Goal: Task Accomplishment & Management: Manage account settings

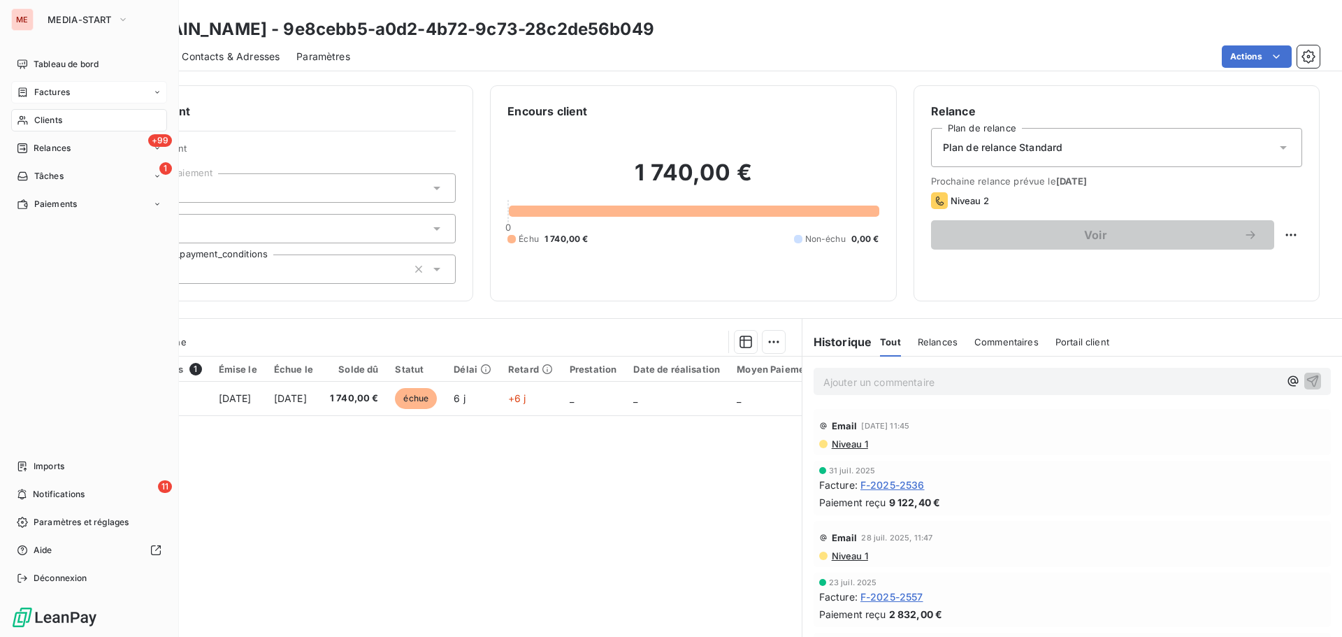
click at [48, 96] on span "Factures" at bounding box center [52, 92] width 36 height 13
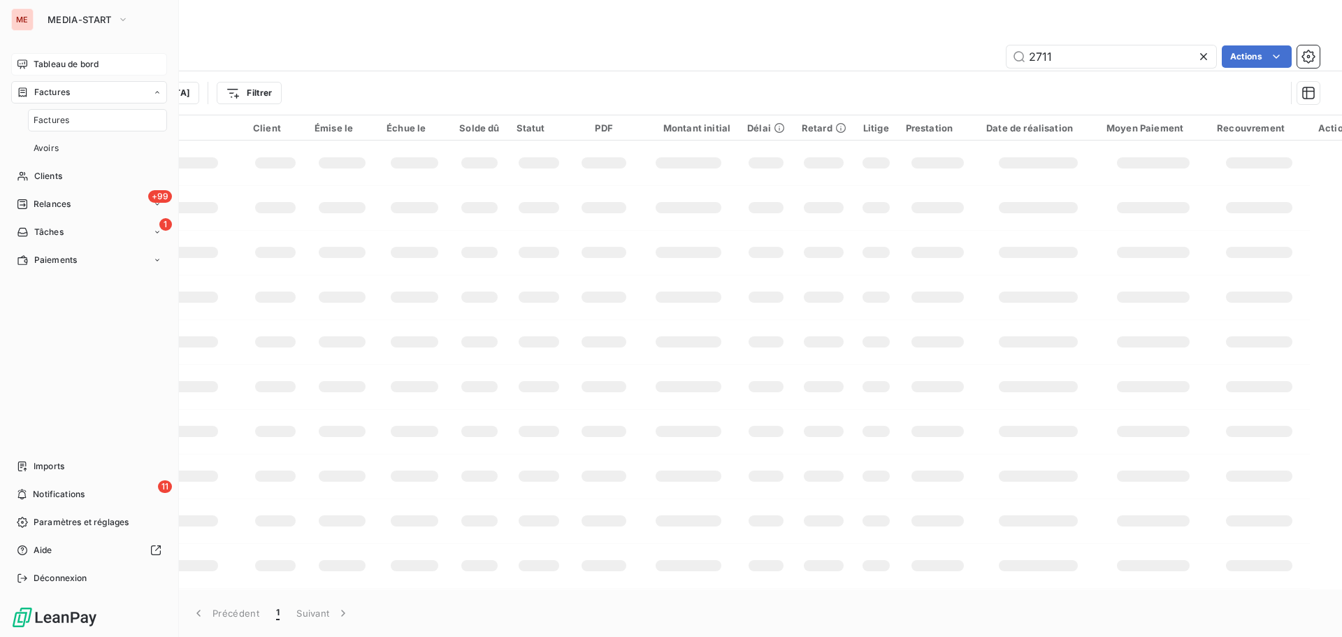
click at [82, 63] on span "Tableau de bord" at bounding box center [66, 64] width 65 height 13
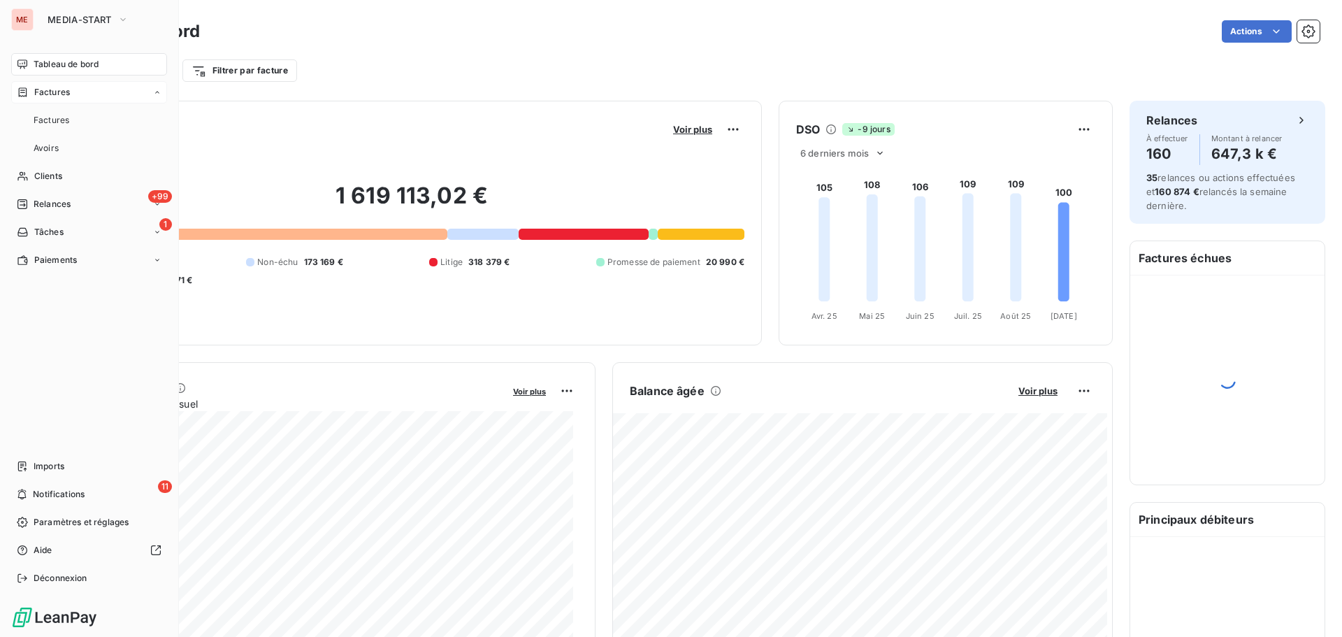
click at [68, 89] on span "Factures" at bounding box center [52, 92] width 36 height 13
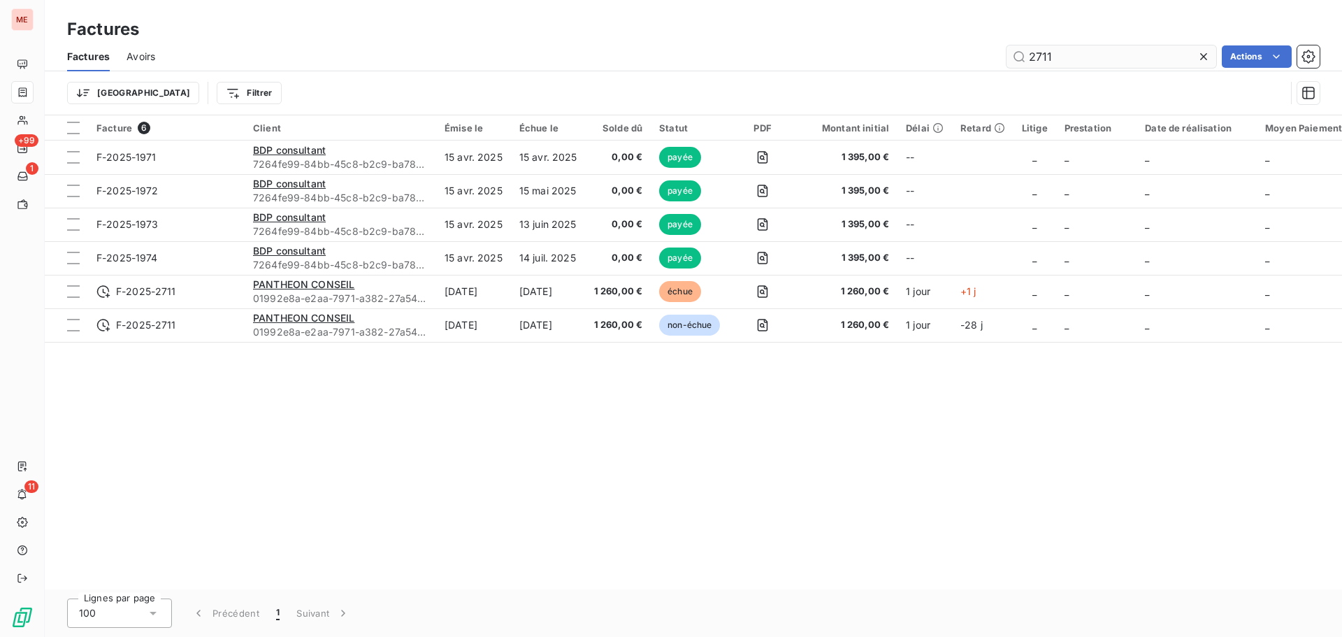
click at [1077, 50] on input "2711" at bounding box center [1111, 56] width 210 height 22
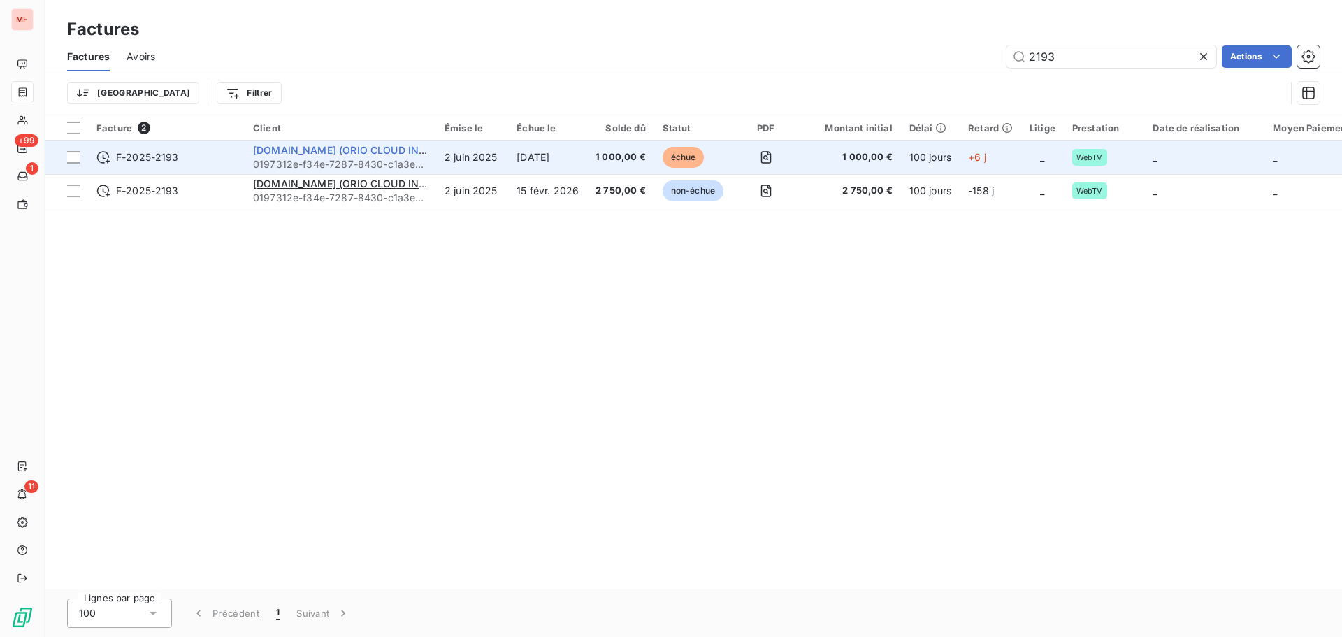
type input "2193"
click at [269, 152] on span "[DOMAIN_NAME] (ORIO CLOUD INC)" at bounding box center [341, 150] width 177 height 12
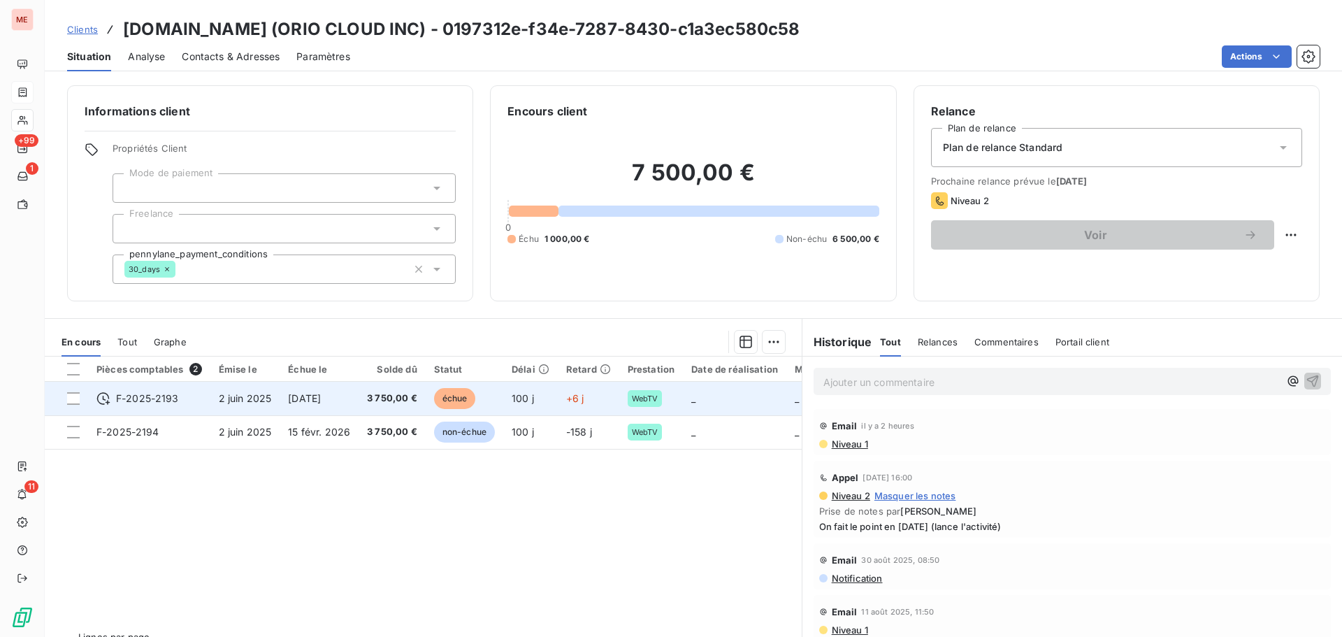
click at [308, 405] on td "[DATE]" at bounding box center [318, 399] width 79 height 34
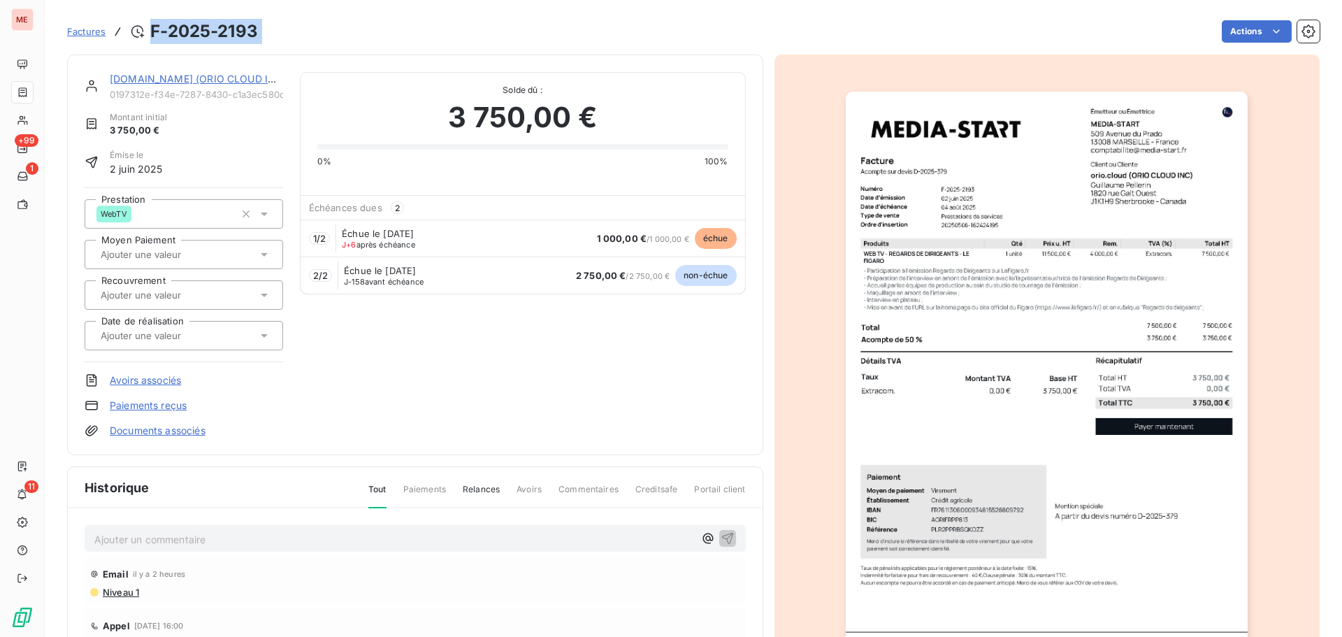
drag, startPoint x: 268, startPoint y: 22, endPoint x: 151, endPoint y: 18, distance: 116.8
click at [151, 18] on div "Factures F-2025-2193 Actions" at bounding box center [693, 31] width 1252 height 29
copy section "F-2025-2193 Actions"
click at [206, 84] on link "[DOMAIN_NAME] (ORIO CLOUD INC)" at bounding box center [198, 79] width 177 height 12
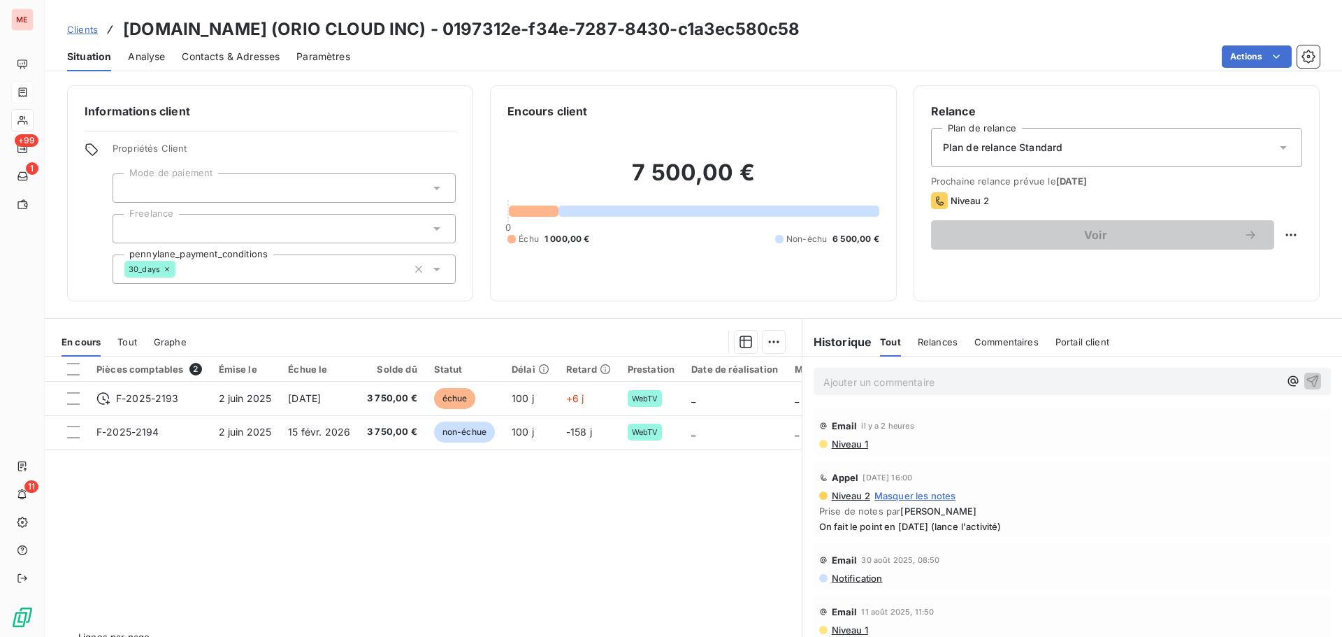
click at [235, 59] on span "Contacts & Adresses" at bounding box center [231, 57] width 98 height 14
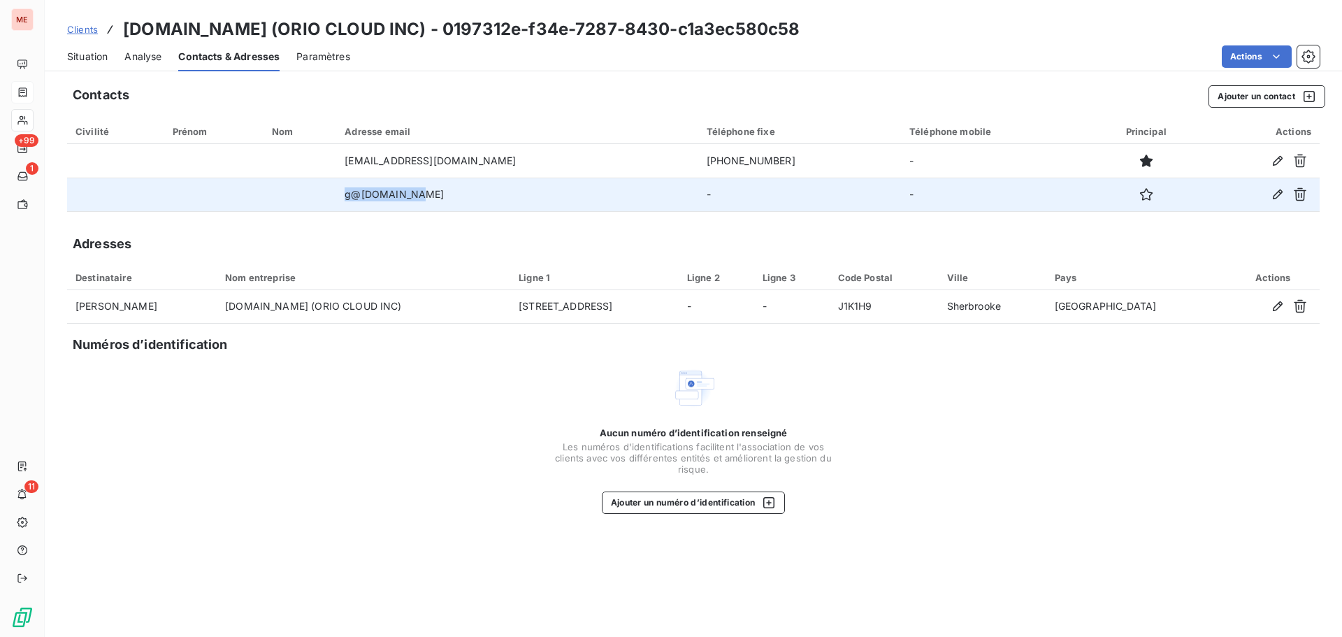
drag, startPoint x: 423, startPoint y: 196, endPoint x: 365, endPoint y: 198, distance: 57.3
click at [365, 198] on tr "g@[DOMAIN_NAME] - -" at bounding box center [693, 194] width 1252 height 34
copy tr "g@[DOMAIN_NAME]"
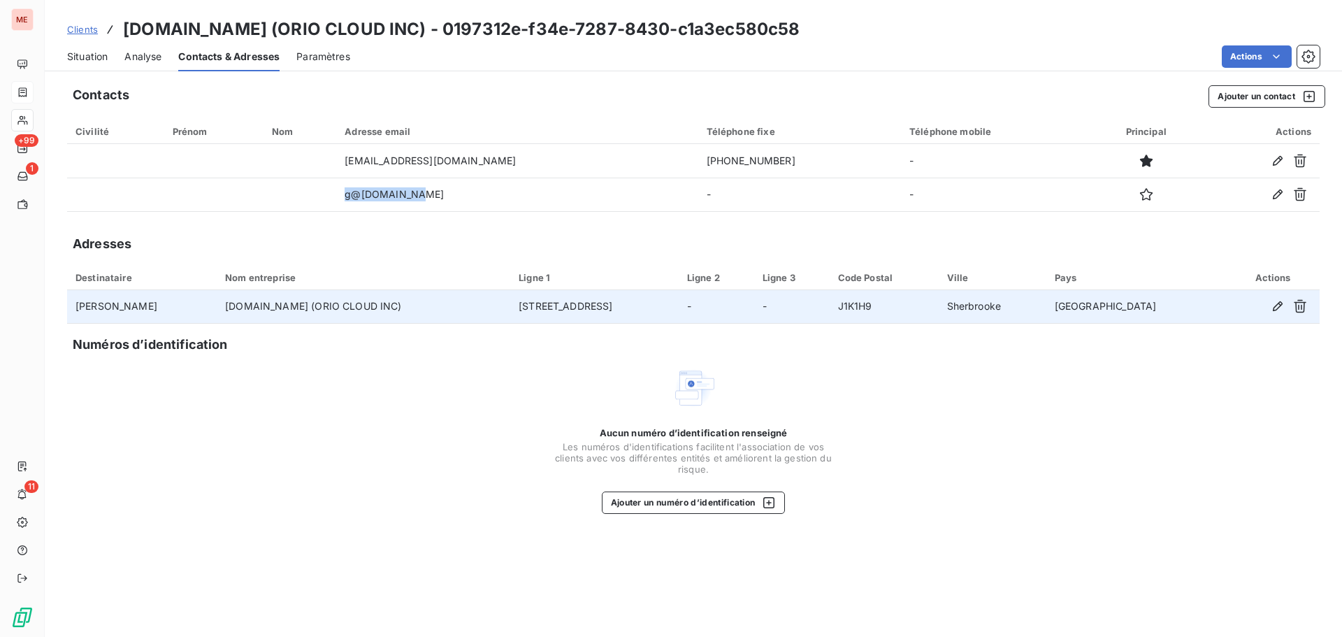
drag, startPoint x: 1027, startPoint y: 302, endPoint x: 989, endPoint y: 306, distance: 38.0
click at [989, 306] on tr "[PERSON_NAME] [DOMAIN_NAME] (ORIO CLOUD INC) [STREET_ADDRESS]" at bounding box center [693, 307] width 1252 height 34
copy tr "Sherbrooke"
drag, startPoint x: 623, startPoint y: 306, endPoint x: 496, endPoint y: 293, distance: 127.8
click at [496, 293] on tr "[PERSON_NAME] [DOMAIN_NAME] (ORIO CLOUD INC) [STREET_ADDRESS]" at bounding box center [693, 307] width 1252 height 34
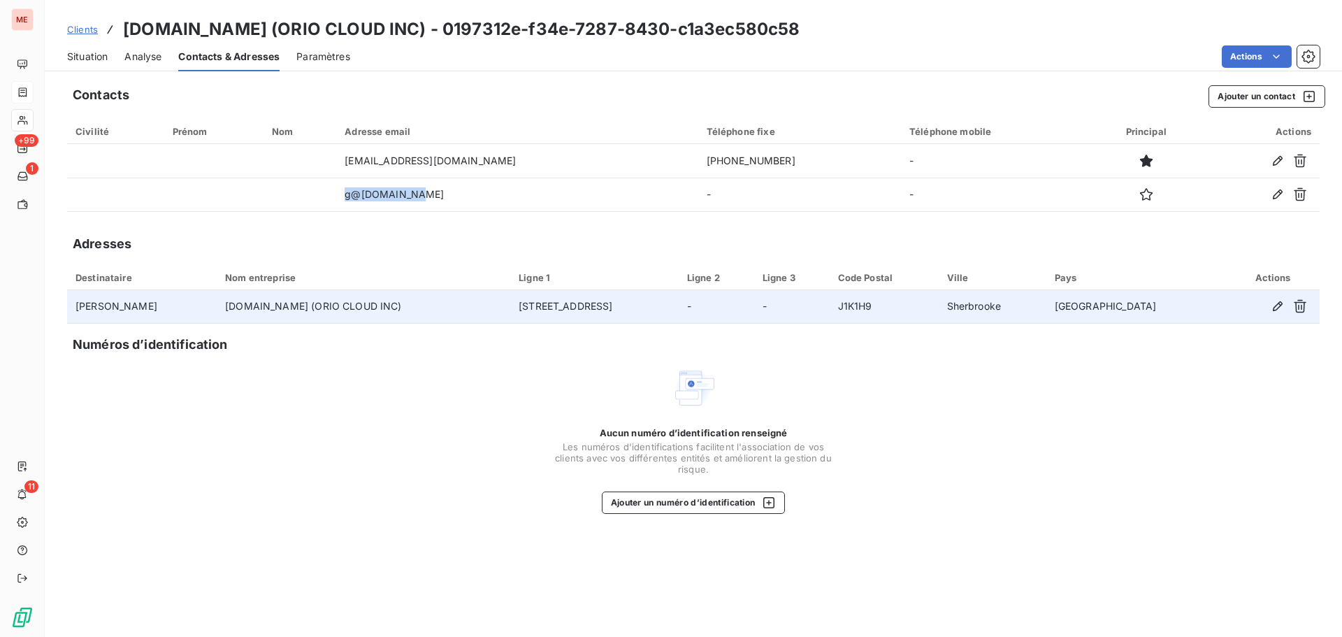
copy tr "[STREET_ADDRESS]"
drag, startPoint x: 926, startPoint y: 303, endPoint x: 885, endPoint y: 302, distance: 41.2
click at [885, 302] on td "J1K1H9" at bounding box center [883, 307] width 109 height 34
copy td "J1K1H9"
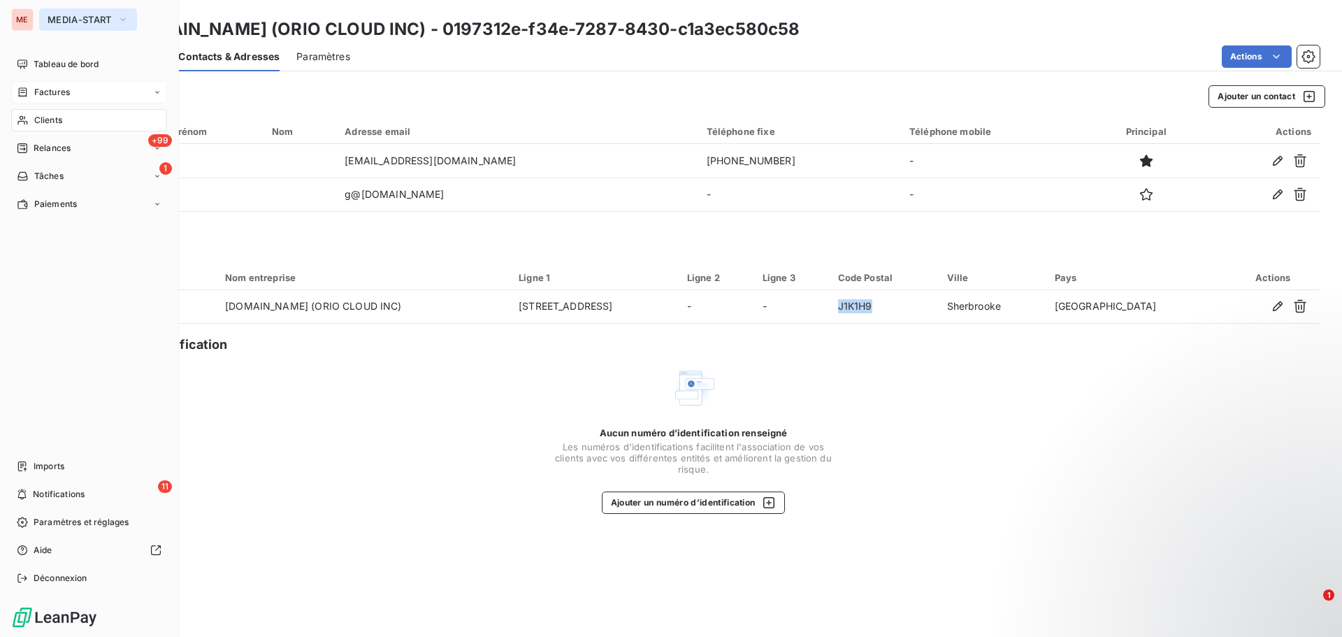
click at [75, 20] on span "MEDIA-START" at bounding box center [80, 19] width 64 height 11
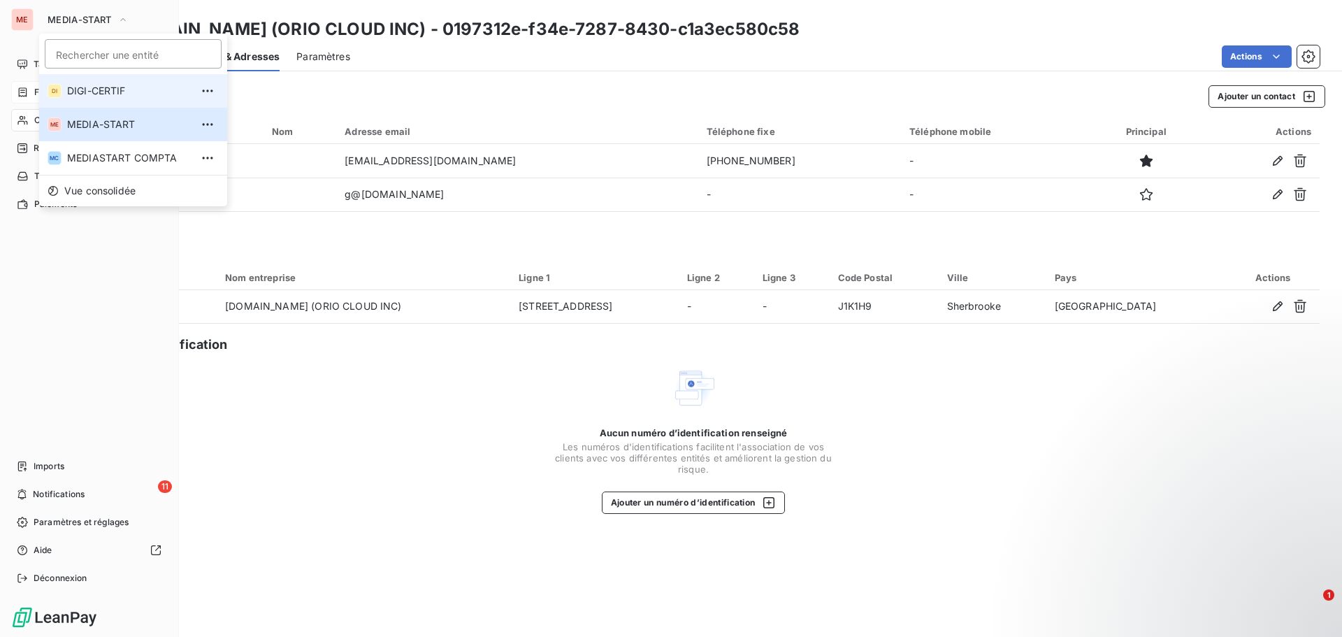
click at [80, 97] on span "DIGI-CERTIF" at bounding box center [129, 91] width 124 height 14
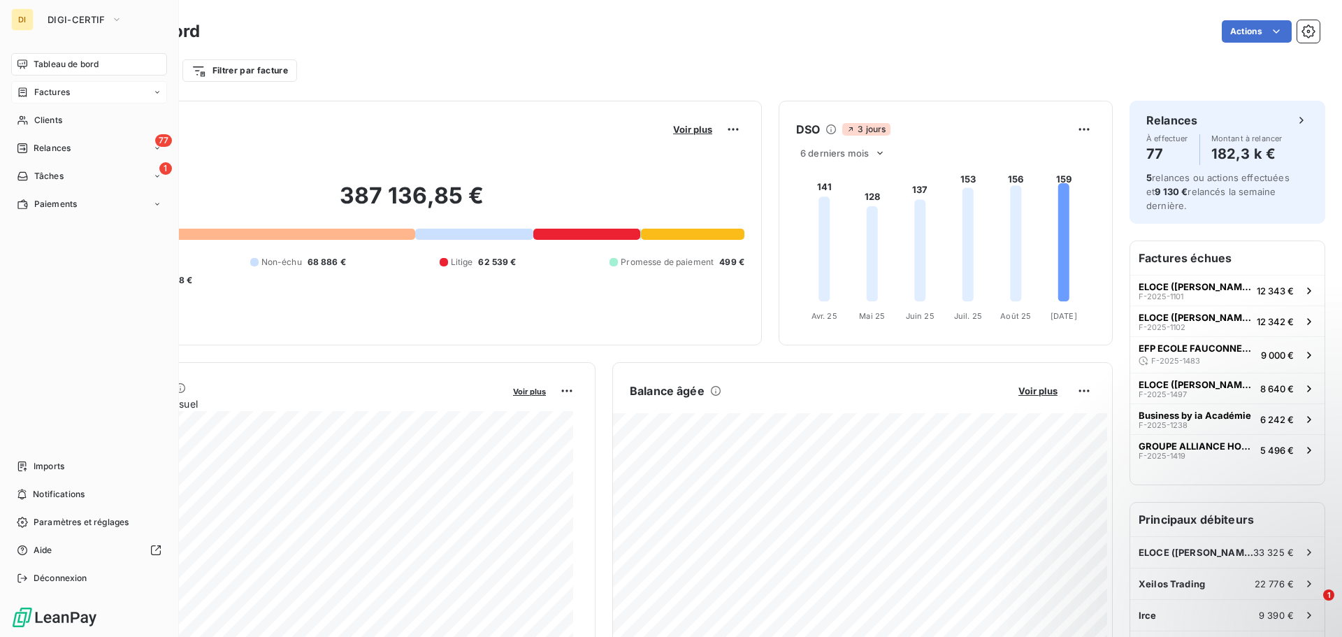
click at [84, 98] on div "Factures" at bounding box center [89, 92] width 156 height 22
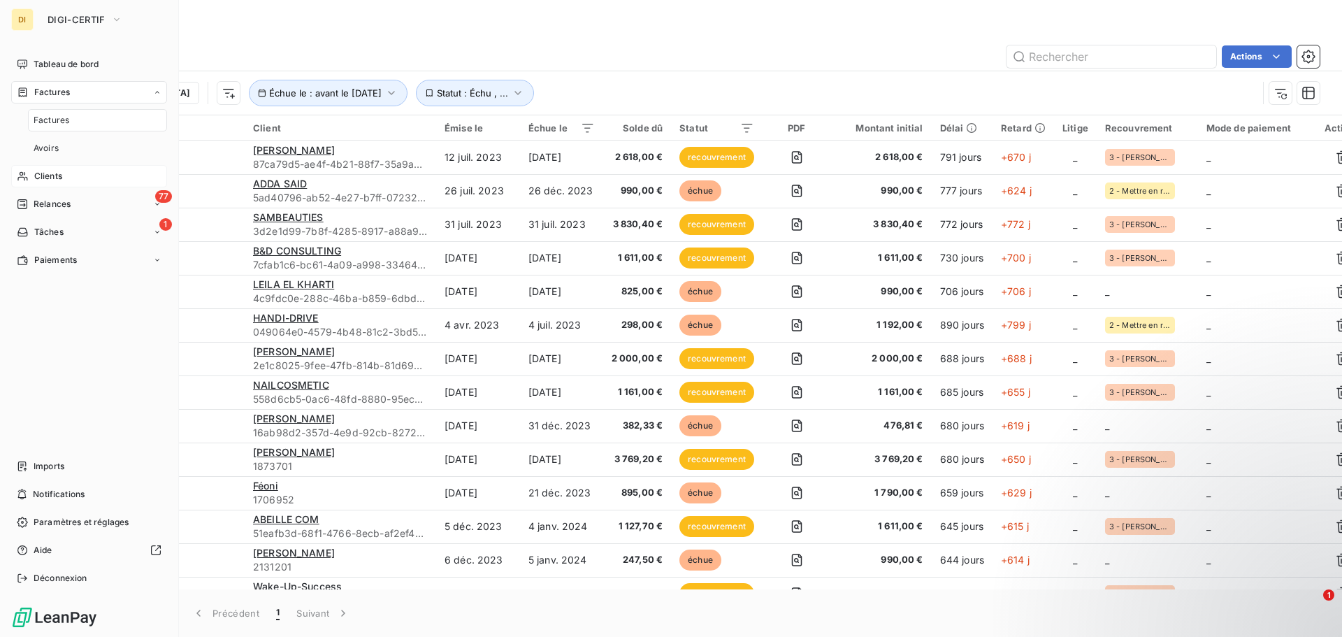
click at [83, 185] on div "Clients" at bounding box center [89, 176] width 156 height 22
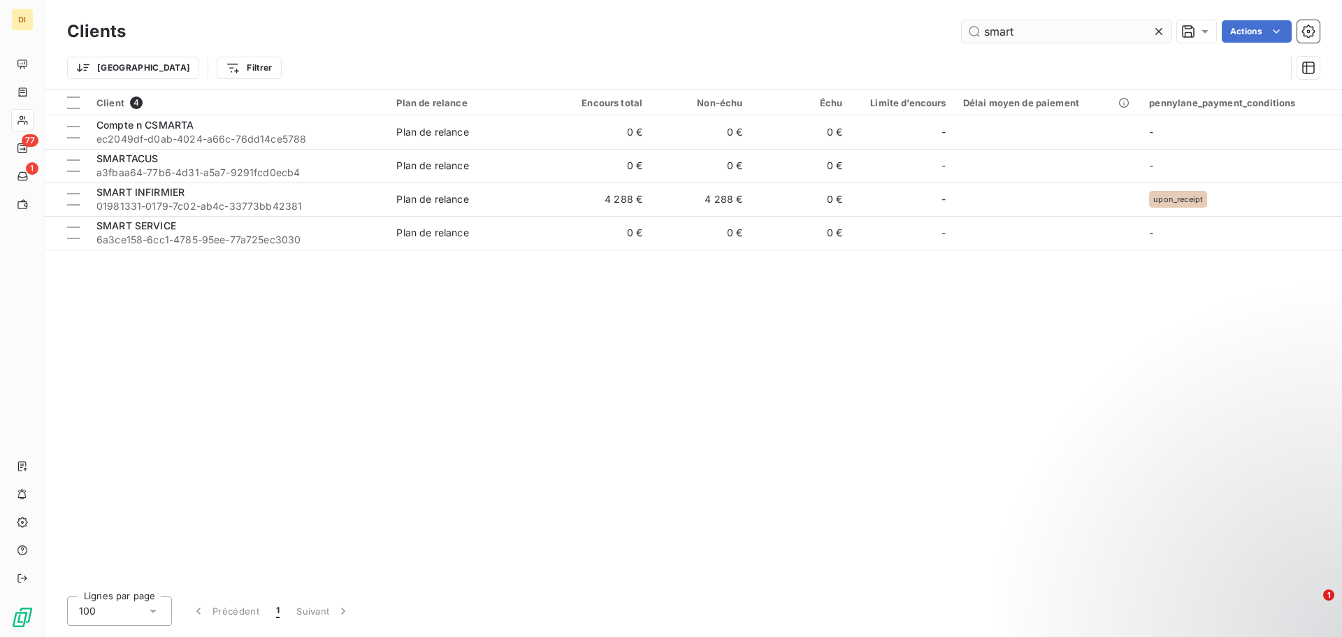
click at [1005, 32] on input "smart" at bounding box center [1066, 31] width 210 height 22
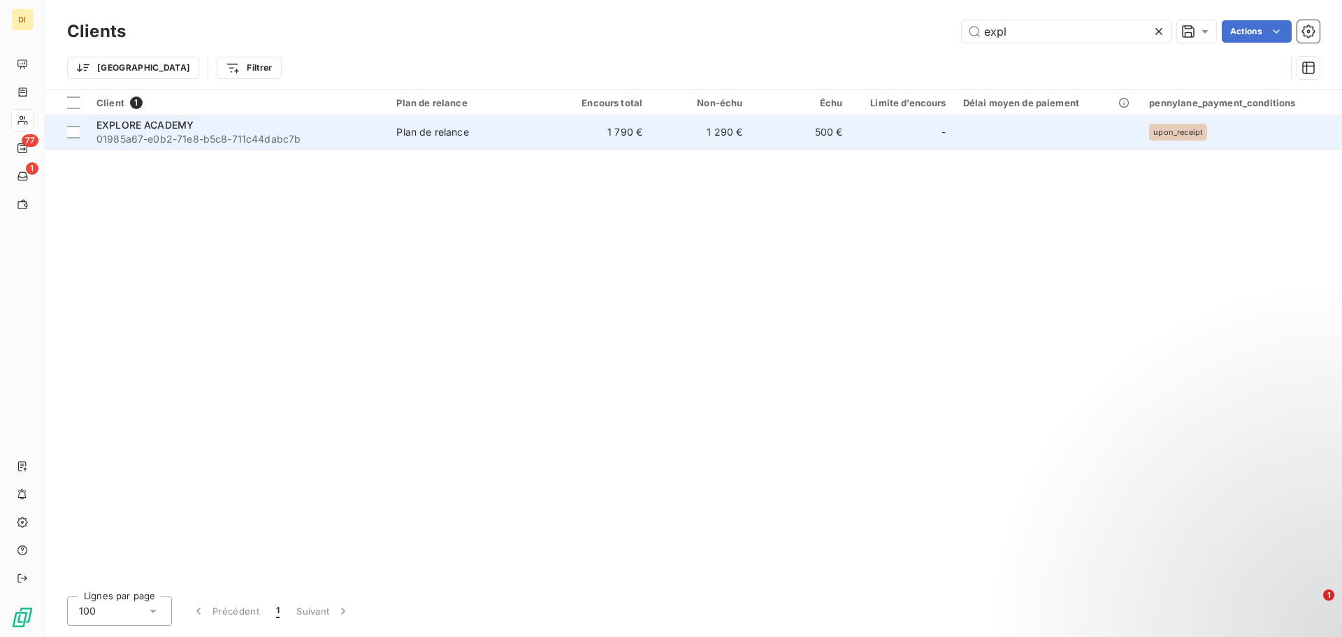
type input "expl"
click at [620, 133] on td "1 790 €" at bounding box center [601, 132] width 100 height 34
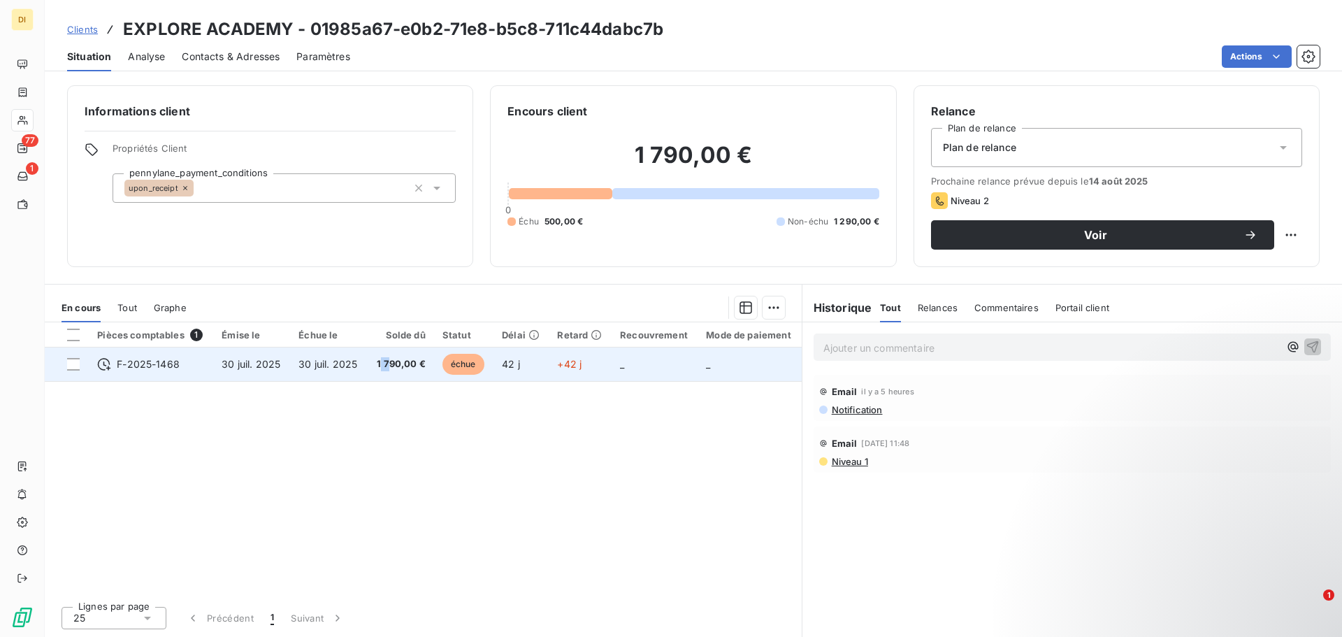
drag, startPoint x: 384, startPoint y: 381, endPoint x: 390, endPoint y: 361, distance: 21.2
click at [390, 361] on table "Pièces comptables 1 Émise le Échue le Solde dû Statut Délai Retard Recouvrement…" at bounding box center [423, 351] width 757 height 59
click at [390, 361] on span "1 790,00 €" at bounding box center [400, 364] width 50 height 14
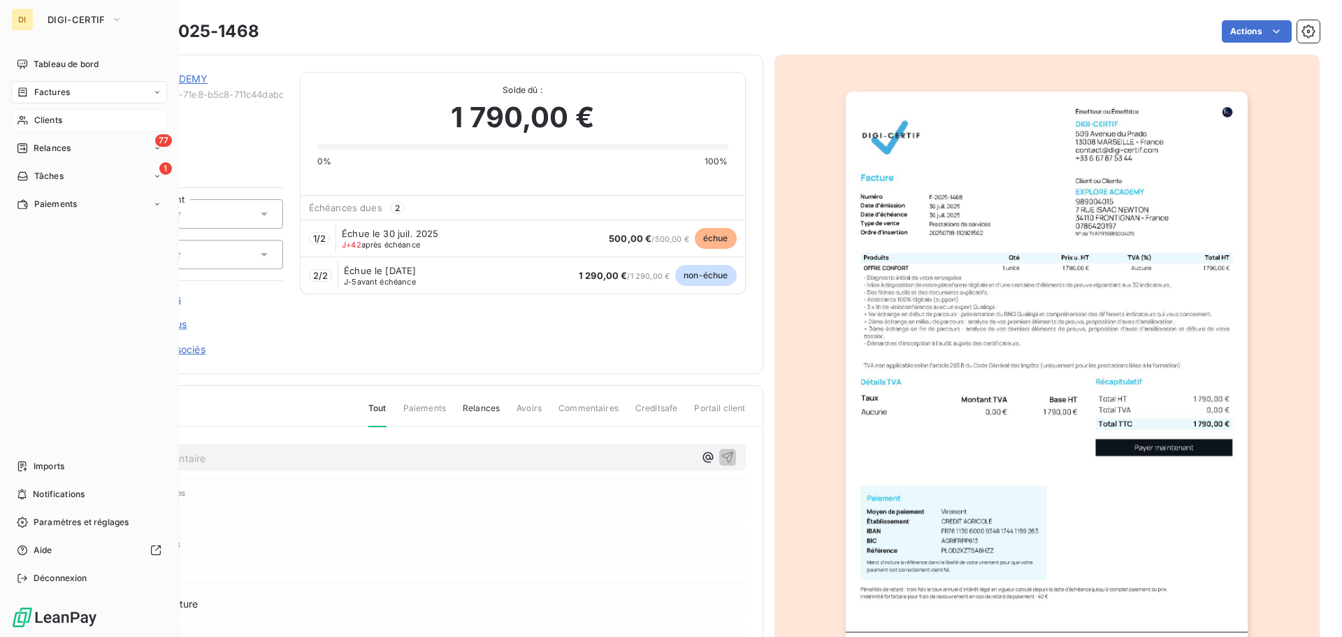
click at [50, 124] on span "Clients" at bounding box center [48, 120] width 28 height 13
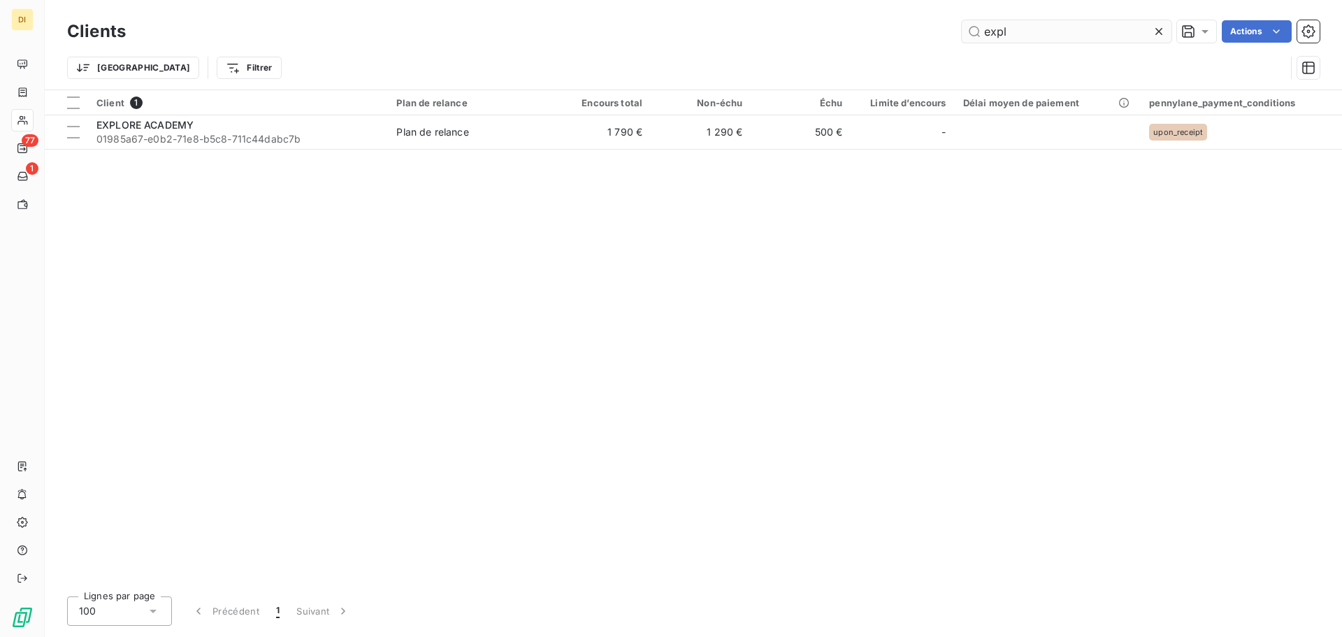
click at [1012, 24] on input "expl" at bounding box center [1066, 31] width 210 height 22
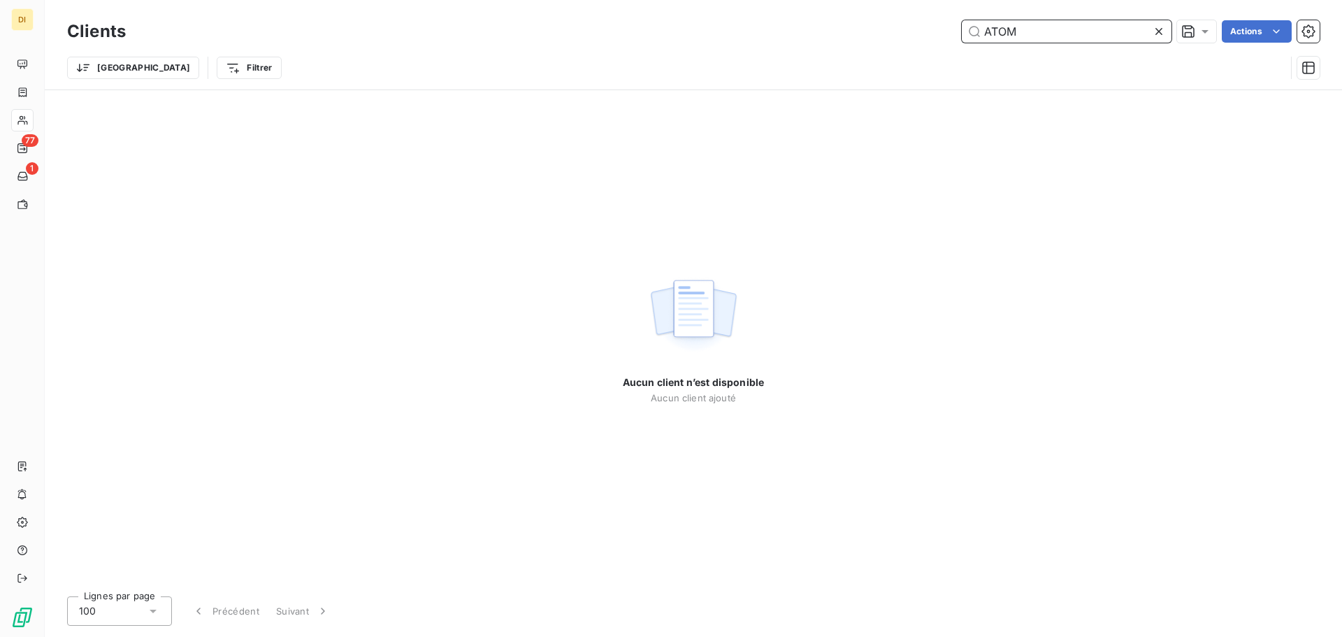
click at [1065, 28] on input "ATOM" at bounding box center [1066, 31] width 210 height 22
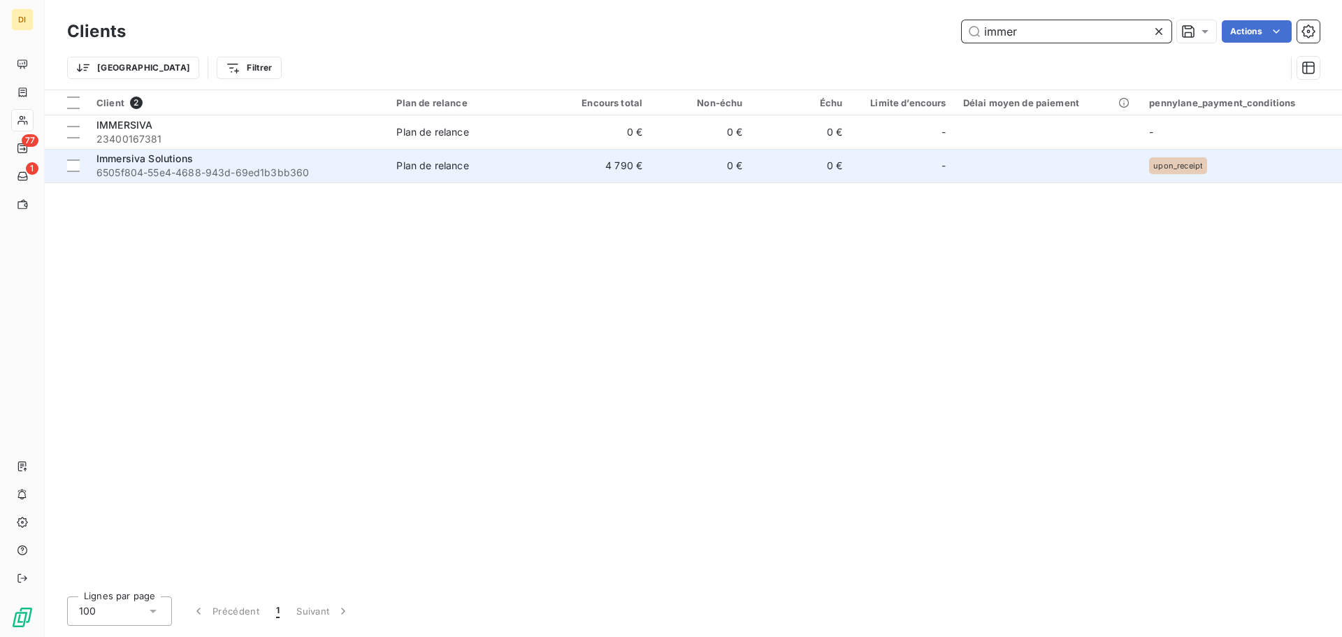
type input "immer"
click at [246, 161] on div "Immersiva Solutions" at bounding box center [237, 159] width 283 height 14
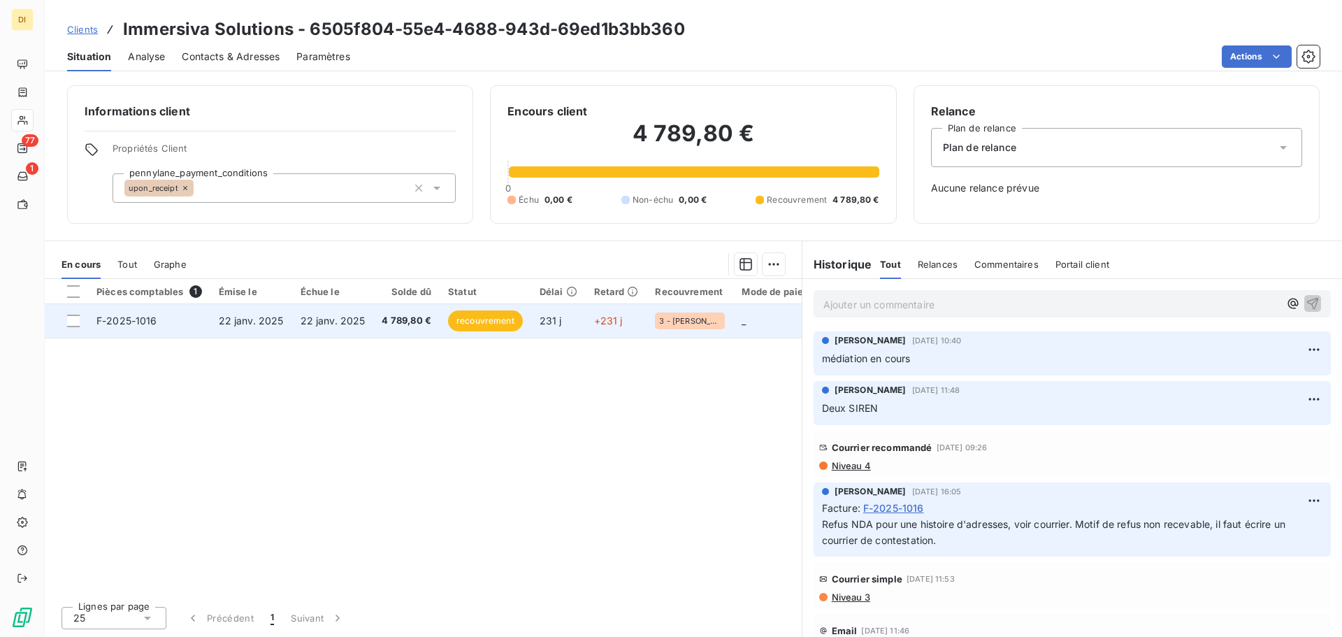
click at [190, 309] on td "F-2025-1016" at bounding box center [149, 321] width 122 height 34
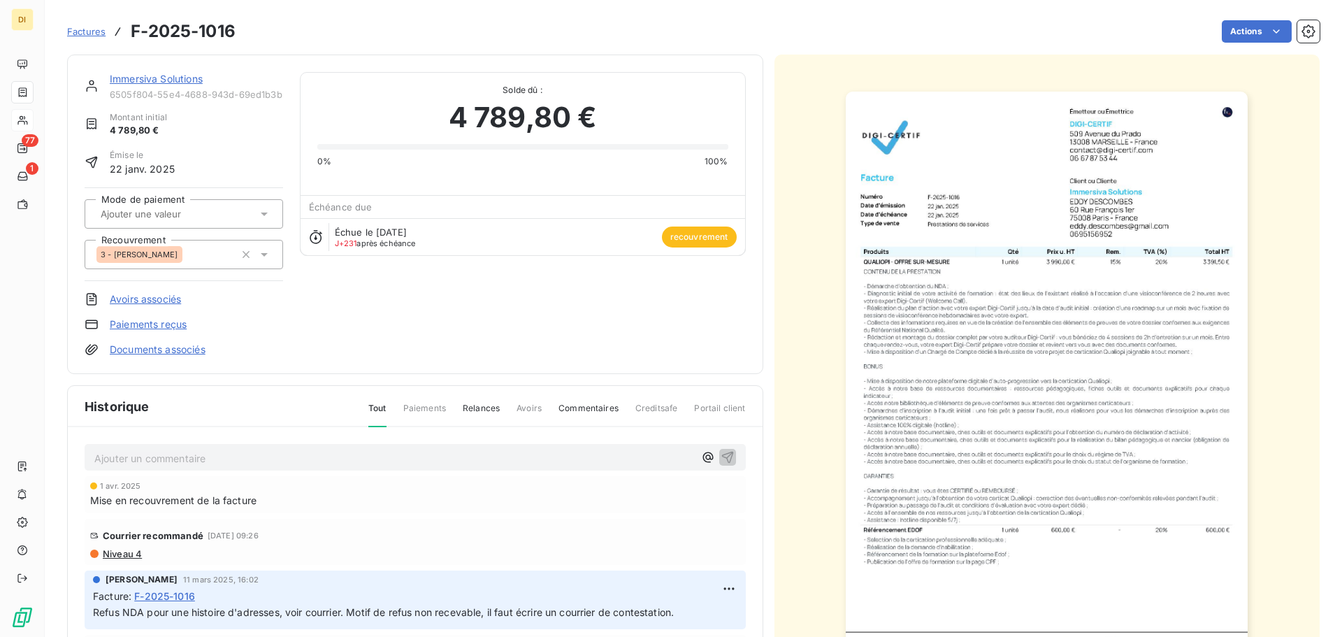
click at [152, 343] on link "Documents associés" at bounding box center [158, 349] width 96 height 14
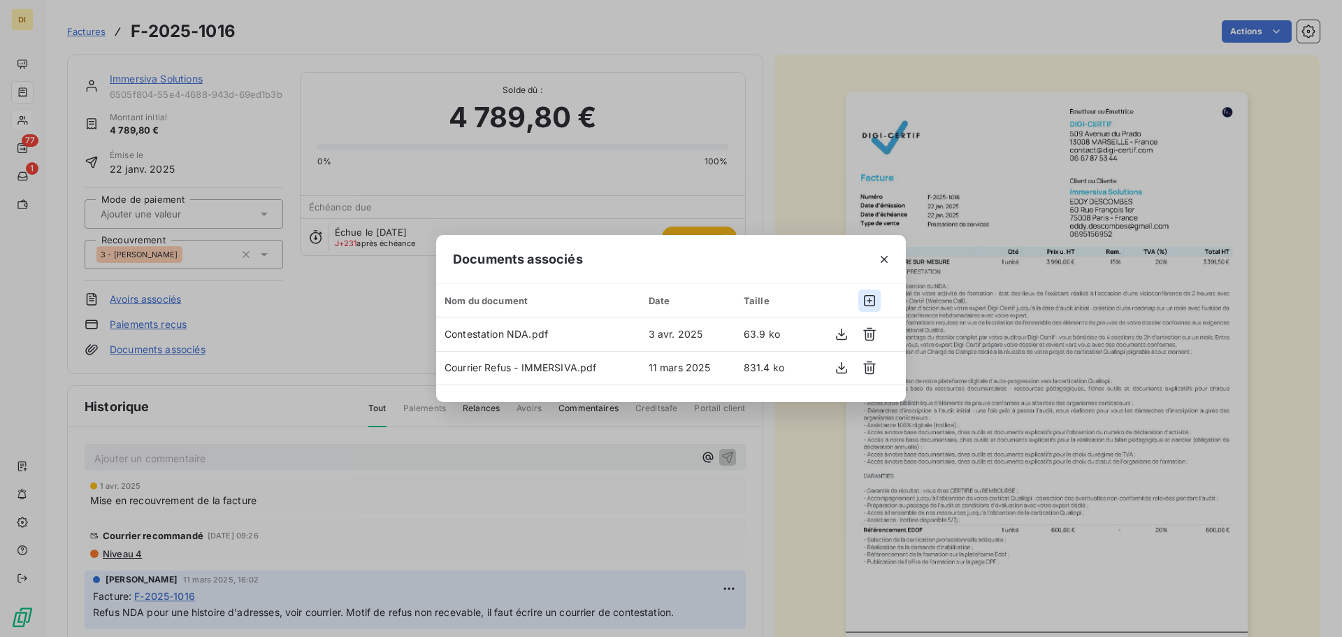
click at [865, 293] on icon "button" at bounding box center [869, 300] width 14 height 14
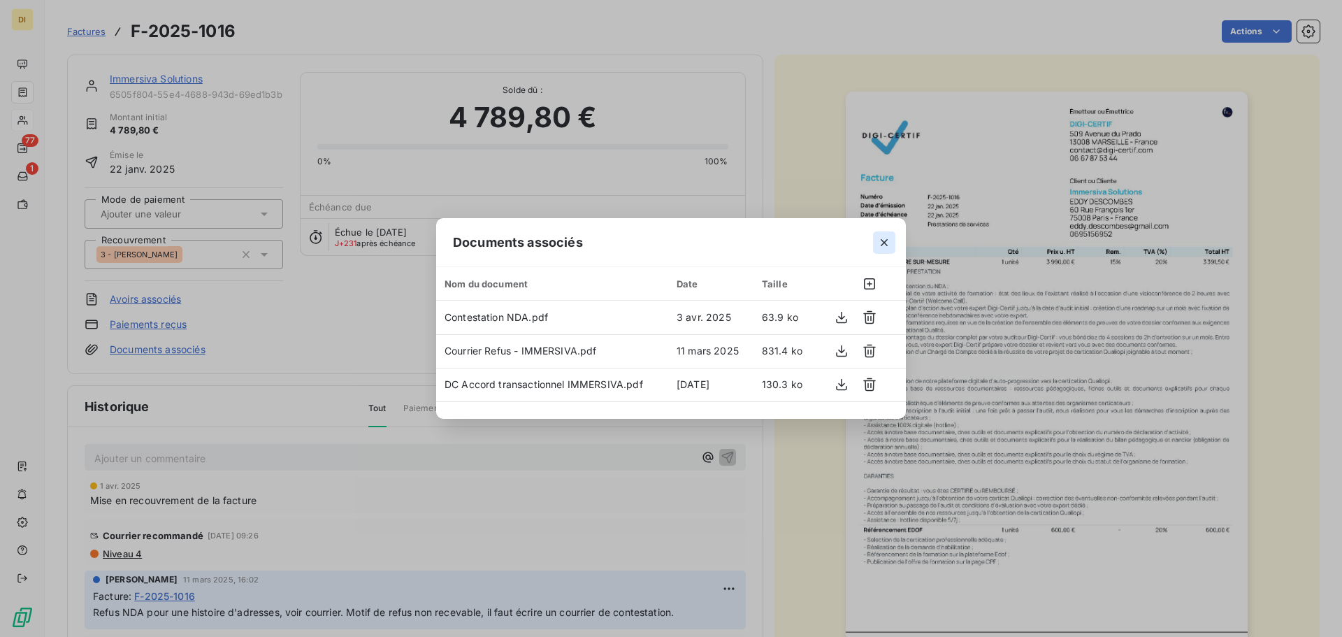
click at [884, 240] on icon "button" at bounding box center [884, 242] width 14 height 14
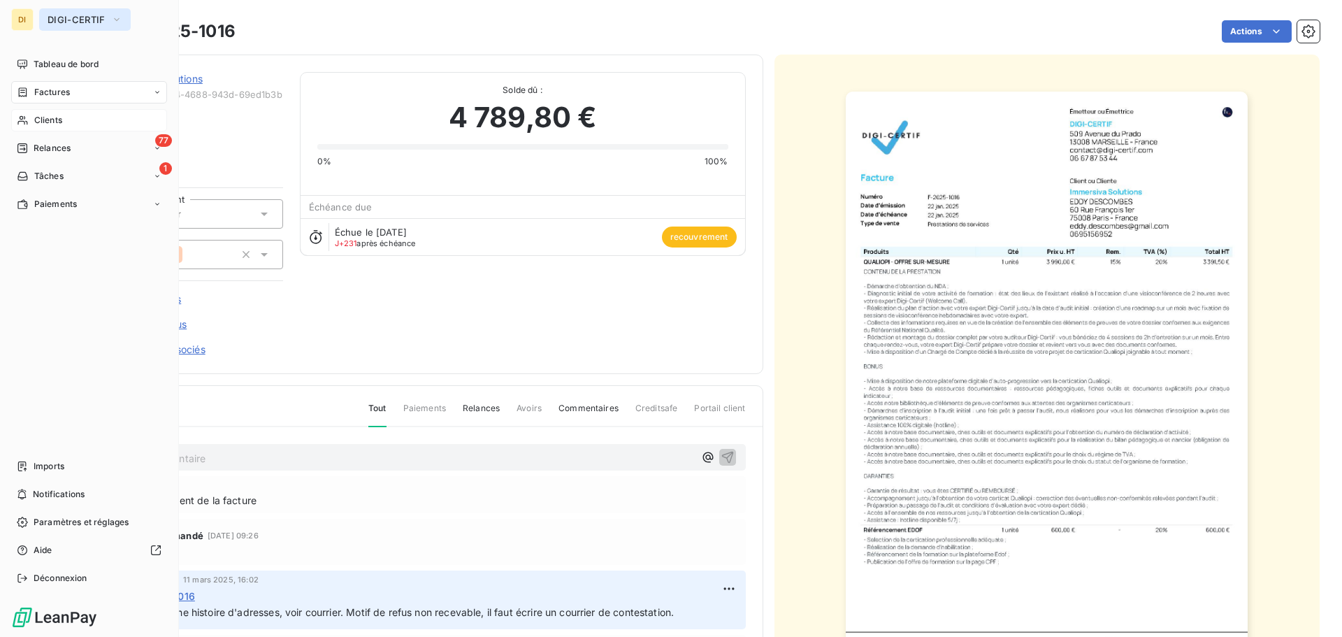
click at [55, 20] on span "DIGI-CERTIF" at bounding box center [77, 19] width 58 height 11
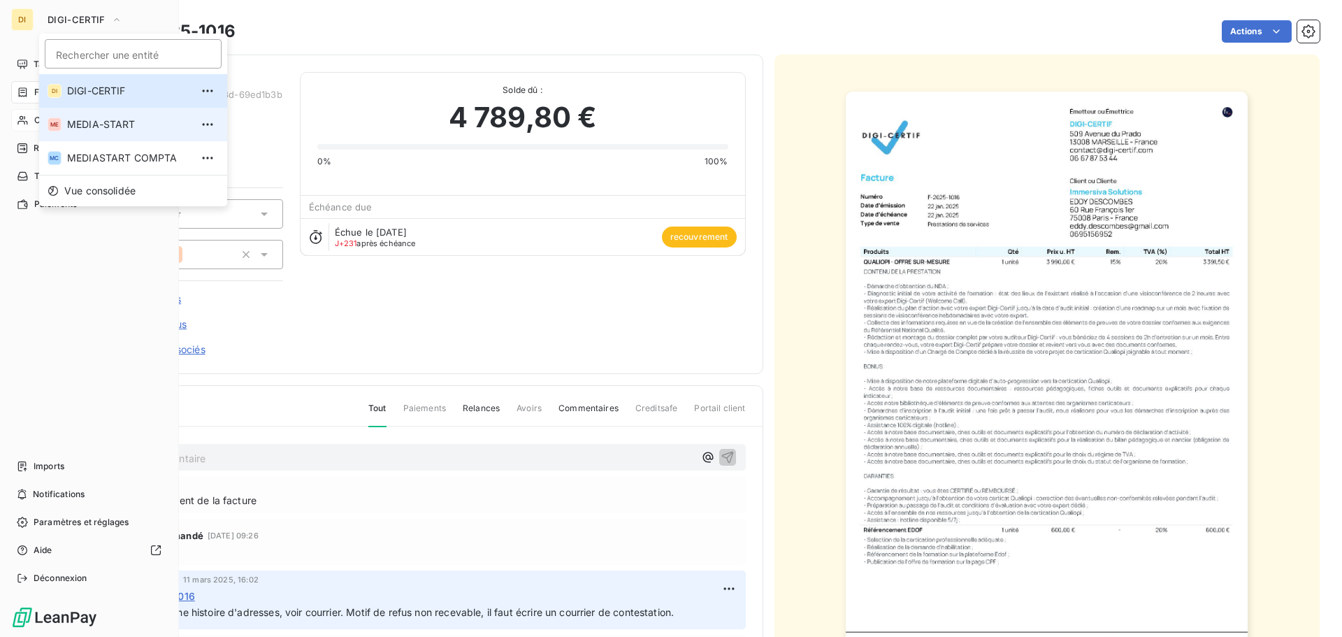
click at [76, 118] on span "MEDIA-START" at bounding box center [129, 124] width 124 height 14
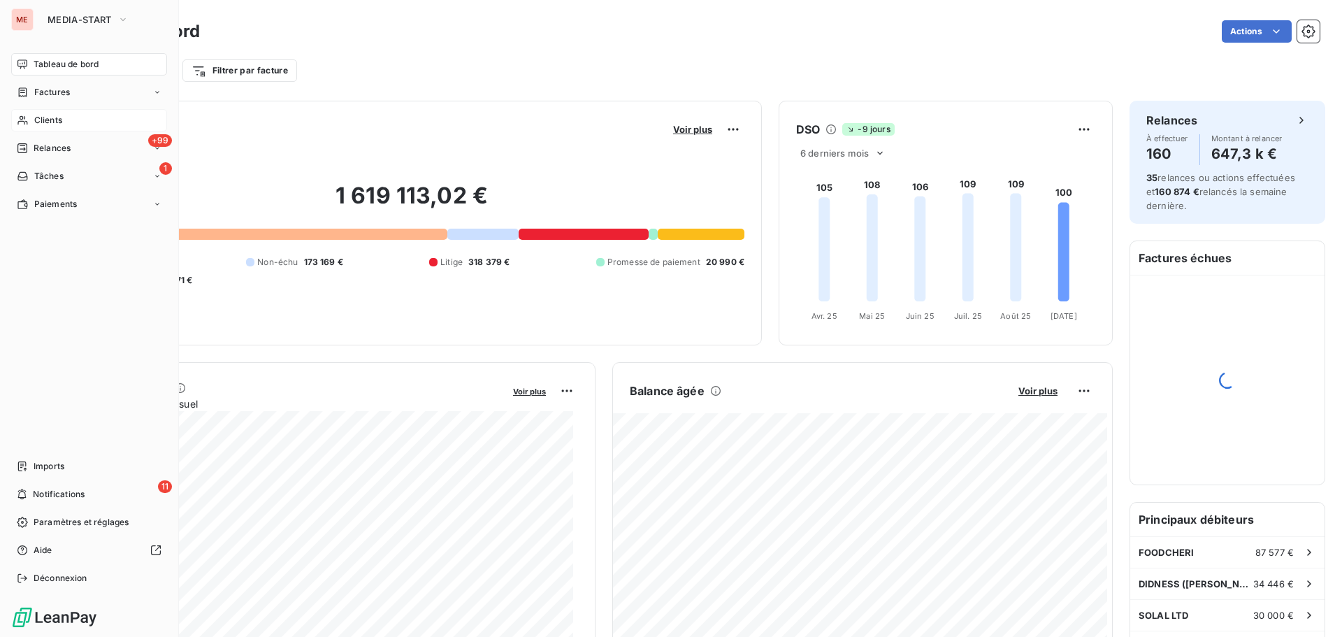
click at [61, 120] on span "Clients" at bounding box center [48, 120] width 28 height 13
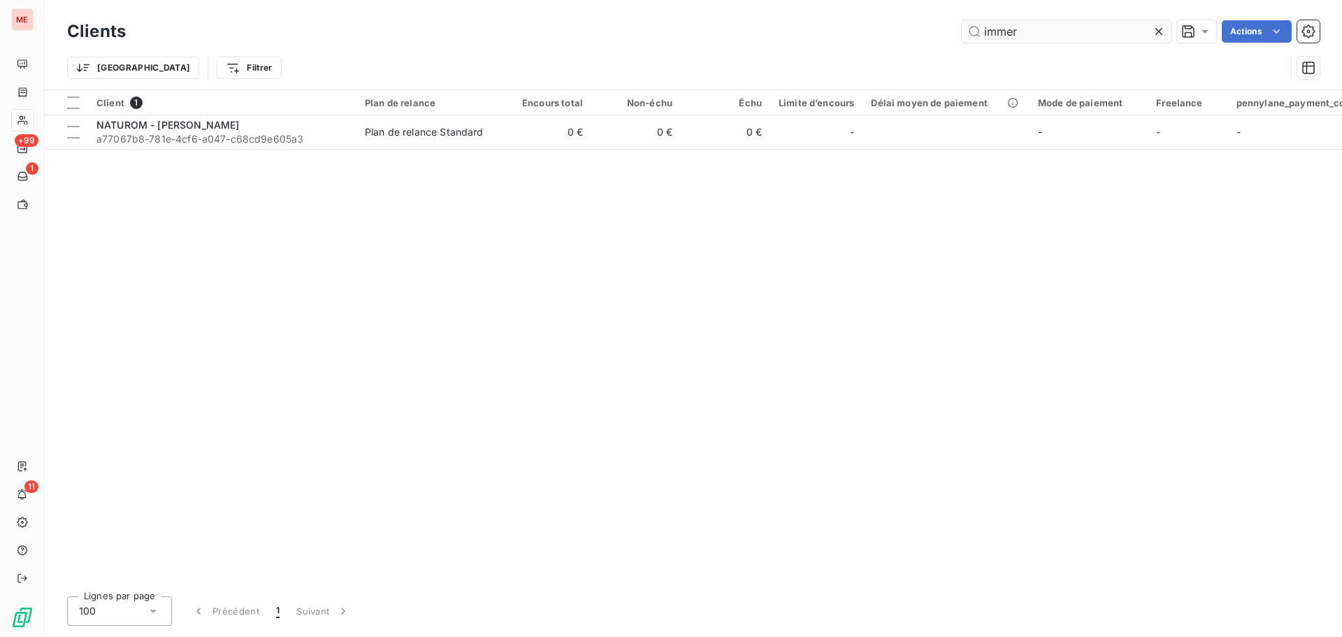
click at [1014, 38] on input "immer" at bounding box center [1066, 31] width 210 height 22
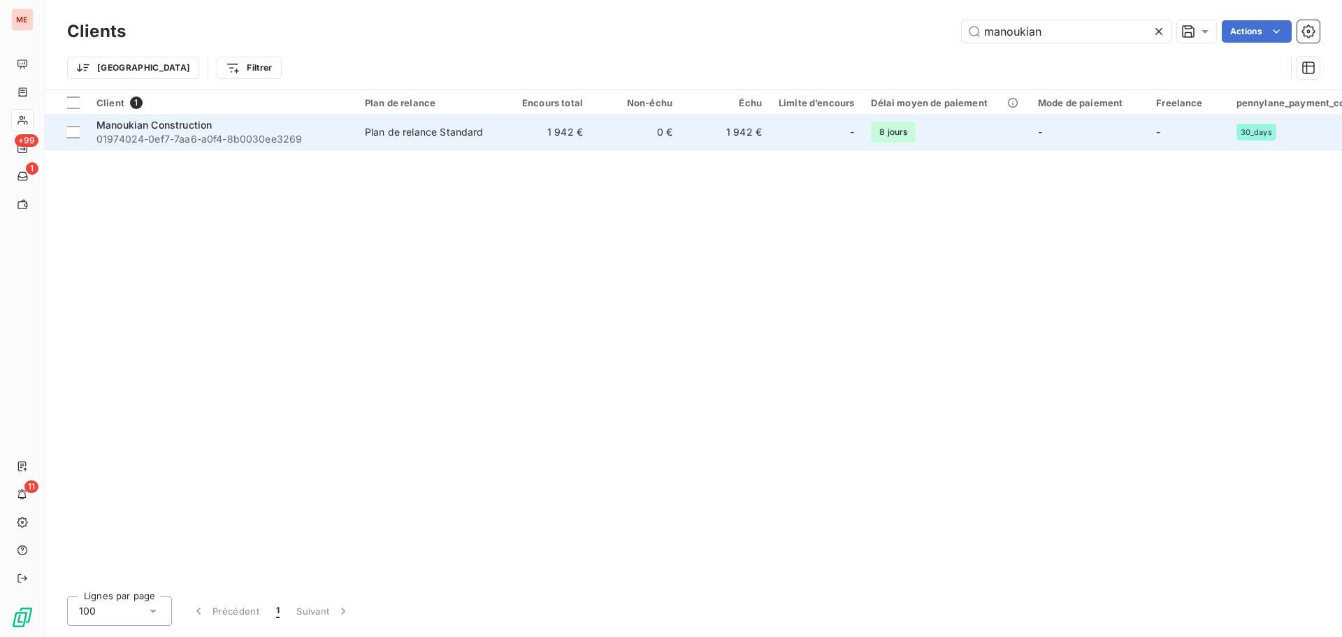
type input "manoukian"
click at [289, 128] on div "Manoukian Construction" at bounding box center [222, 125] width 252 height 14
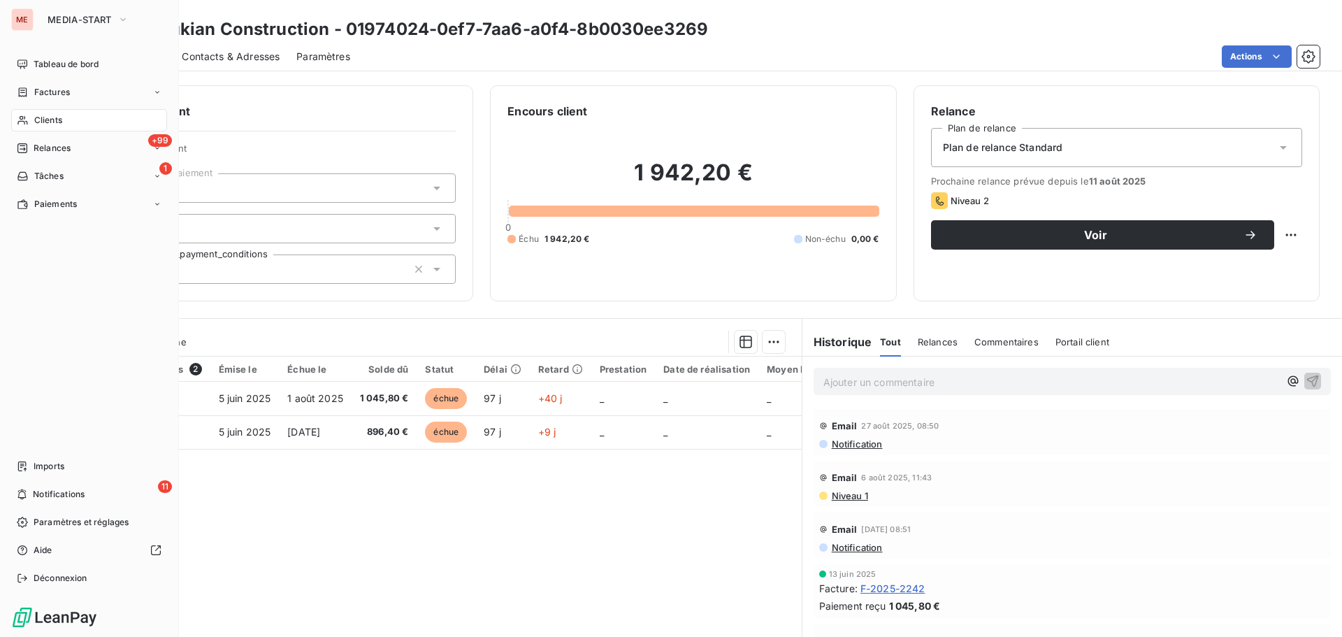
click at [26, 124] on icon at bounding box center [23, 120] width 12 height 11
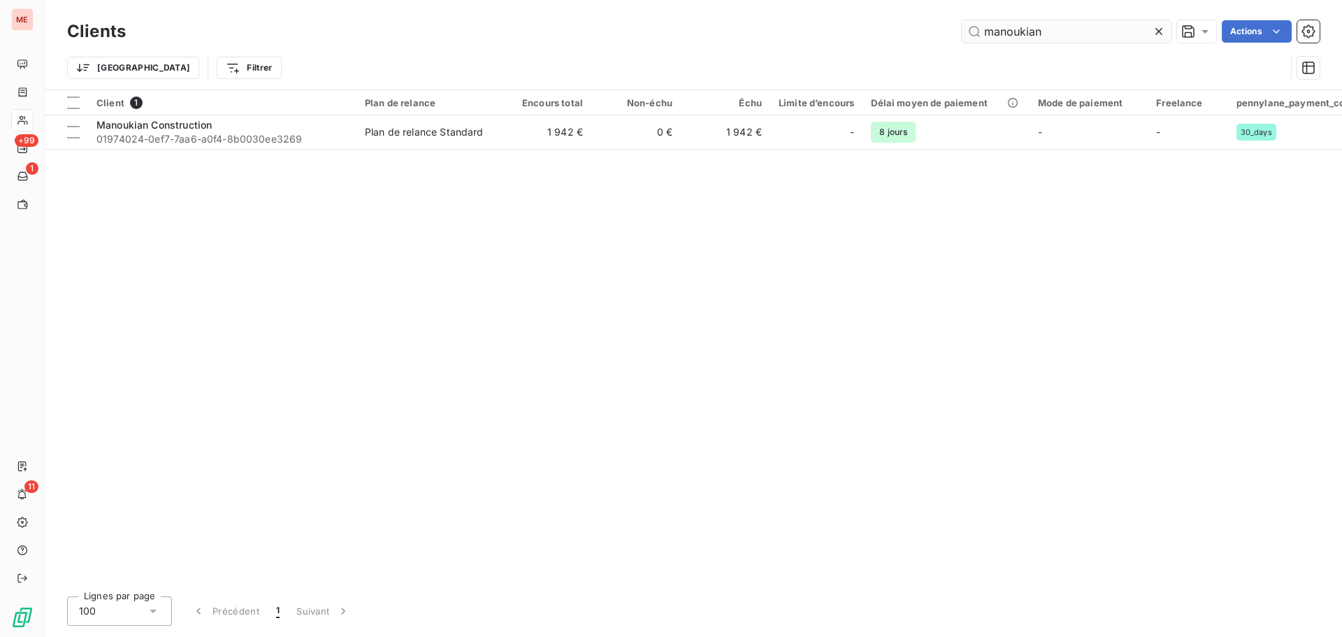
click at [1041, 31] on input "manoukian" at bounding box center [1066, 31] width 210 height 22
type input "t"
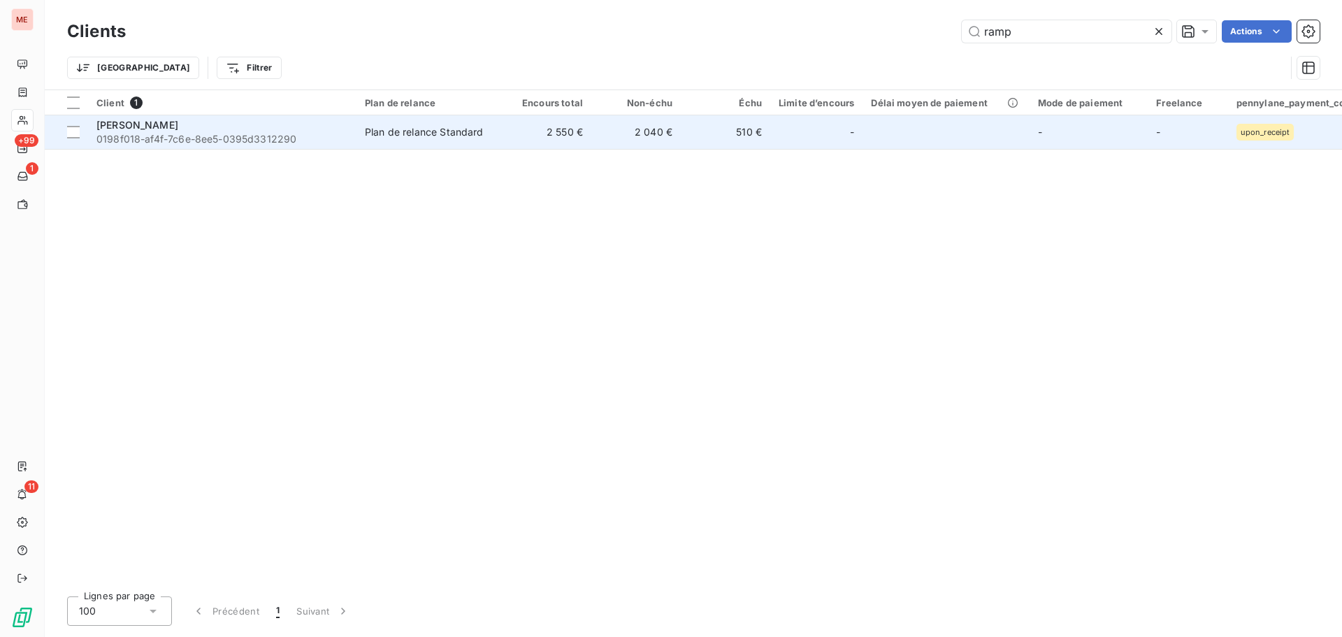
type input "ramp"
click at [509, 142] on td "2 550 €" at bounding box center [546, 132] width 89 height 34
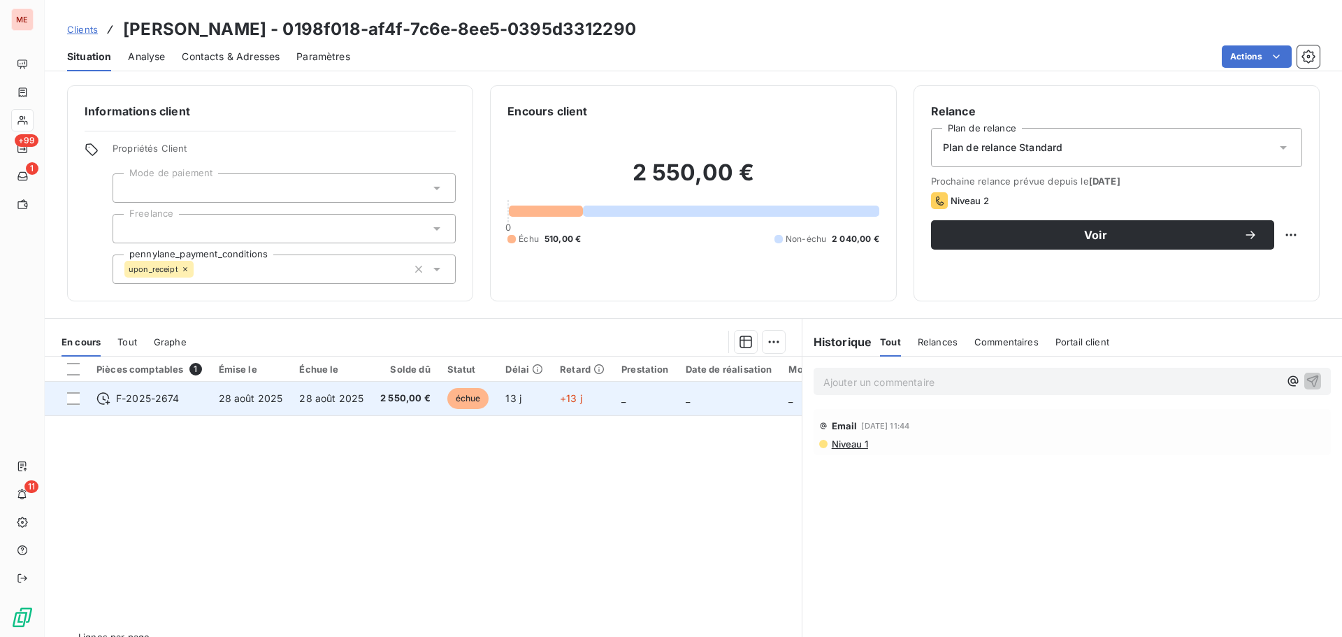
click at [380, 400] on span "2 550,00 €" at bounding box center [405, 398] width 50 height 14
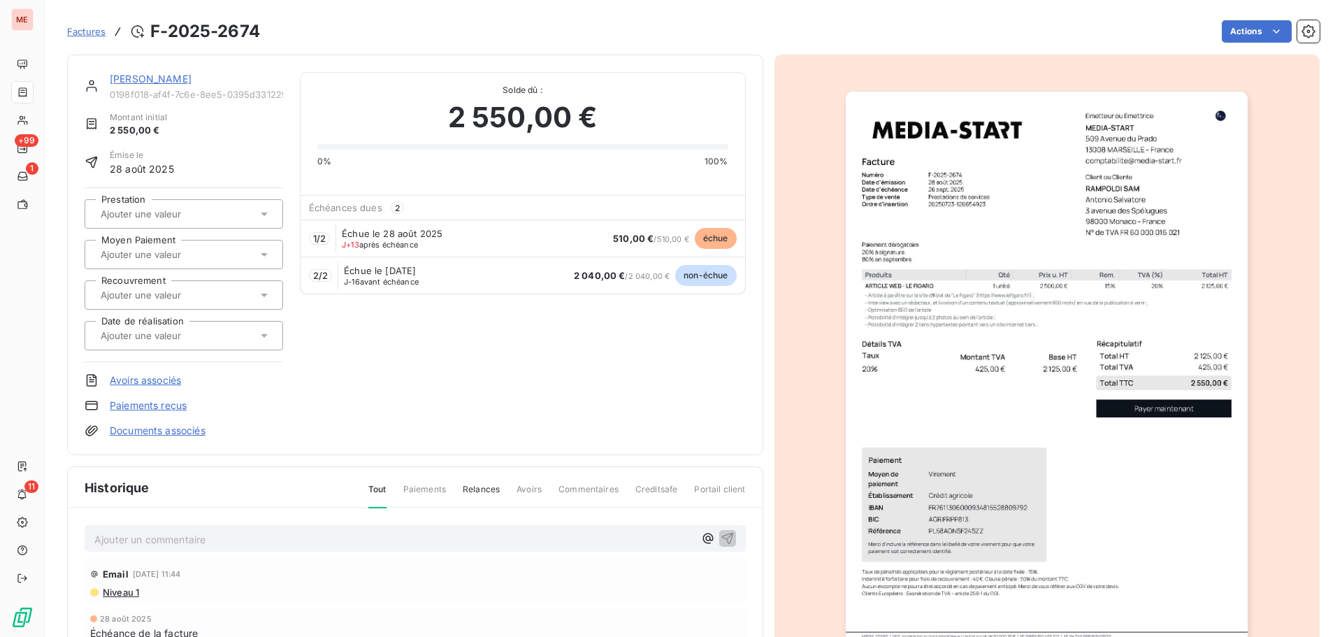
click at [144, 76] on link "[PERSON_NAME]" at bounding box center [151, 79] width 82 height 12
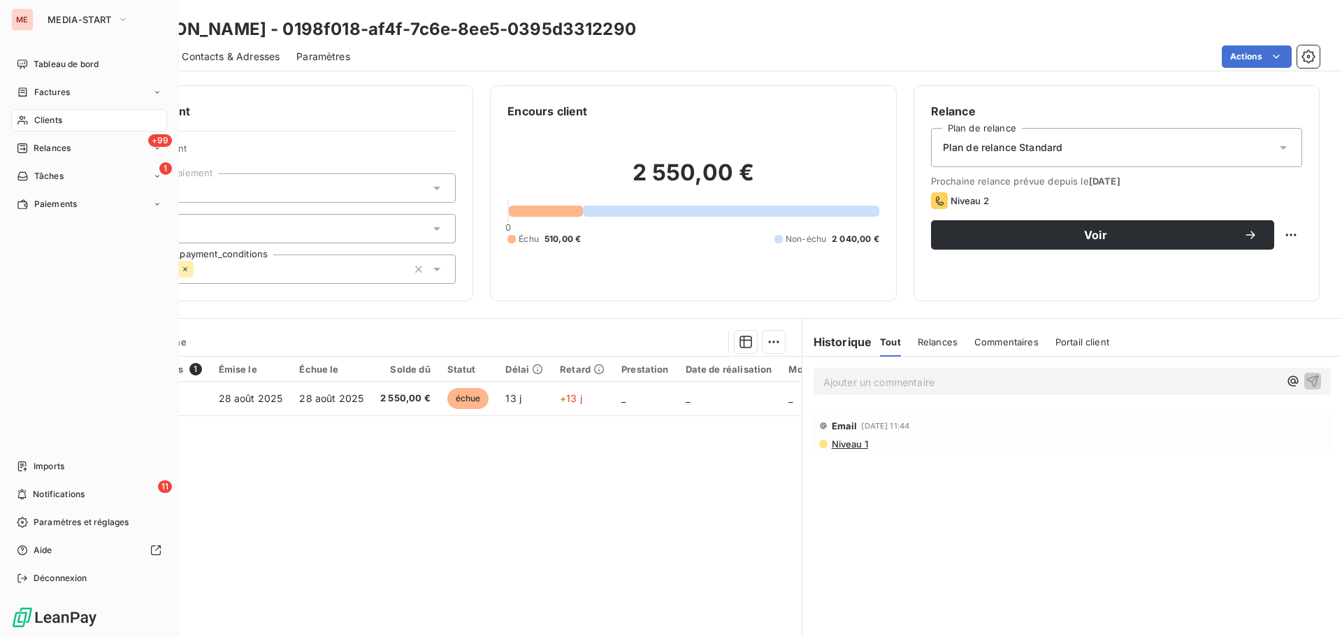
click at [32, 125] on div "Clients" at bounding box center [89, 120] width 156 height 22
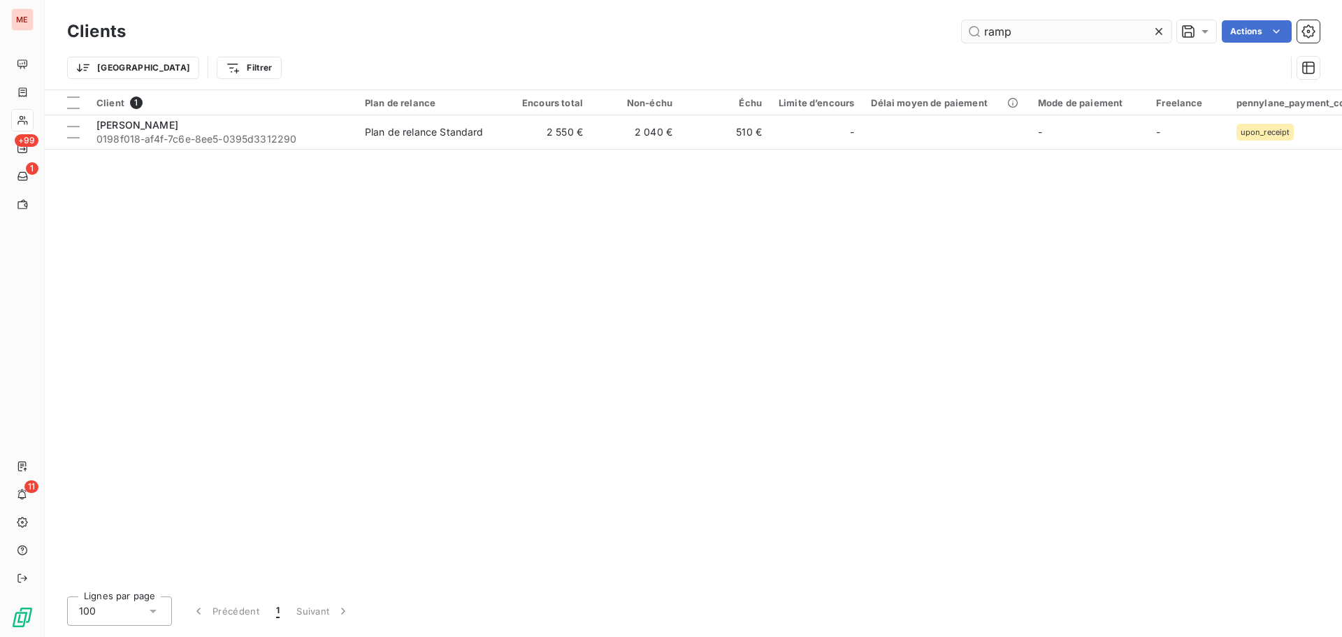
click at [993, 27] on input "ramp" at bounding box center [1066, 31] width 210 height 22
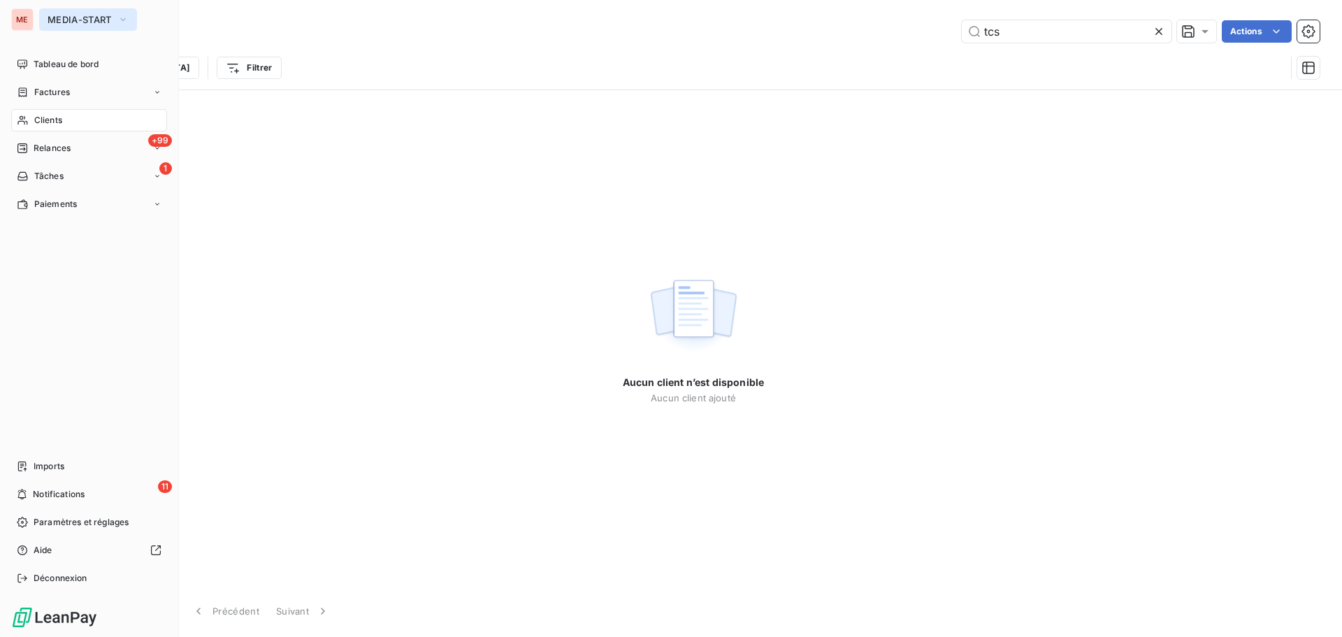
type input "tcs"
click at [70, 18] on span "MEDIA-START" at bounding box center [80, 19] width 64 height 11
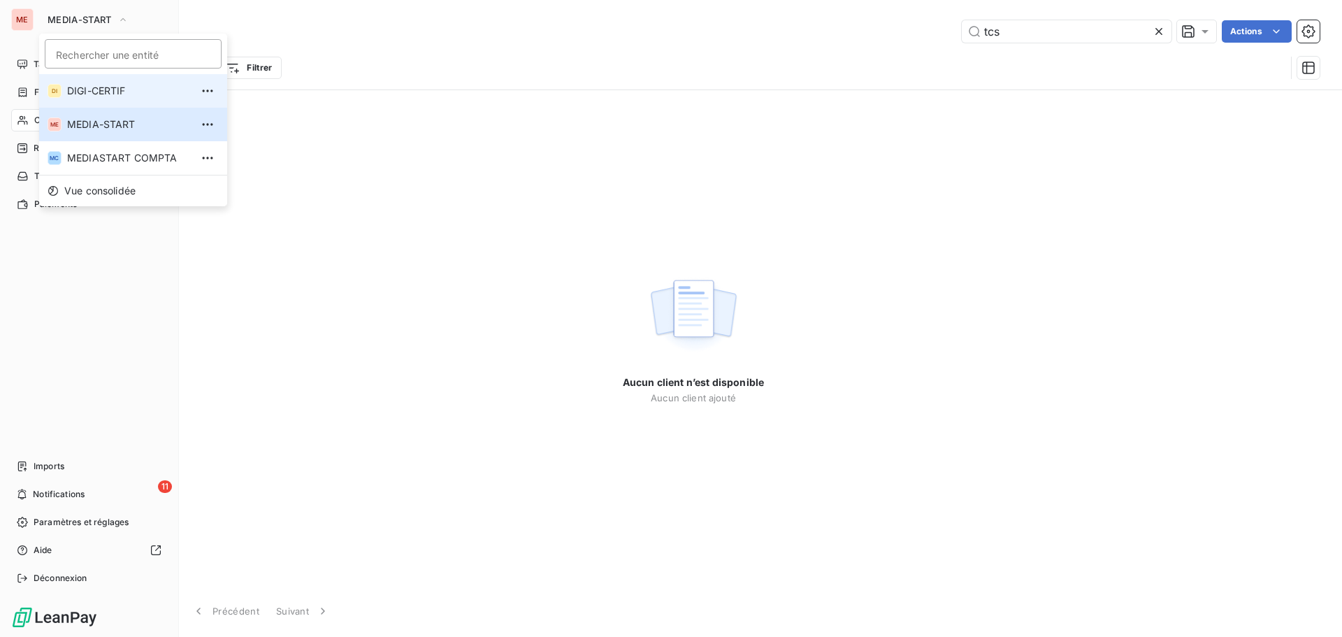
click at [71, 89] on span "DIGI-CERTIF" at bounding box center [129, 91] width 124 height 14
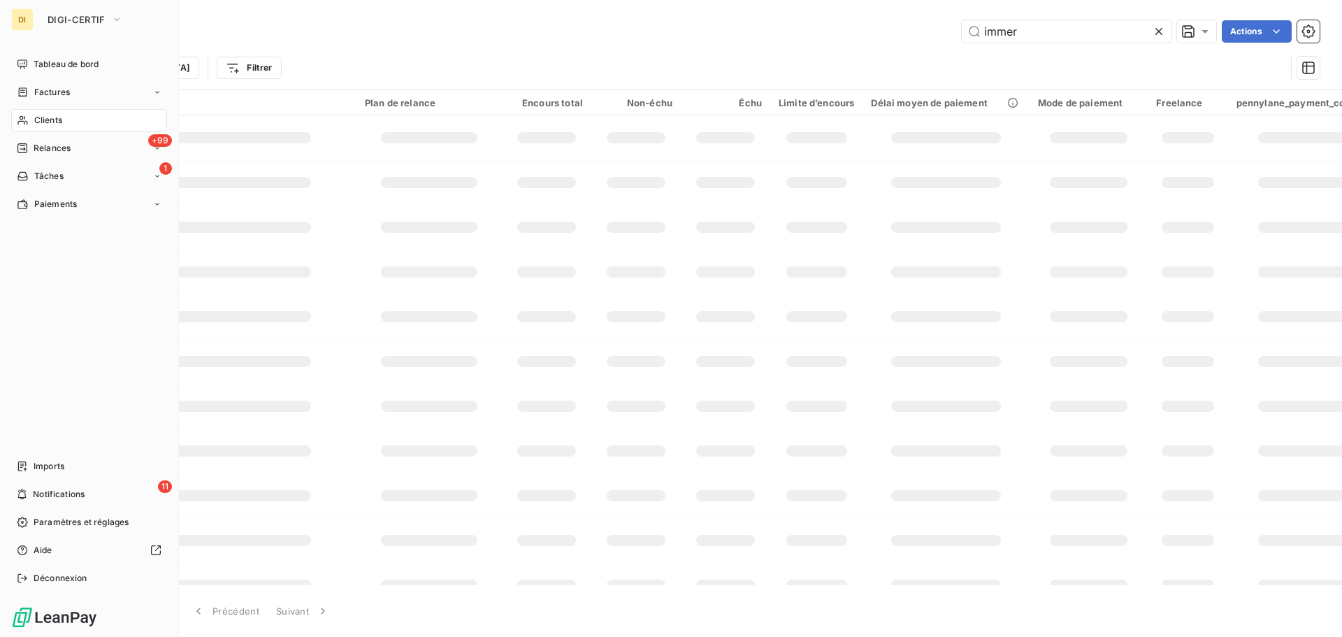
type input "tcs"
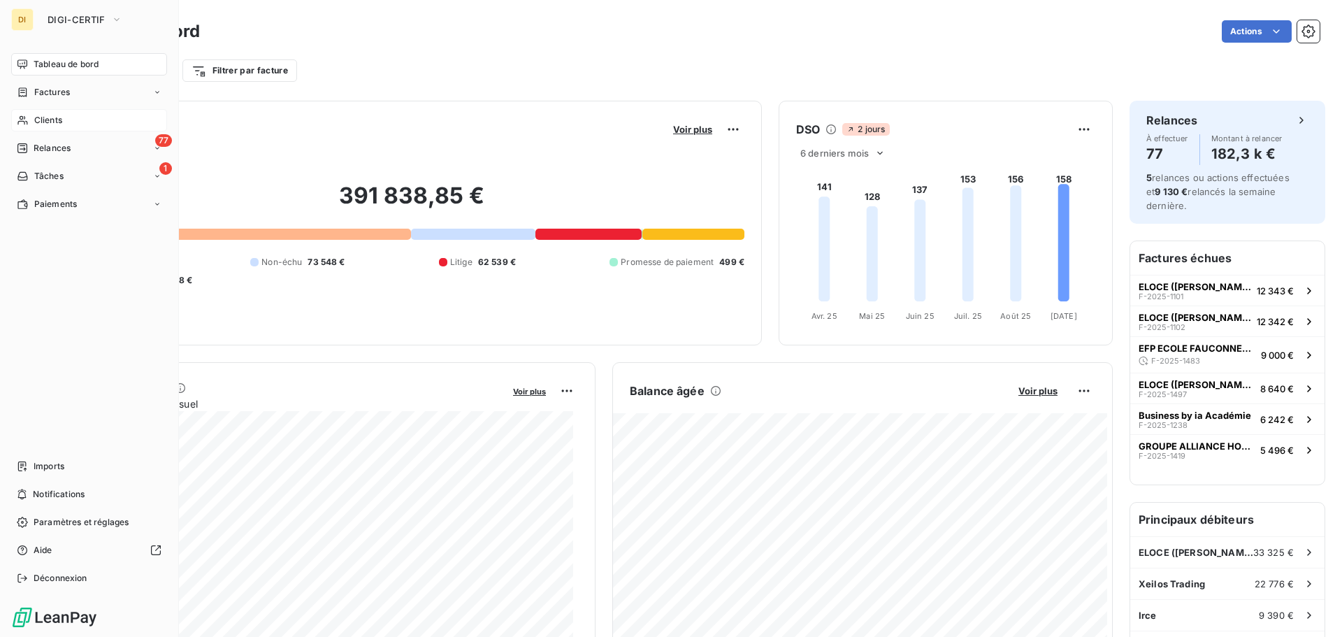
click at [57, 125] on span "Clients" at bounding box center [48, 120] width 28 height 13
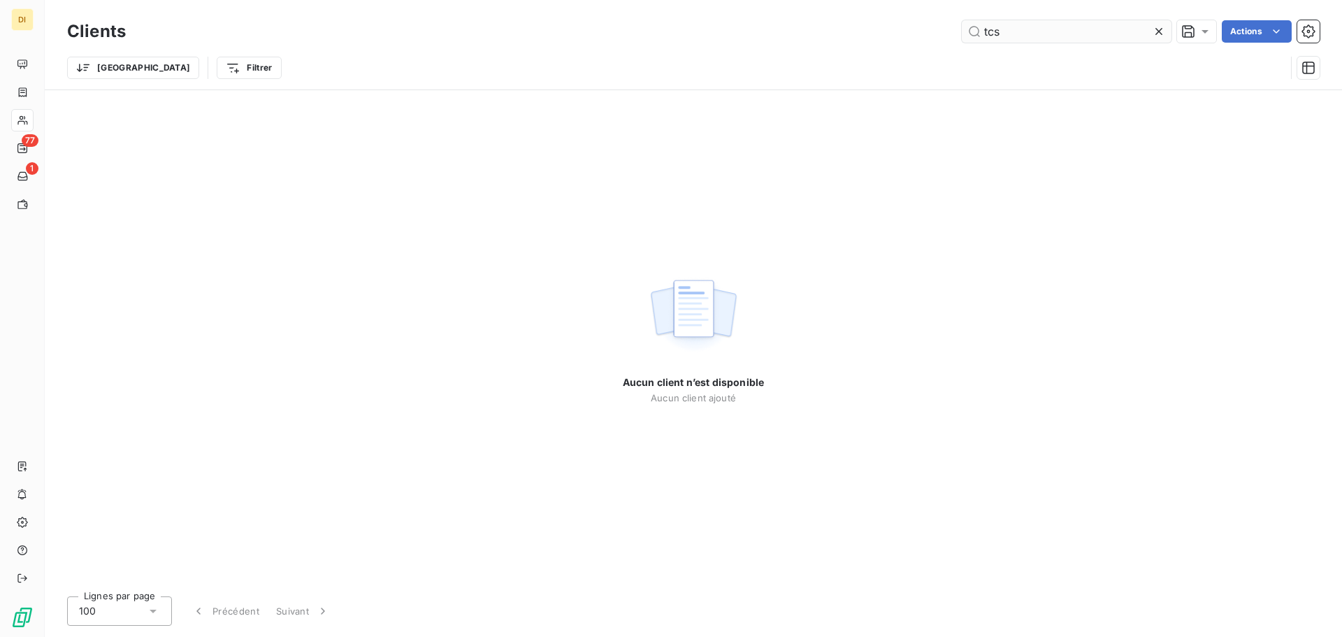
click at [1009, 41] on input "tcs" at bounding box center [1066, 31] width 210 height 22
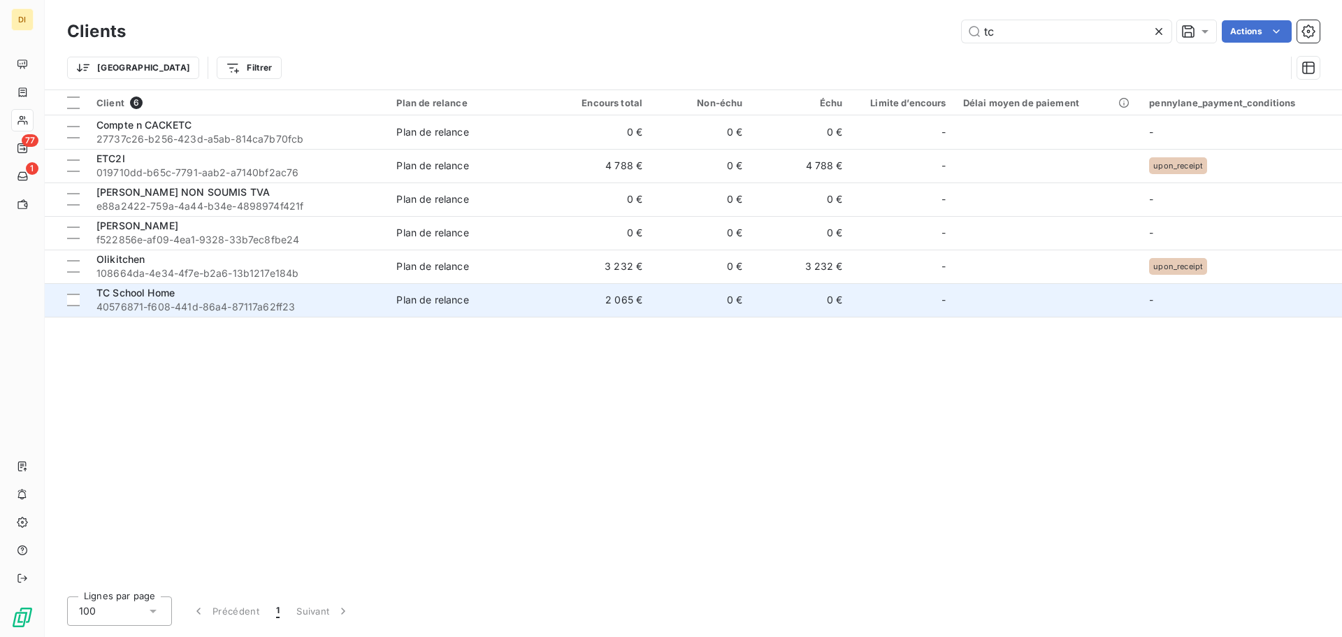
type input "tc"
click at [270, 303] on span "40576871-f608-441d-86a4-87117a62ff23" at bounding box center [237, 307] width 283 height 14
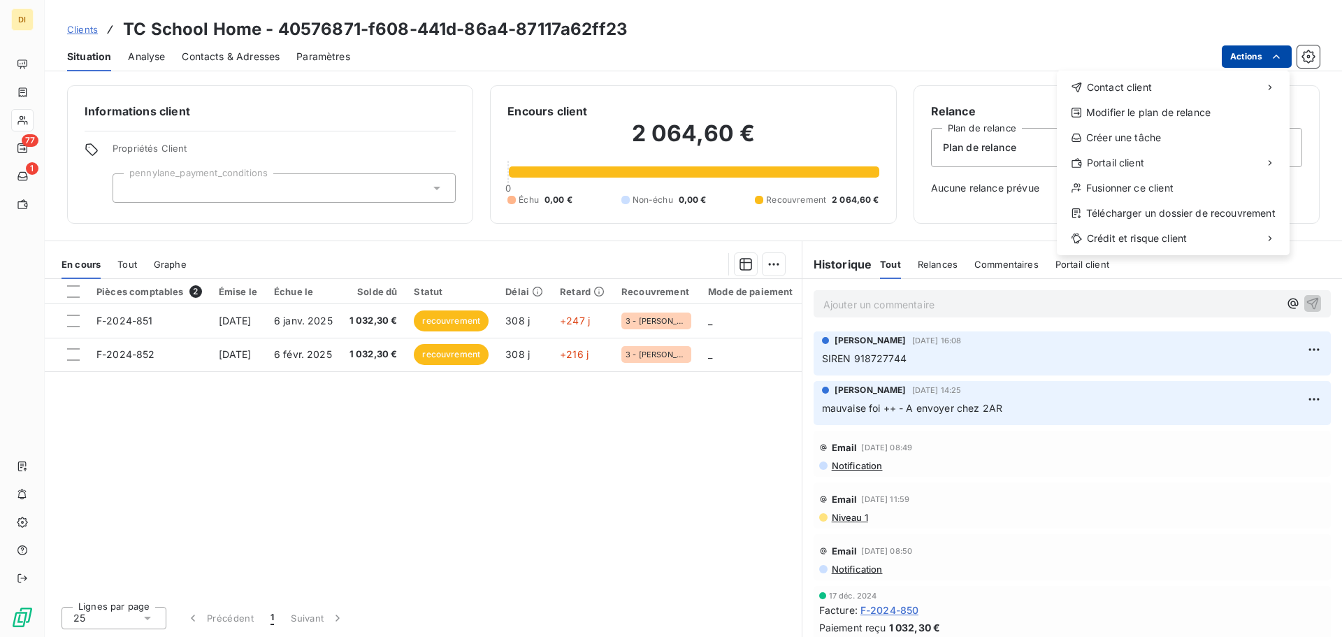
click at [1233, 63] on html "DI 77 1 Clients TC School Home - 40576871-f608-441d-86a4-87117a62ff23 Situation…" at bounding box center [671, 318] width 1342 height 637
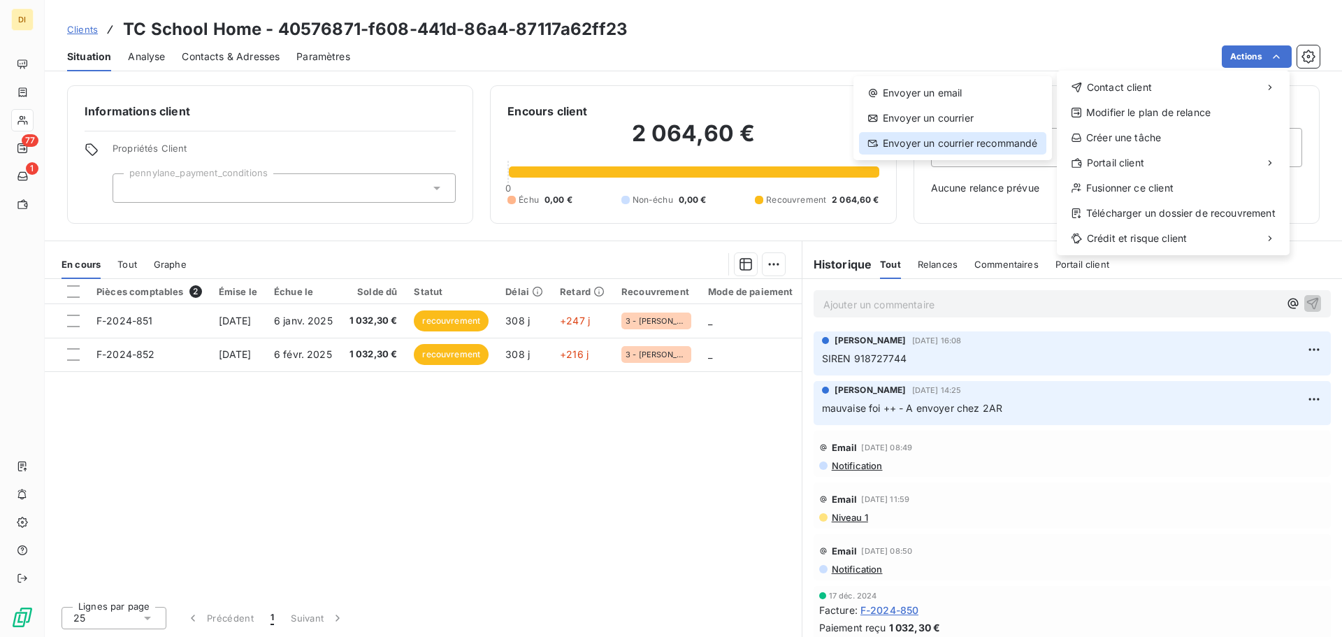
click at [984, 147] on div "Envoyer un courrier recommandé" at bounding box center [952, 143] width 187 height 22
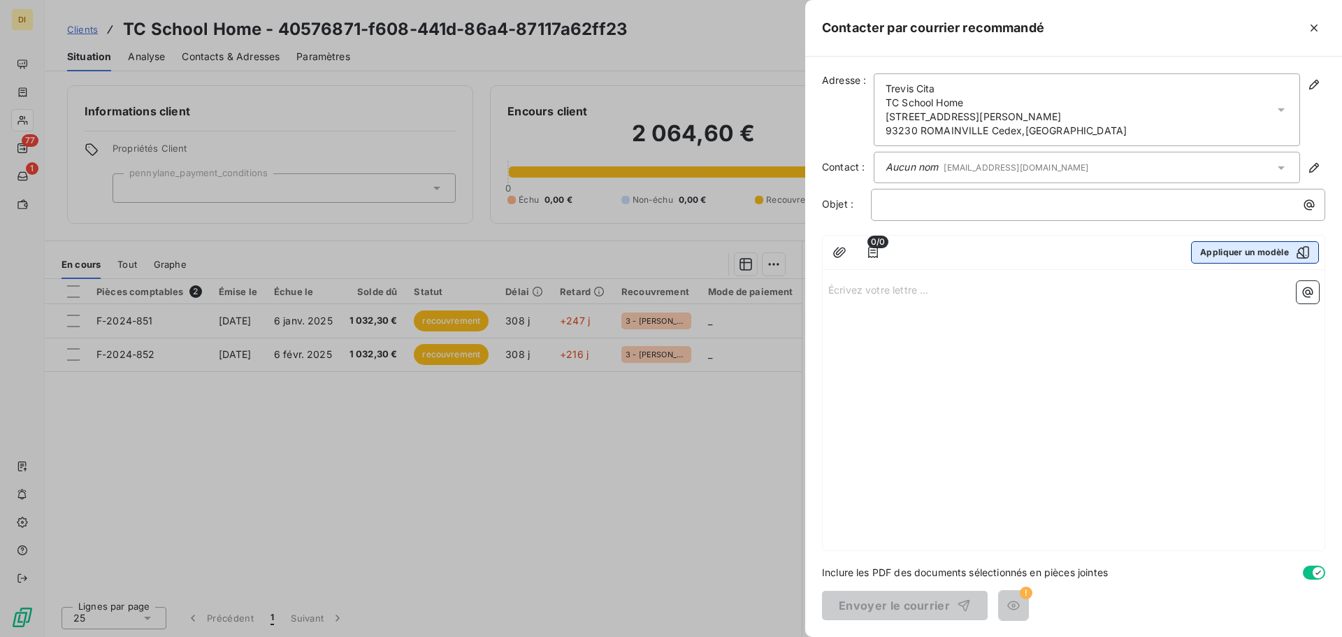
click at [1196, 251] on button "Appliquer un modèle" at bounding box center [1255, 252] width 128 height 22
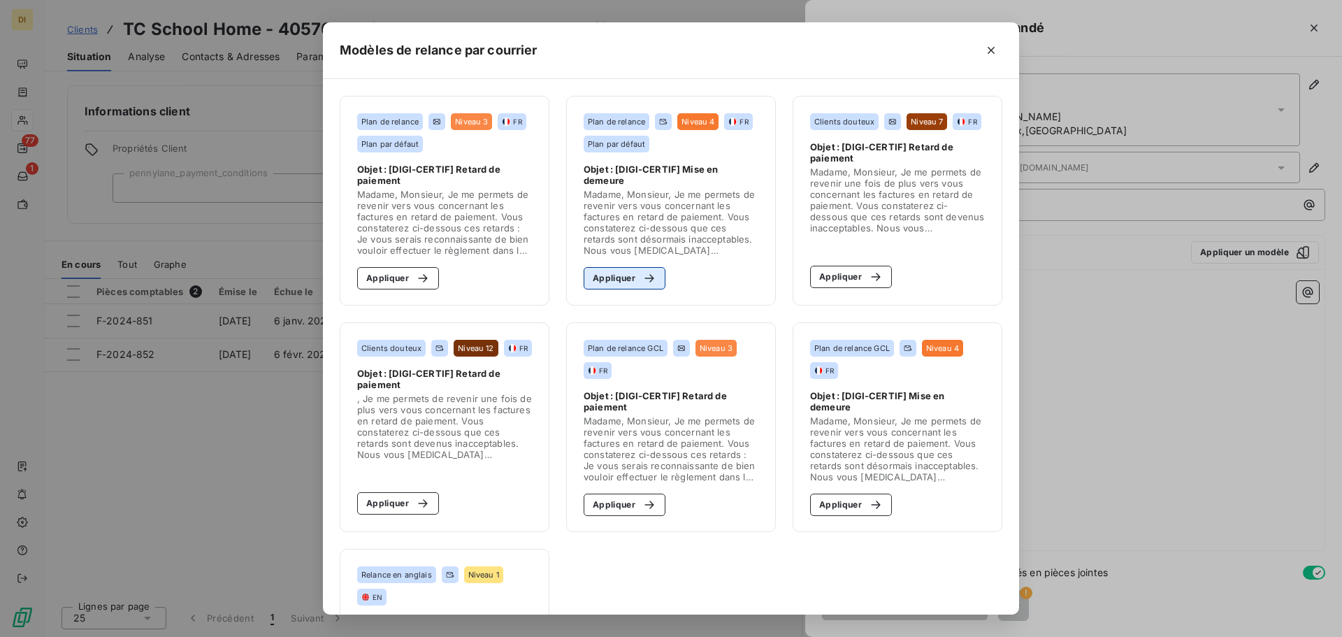
click at [614, 270] on button "Appliquer" at bounding box center [624, 278] width 82 height 22
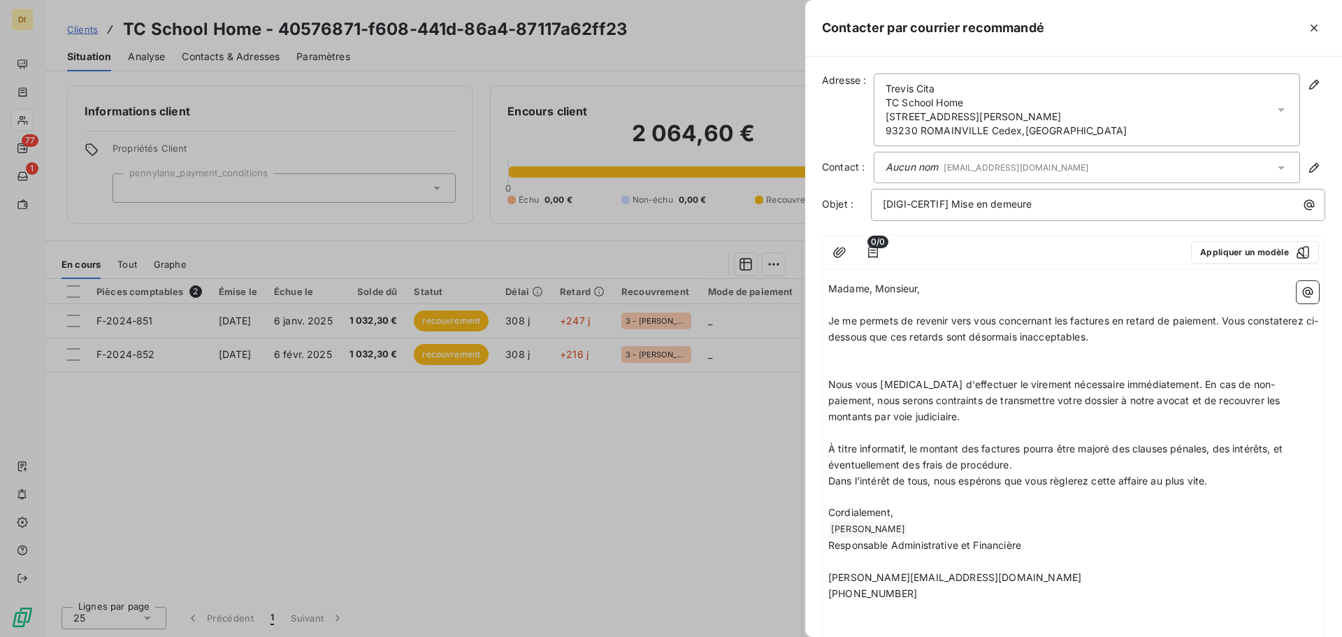
click at [867, 287] on span "Madame, Monsieur," at bounding box center [874, 288] width 92 height 12
click at [1316, 24] on icon "button" at bounding box center [1314, 28] width 14 height 14
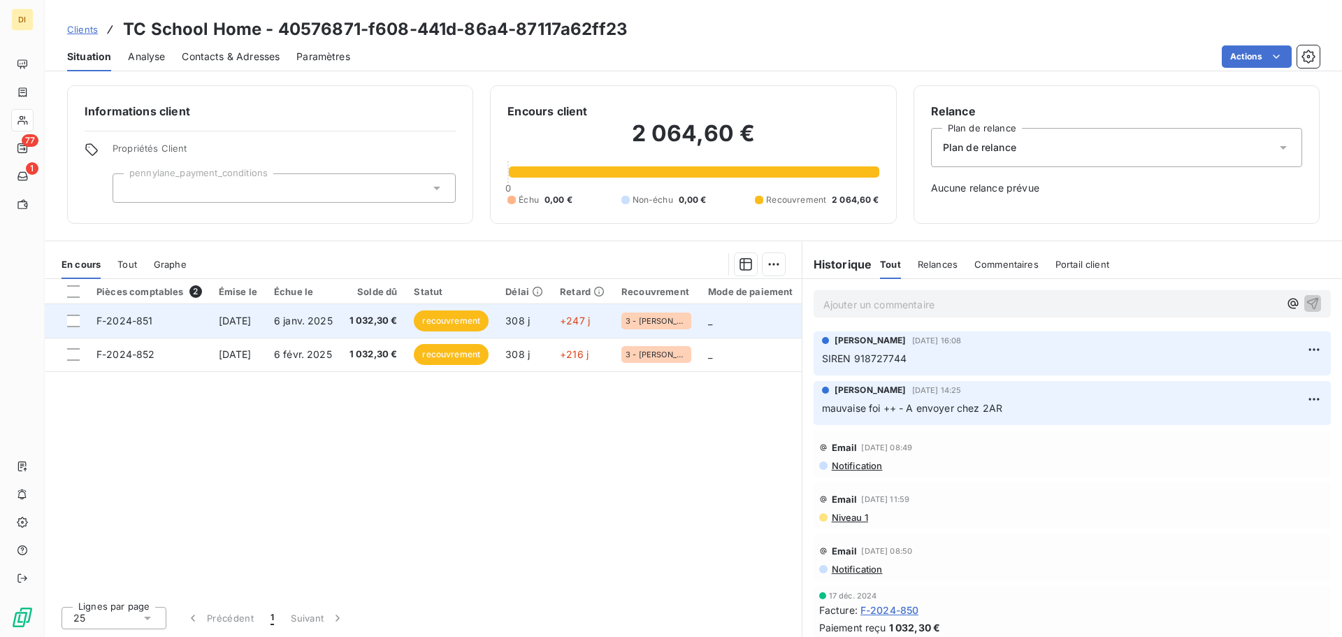
click at [333, 317] on span "6 janv. 2025" at bounding box center [303, 320] width 59 height 12
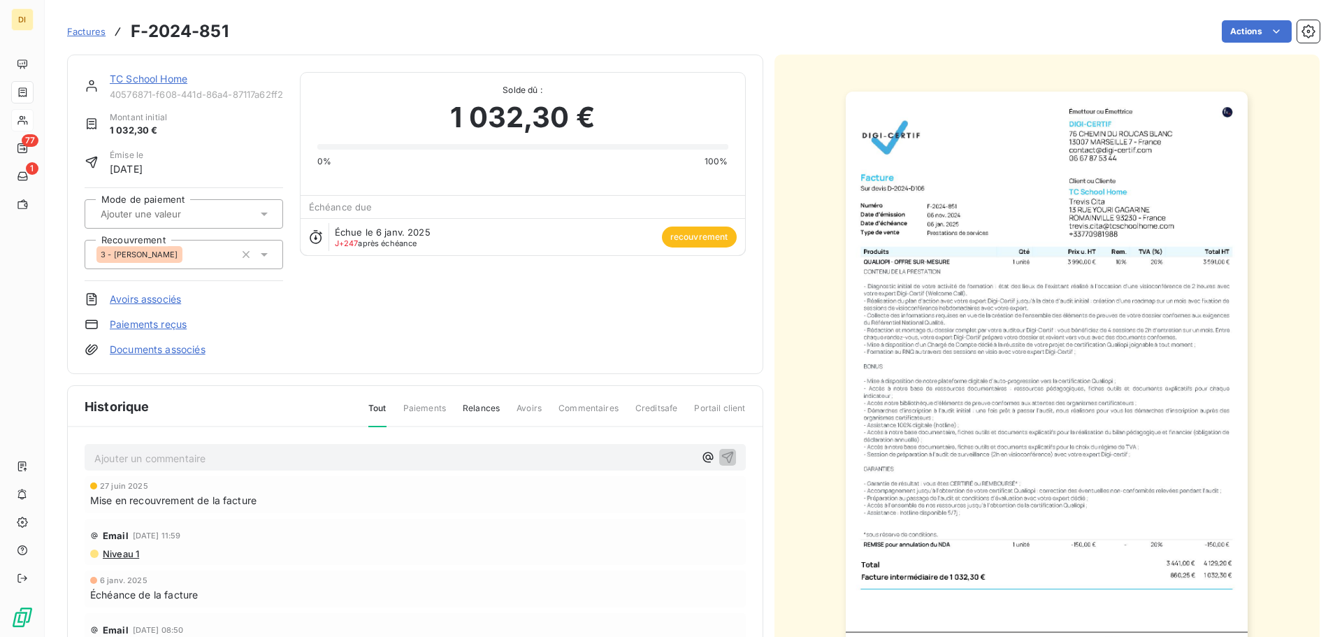
click at [159, 77] on link "TC School Home" at bounding box center [149, 79] width 78 height 12
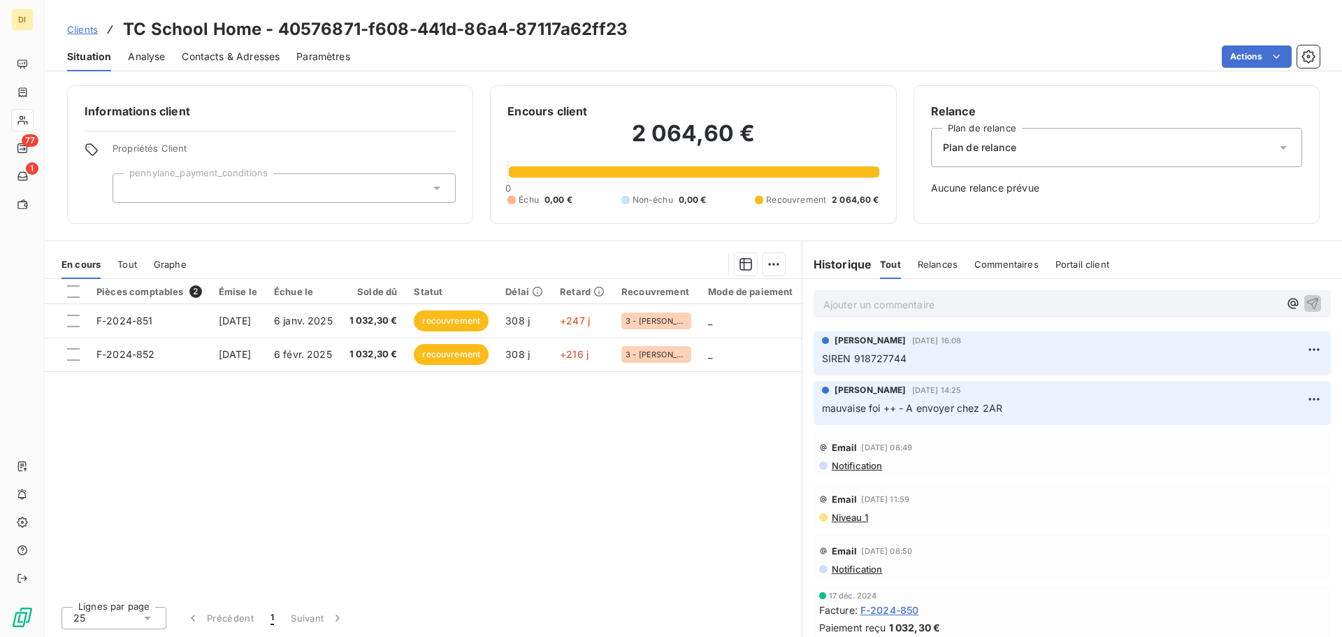
click at [565, 233] on div "Informations client Propriétés Client pennylane_payment_conditions Encours clie…" at bounding box center [693, 357] width 1297 height 560
click at [582, 233] on div "Informations client Propriétés Client pennylane_payment_conditions Encours clie…" at bounding box center [693, 357] width 1297 height 560
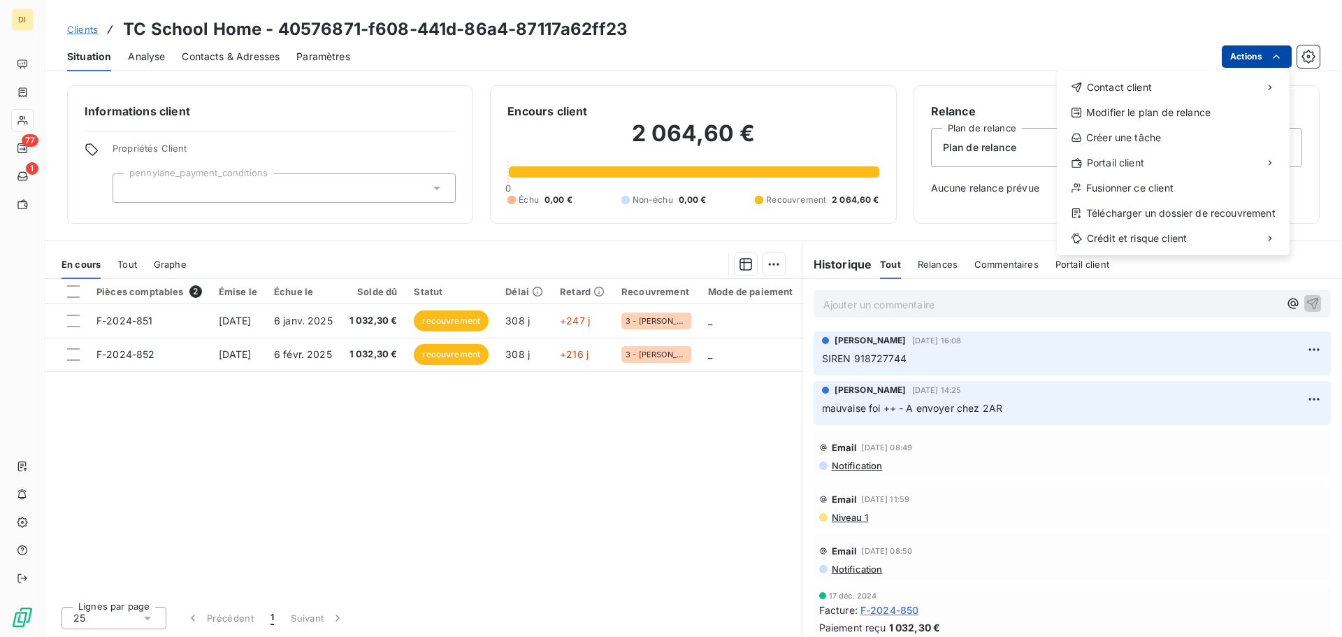
click at [1251, 50] on html "DI 77 1 Clients TC School Home - 40576871-f608-441d-86a4-87117a62ff23 Situation…" at bounding box center [671, 318] width 1342 height 637
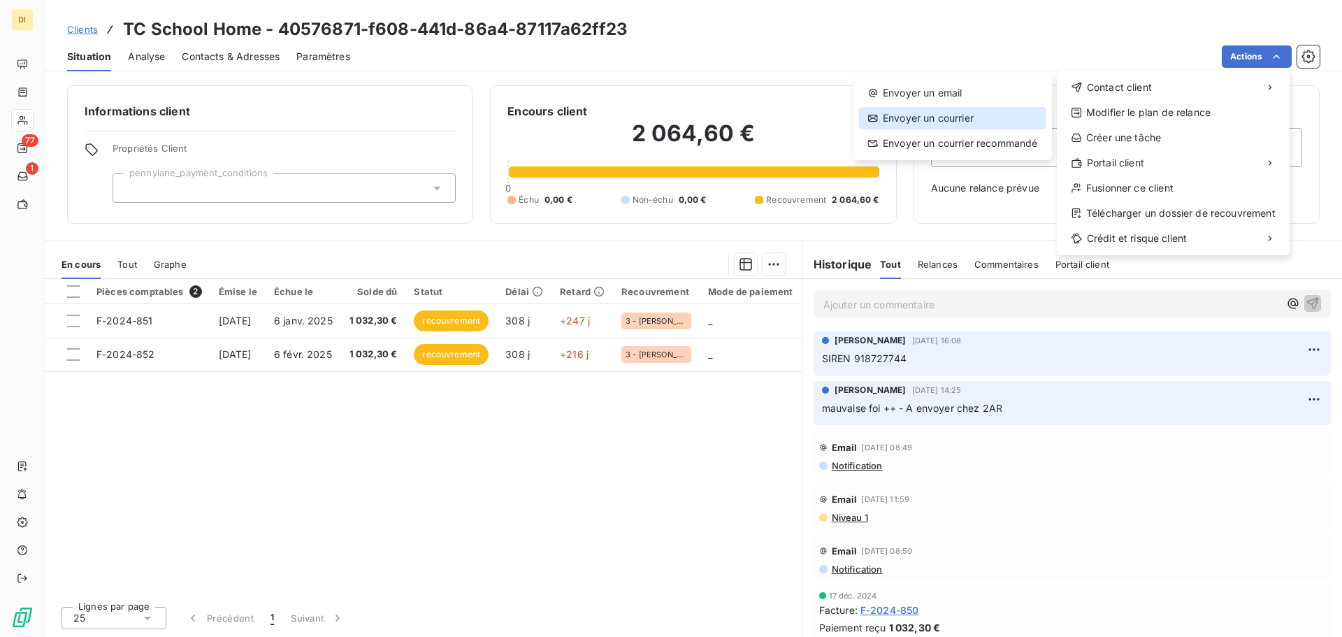
click at [959, 114] on div "Envoyer un courrier" at bounding box center [952, 118] width 187 height 22
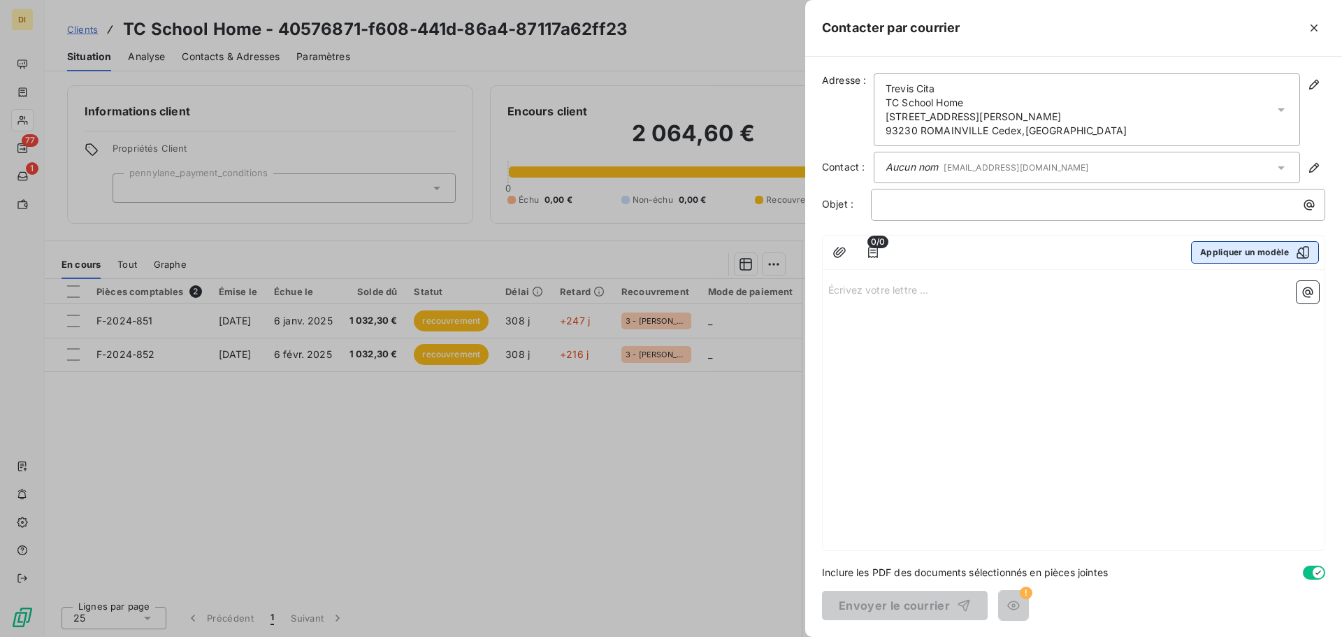
drag, startPoint x: 1302, startPoint y: 266, endPoint x: 1284, endPoint y: 257, distance: 20.0
click at [1284, 257] on div "0/0 Appliquer un modèle" at bounding box center [1073, 252] width 502 height 34
click at [1284, 257] on button "Appliquer un modèle" at bounding box center [1255, 252] width 128 height 22
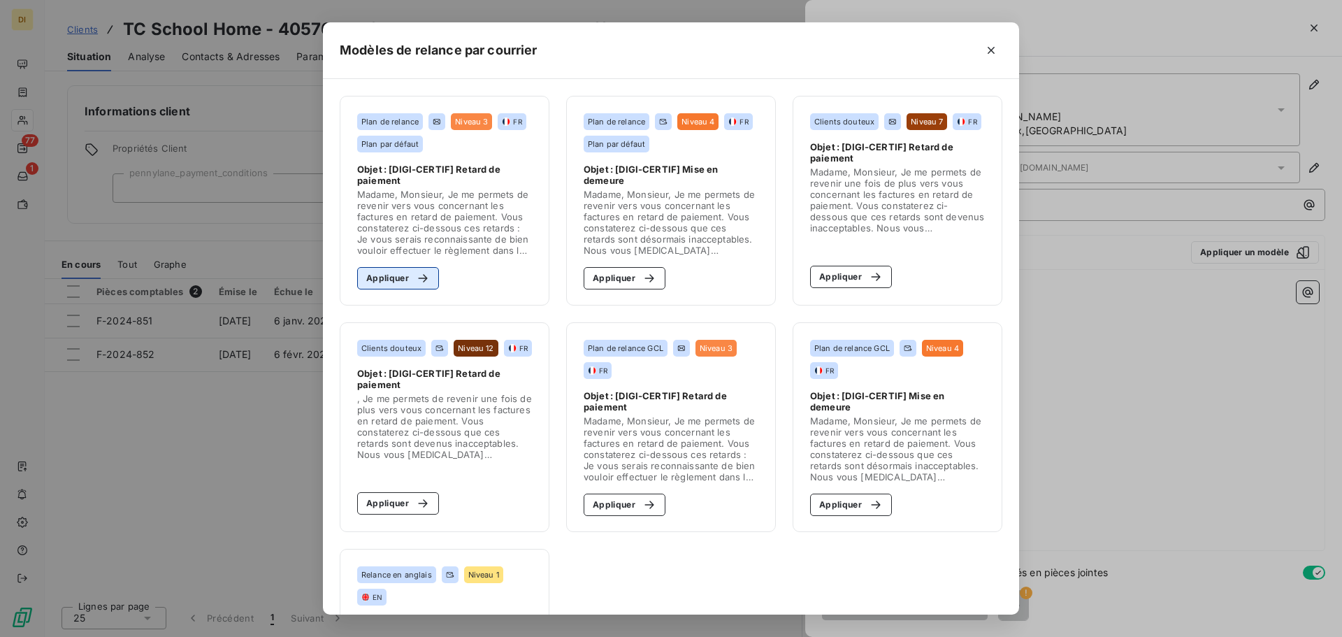
click at [409, 277] on div "button" at bounding box center [419, 278] width 21 height 14
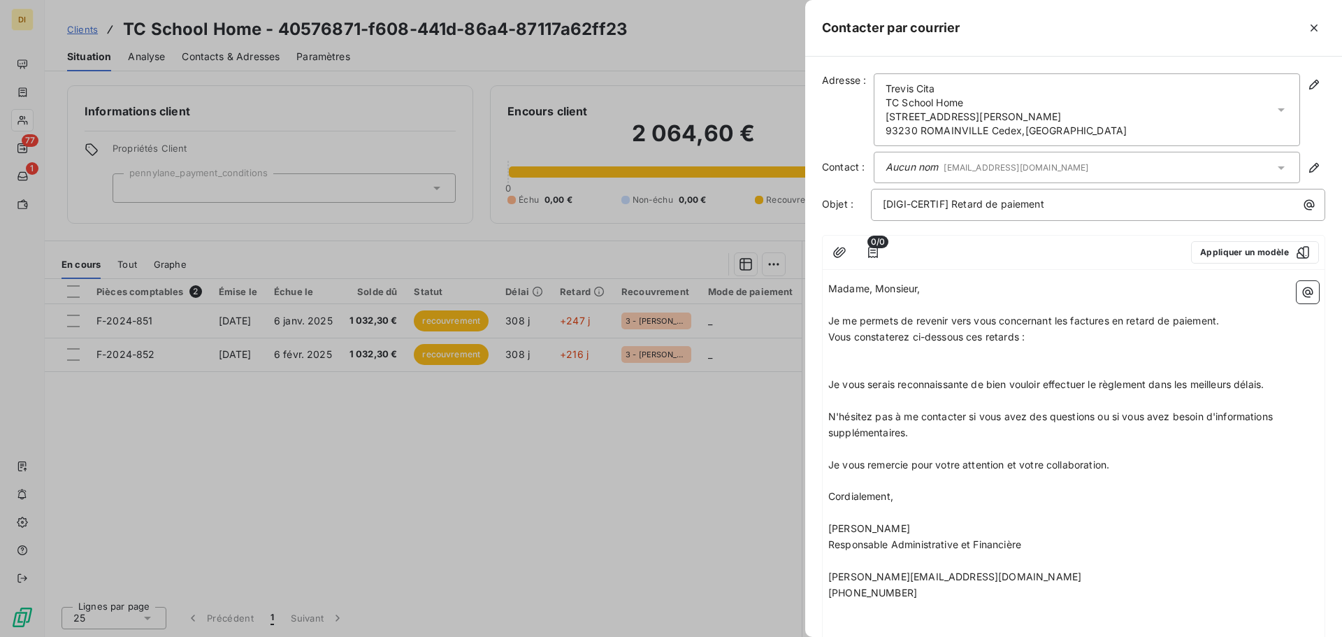
click at [1315, 15] on div "Contacter par courrier" at bounding box center [1073, 28] width 537 height 57
click at [1315, 31] on icon "button" at bounding box center [1314, 28] width 14 height 14
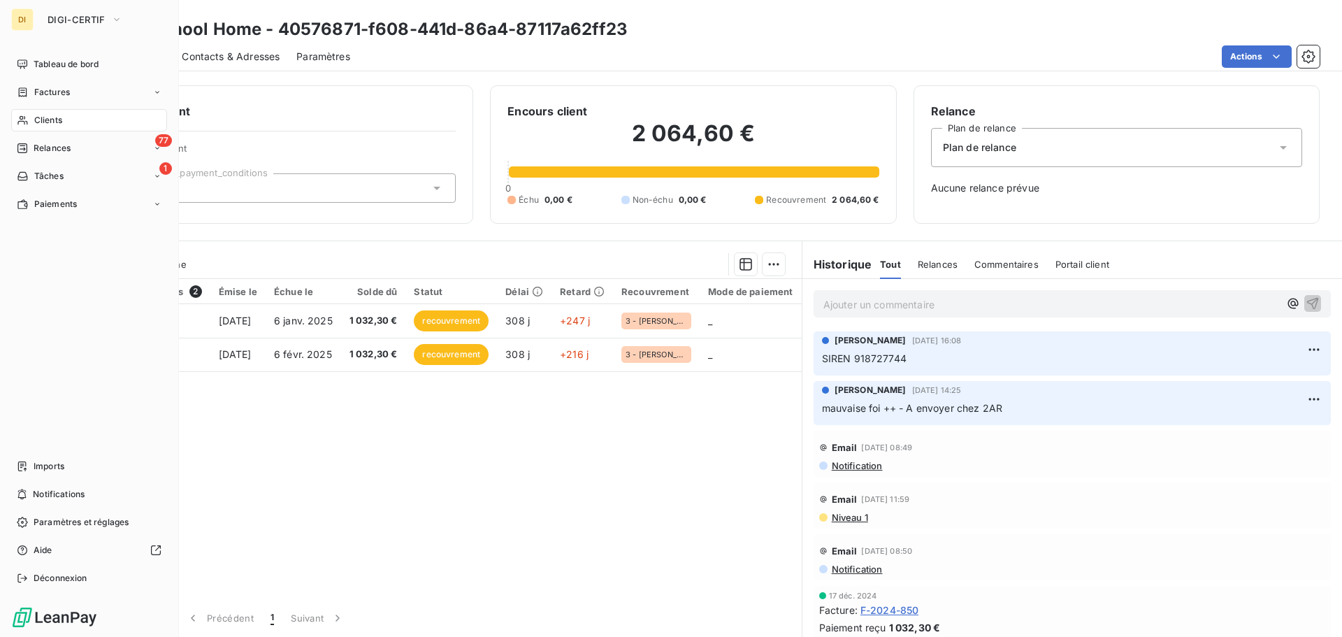
click at [87, 122] on div "Clients" at bounding box center [89, 120] width 156 height 22
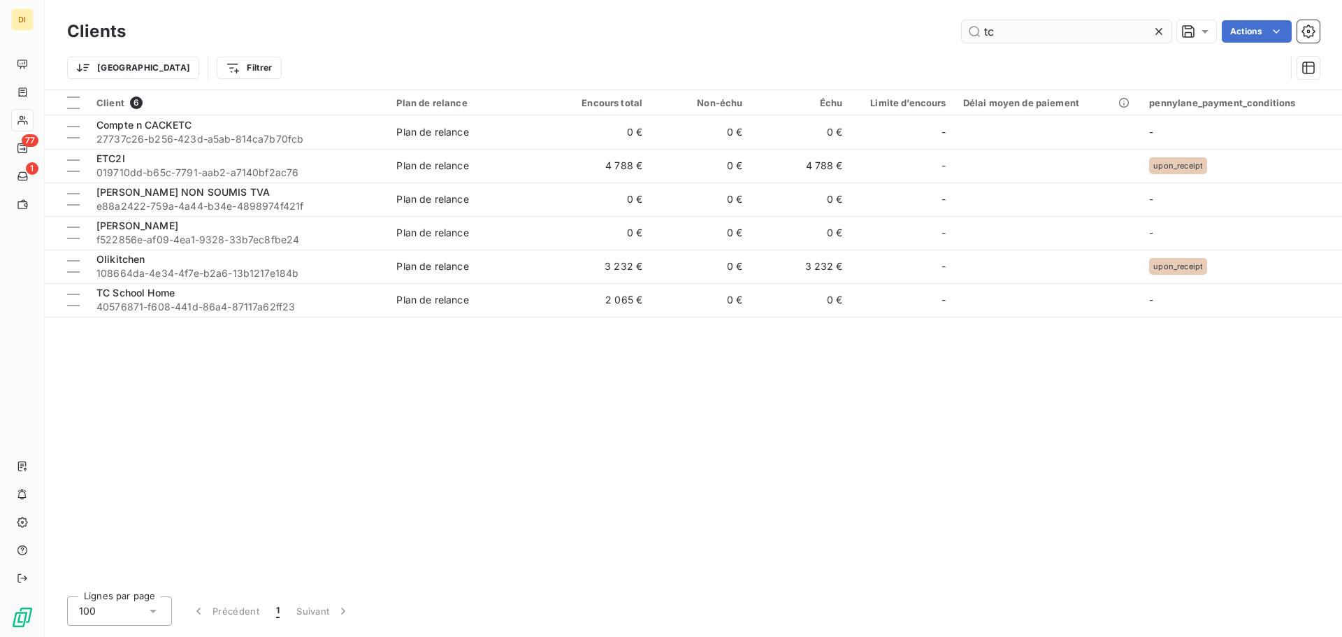
click at [1042, 35] on input "tc" at bounding box center [1066, 31] width 210 height 22
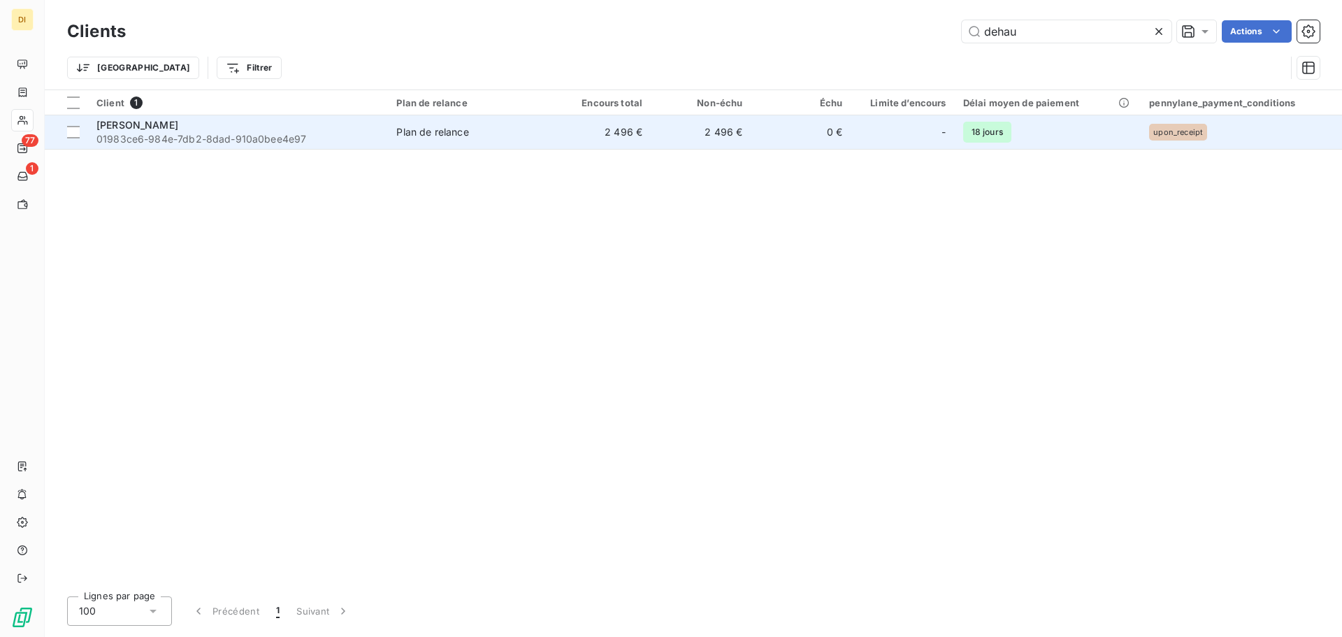
type input "dehau"
click at [317, 133] on span "01983ce6-984e-7db2-8dad-910a0bee4e97" at bounding box center [237, 139] width 283 height 14
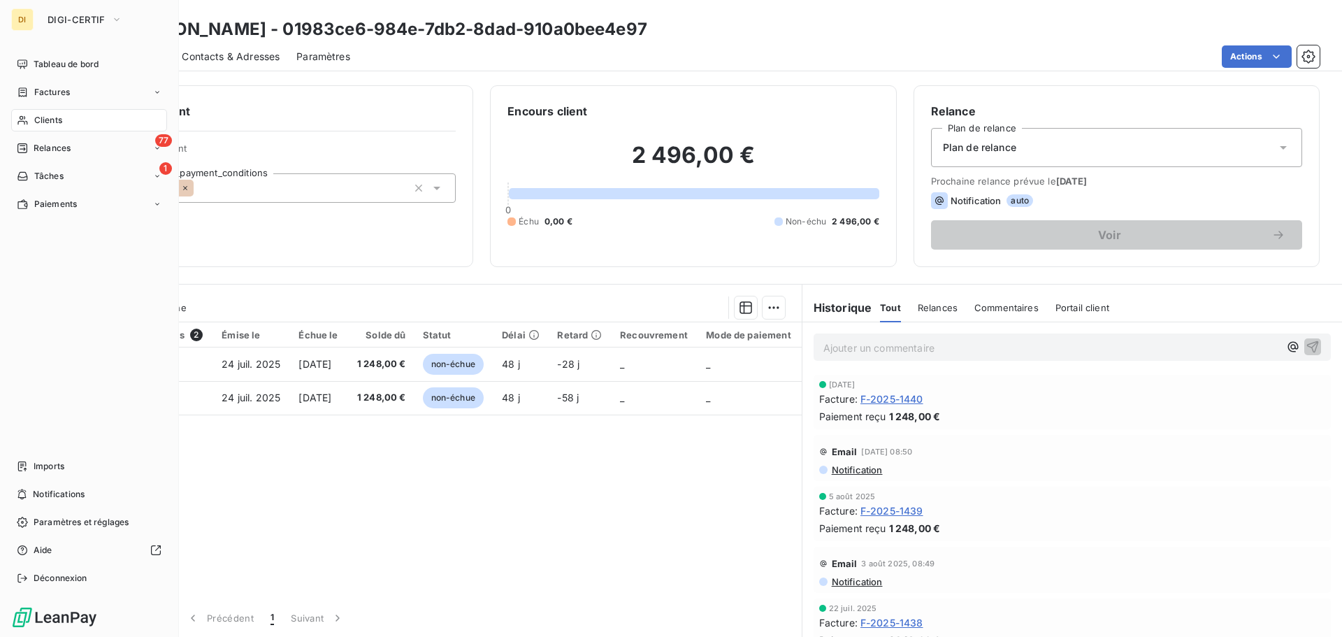
click at [38, 117] on span "Clients" at bounding box center [48, 120] width 28 height 13
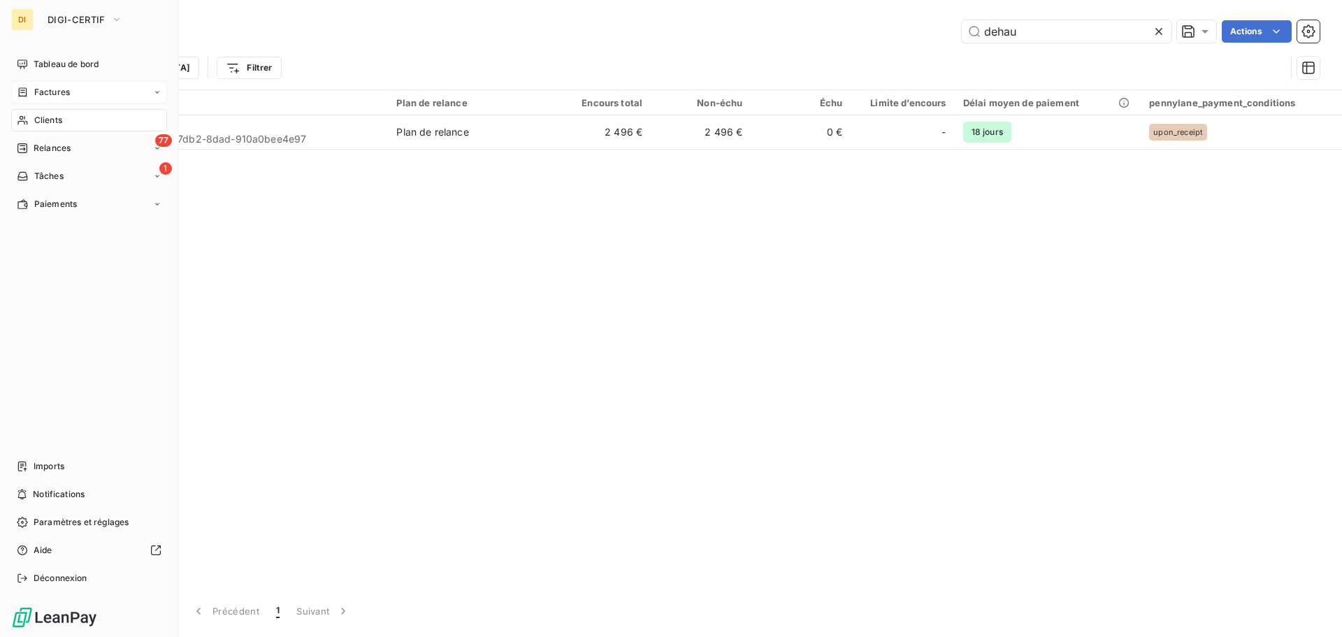
click at [38, 92] on span "Factures" at bounding box center [52, 92] width 36 height 13
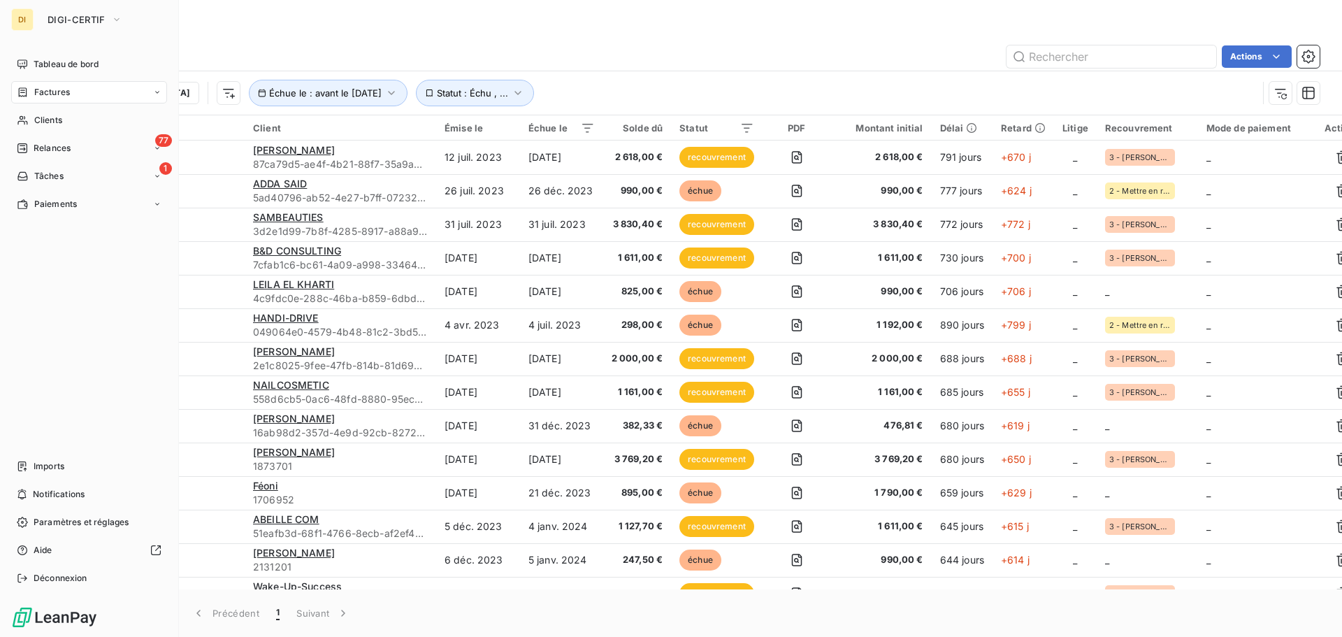
click at [57, 96] on span "Factures" at bounding box center [52, 92] width 36 height 13
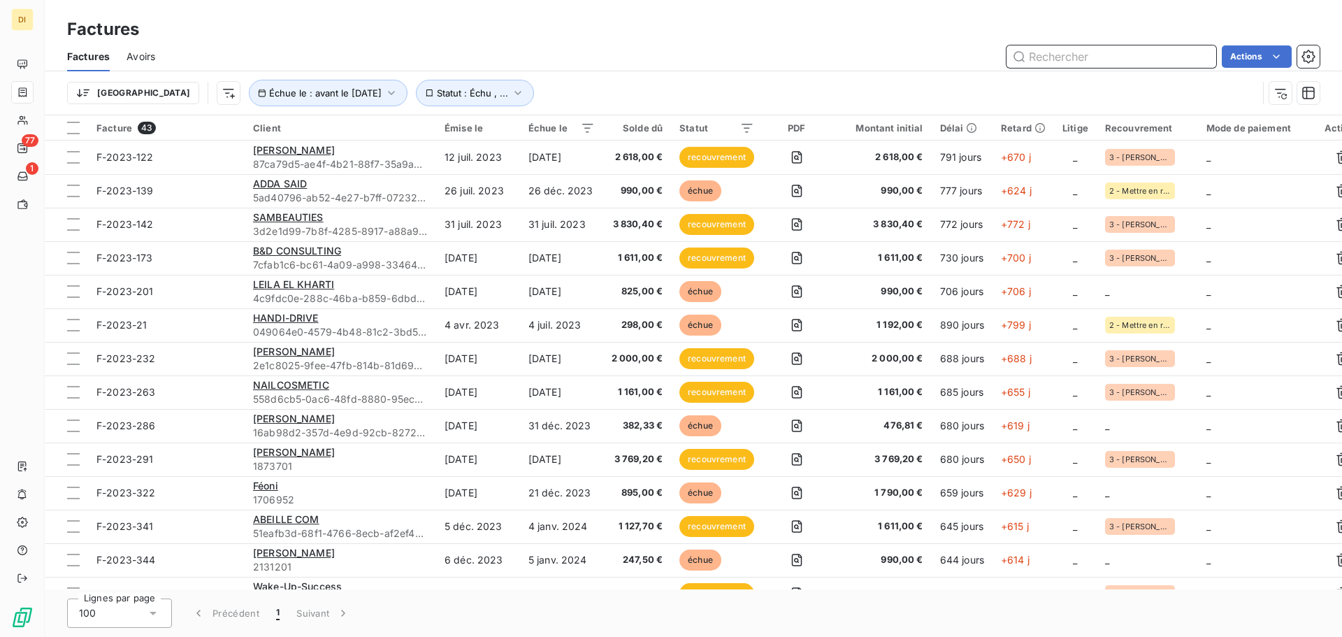
click at [1022, 57] on input "text" at bounding box center [1111, 56] width 210 height 22
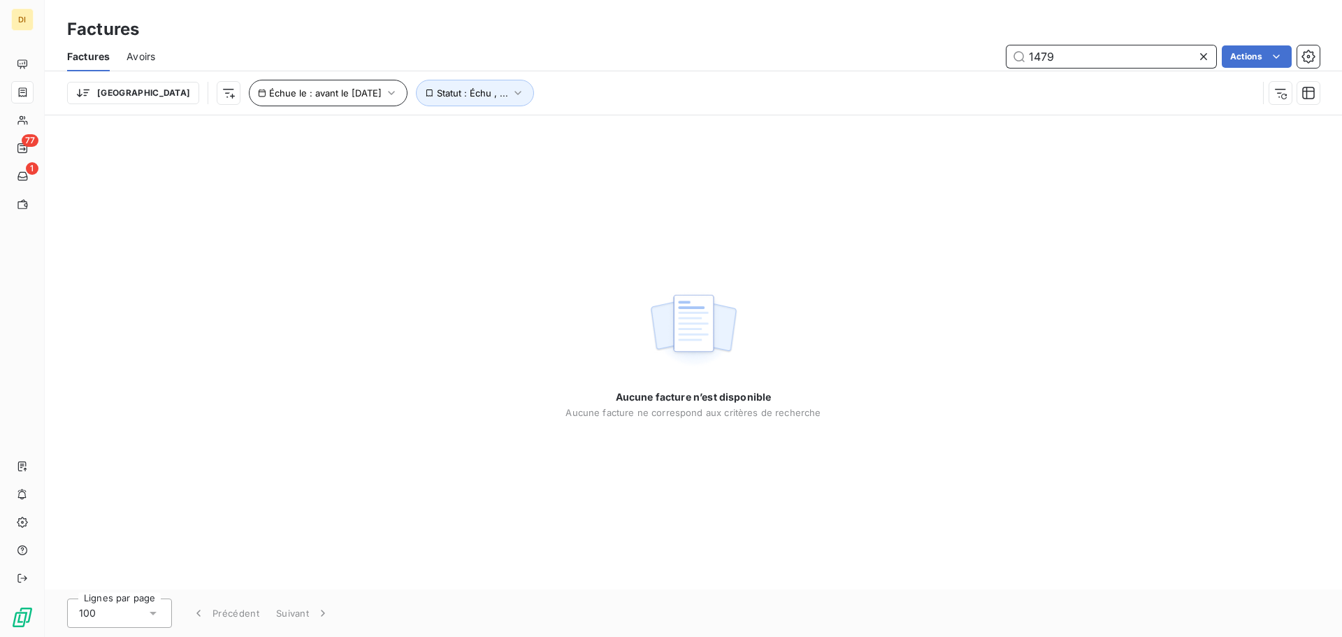
type input "1479"
click at [384, 86] on icon "button" at bounding box center [391, 93] width 14 height 14
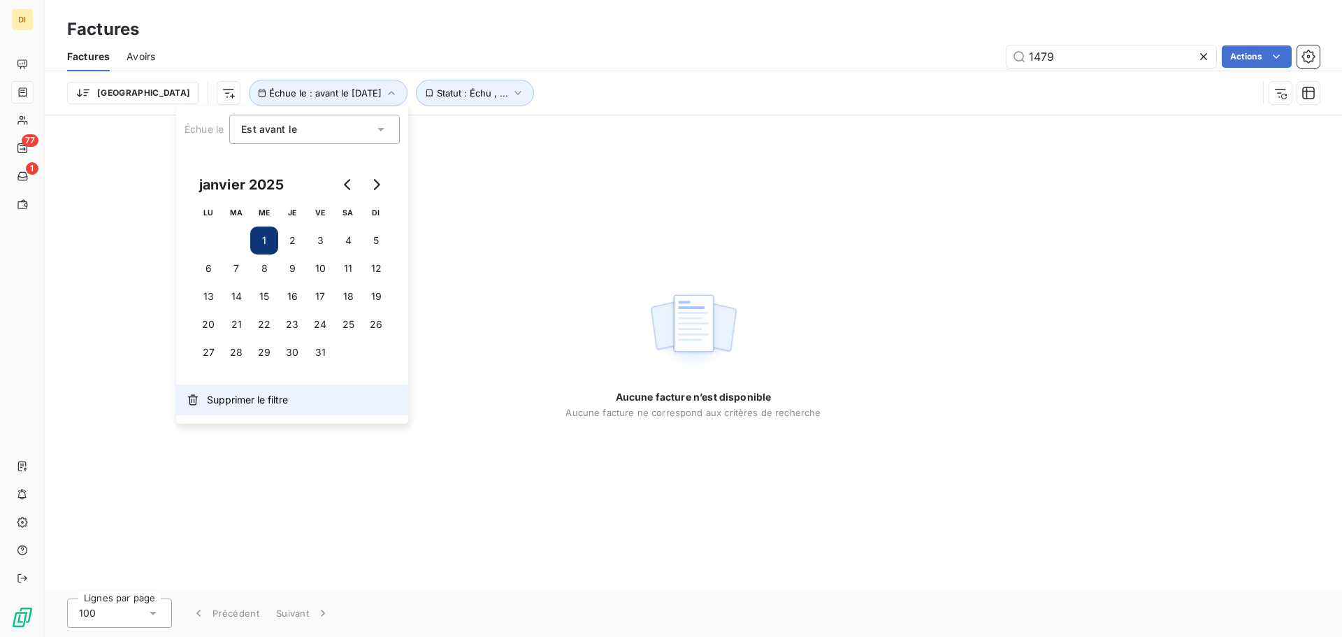
click at [240, 395] on span "Supprimer le filtre" at bounding box center [247, 400] width 81 height 14
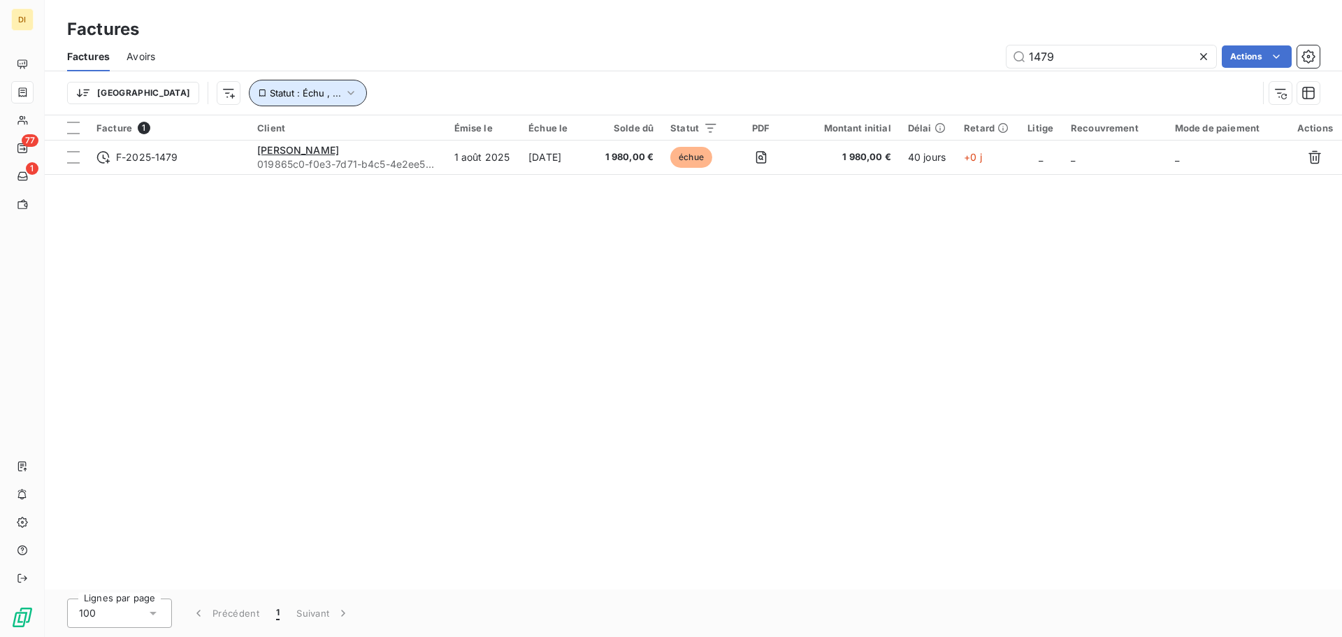
click at [249, 84] on button "Statut : Échu , ..." at bounding box center [308, 93] width 118 height 27
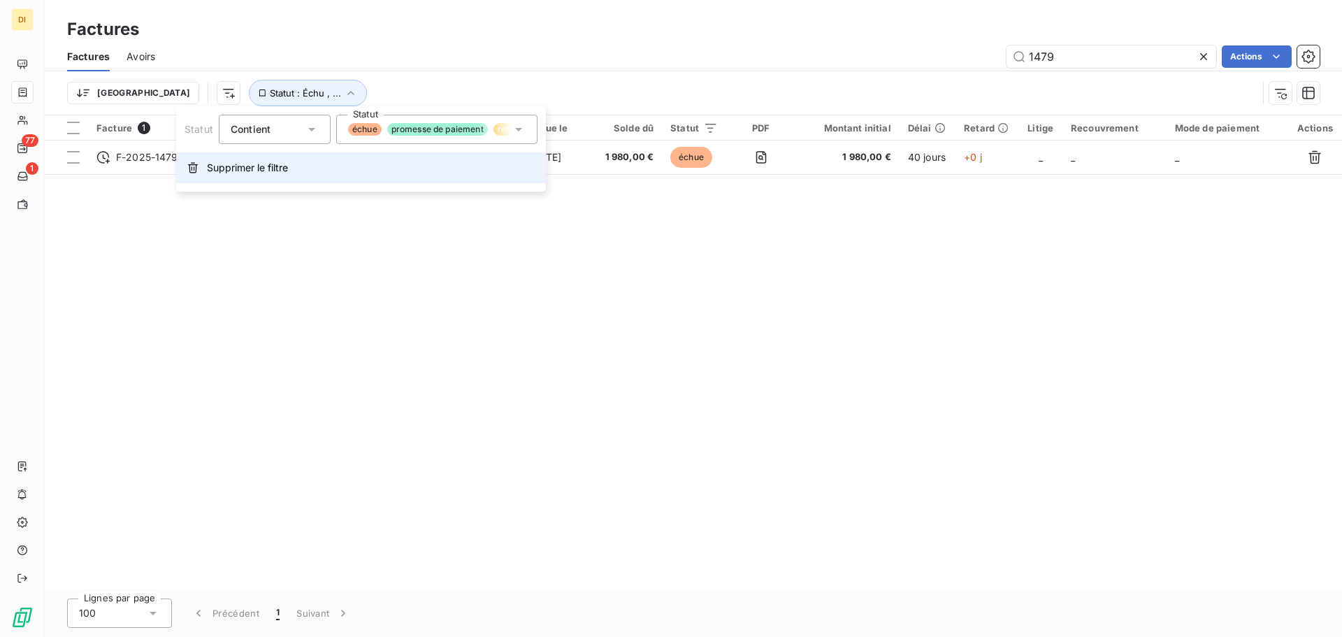
click at [256, 165] on span "Supprimer le filtre" at bounding box center [247, 168] width 81 height 14
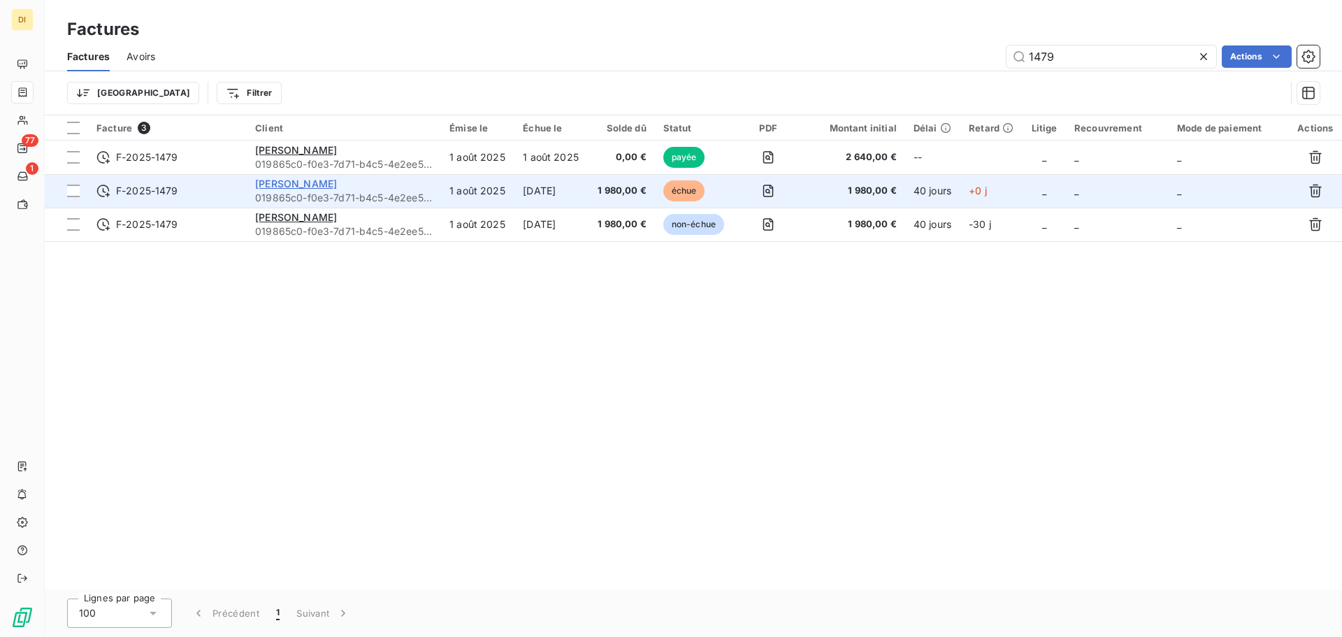
click at [289, 184] on span "[PERSON_NAME]" at bounding box center [296, 183] width 82 height 12
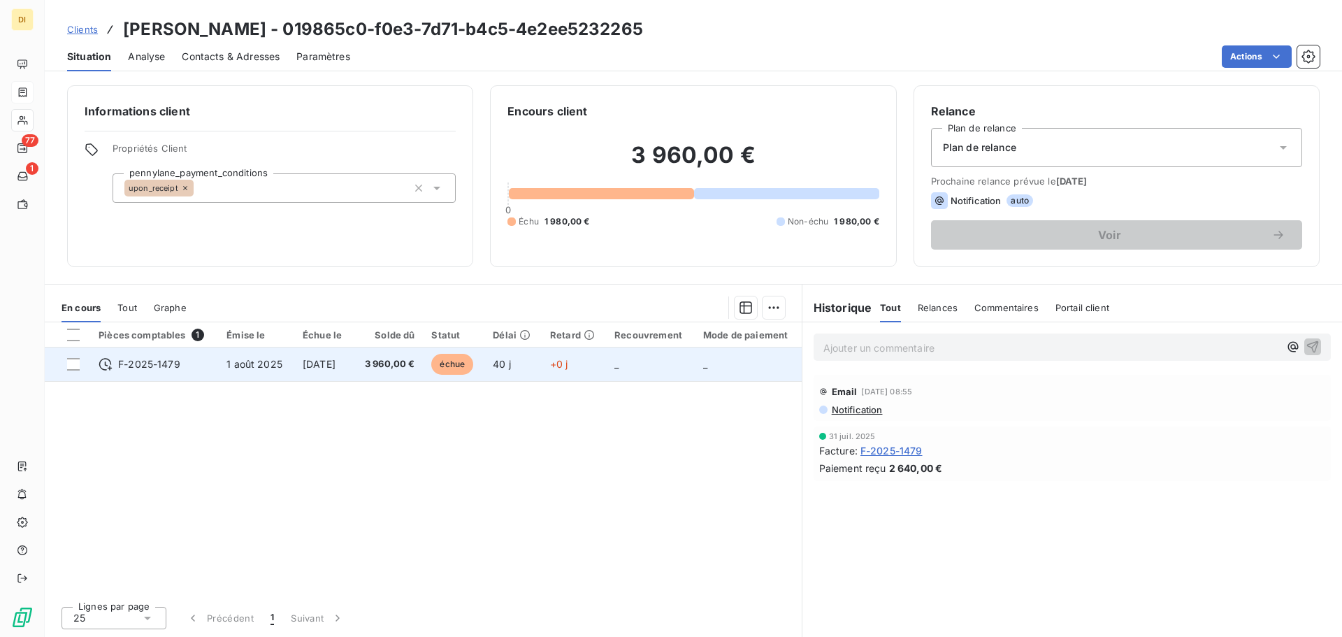
click at [389, 363] on span "3 960,00 €" at bounding box center [387, 364] width 53 height 14
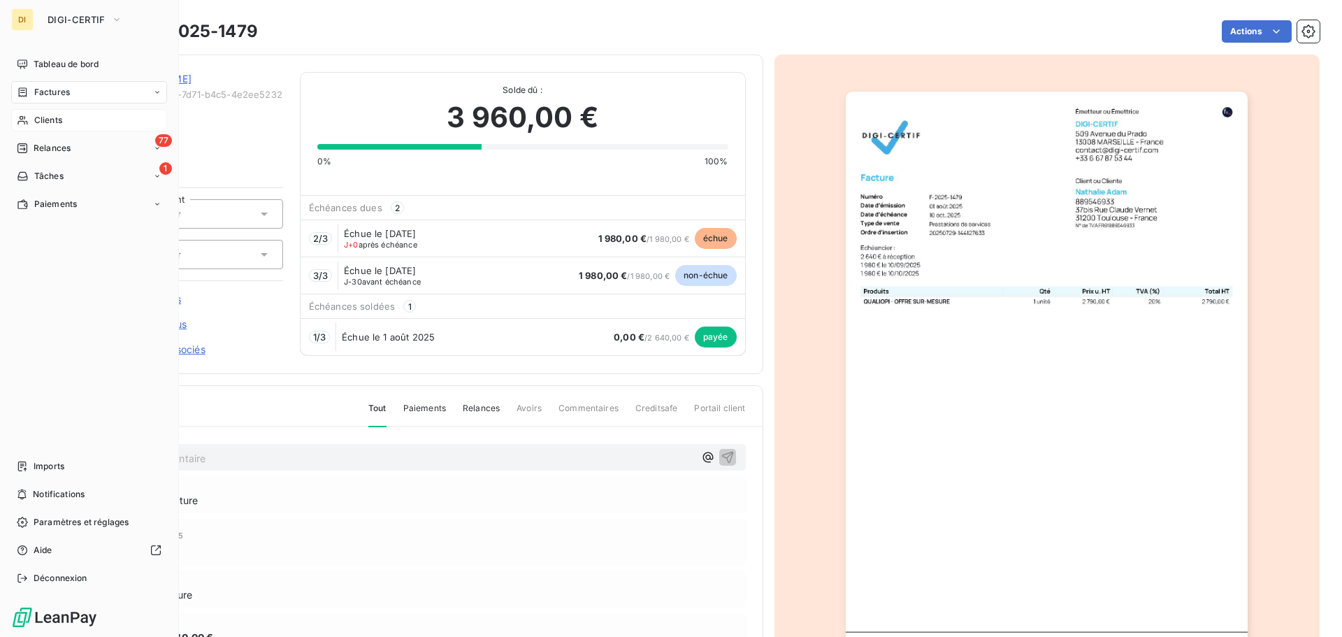
click at [30, 117] on div "Clients" at bounding box center [89, 120] width 156 height 22
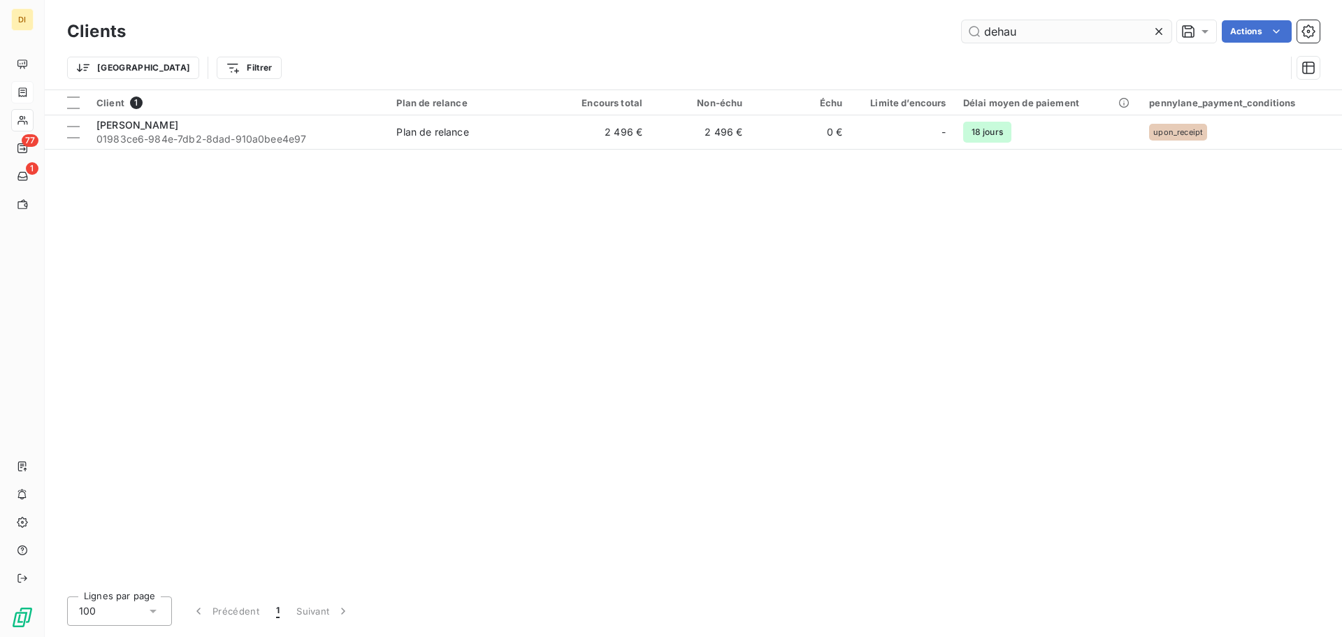
click at [994, 29] on input "dehau" at bounding box center [1066, 31] width 210 height 22
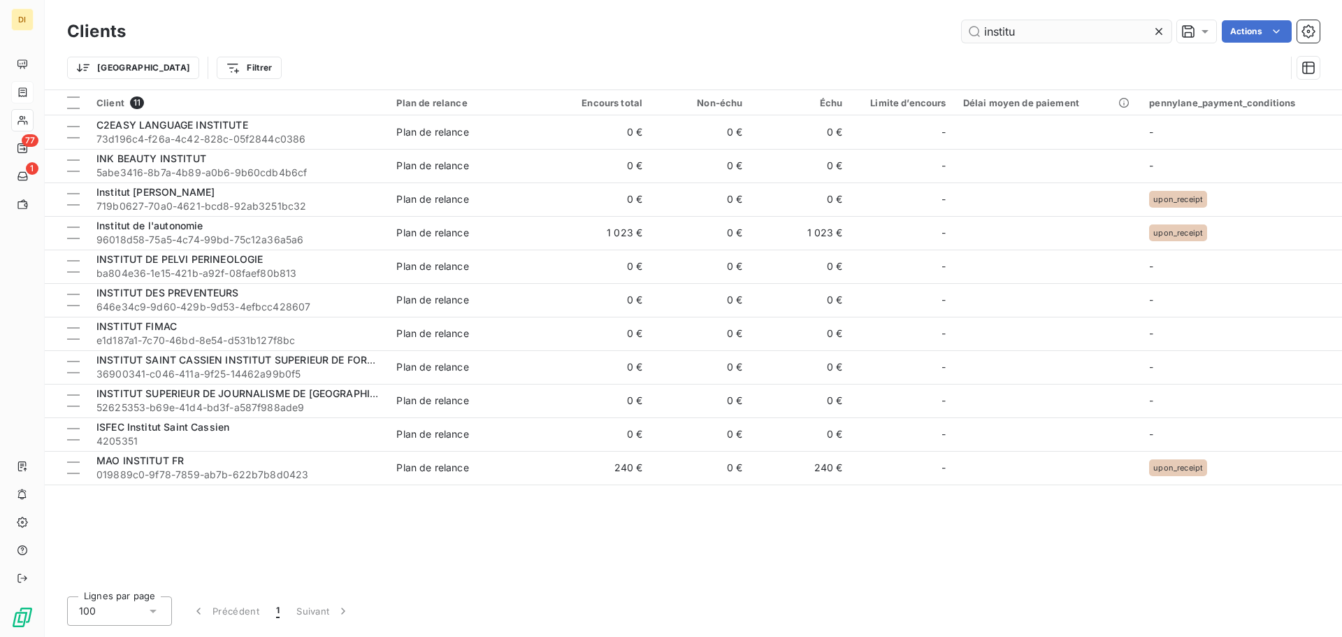
click at [1068, 24] on input "institu" at bounding box center [1066, 31] width 210 height 22
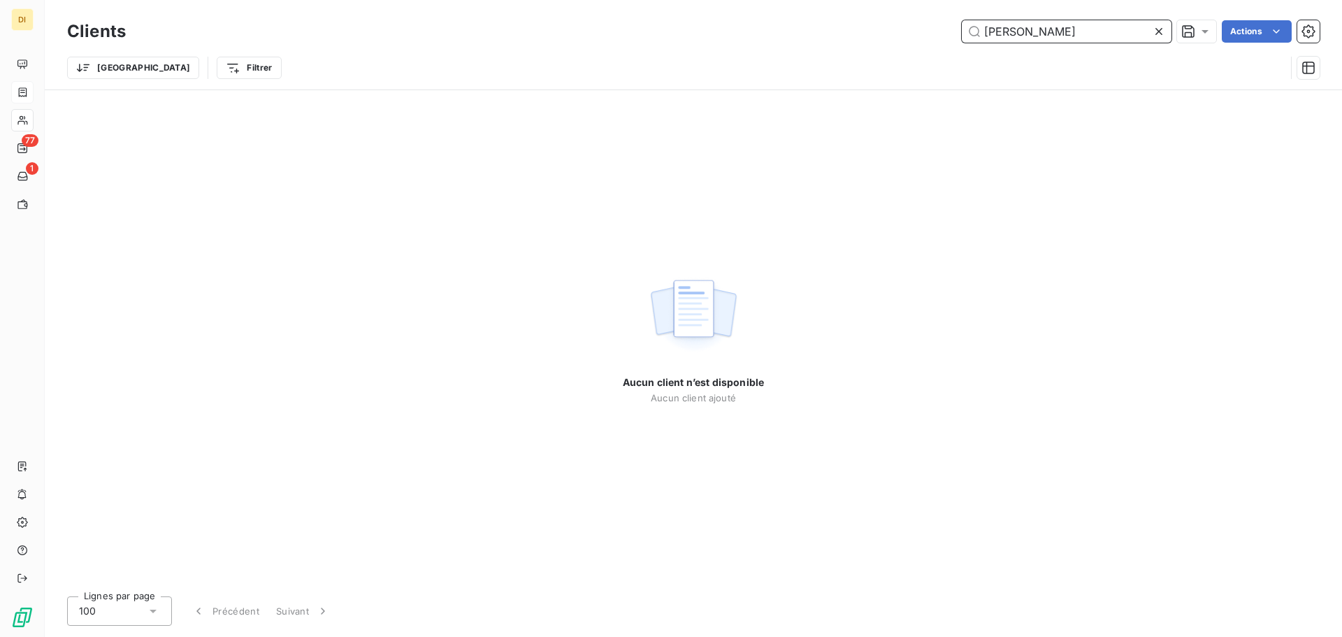
click at [989, 29] on input "[PERSON_NAME]" at bounding box center [1066, 31] width 210 height 22
click at [1045, 33] on input "institut lm" at bounding box center [1066, 31] width 210 height 22
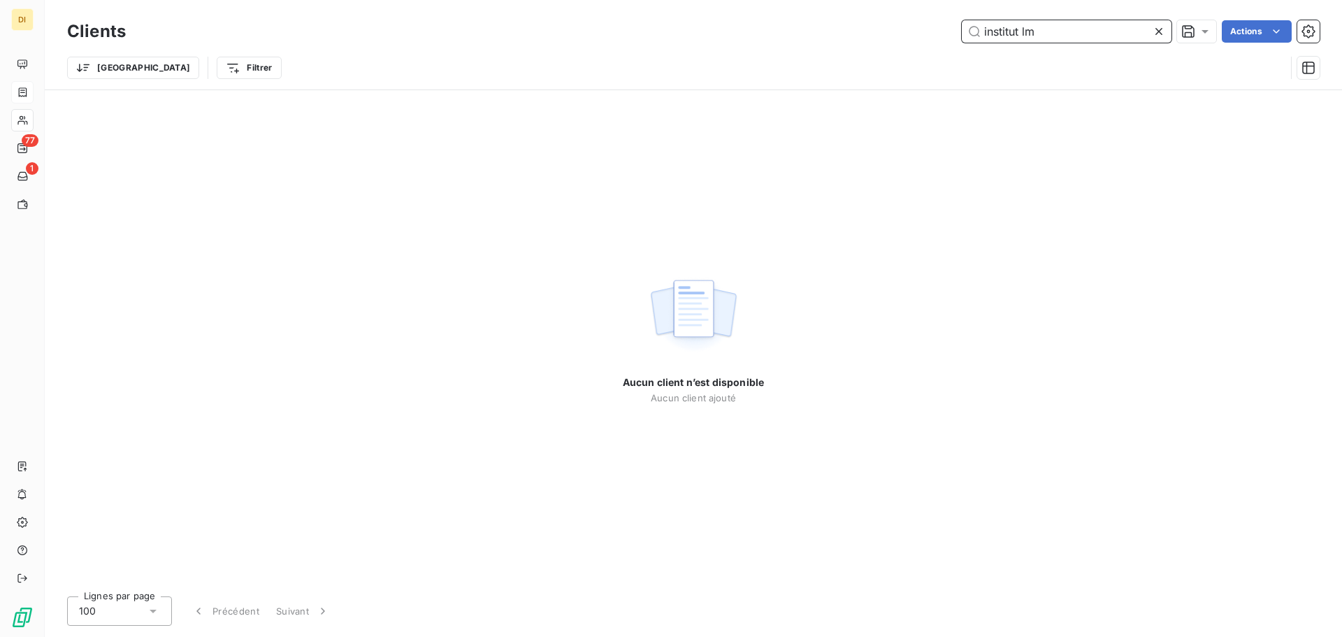
click at [1045, 33] on input "institut lm" at bounding box center [1066, 31] width 210 height 22
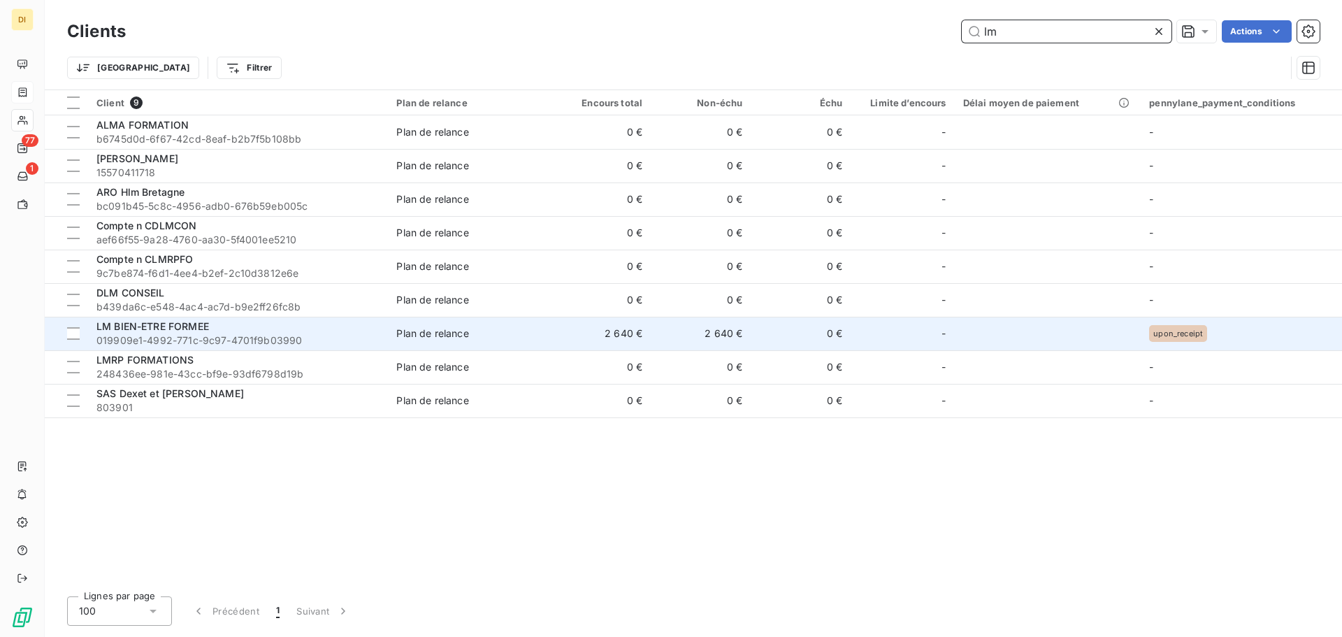
type input "lm"
click at [208, 331] on span "LM BIEN-ETRE FORMEE" at bounding box center [152, 326] width 112 height 12
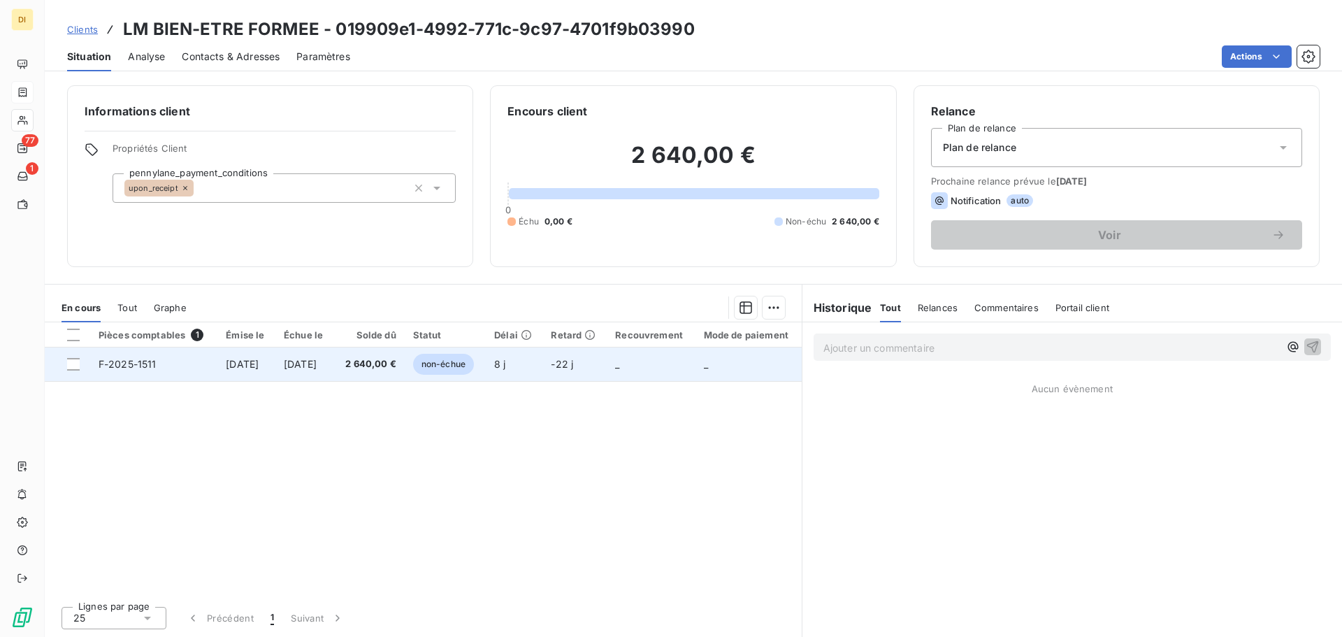
click at [334, 355] on td "[DATE]" at bounding box center [304, 364] width 59 height 34
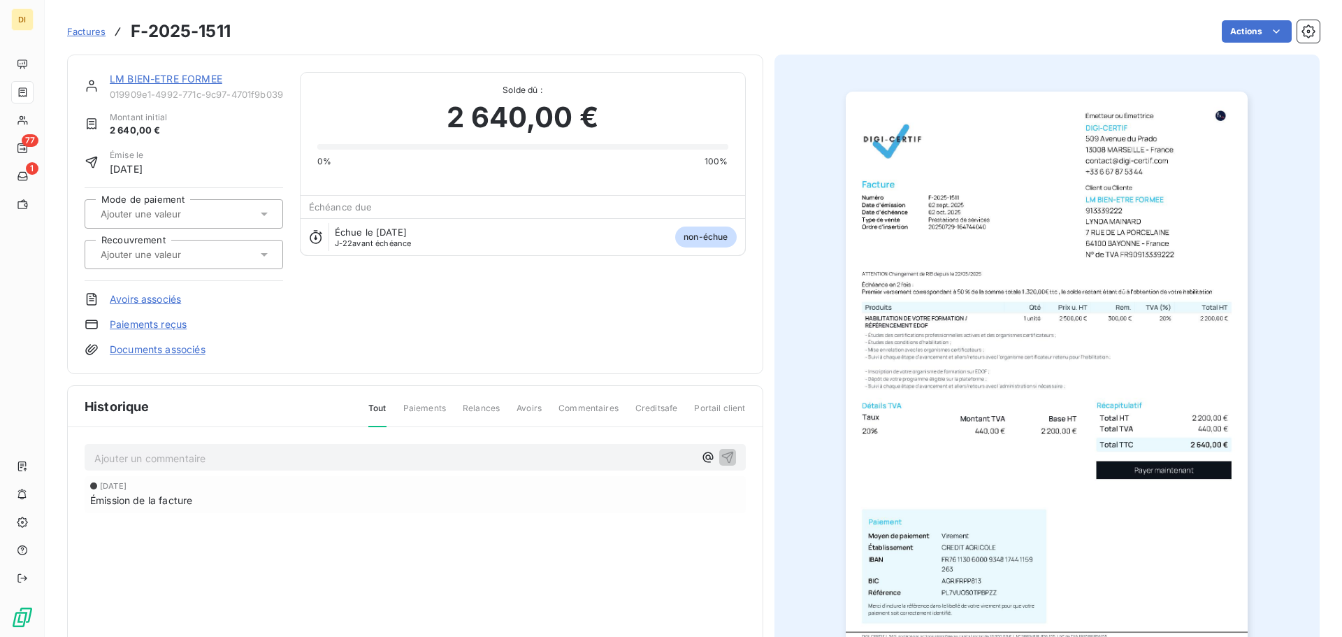
click at [1109, 266] on img "button" at bounding box center [1046, 376] width 402 height 569
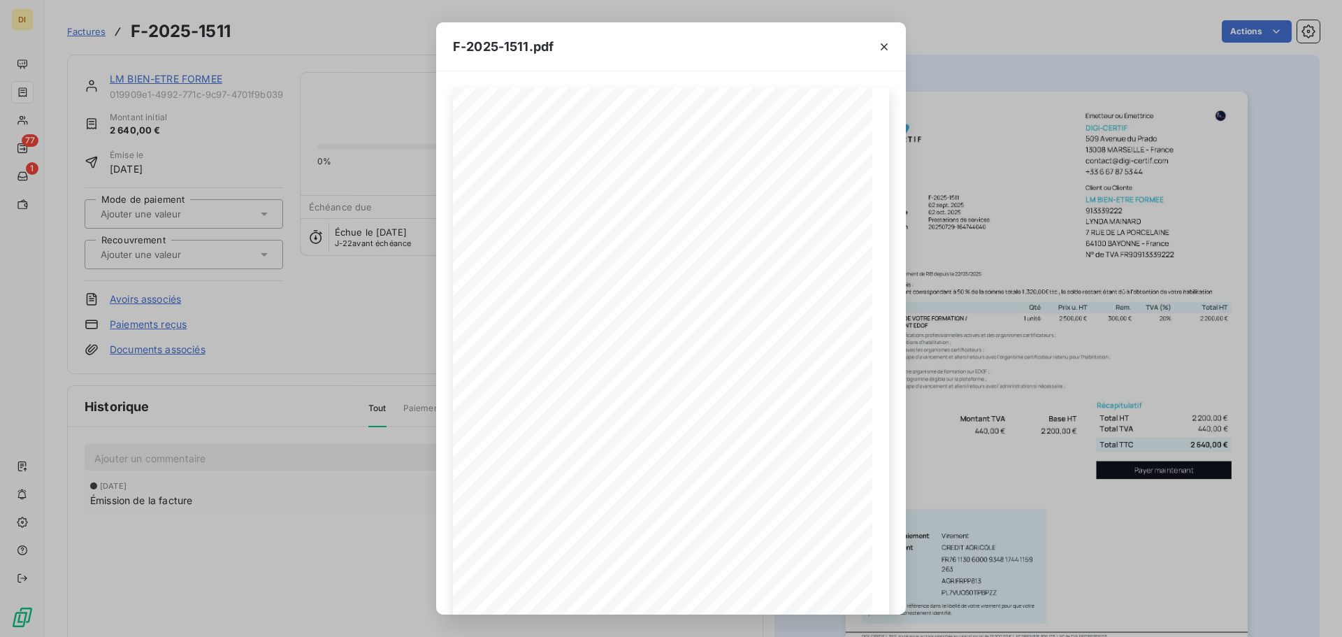
click at [380, 302] on div "F-2025-1511.pdf 2 200,00 € 440,00 € 2 640,00 € 019909e6- c3e3- 7618- 932e- 985d…" at bounding box center [671, 318] width 1342 height 637
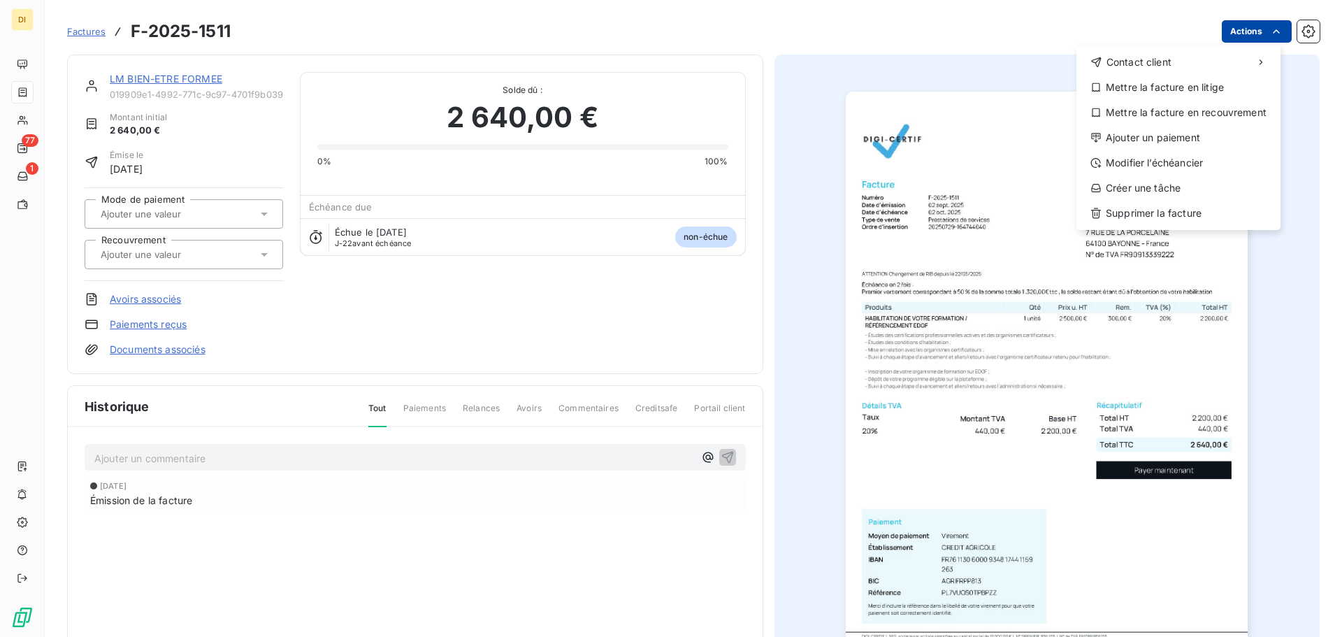
click at [1233, 26] on html "DI 77 1 Factures F-2025-1511 Actions Contact client Mettre la facture en litige…" at bounding box center [671, 318] width 1342 height 637
click at [1148, 157] on div "Modifier l’échéancier" at bounding box center [1178, 163] width 193 height 22
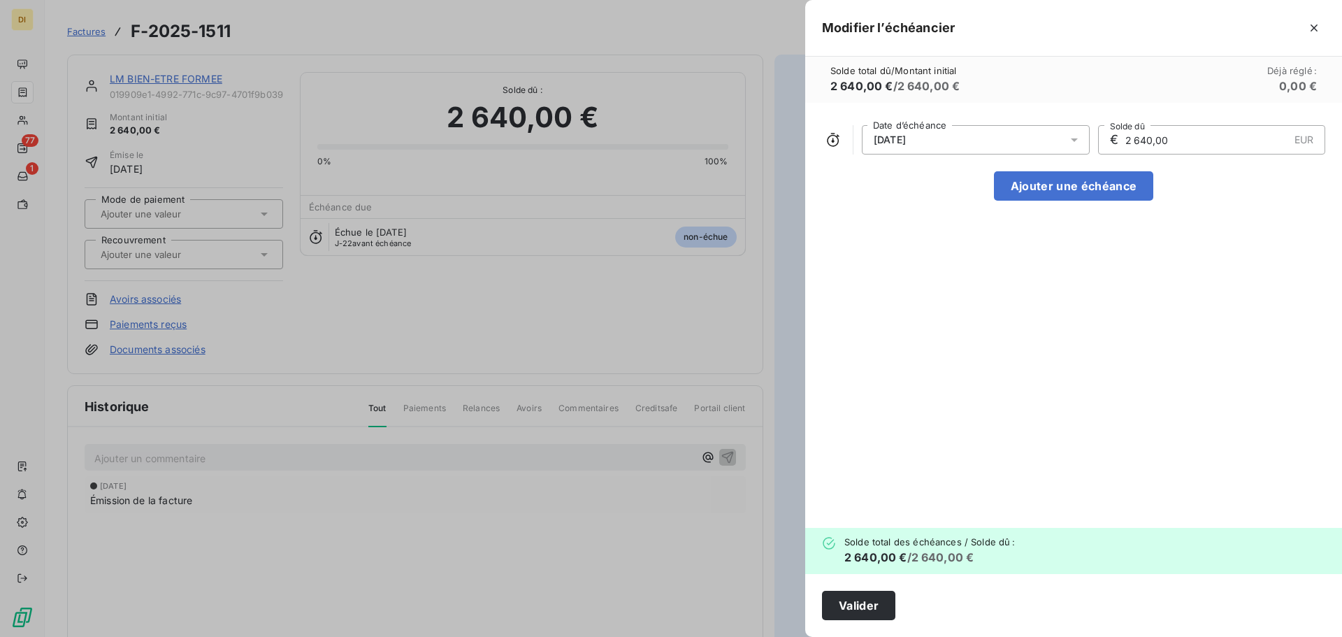
click at [962, 138] on div "[DATE]" at bounding box center [976, 139] width 228 height 29
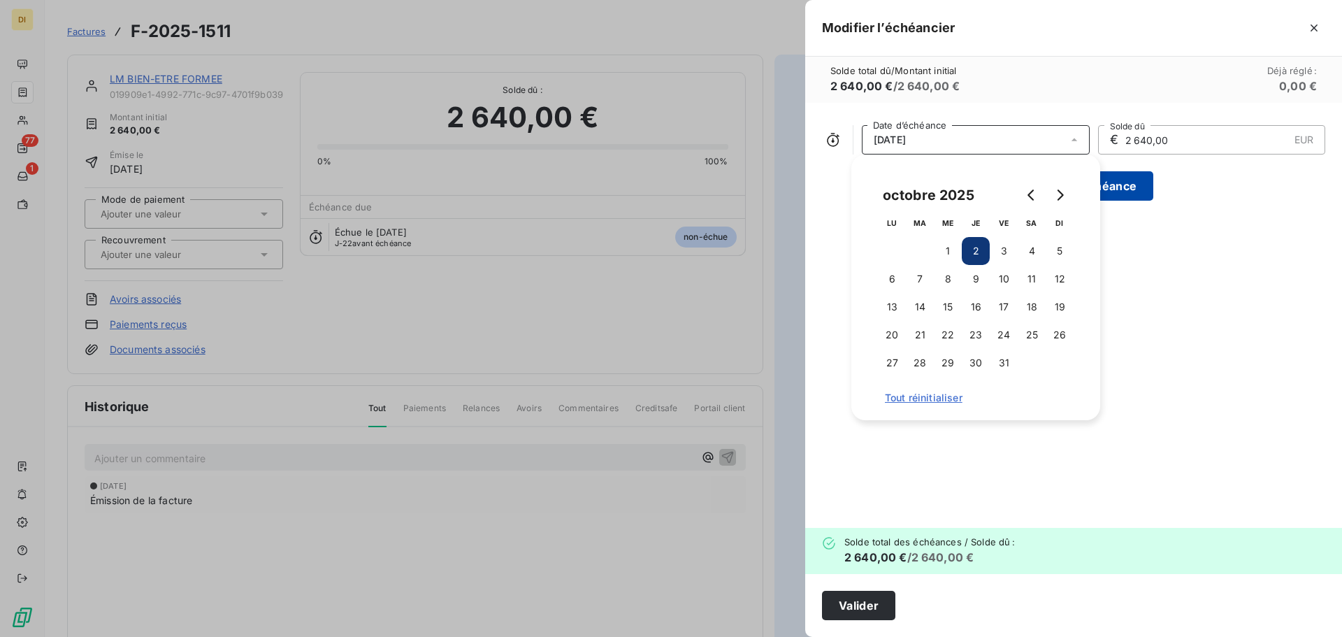
click at [1112, 182] on button "Ajouter une échéance" at bounding box center [1073, 185] width 159 height 29
type input "1 320,00"
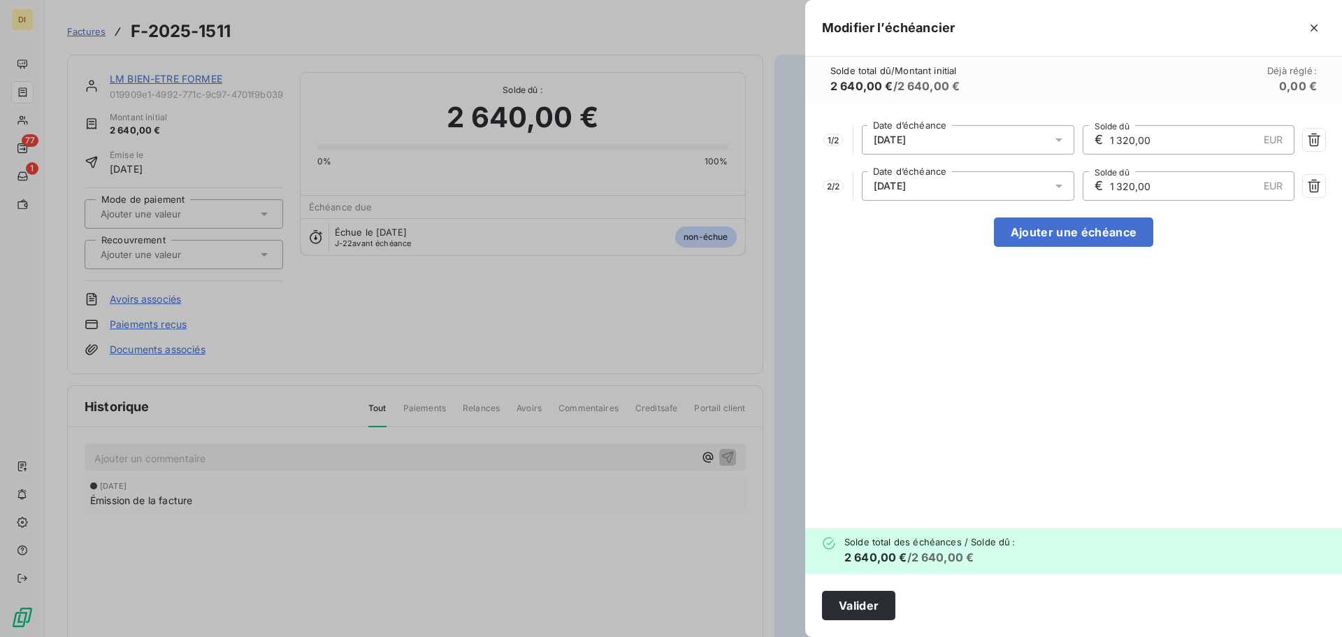
click at [975, 124] on div "1 / 2 [DATE] Date d’échéance € 1 320,00 EUR Solde dû 2 / 2 [DATE] Date d’échéan…" at bounding box center [1073, 315] width 537 height 425
click at [972, 136] on div "[DATE]" at bounding box center [968, 139] width 212 height 29
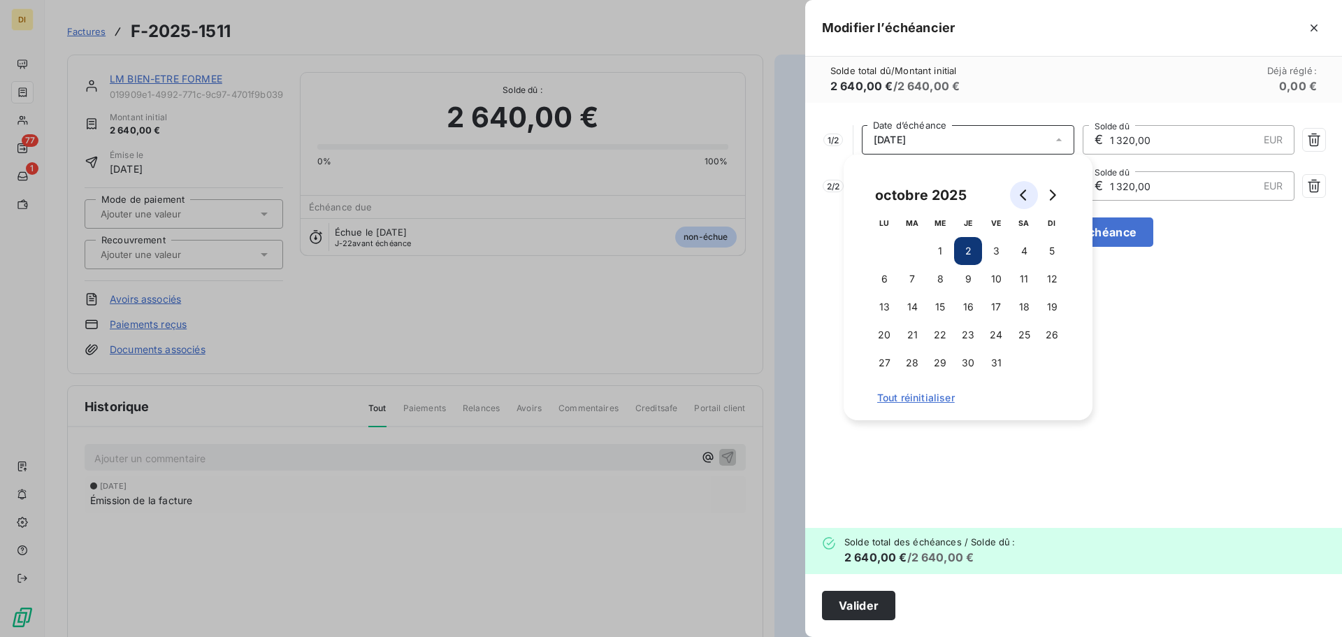
click at [1021, 191] on icon "Go to previous month" at bounding box center [1023, 194] width 11 height 11
click at [912, 280] on button "9" at bounding box center [912, 279] width 28 height 28
click at [1128, 293] on div "1 / 2 [DATE] Date d’échéance € 1 320,00 EUR Solde dû 2 / 2 [DATE] Date d’échéan…" at bounding box center [1073, 315] width 537 height 425
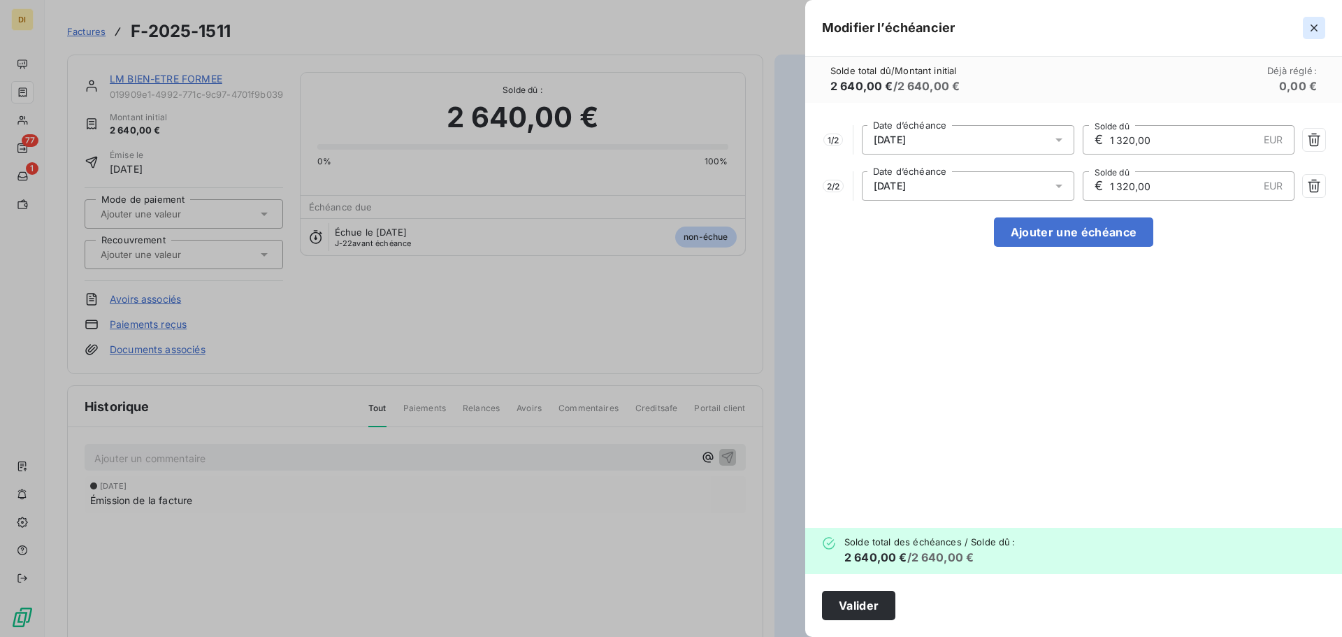
click at [1311, 31] on icon "button" at bounding box center [1314, 28] width 14 height 14
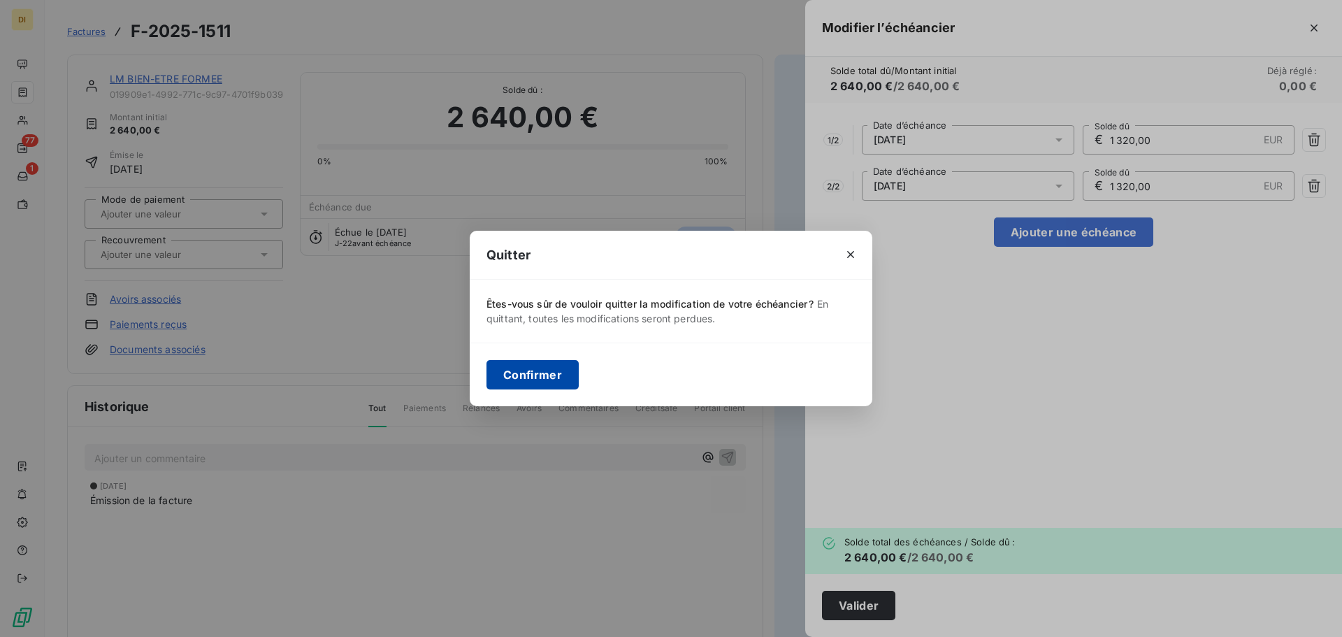
click at [537, 379] on button "Confirmer" at bounding box center [532, 374] width 92 height 29
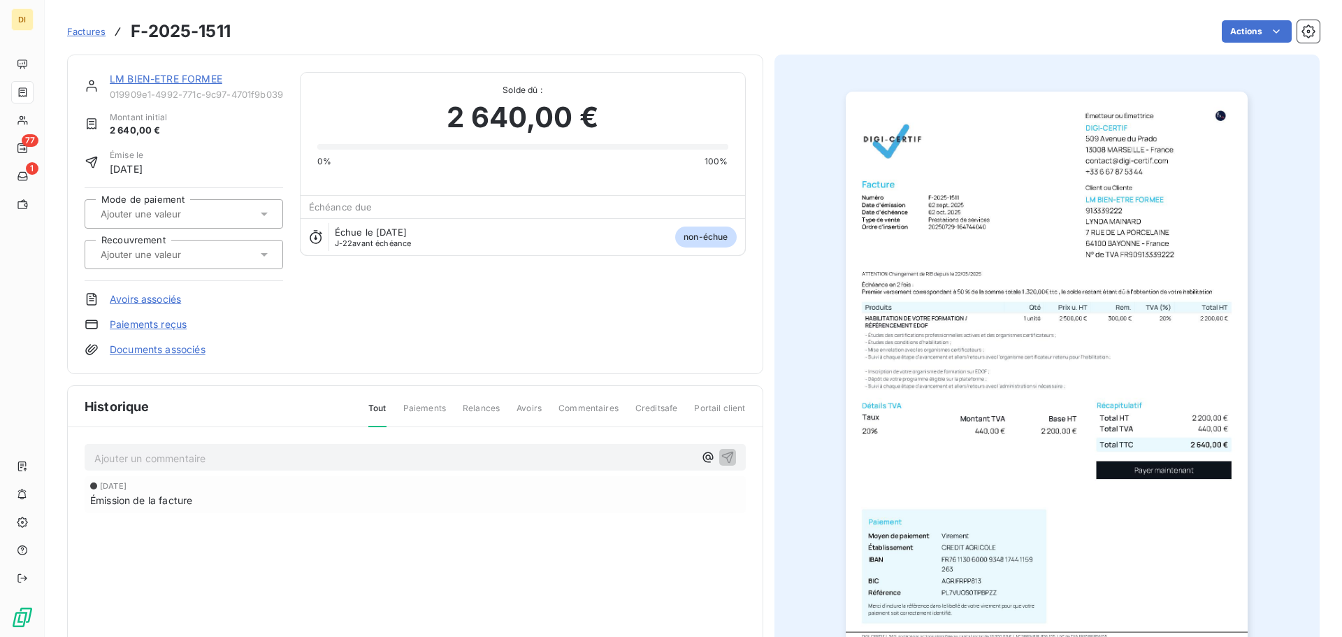
click at [1251, 18] on div "Factures F-2025-1511 Actions" at bounding box center [693, 31] width 1252 height 29
click at [1249, 18] on div "Factures F-2025-1511 Actions" at bounding box center [693, 31] width 1252 height 29
click at [1237, 30] on html "DI 77 1 Factures F-2025-1511 Actions LM BIEN-ETRE FORMEE 019909e1-4992-771c-9c9…" at bounding box center [671, 318] width 1342 height 637
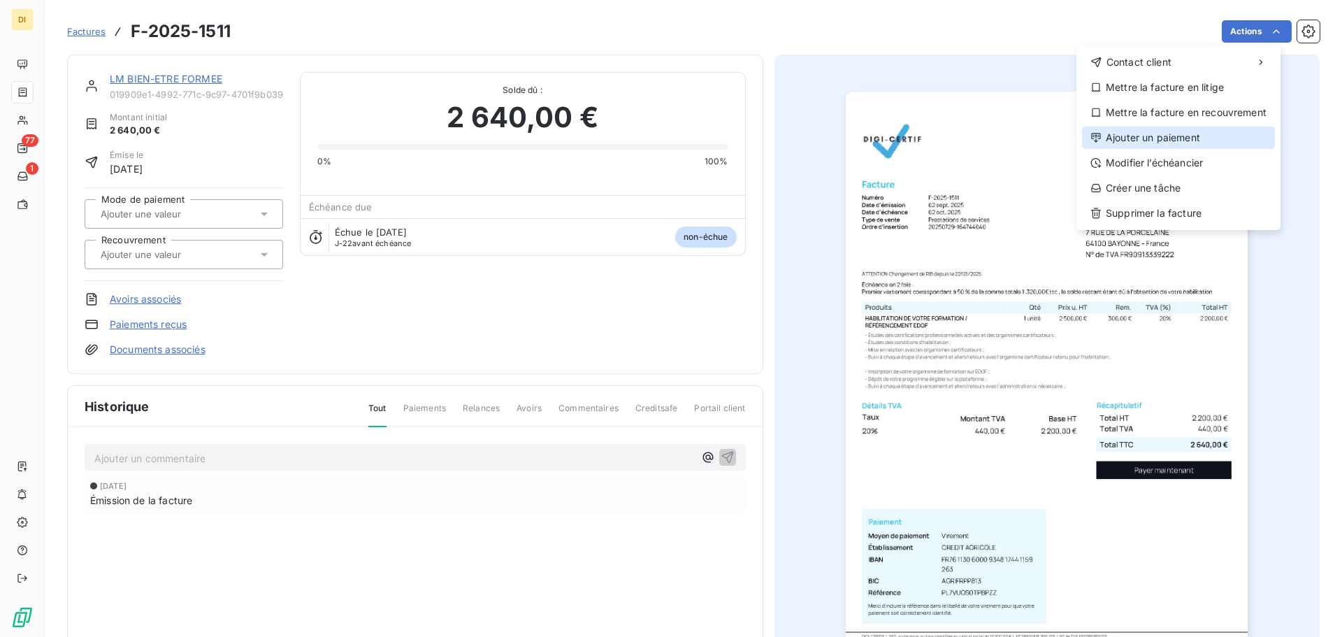
click at [1192, 137] on div "Ajouter un paiement" at bounding box center [1178, 137] width 193 height 22
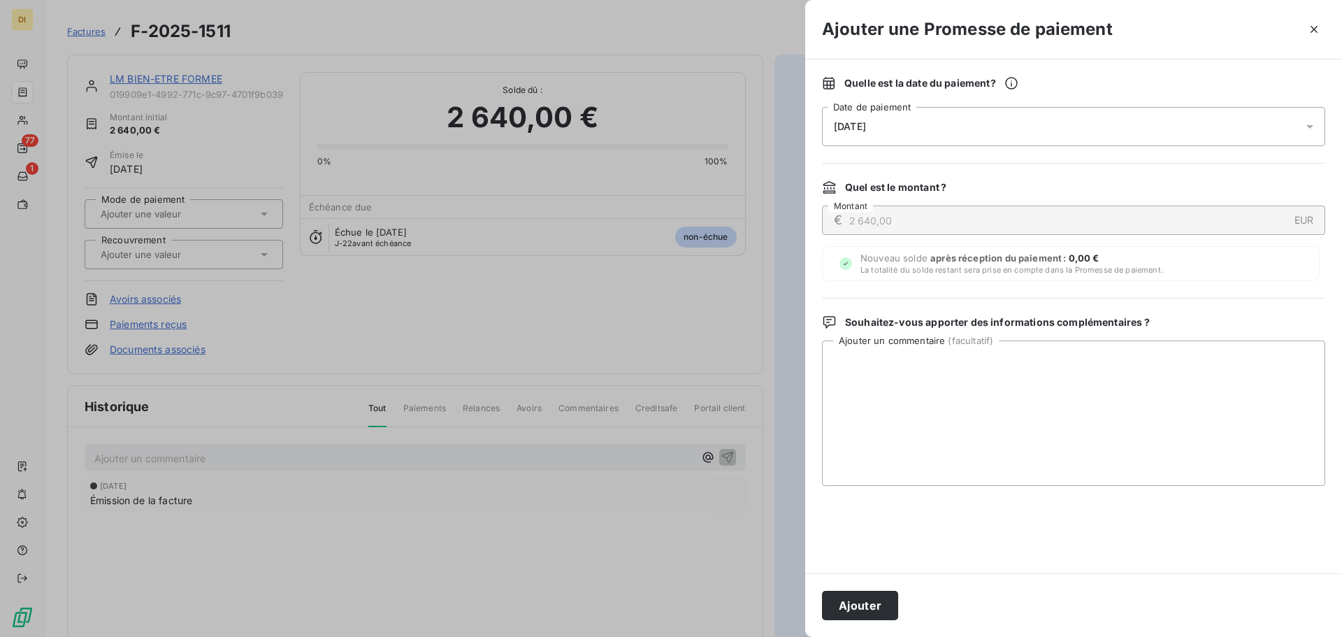
click at [968, 108] on div "[DATE]" at bounding box center [1073, 126] width 503 height 39
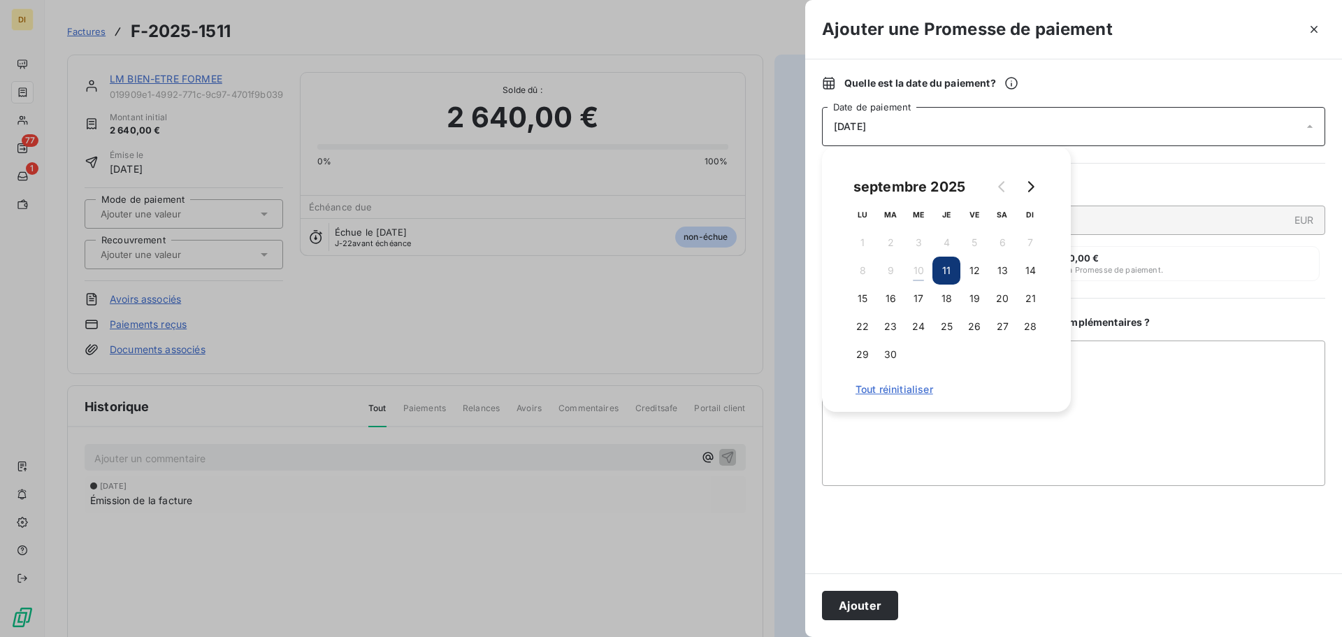
click at [1140, 306] on div "Quelle est la date du paiement ? [DATE] Date de paiement Quel est le montant ? …" at bounding box center [1073, 316] width 537 height 514
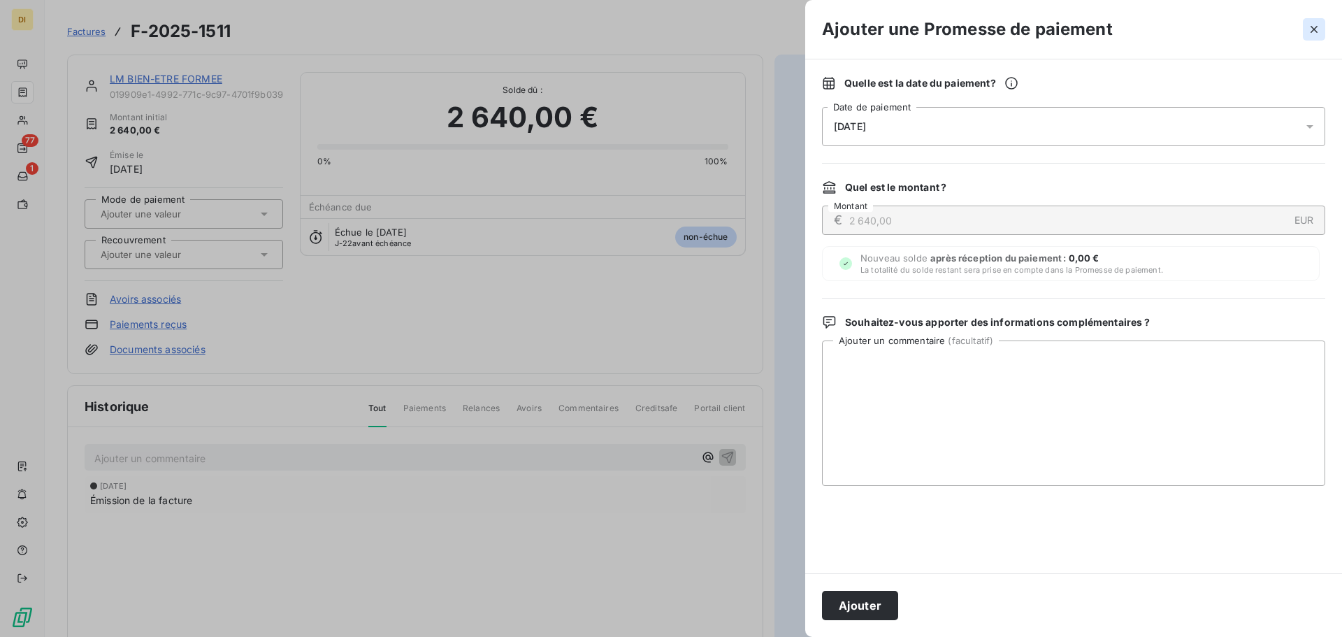
click at [1309, 24] on icon "button" at bounding box center [1314, 29] width 14 height 14
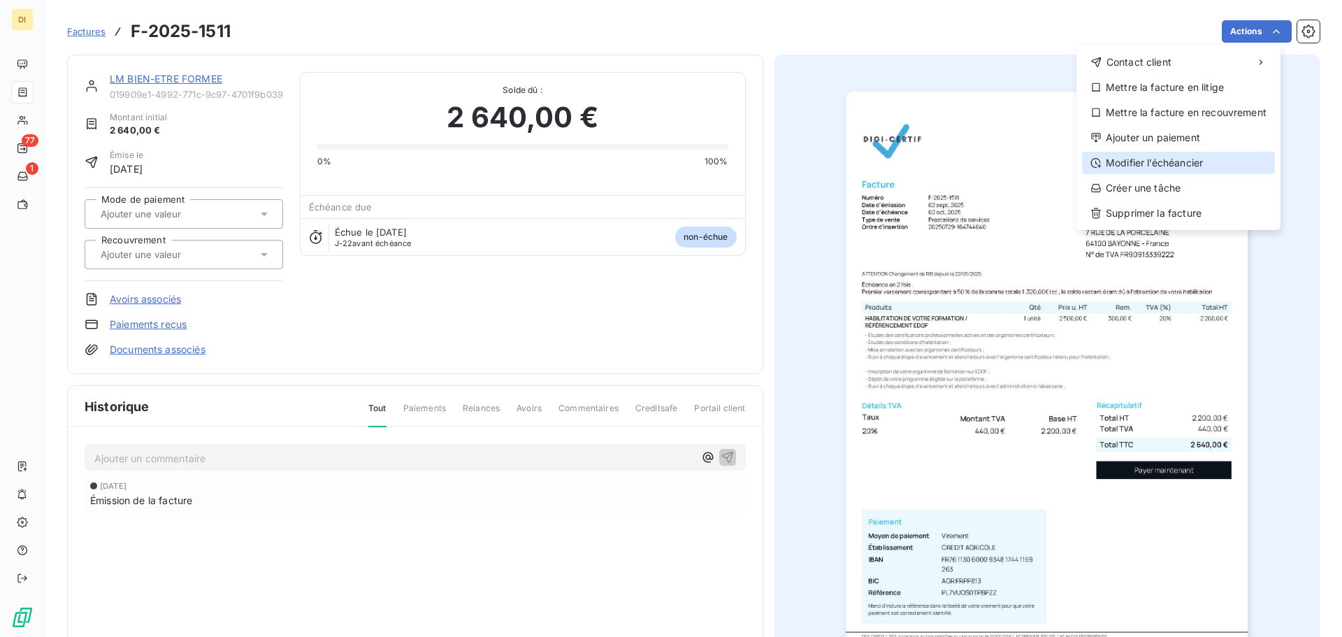
click at [1208, 164] on div "Modifier l’échéancier" at bounding box center [1178, 163] width 193 height 22
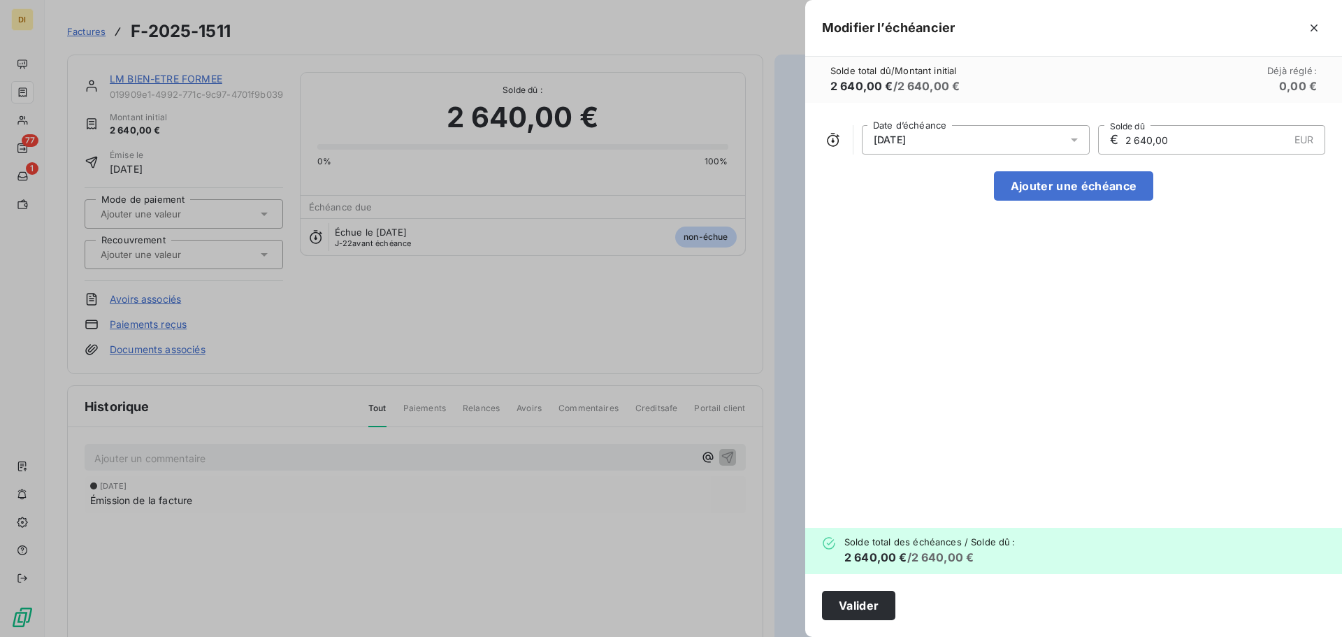
click at [993, 147] on div "[DATE]" at bounding box center [976, 139] width 228 height 29
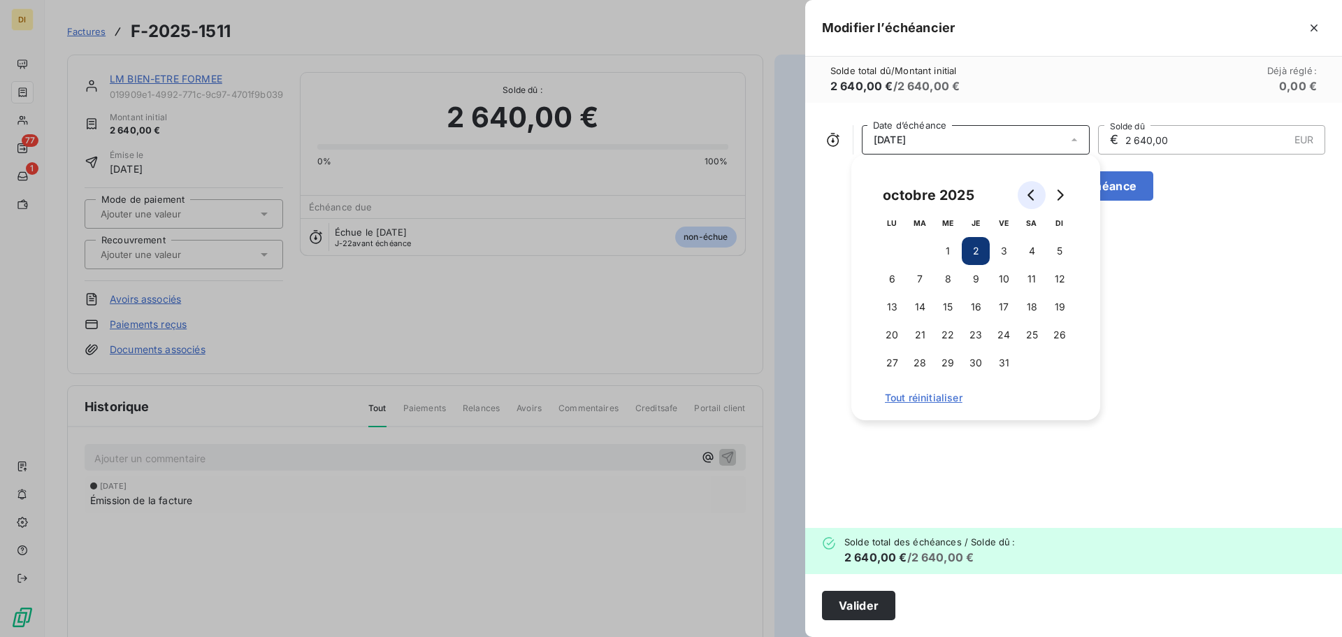
click at [1033, 184] on button "Go to previous month" at bounding box center [1031, 195] width 28 height 28
click at [927, 254] on button "2" at bounding box center [920, 251] width 28 height 28
click at [1187, 256] on div "[DATE] Date d’échéance € 2 640,00 EUR Solde dû Ajouter une échéance" at bounding box center [1073, 315] width 537 height 425
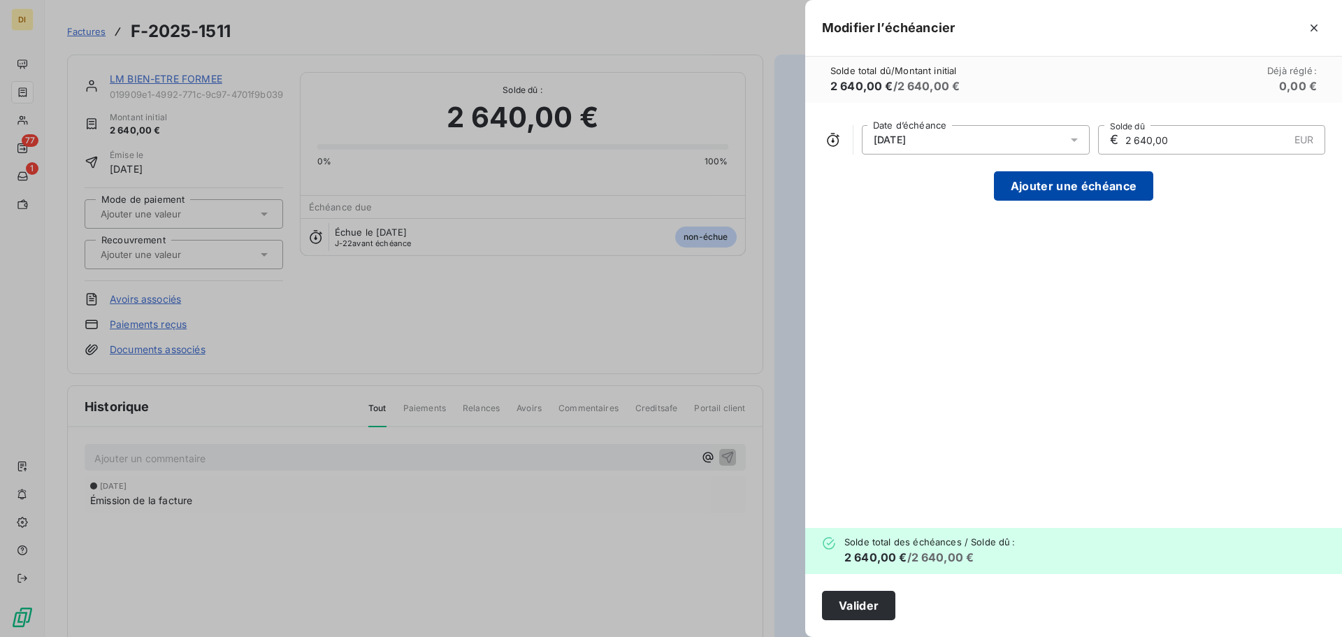
click at [1112, 188] on button "Ajouter une échéance" at bounding box center [1073, 185] width 159 height 29
type input "1 320,00"
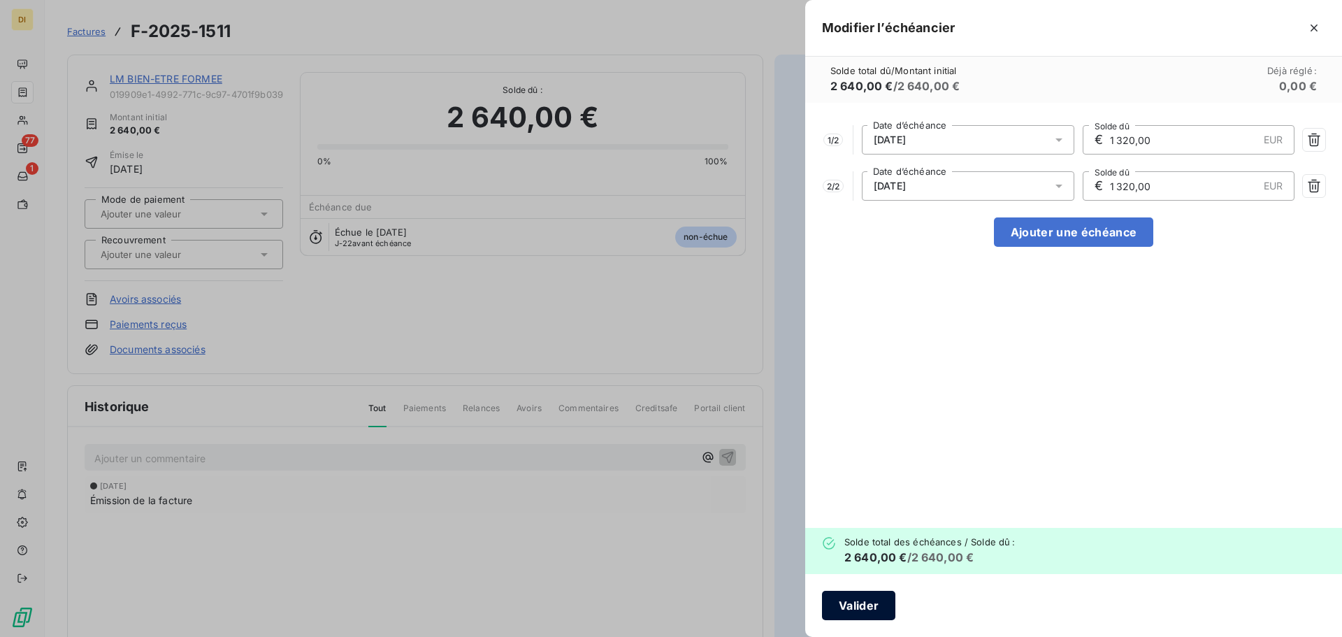
click at [873, 604] on button "Valider" at bounding box center [858, 604] width 73 height 29
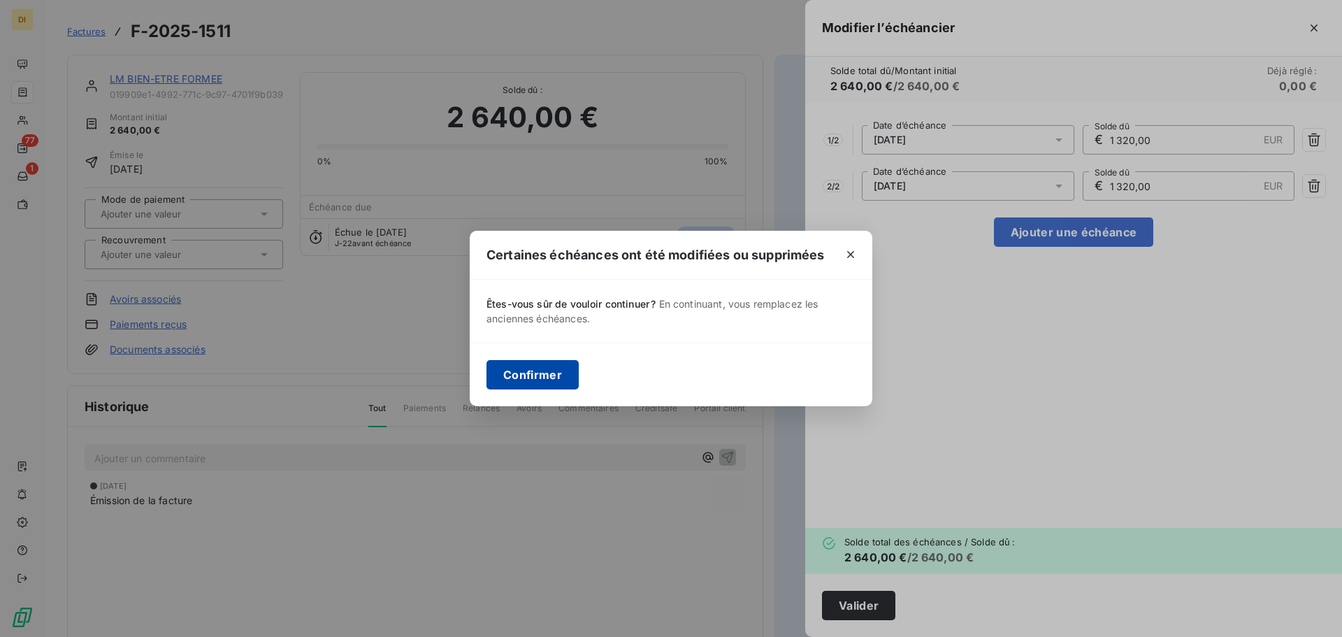
click at [553, 374] on button "Confirmer" at bounding box center [532, 374] width 92 height 29
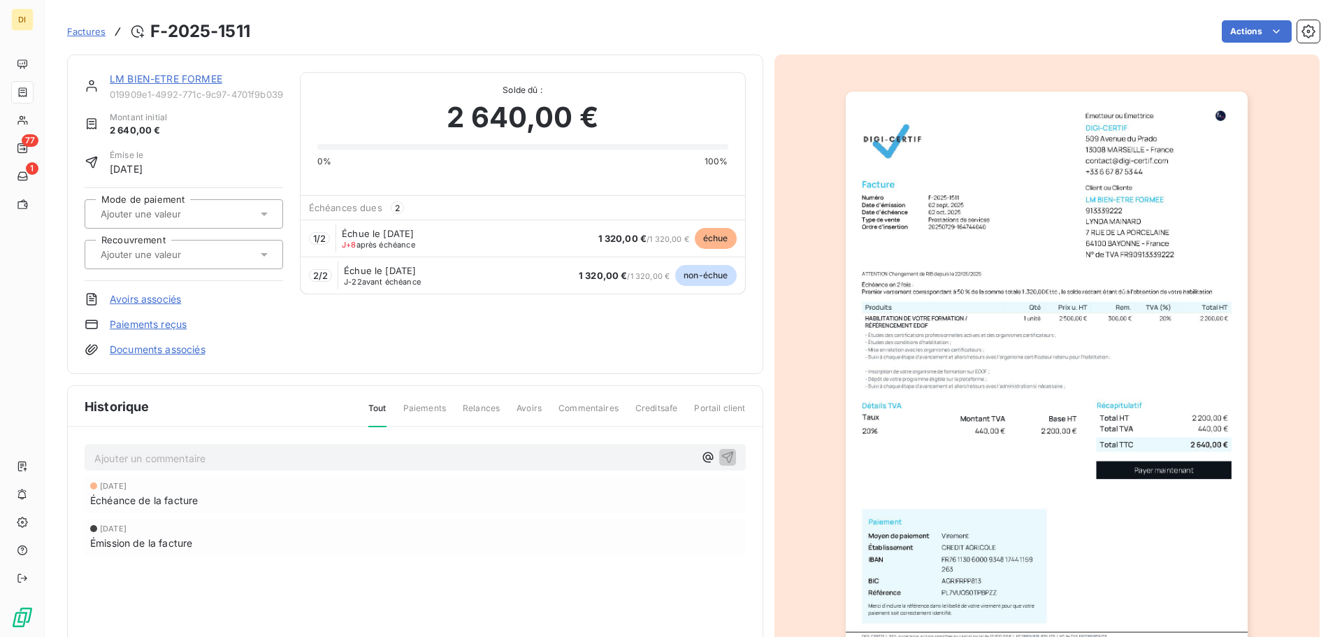
click at [148, 82] on link "LM BIEN-ETRE FORMEE" at bounding box center [166, 79] width 112 height 12
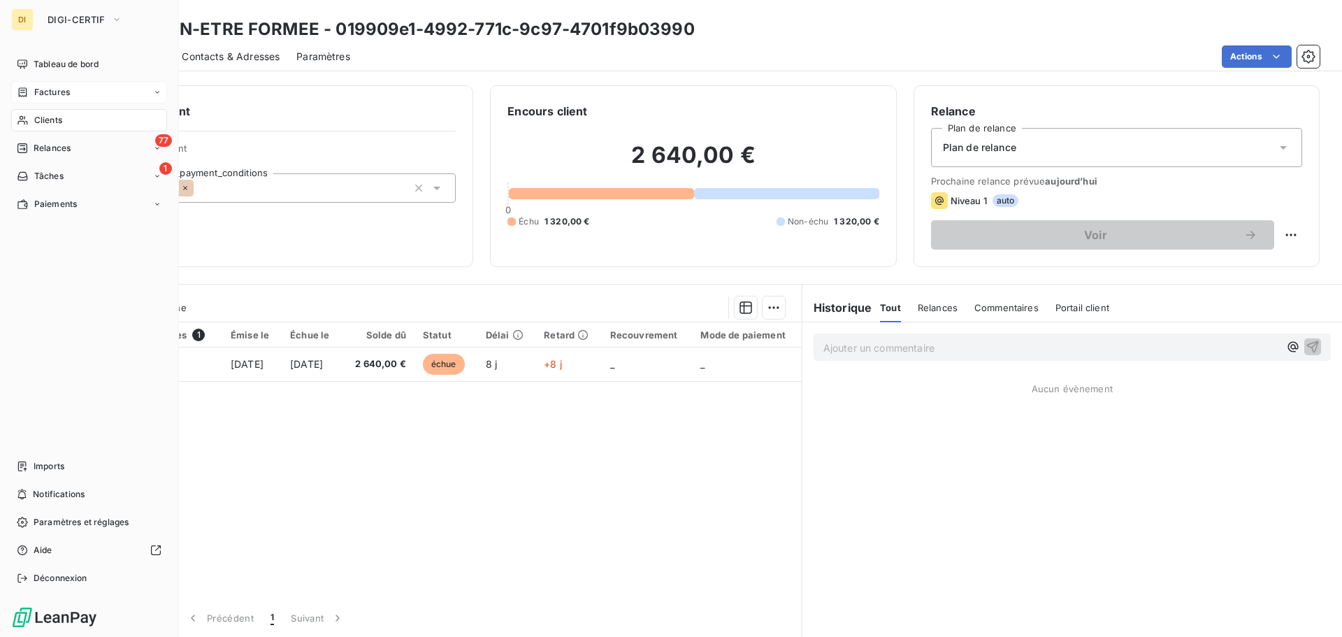
click at [71, 122] on div "Clients" at bounding box center [89, 120] width 156 height 22
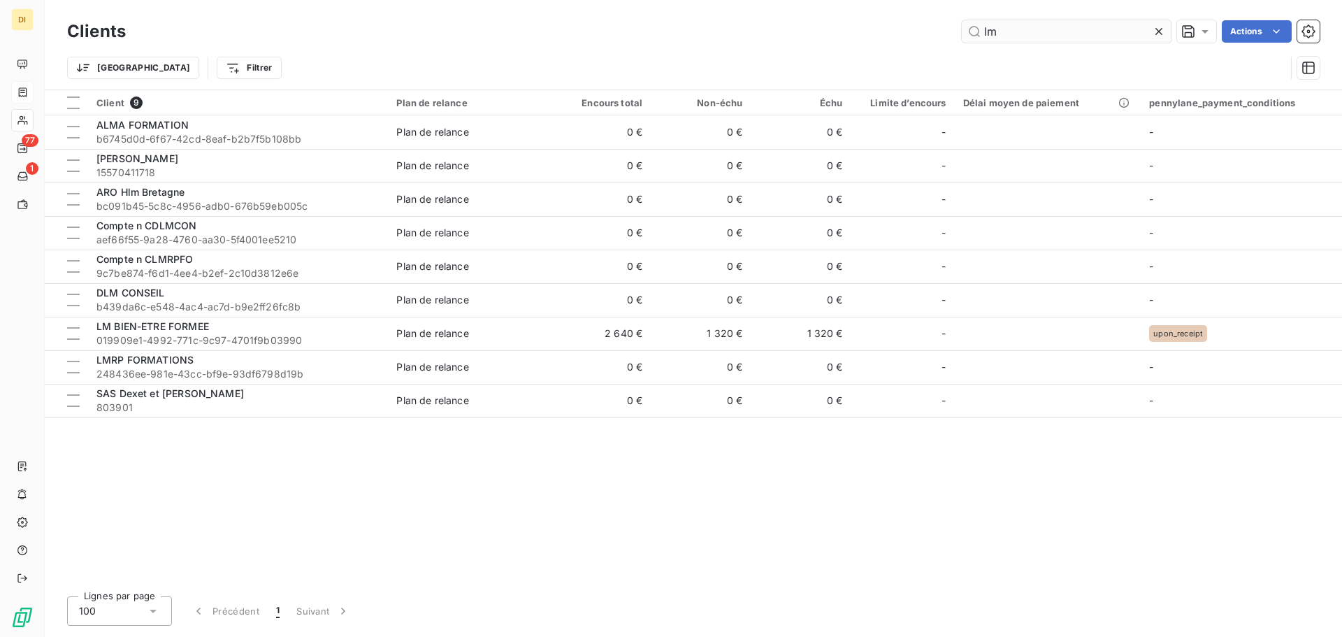
click at [1053, 27] on input "lm" at bounding box center [1066, 31] width 210 height 22
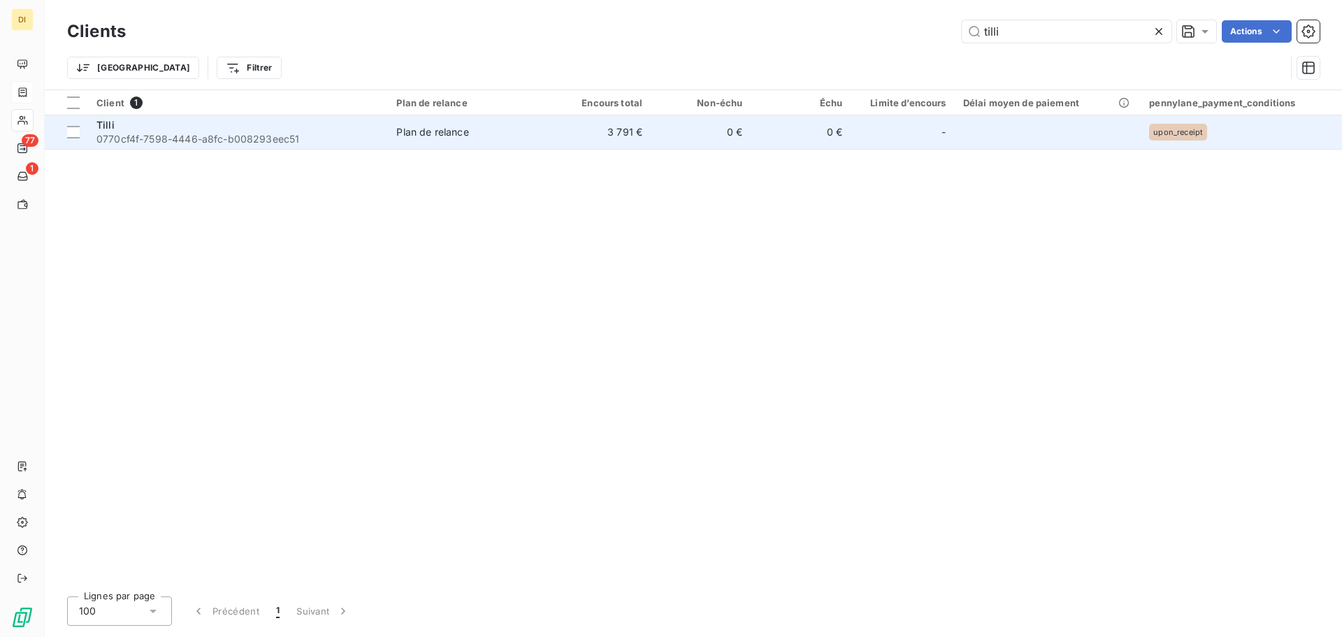
type input "tilli"
click at [344, 127] on div "Tilli" at bounding box center [237, 125] width 283 height 14
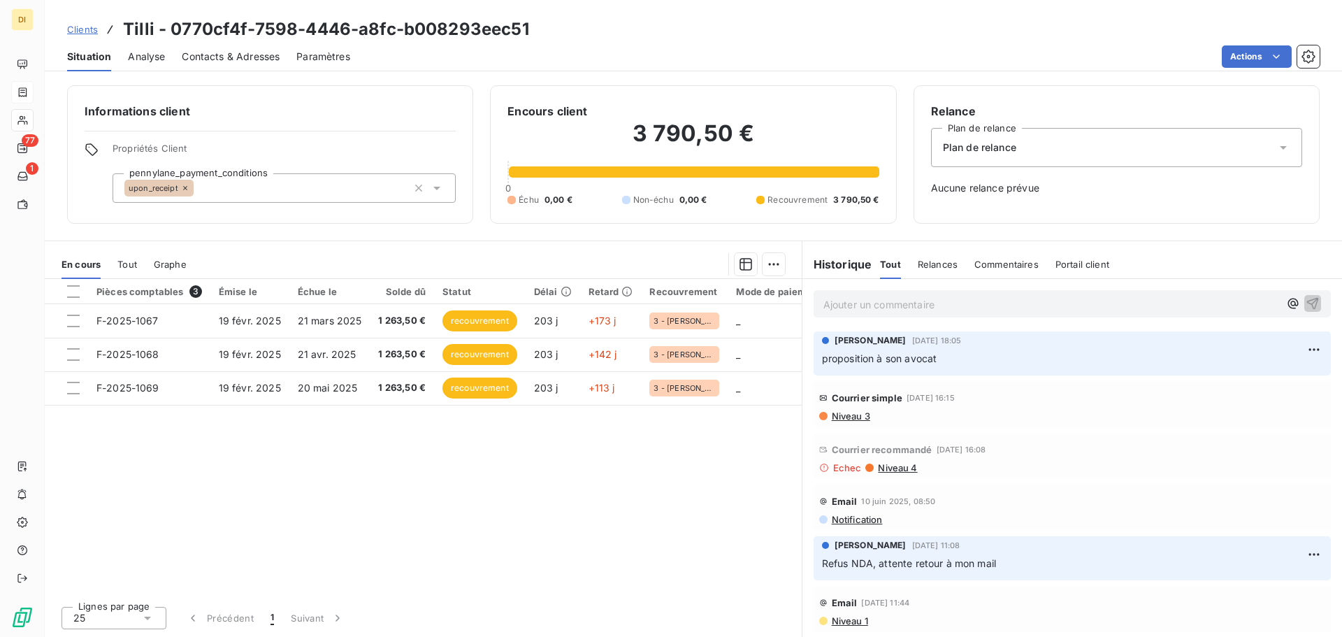
click at [896, 303] on p "Ajouter un commentaire ﻿" at bounding box center [1051, 304] width 456 height 17
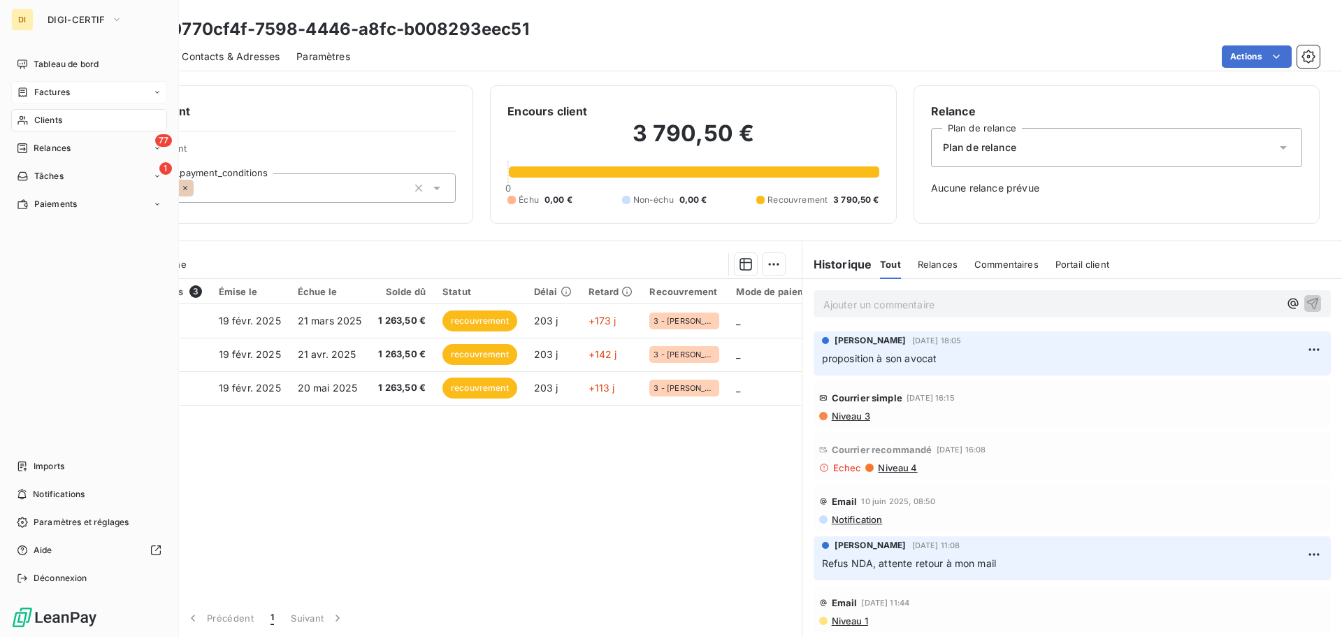
click at [16, 90] on div "Factures" at bounding box center [89, 92] width 156 height 22
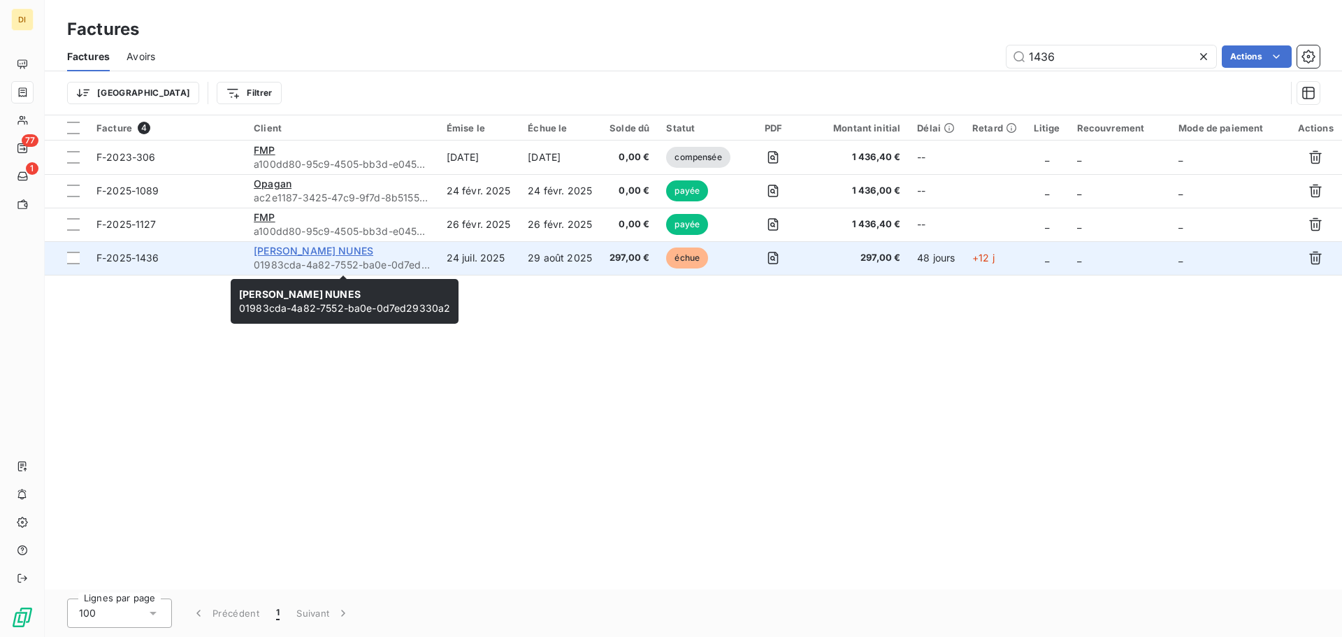
type input "1436"
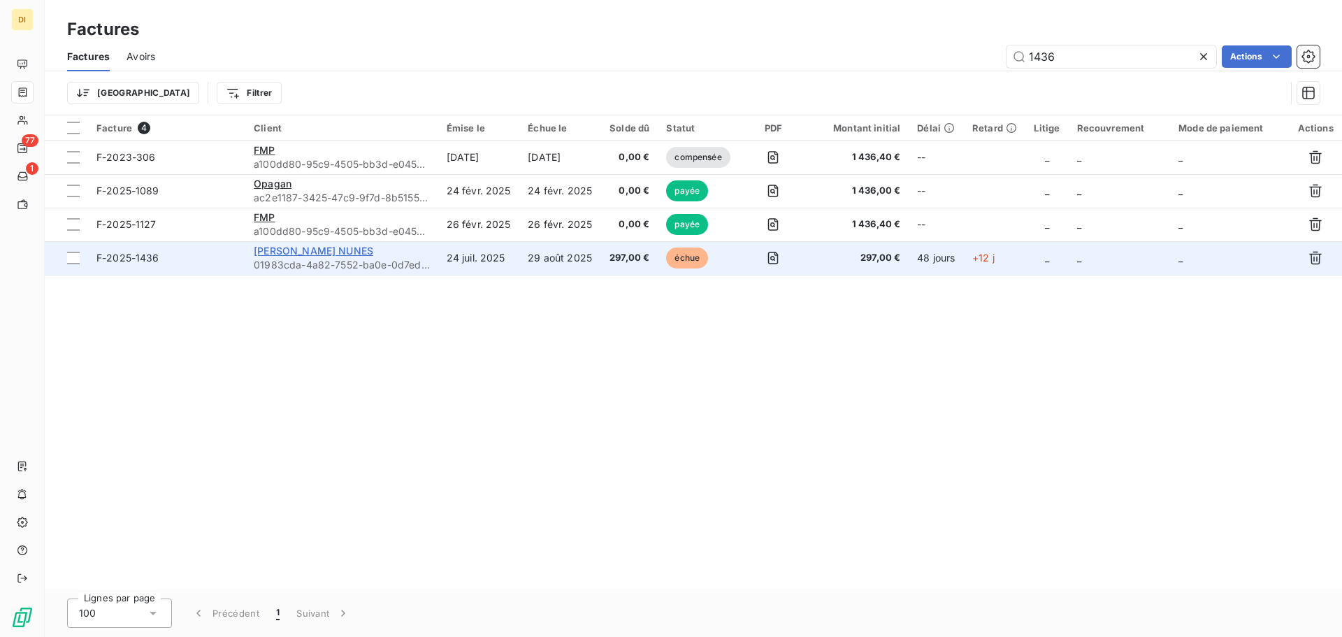
click at [291, 253] on span "[PERSON_NAME] NUNES" at bounding box center [313, 251] width 119 height 12
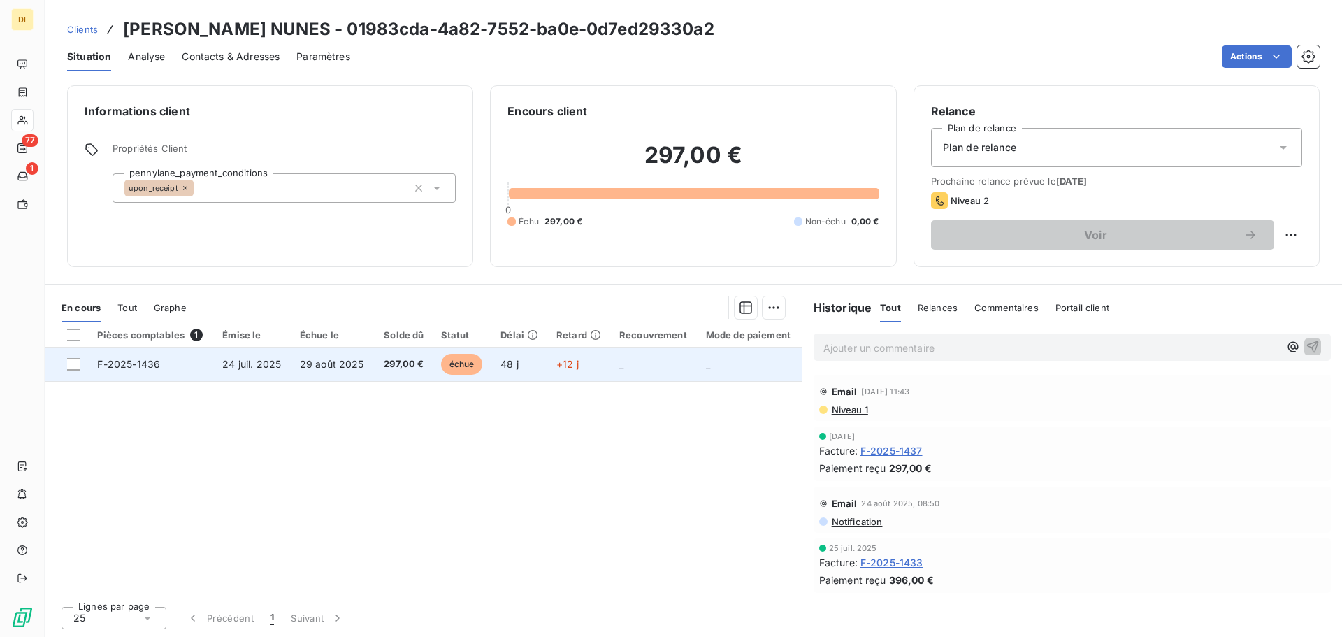
click at [254, 373] on td "24 juil. 2025" at bounding box center [253, 364] width 78 height 34
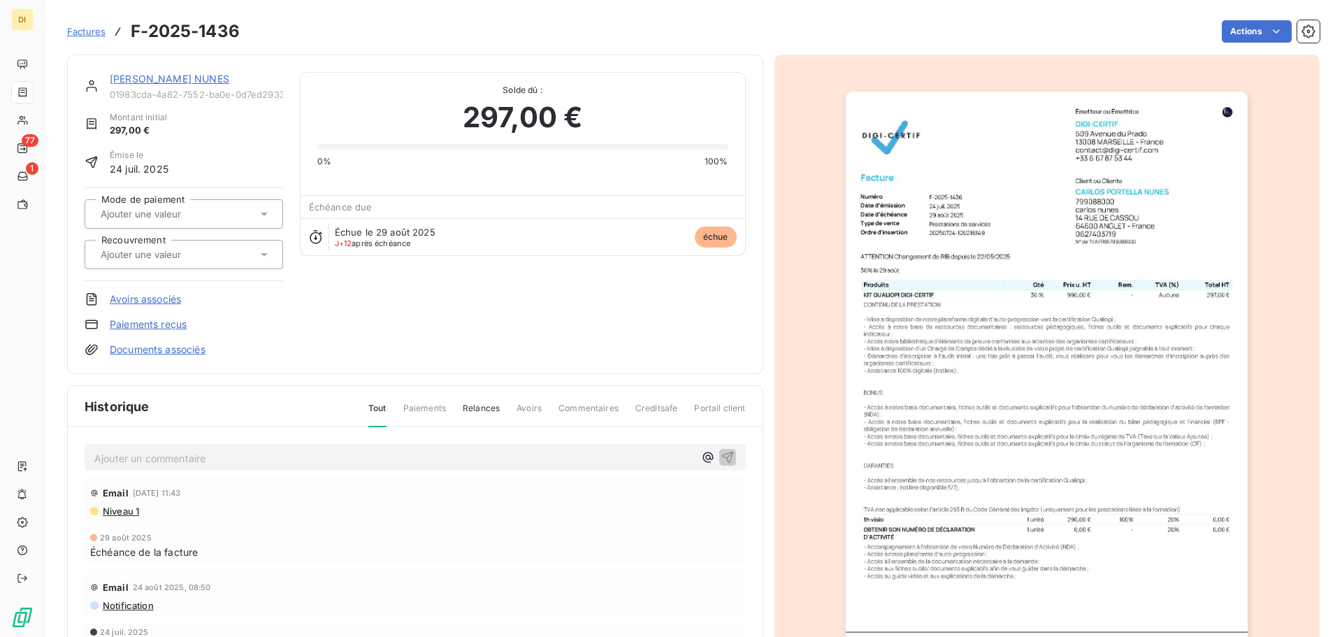
click at [157, 78] on link "[PERSON_NAME] NUNES" at bounding box center [169, 79] width 119 height 12
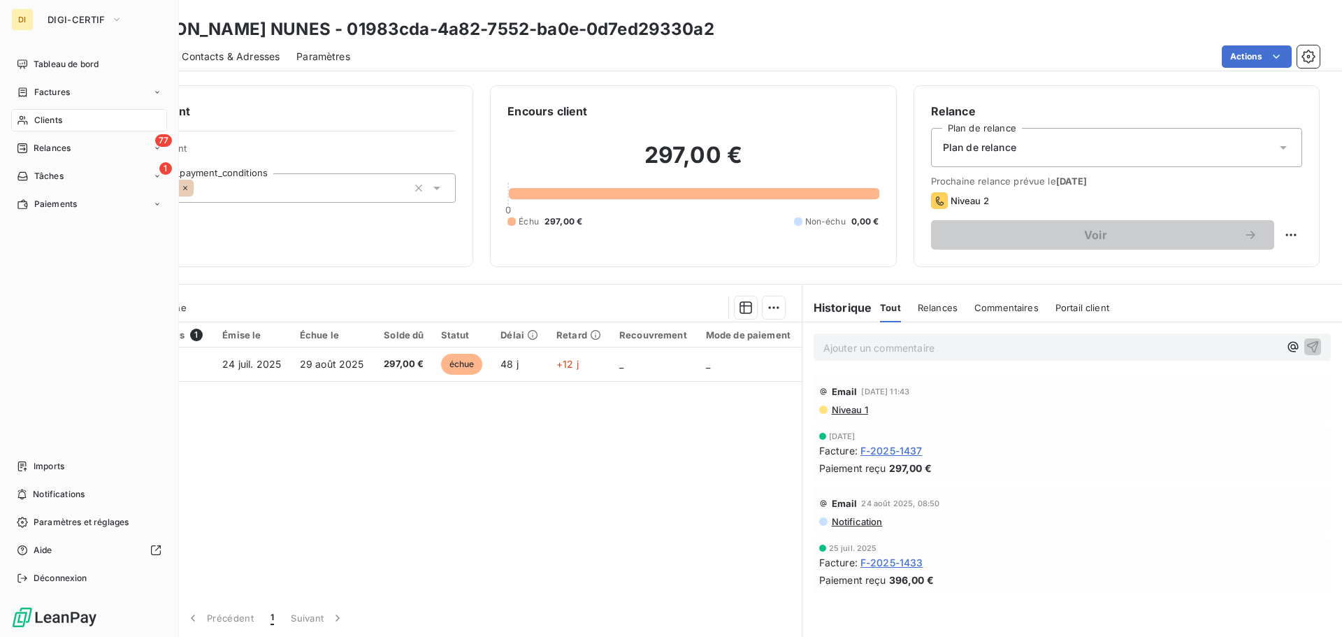
click at [41, 116] on span "Clients" at bounding box center [48, 120] width 28 height 13
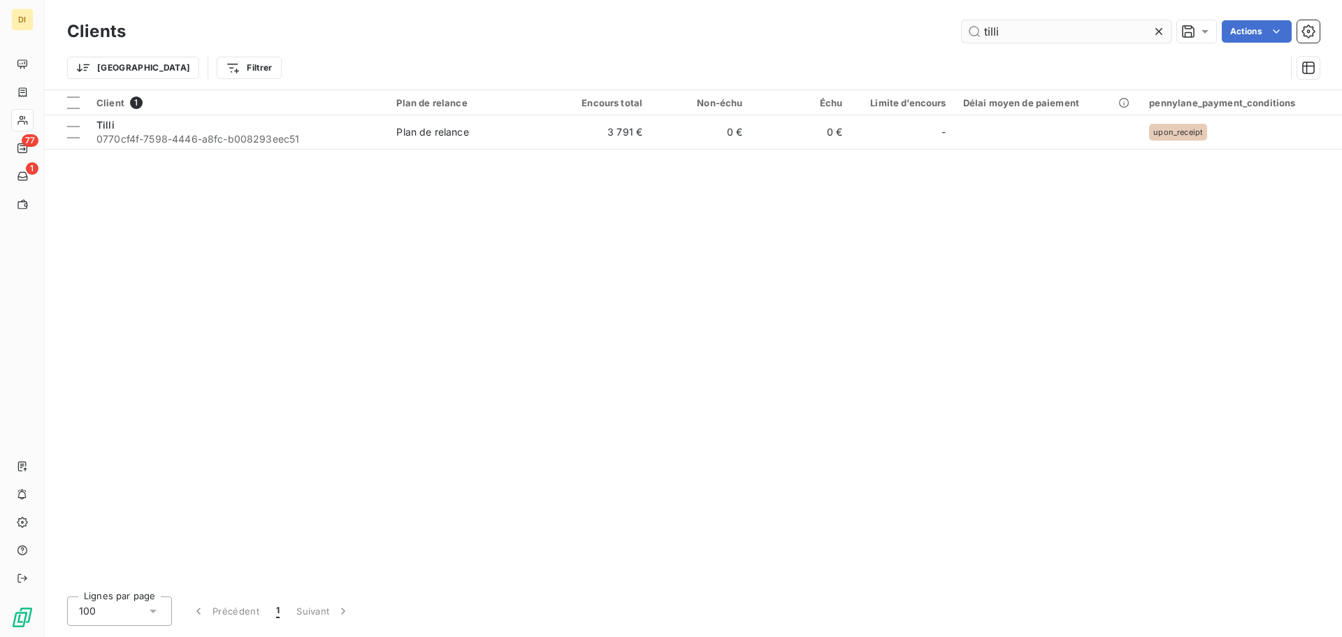
click at [1001, 33] on input "tilli" at bounding box center [1066, 31] width 210 height 22
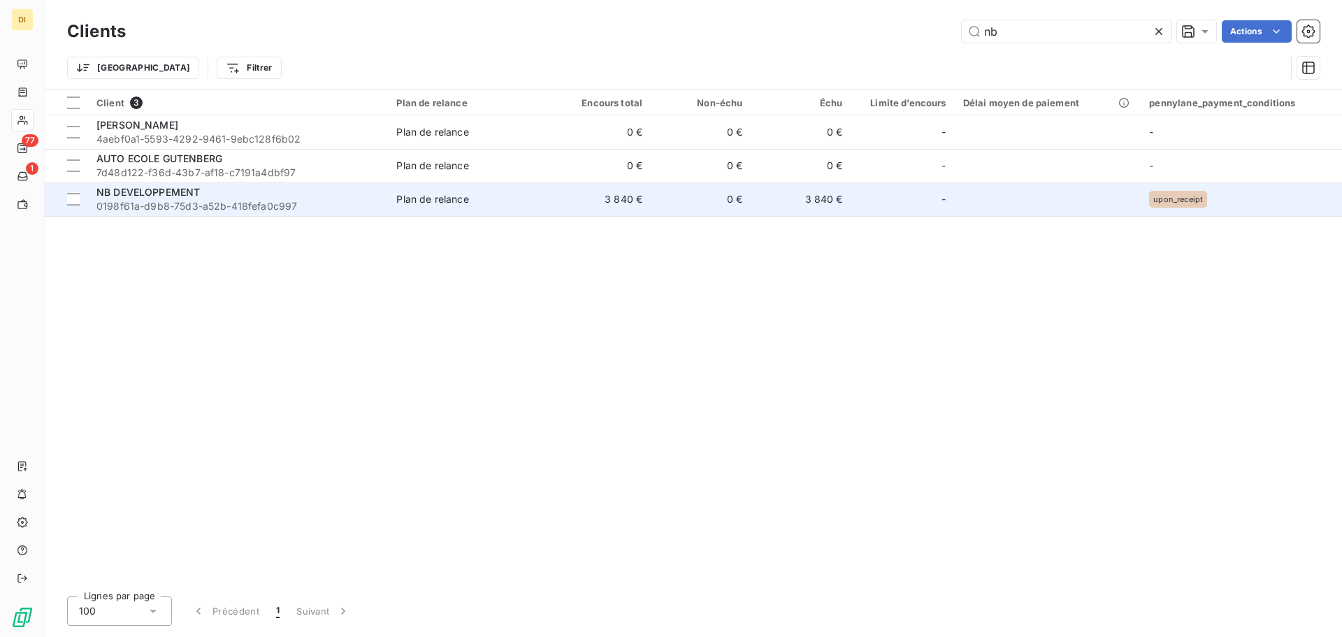
type input "nb"
click at [261, 191] on div "NB DEVELOPPEMENT" at bounding box center [237, 192] width 283 height 14
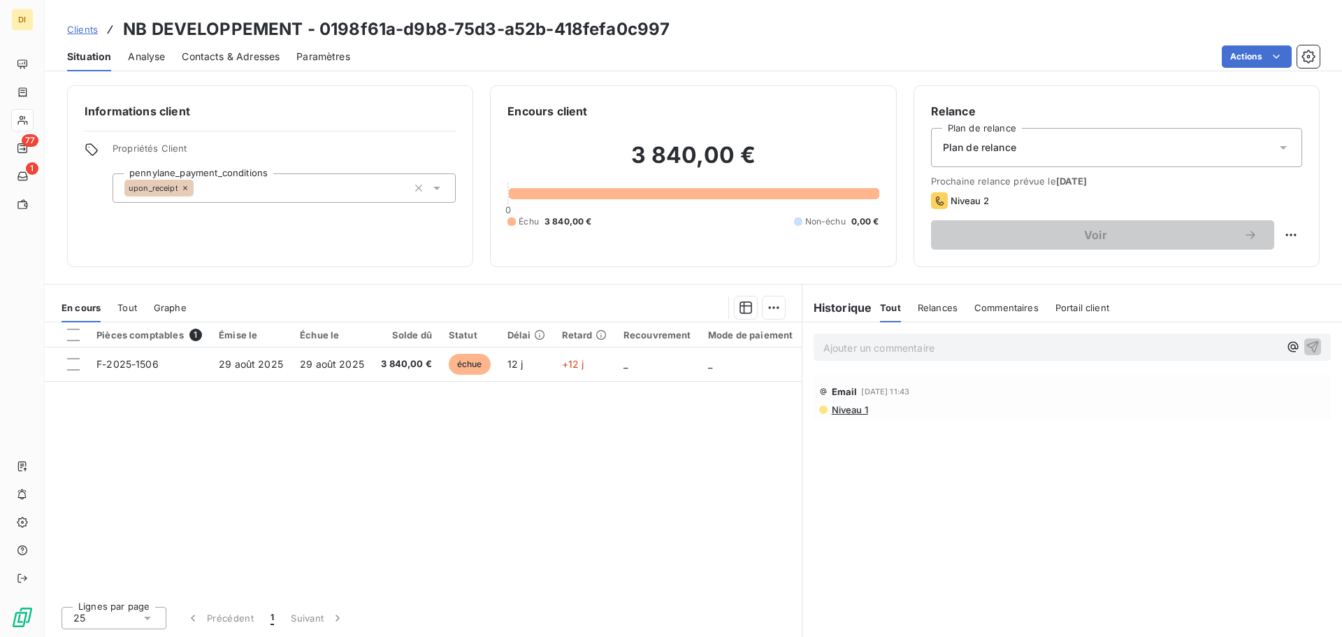
click at [829, 340] on p "Ajouter un commentaire ﻿" at bounding box center [1051, 347] width 456 height 17
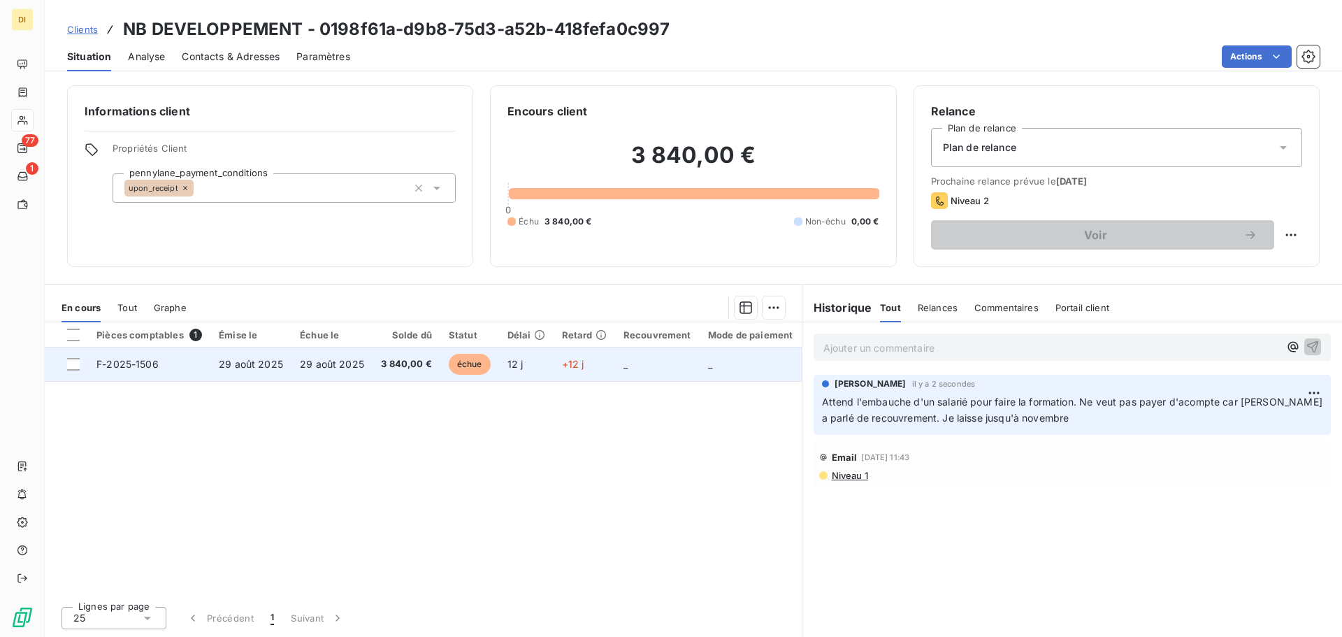
click at [370, 365] on td "29 août 2025" at bounding box center [331, 364] width 81 height 34
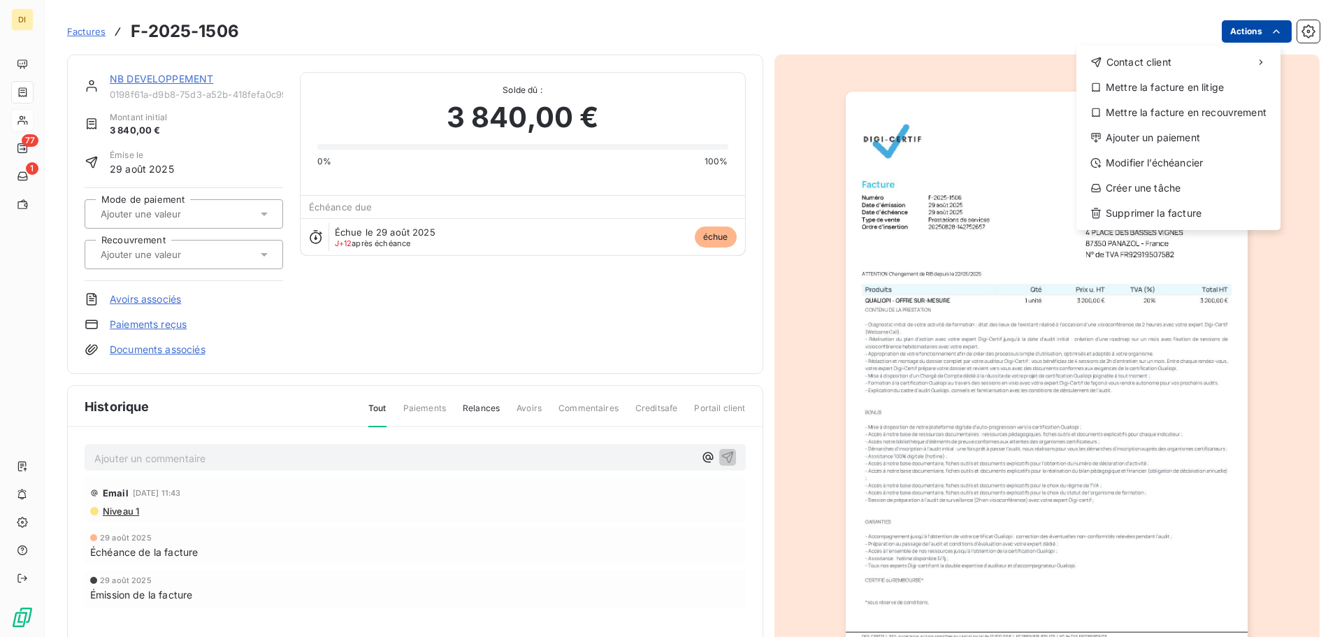
click at [1247, 23] on html "DI 77 1 Factures F-2025-1506 Actions Contact client Mettre la facture en litige…" at bounding box center [671, 318] width 1342 height 637
click at [1166, 165] on div "Modifier l’échéancier" at bounding box center [1178, 163] width 193 height 22
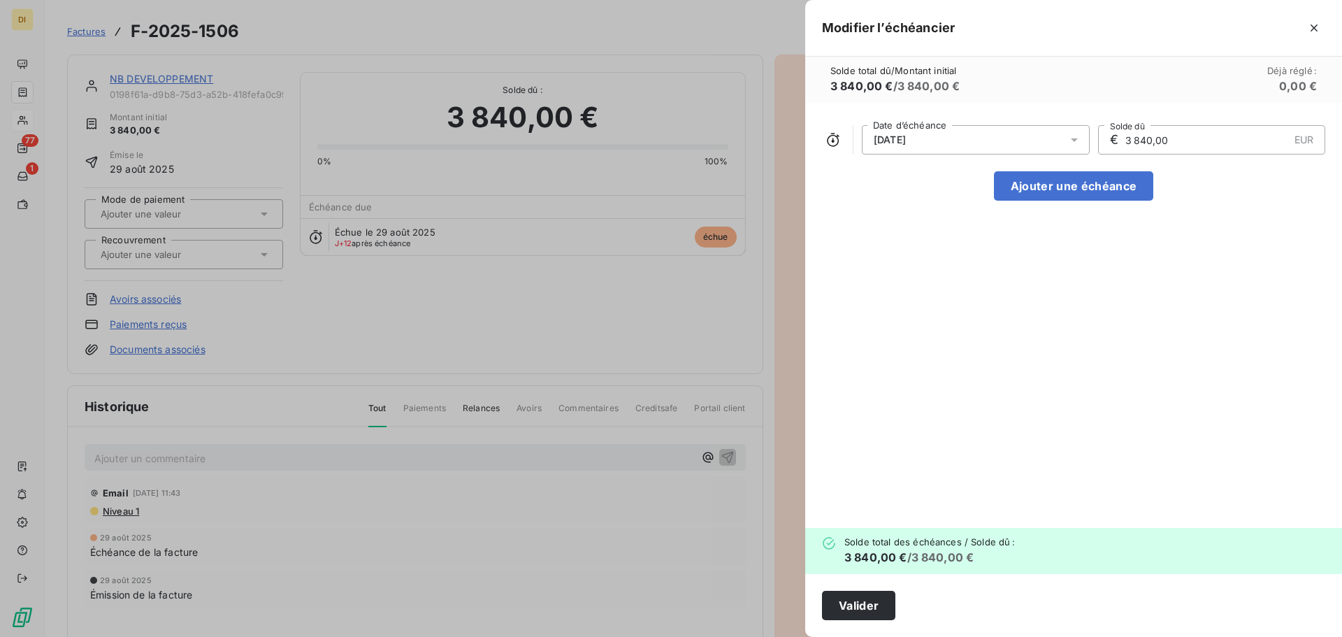
click at [971, 136] on div "[DATE]" at bounding box center [976, 139] width 228 height 29
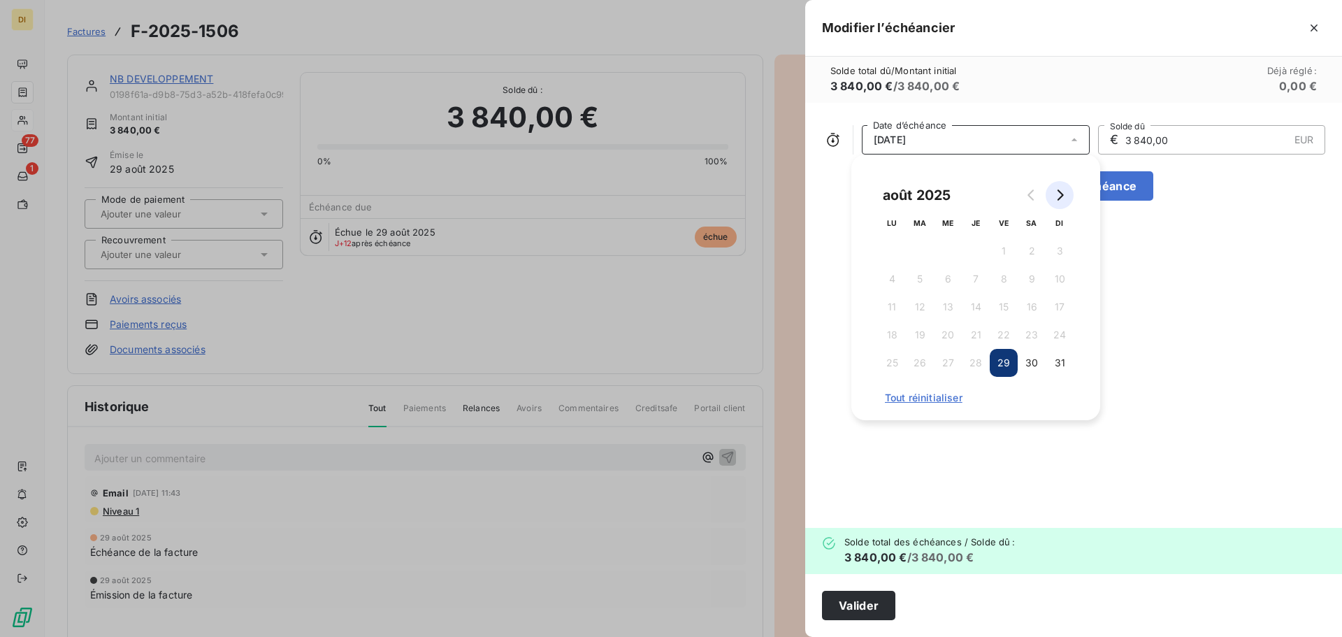
click at [1061, 192] on icon "Go to next month" at bounding box center [1059, 194] width 11 height 11
click at [892, 299] on button "10" at bounding box center [892, 307] width 28 height 28
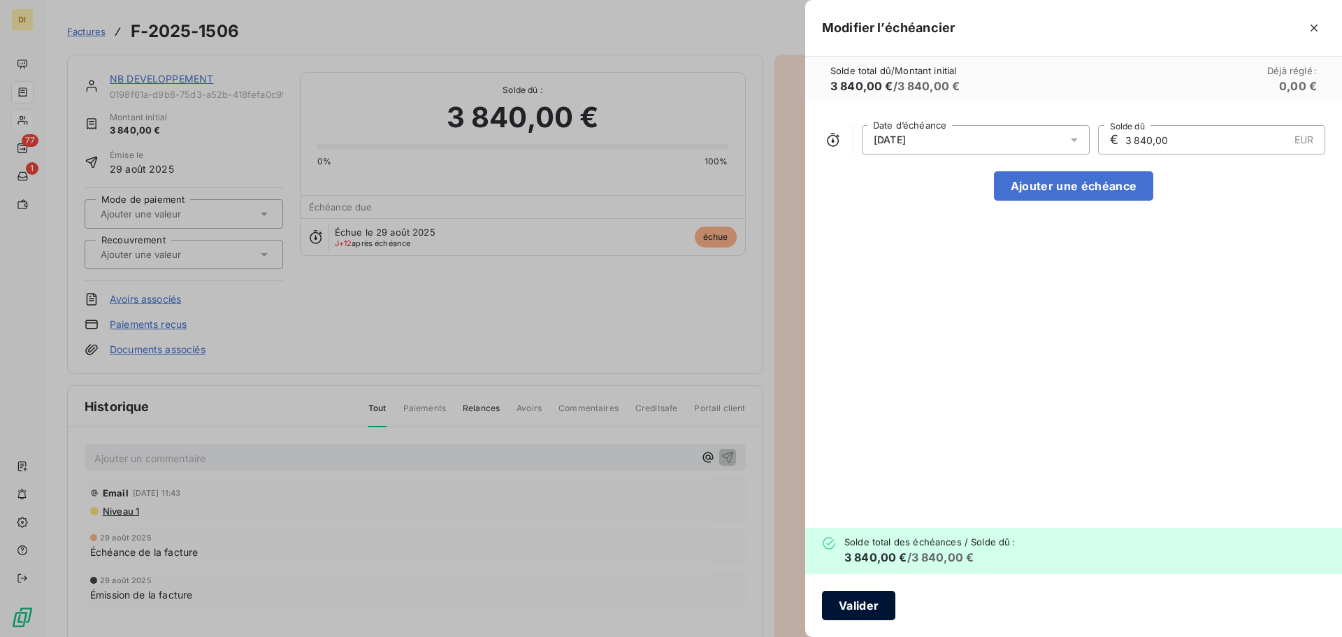
click at [858, 602] on button "Valider" at bounding box center [858, 604] width 73 height 29
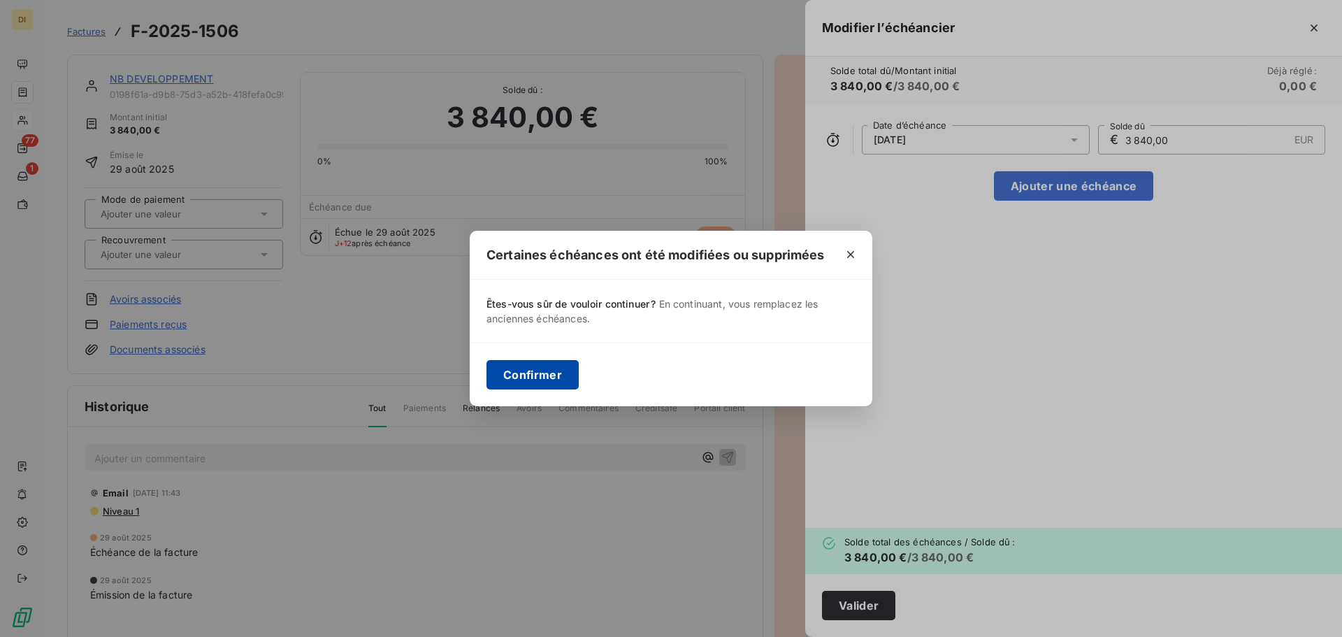
click at [518, 372] on button "Confirmer" at bounding box center [532, 374] width 92 height 29
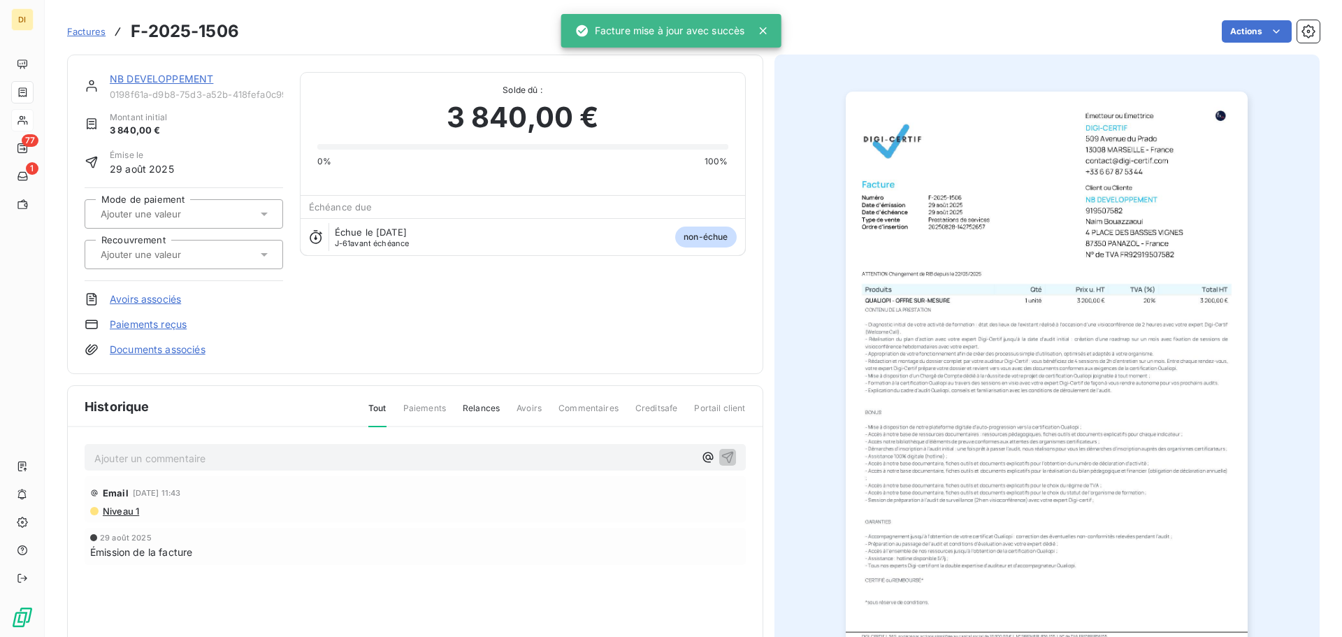
click at [147, 80] on link "NB DEVELOPPEMENT" at bounding box center [161, 79] width 103 height 12
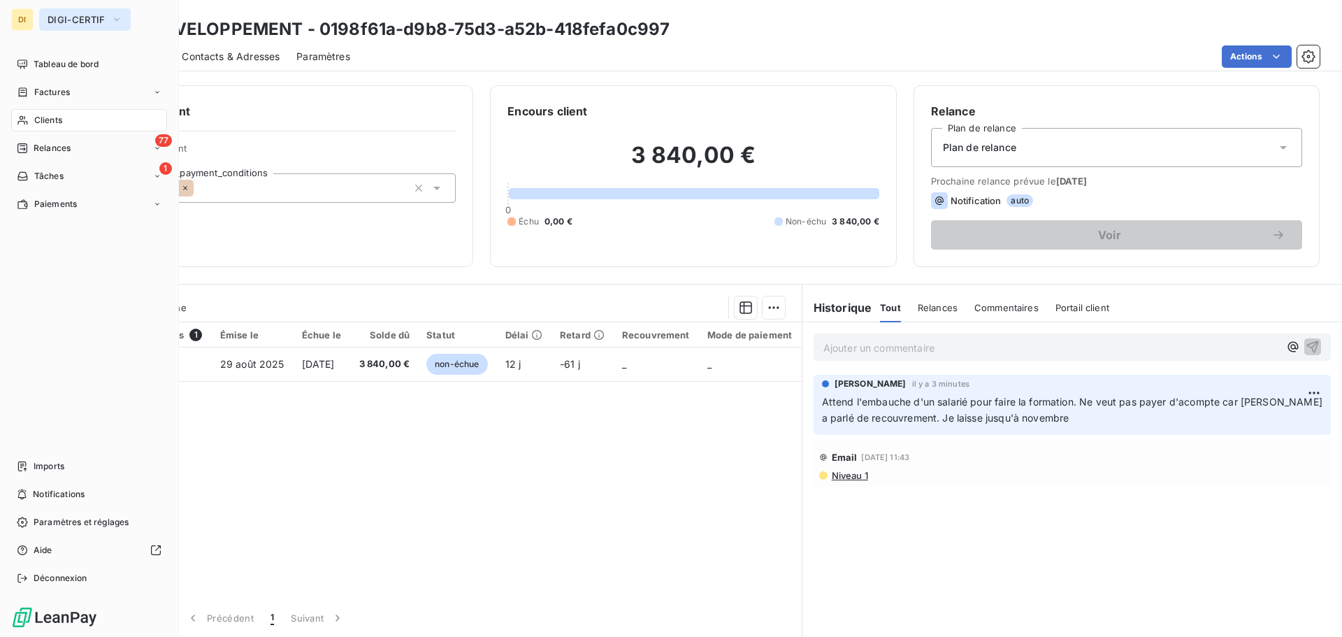
click at [62, 17] on span "DIGI-CERTIF" at bounding box center [77, 19] width 58 height 11
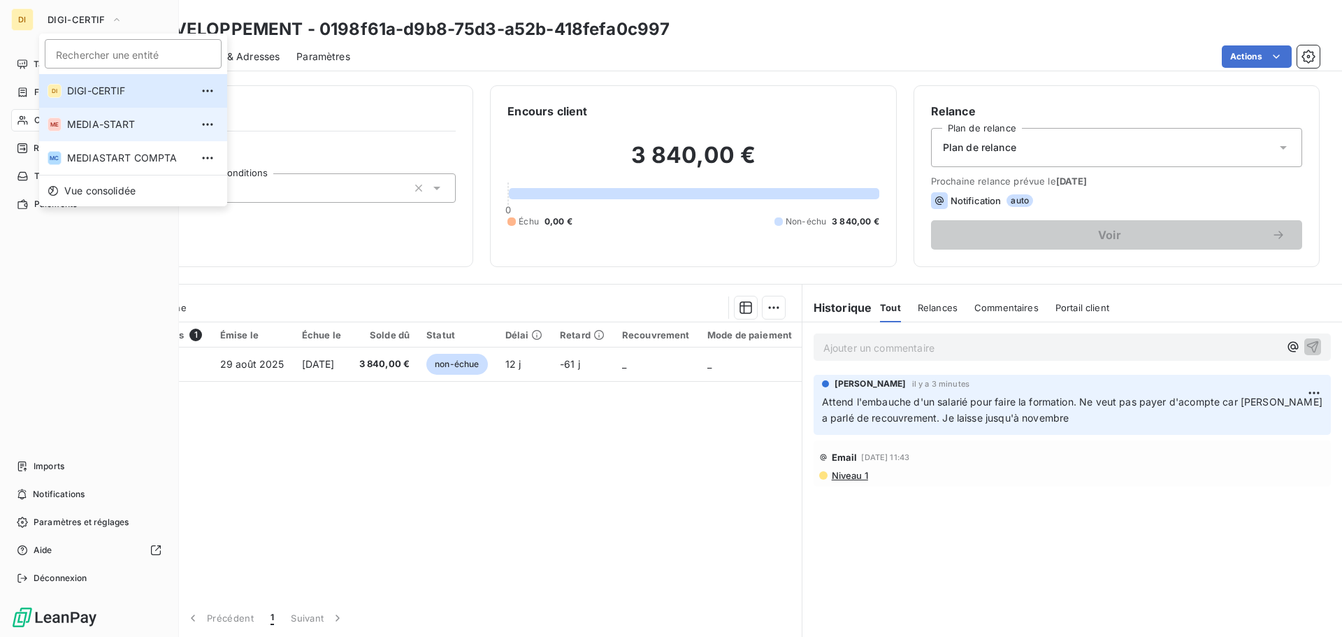
click at [61, 121] on div "ME" at bounding box center [55, 124] width 14 height 14
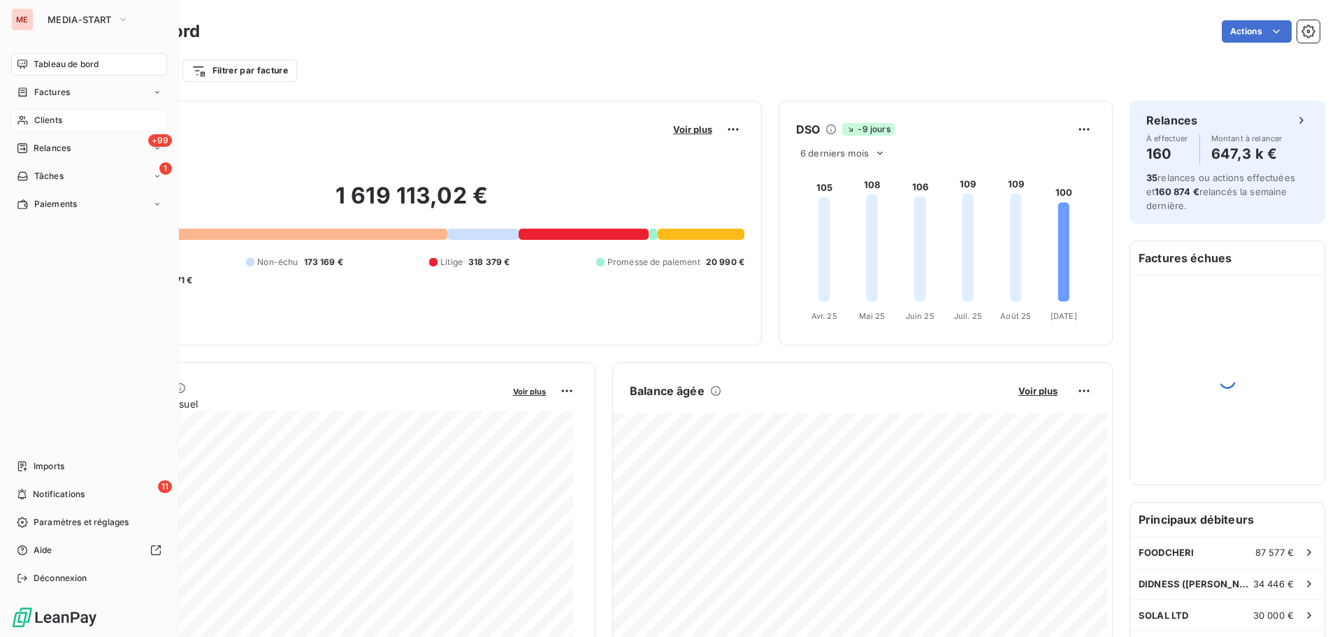
click at [50, 120] on span "Clients" at bounding box center [48, 120] width 28 height 13
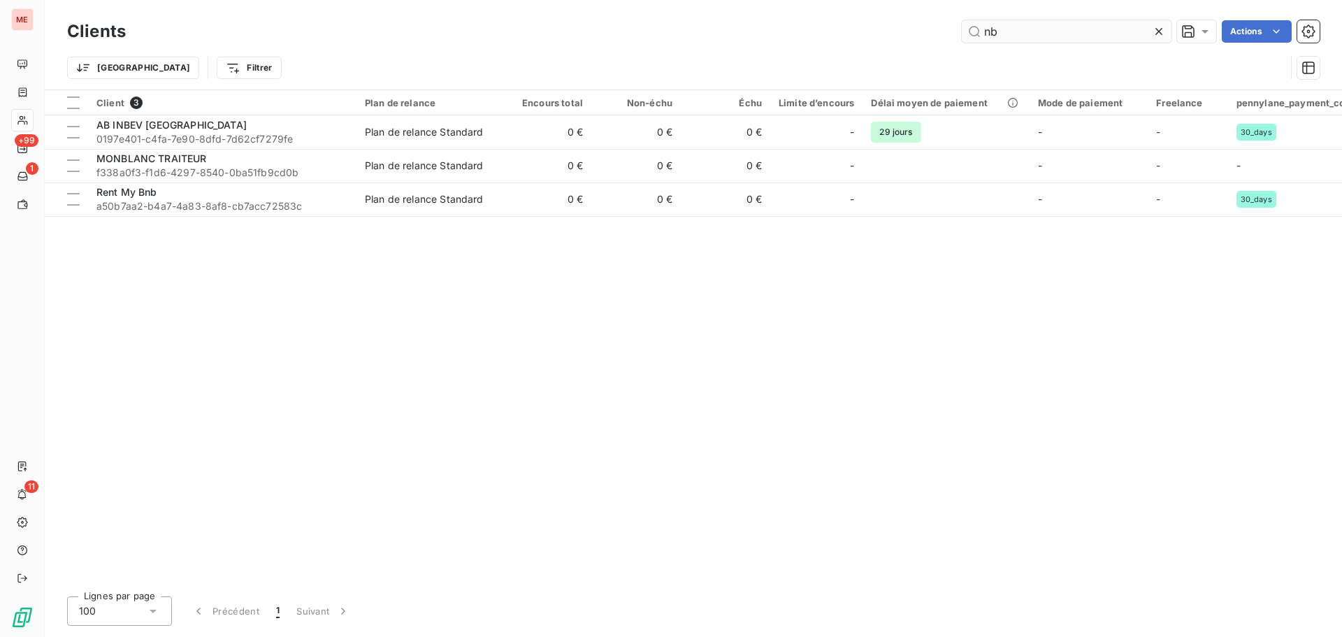
click at [995, 27] on input "nb" at bounding box center [1066, 31] width 210 height 22
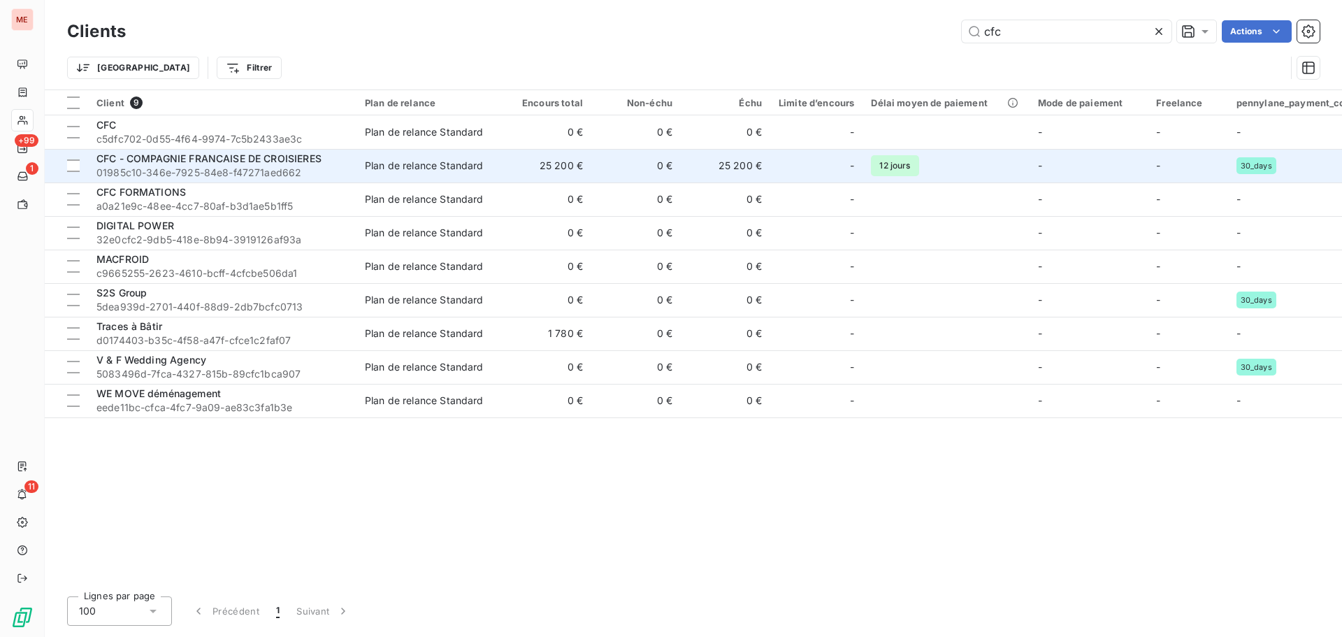
type input "cfc"
click at [293, 160] on span "CFC - COMPAGNIE FRANCAISE DE CROISIERES" at bounding box center [208, 158] width 225 height 12
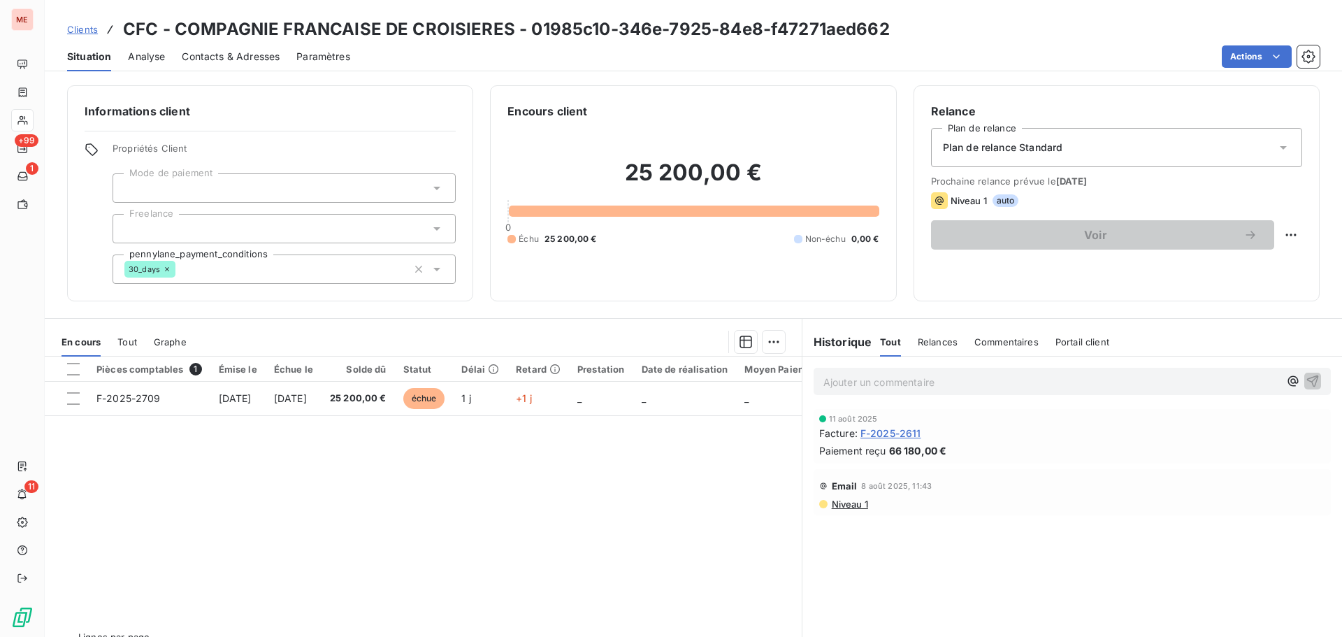
click at [223, 66] on div "Contacts & Adresses" at bounding box center [231, 56] width 98 height 29
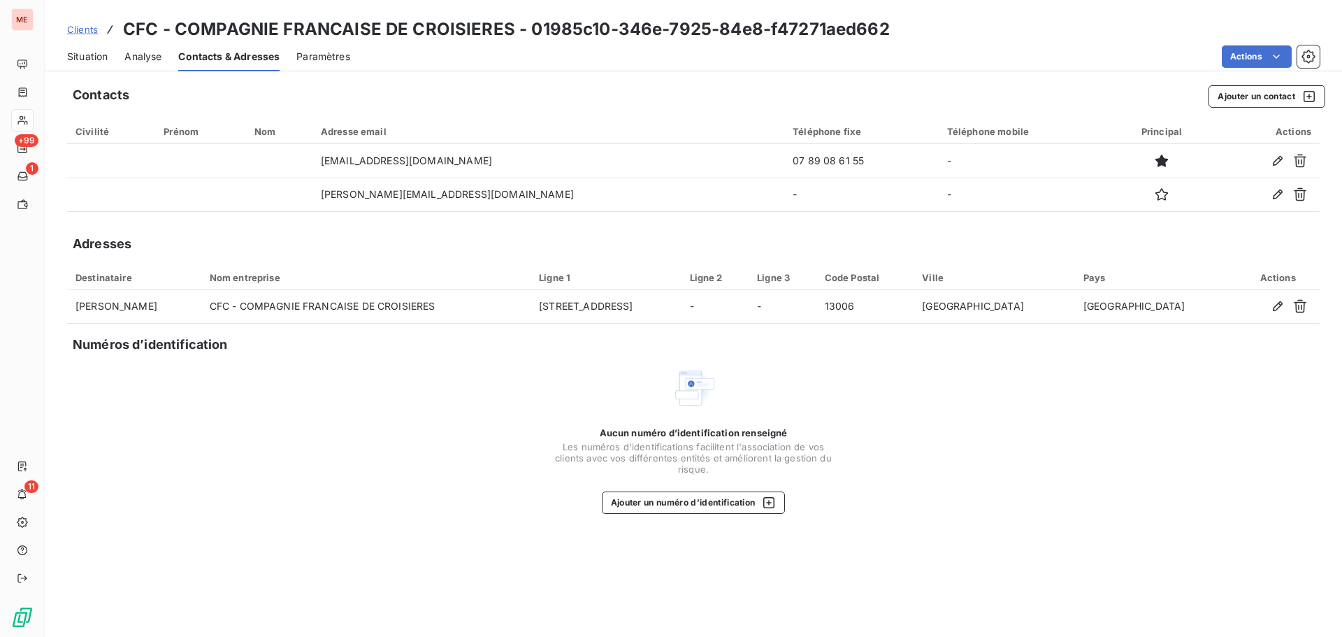
click at [75, 63] on span "Situation" at bounding box center [87, 57] width 41 height 14
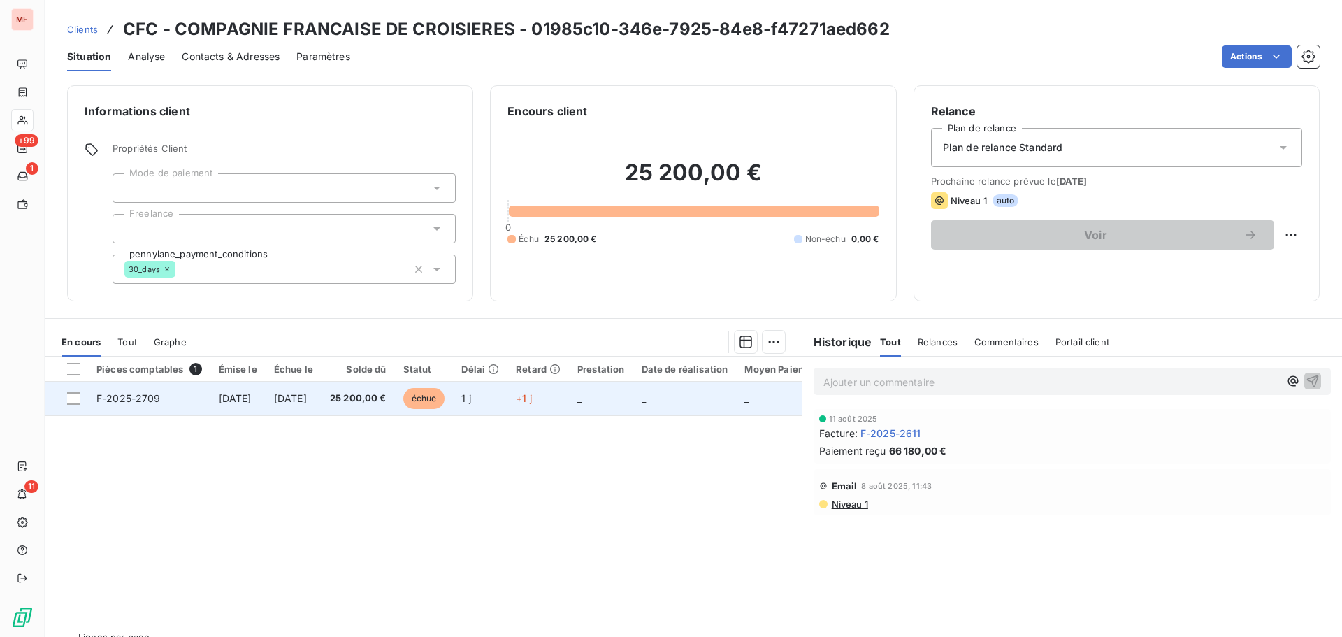
click at [386, 398] on span "25 200,00 €" at bounding box center [358, 398] width 57 height 14
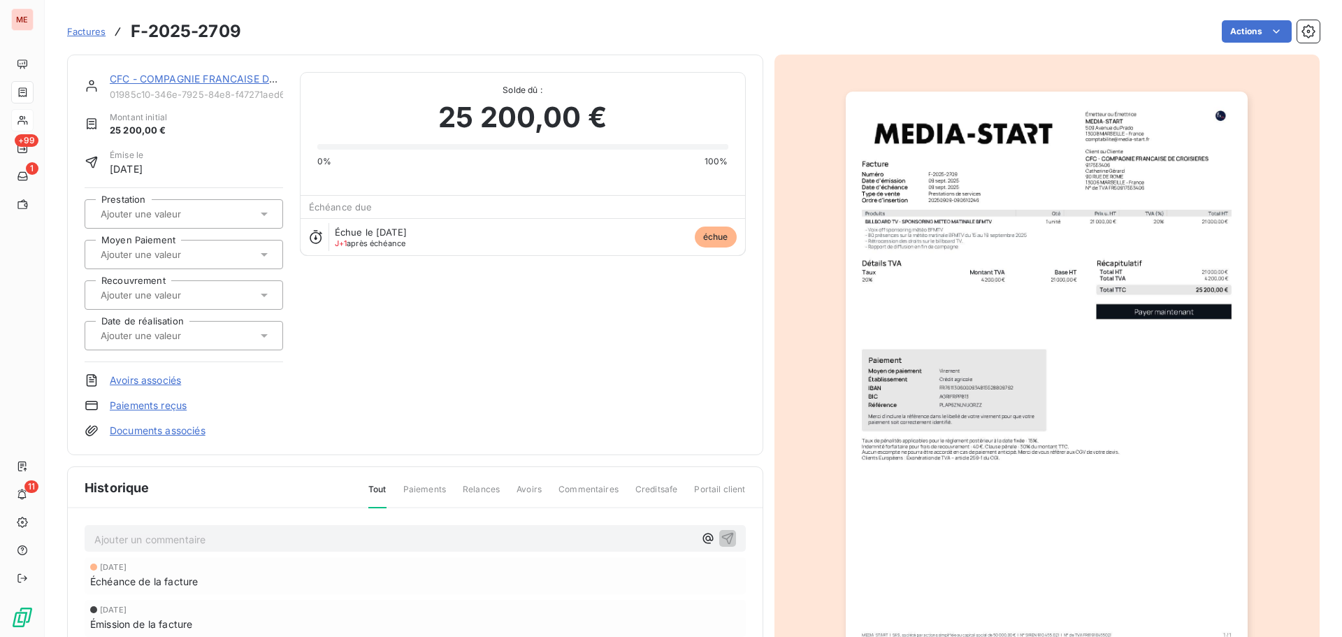
click at [915, 271] on img "button" at bounding box center [1046, 376] width 402 height 569
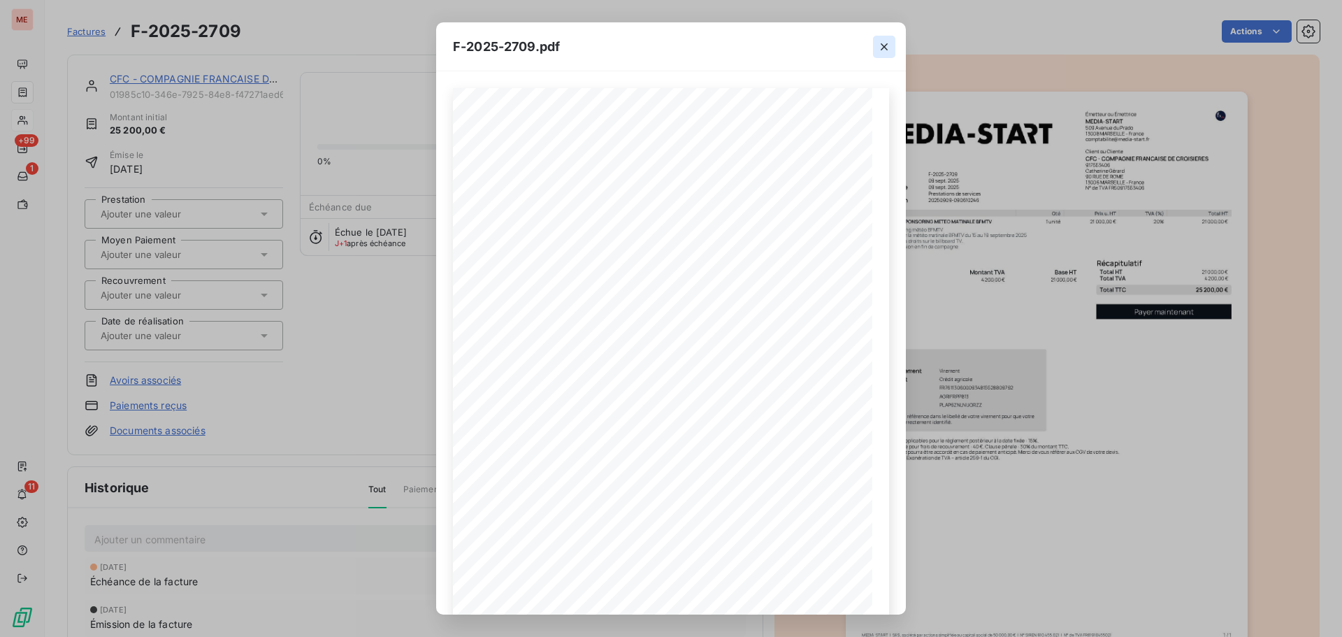
click at [880, 50] on icon "button" at bounding box center [884, 47] width 14 height 14
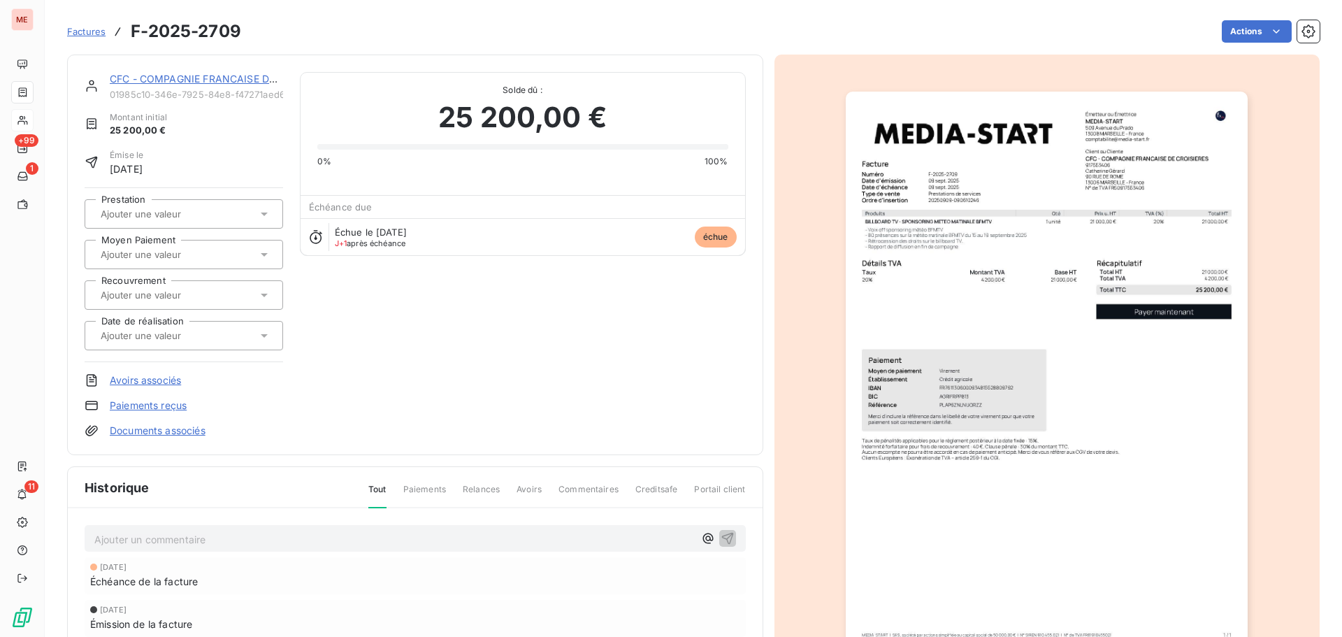
click at [331, 396] on div "CFC - COMPAGNIE FRANCAISE DE CROISIERES 01985c10-346e-7925-84e8-f47271aed662 Mo…" at bounding box center [415, 254] width 661 height 365
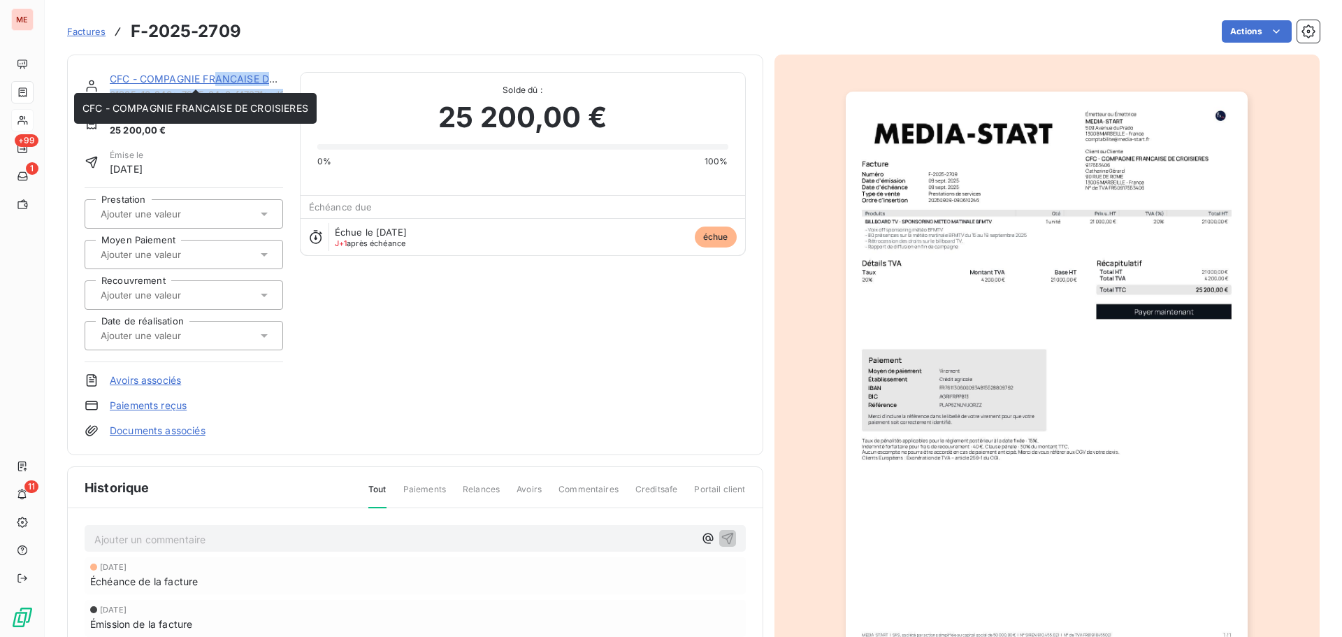
drag, startPoint x: 222, startPoint y: 119, endPoint x: 214, endPoint y: 80, distance: 39.9
click at [214, 80] on div "CFC - COMPAGNIE FRANCAISE DE CROISIERES 01985c10-346e-7925-84e8-f47271aed662 Mo…" at bounding box center [184, 254] width 198 height 365
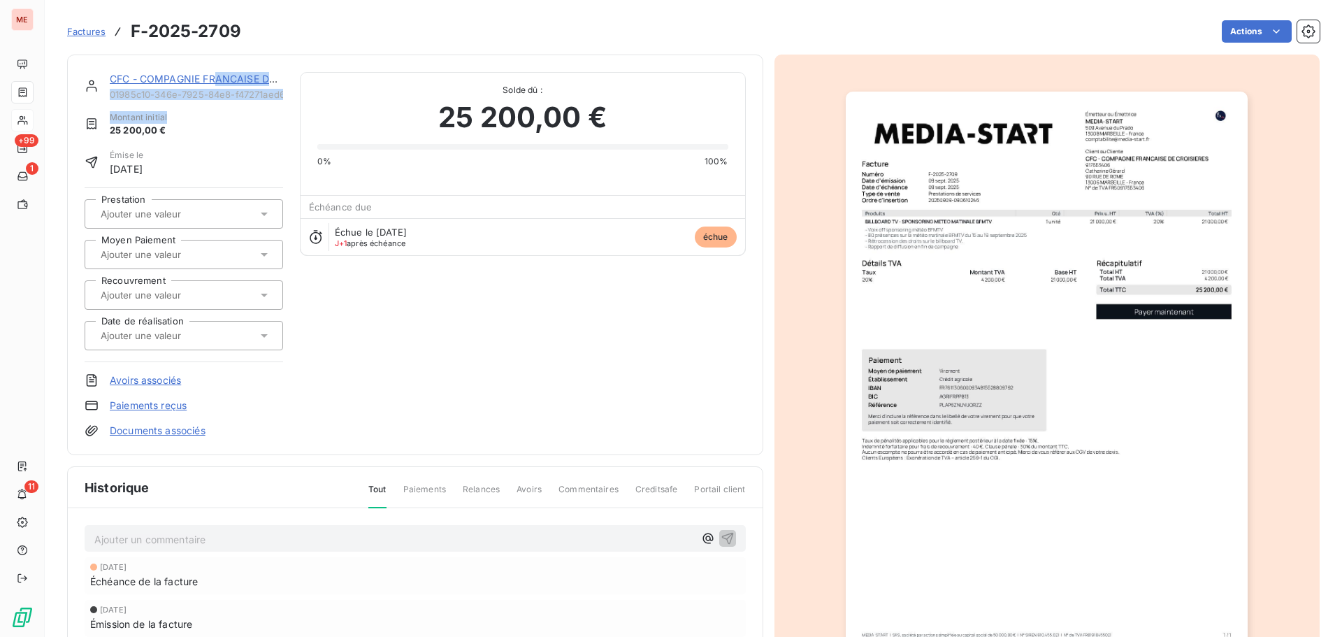
click at [214, 80] on link "CFC - COMPAGNIE FRANCAISE DE CROISIERES" at bounding box center [223, 79] width 226 height 12
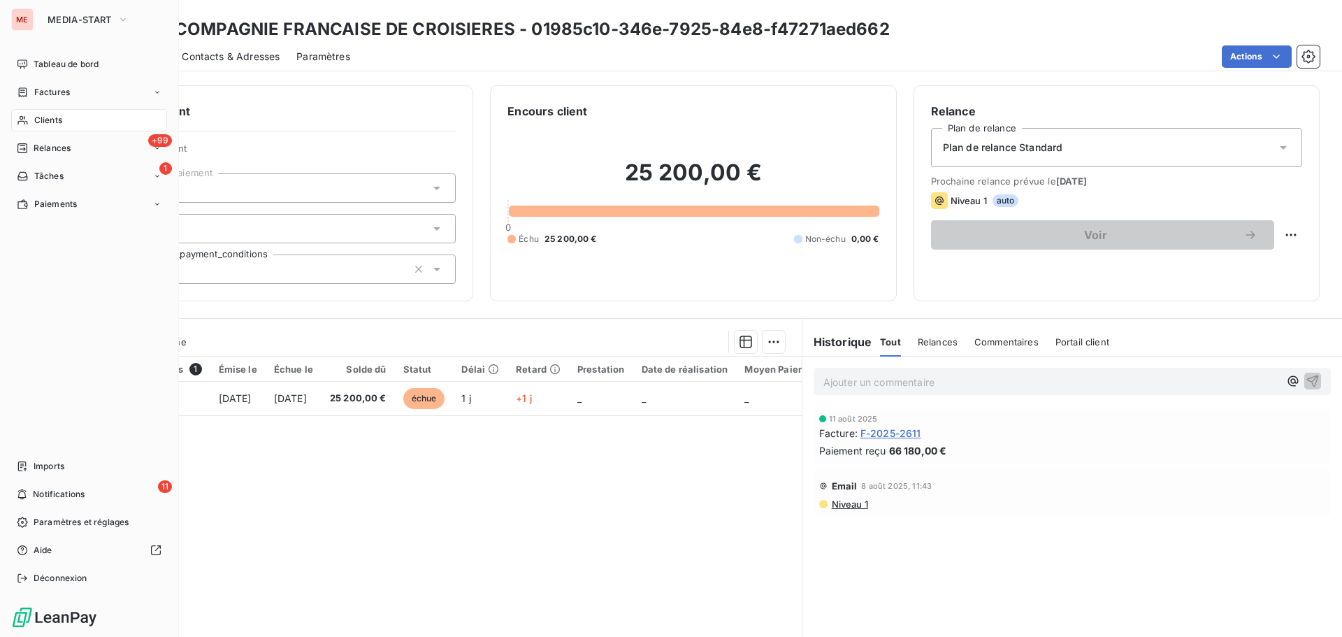
click at [31, 114] on div "Clients" at bounding box center [89, 120] width 156 height 22
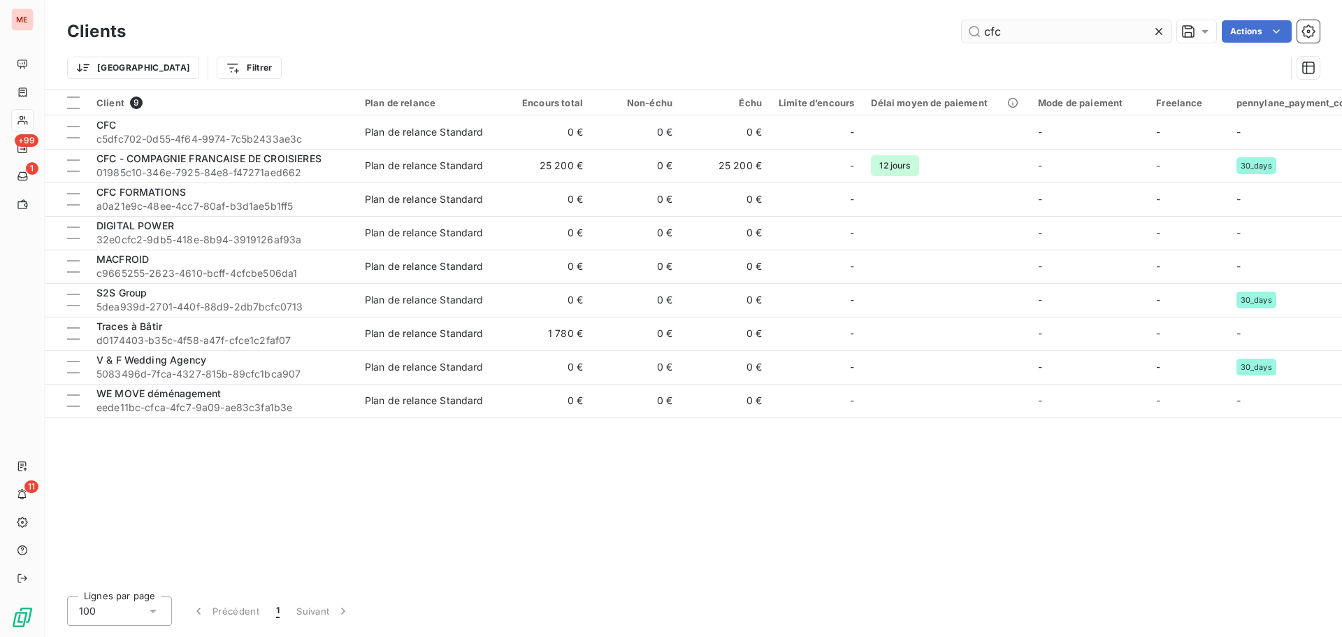
click at [1015, 27] on input "cfc" at bounding box center [1066, 31] width 210 height 22
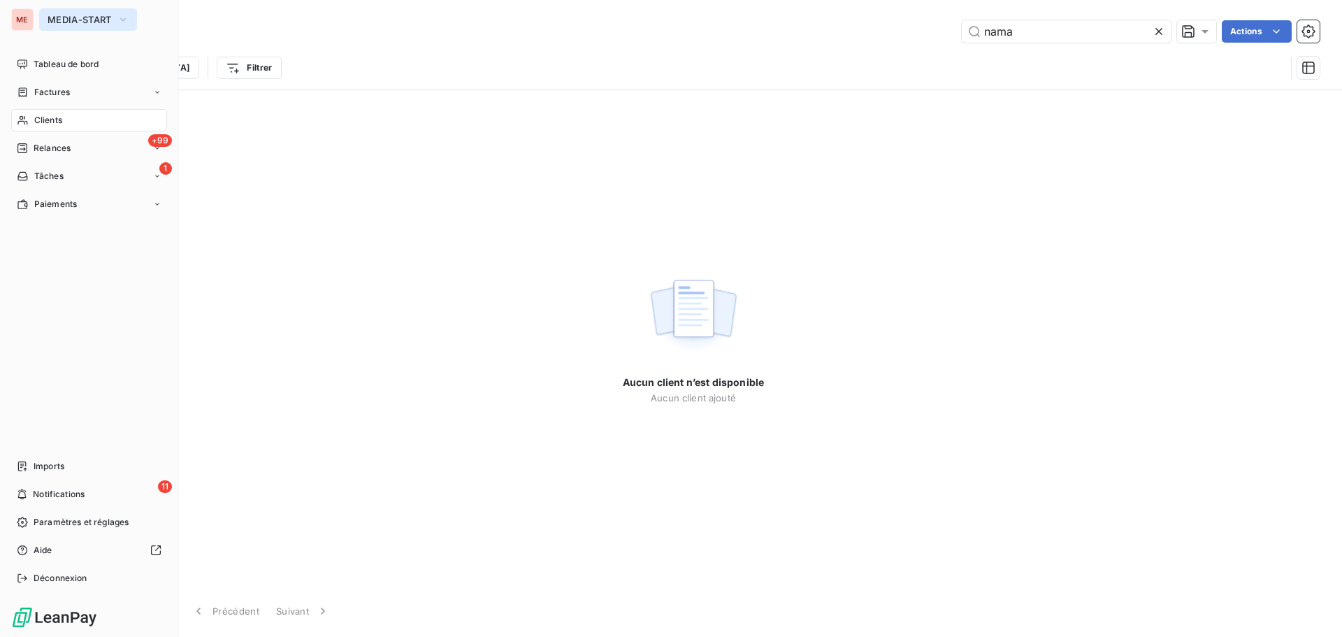
type input "nama"
click at [54, 20] on span "MEDIA-START" at bounding box center [80, 19] width 64 height 11
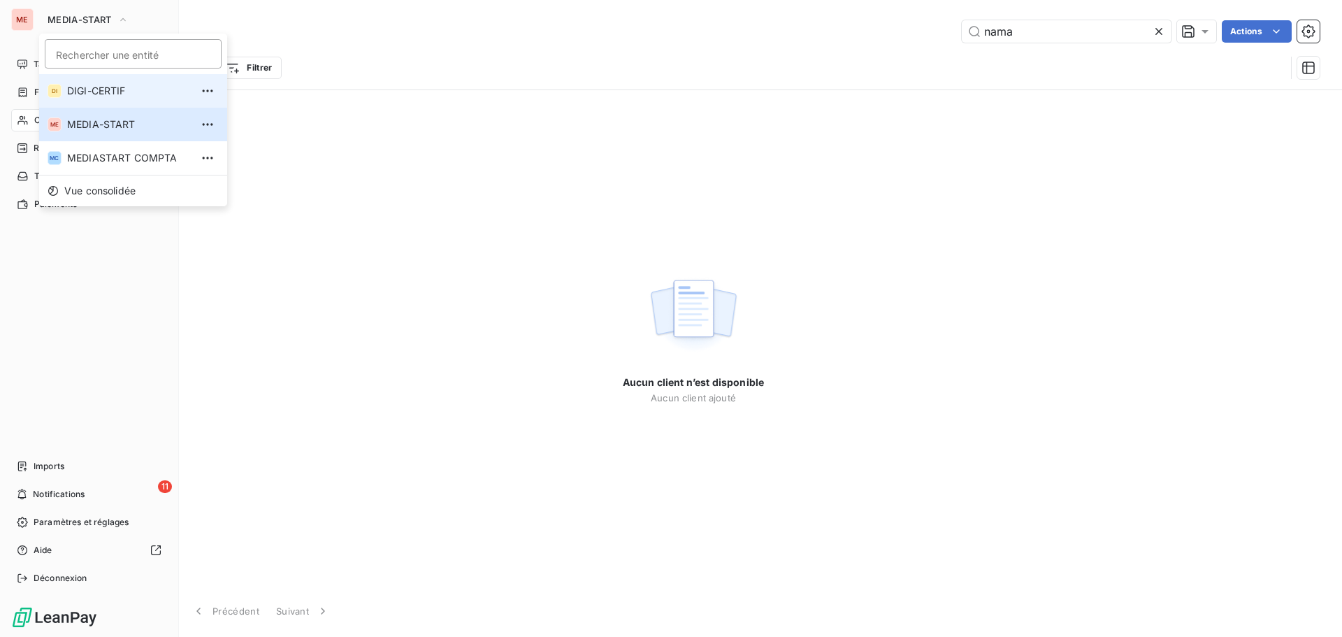
click at [77, 89] on span "DIGI-CERTIF" at bounding box center [129, 91] width 124 height 14
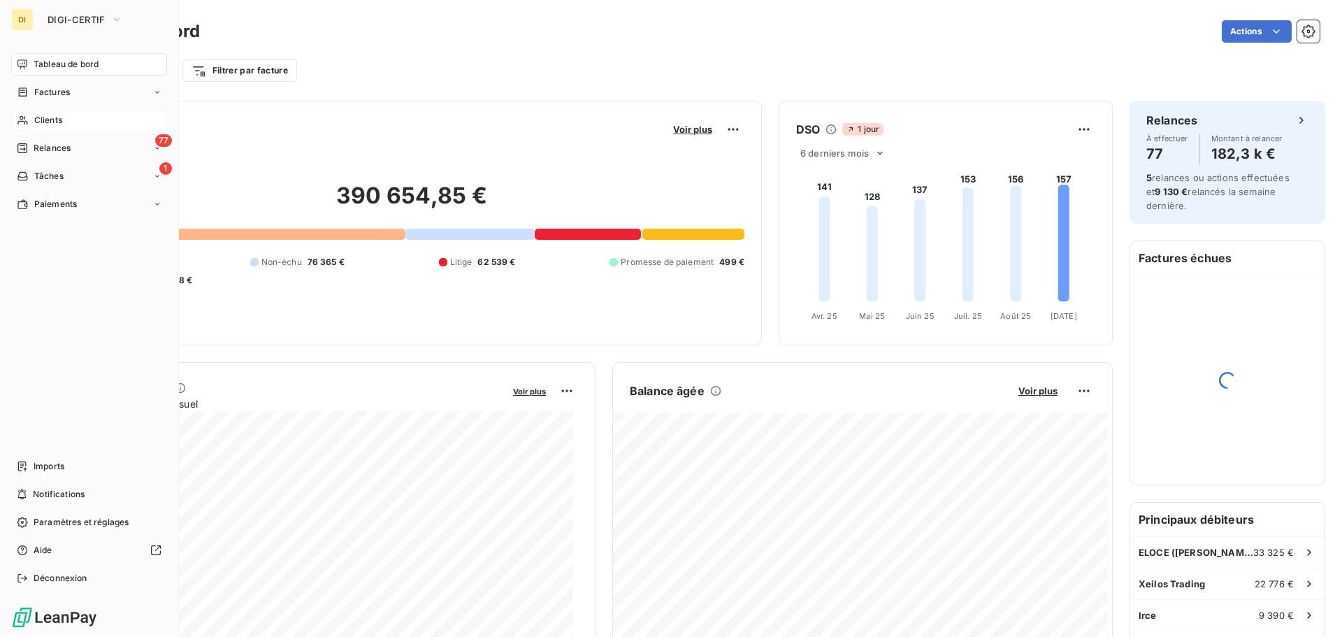
click at [62, 119] on span "Clients" at bounding box center [48, 120] width 28 height 13
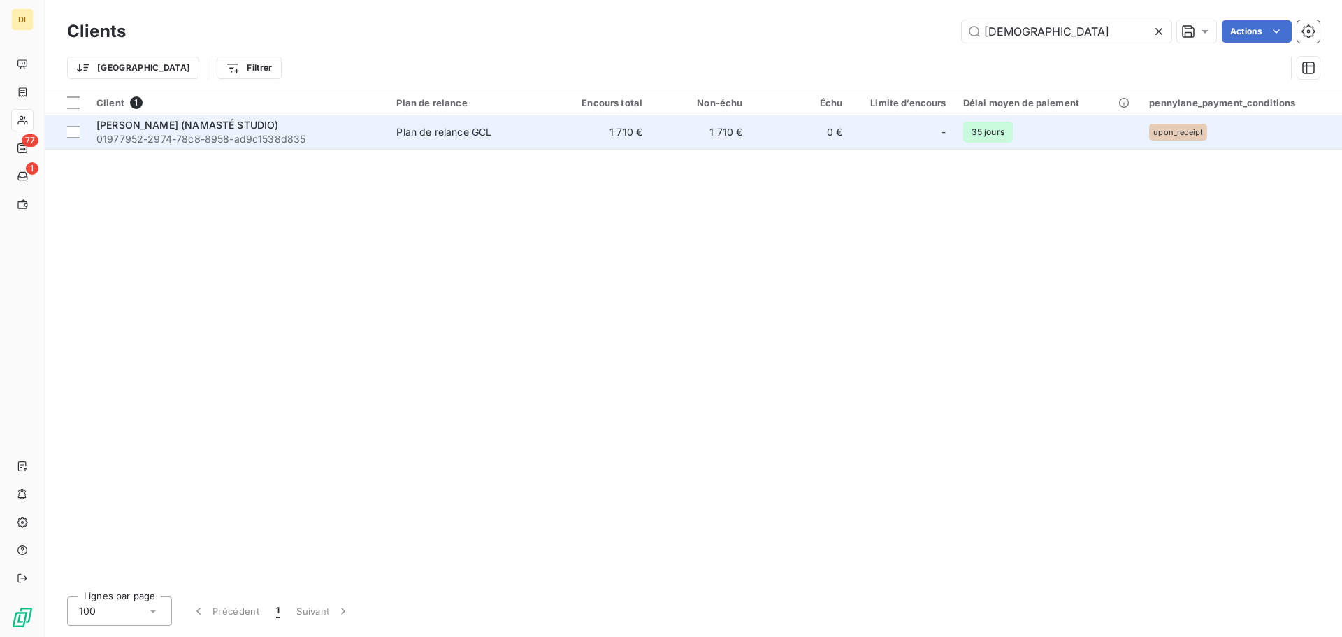
type input "[DEMOGRAPHIC_DATA]"
click at [595, 126] on td "1 710 €" at bounding box center [601, 132] width 100 height 34
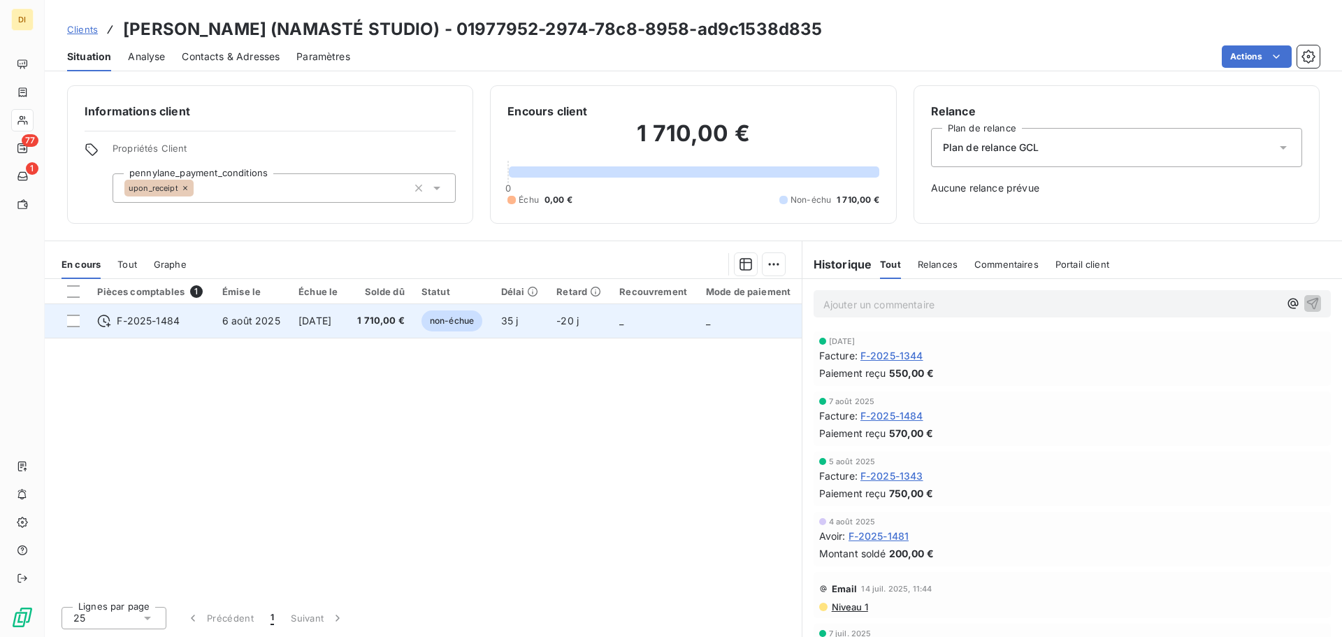
click at [328, 307] on td "[DATE]" at bounding box center [318, 321] width 57 height 34
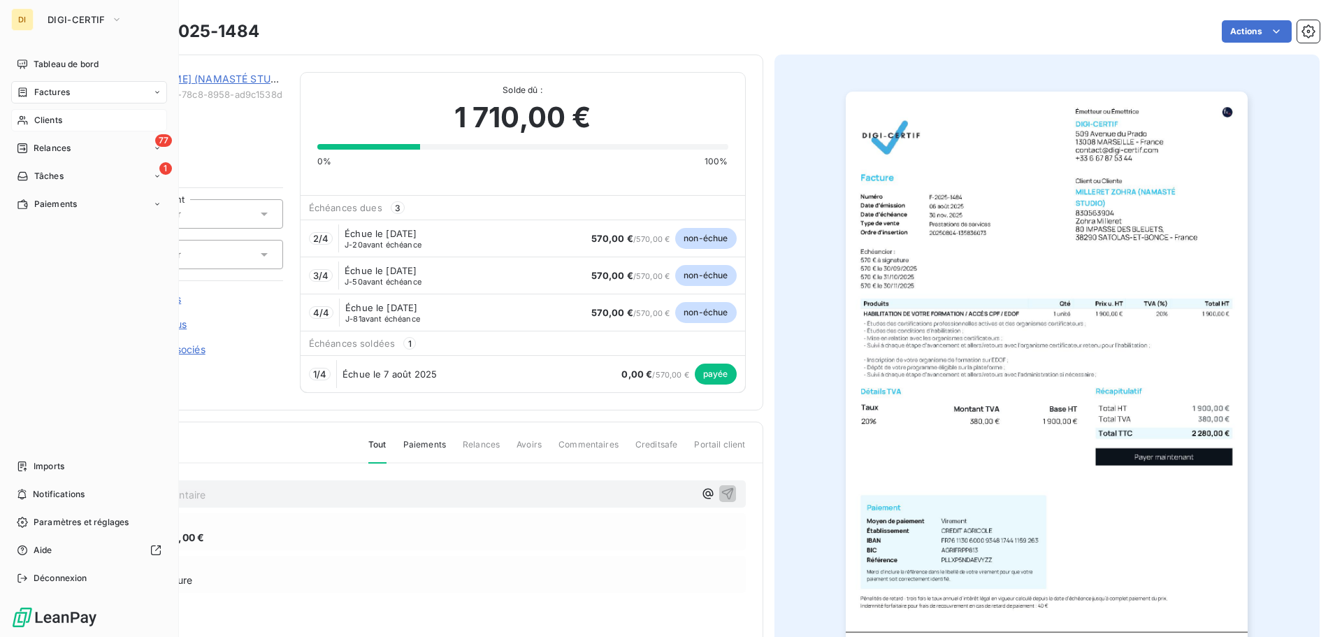
click at [48, 122] on span "Clients" at bounding box center [48, 120] width 28 height 13
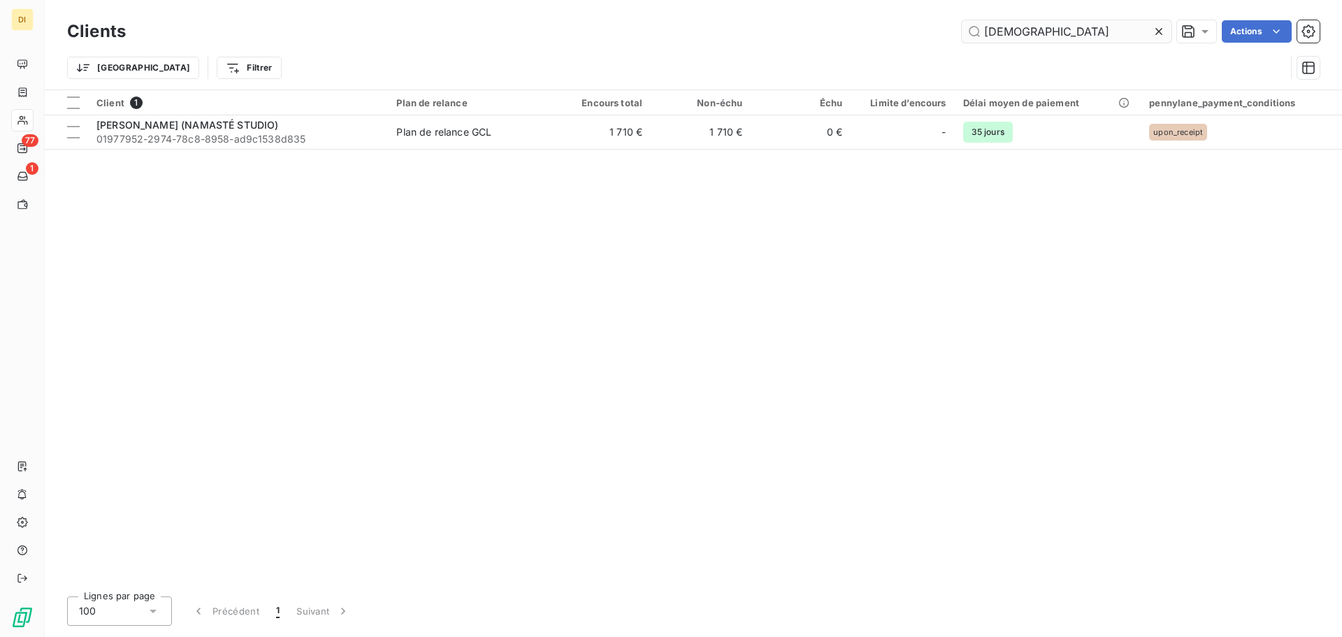
click at [1104, 26] on input "[DEMOGRAPHIC_DATA]" at bounding box center [1066, 31] width 210 height 22
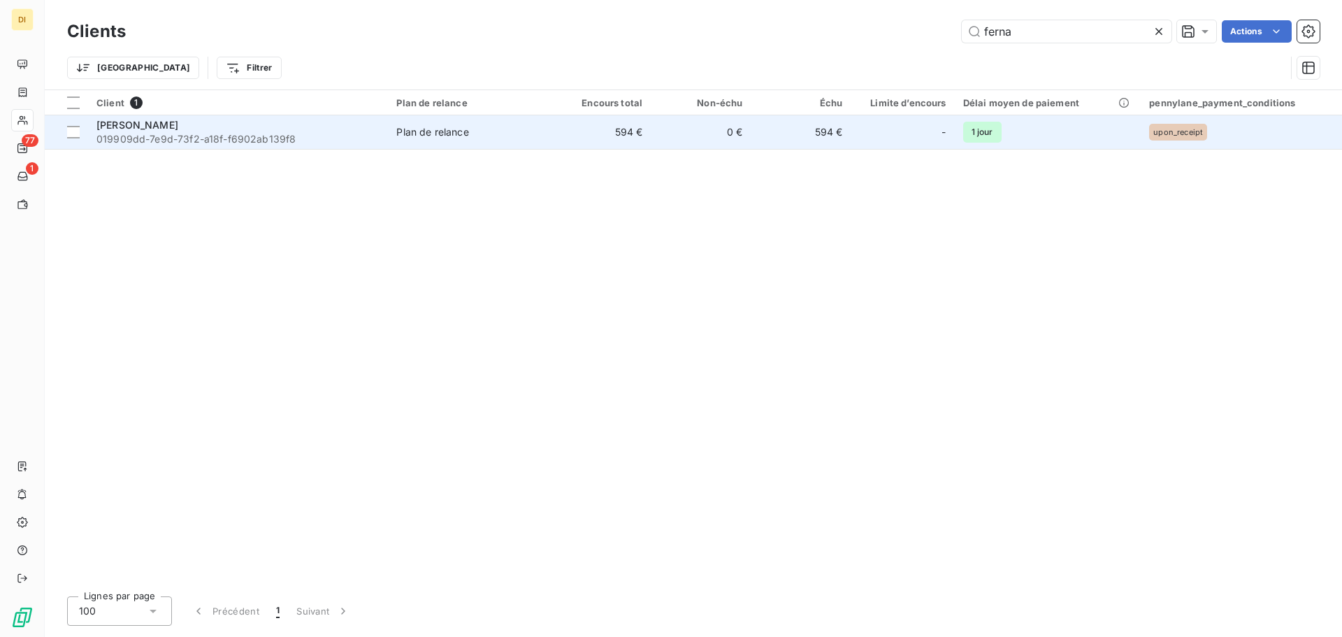
type input "ferna"
click at [496, 136] on span "Plan de relance" at bounding box center [469, 132] width 146 height 14
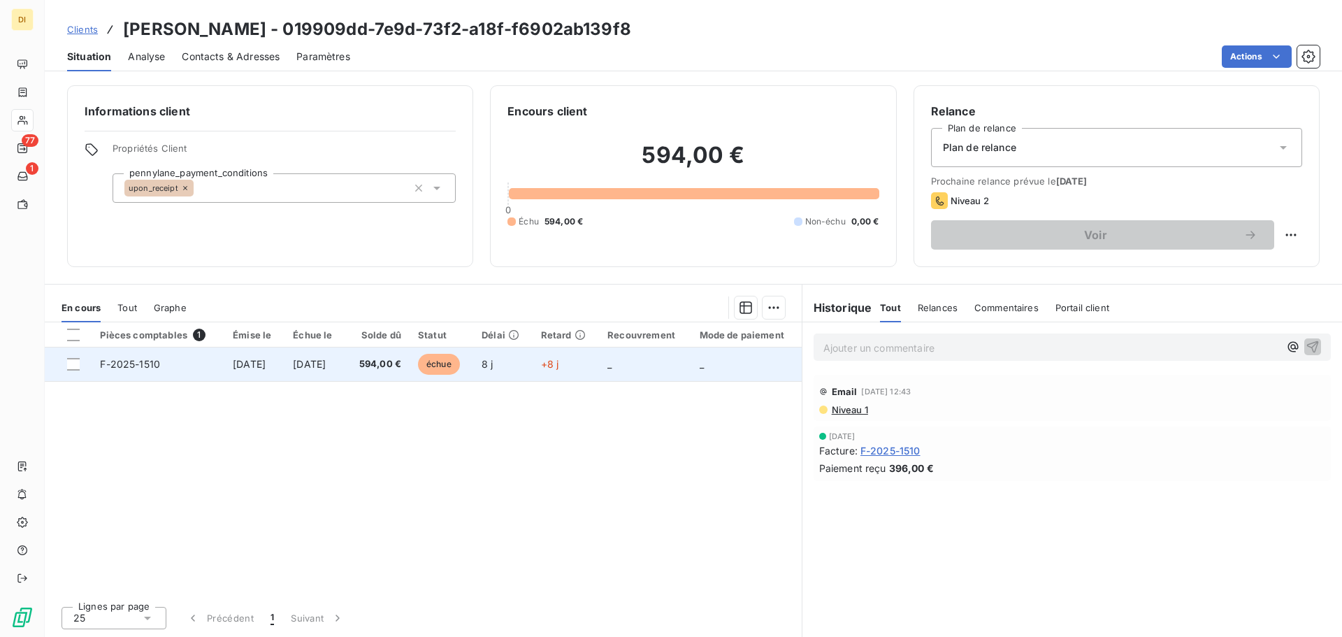
click at [376, 360] on td "594,00 €" at bounding box center [377, 364] width 64 height 34
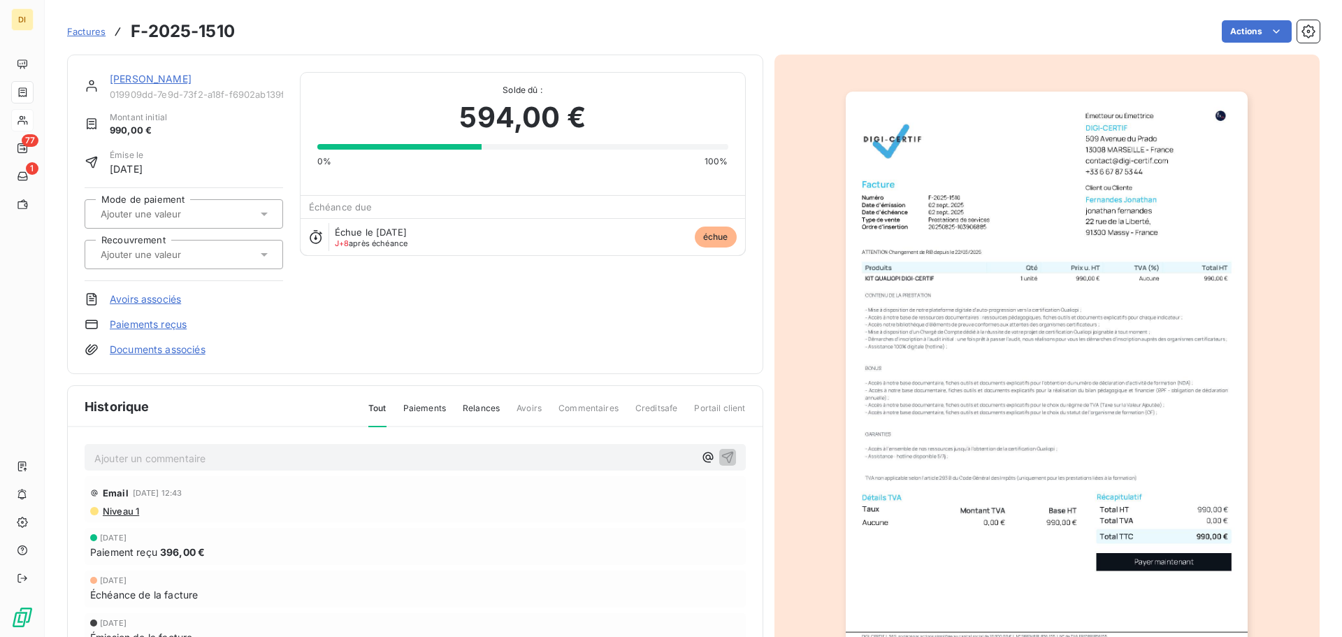
click at [167, 73] on link "[PERSON_NAME]" at bounding box center [151, 79] width 82 height 12
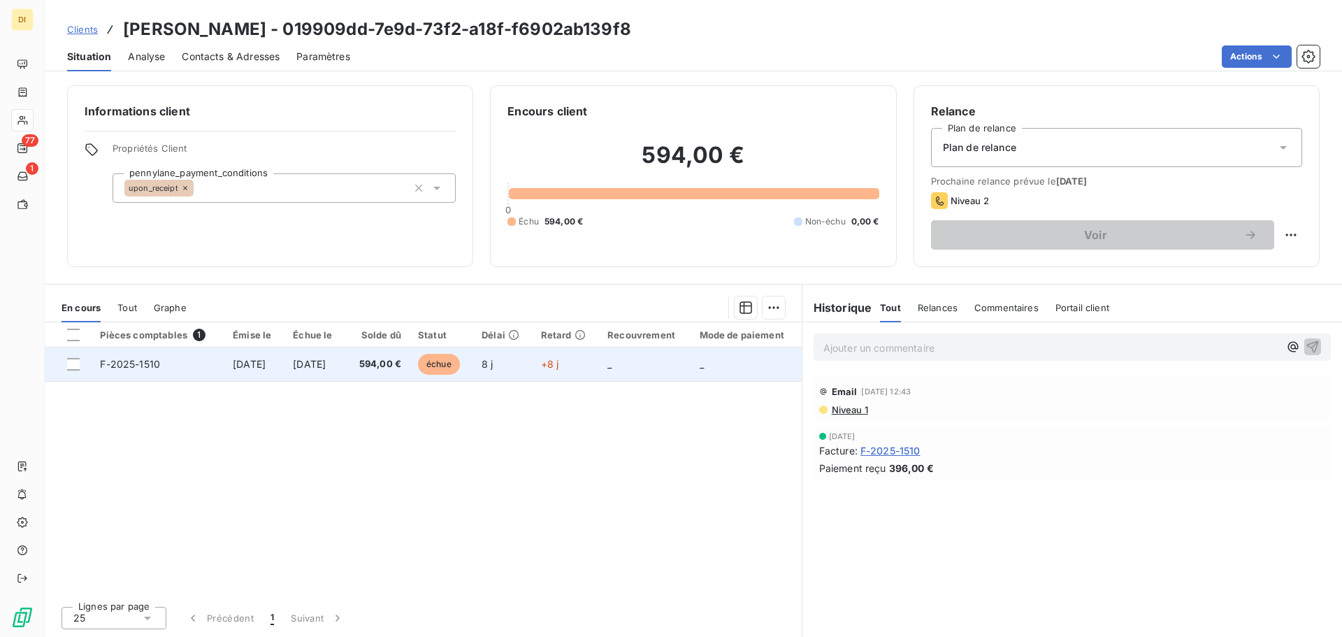
click at [326, 368] on span "[DATE]" at bounding box center [309, 364] width 33 height 12
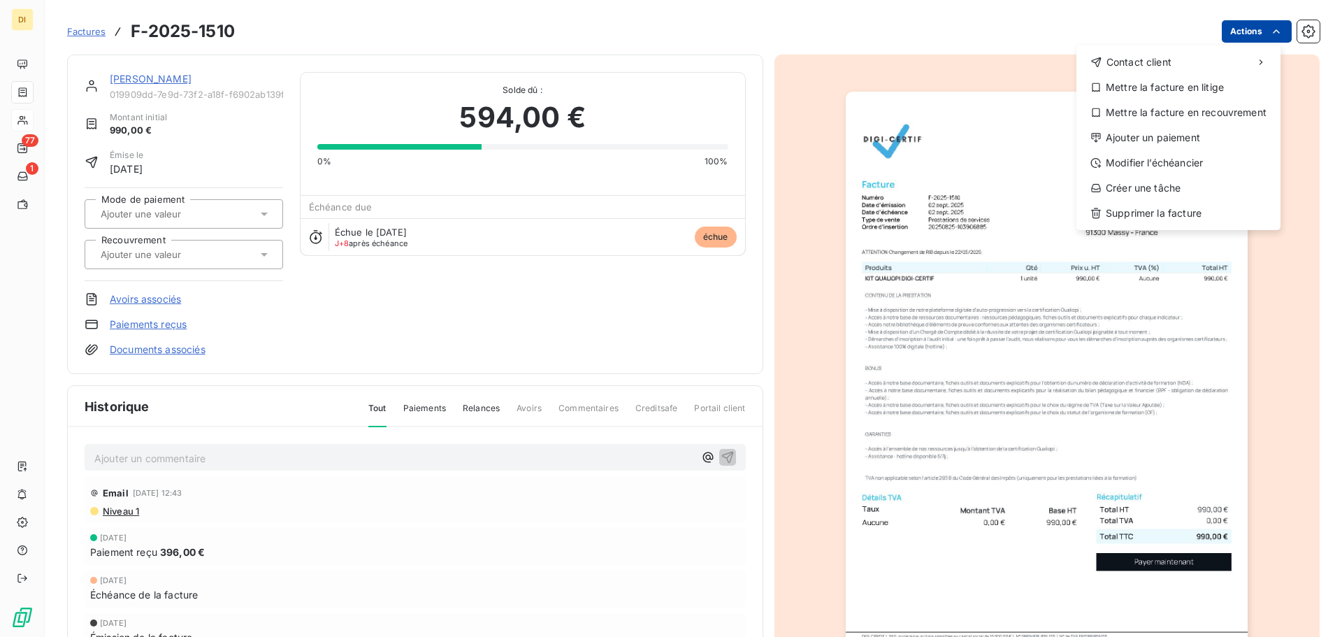
click at [1243, 25] on html "DI 77 1 Factures F-2025-1510 Actions Contact client Mettre la facture en litige…" at bounding box center [671, 318] width 1342 height 637
click at [1159, 166] on div "Modifier l’échéancier" at bounding box center [1178, 163] width 193 height 22
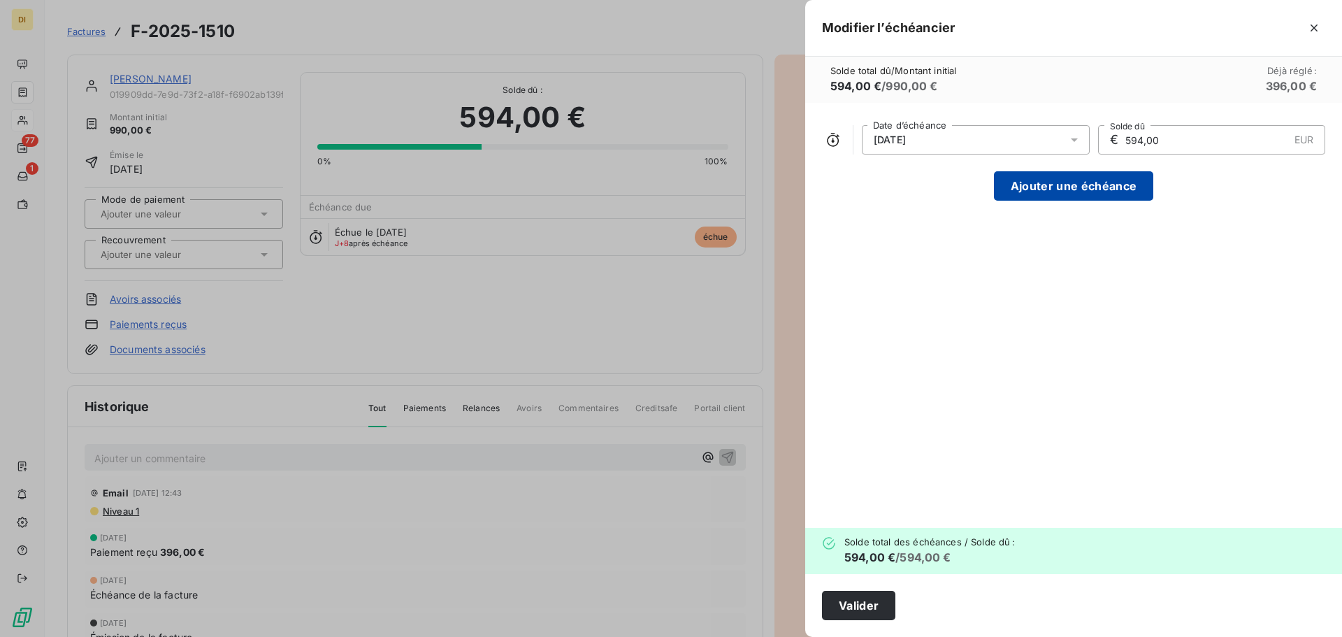
click at [1048, 181] on button "Ajouter une échéance" at bounding box center [1073, 185] width 159 height 29
type input "297,00"
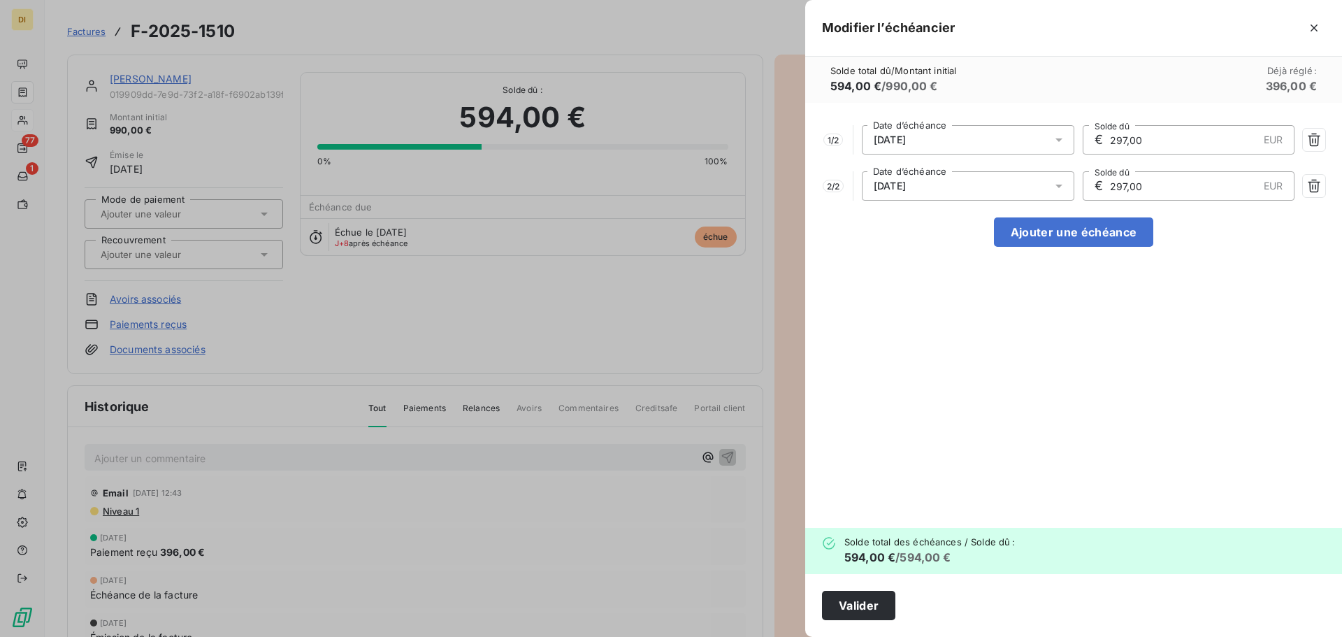
click at [916, 131] on div "[DATE]" at bounding box center [968, 139] width 212 height 29
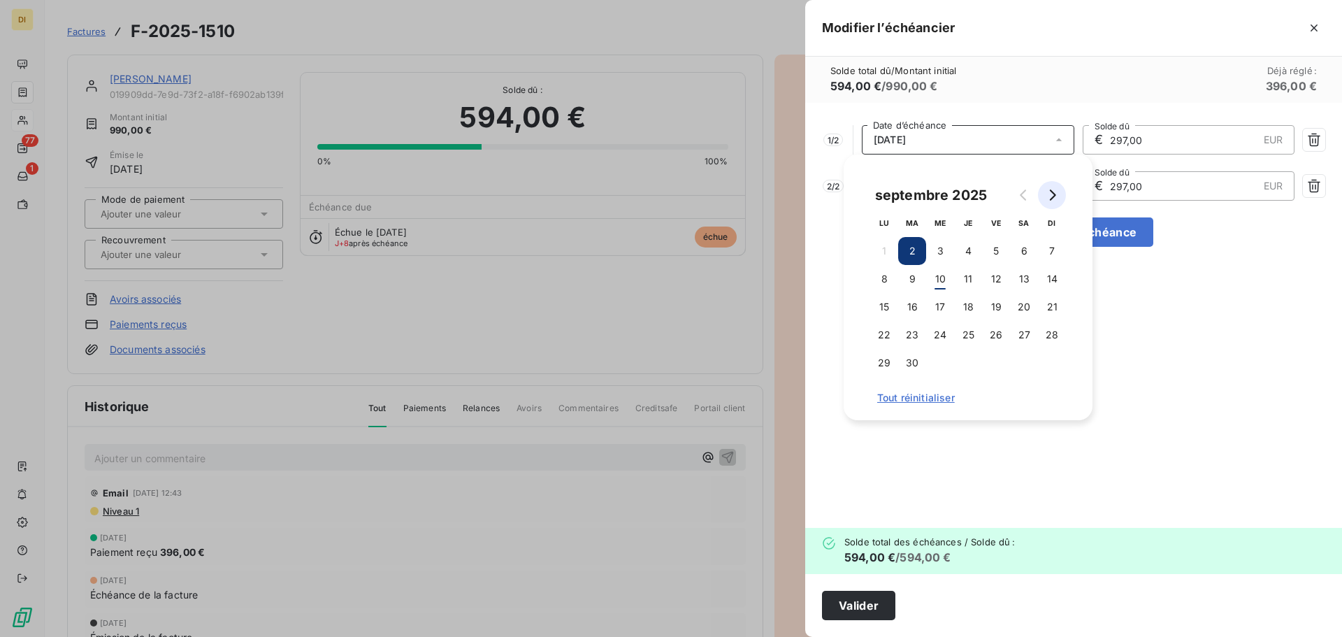
click at [1048, 200] on icon "Go to next month" at bounding box center [1051, 194] width 11 height 11
click at [1053, 247] on button "2" at bounding box center [1052, 251] width 28 height 28
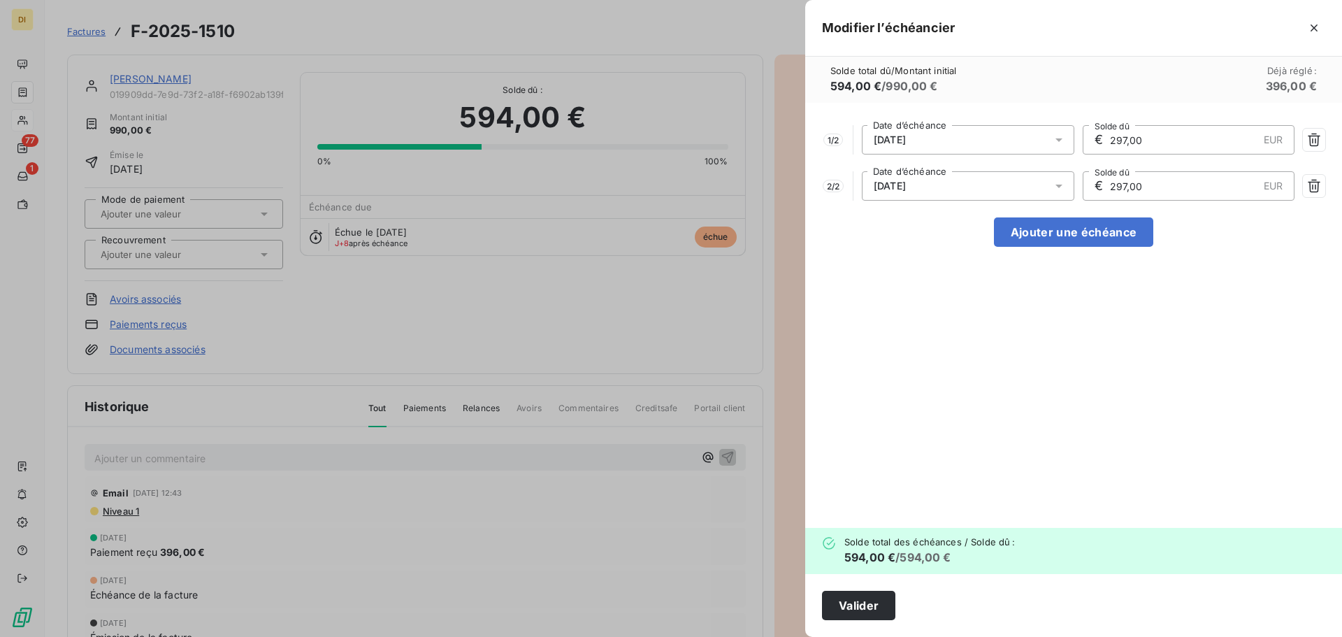
click at [1114, 297] on div "1 / 2 [DATE] Date d’échéance € 297,00 EUR Solde dû 2 / 2 [DATE] Date d’échéance…" at bounding box center [1073, 315] width 537 height 425
click at [855, 607] on button "Valider" at bounding box center [858, 604] width 73 height 29
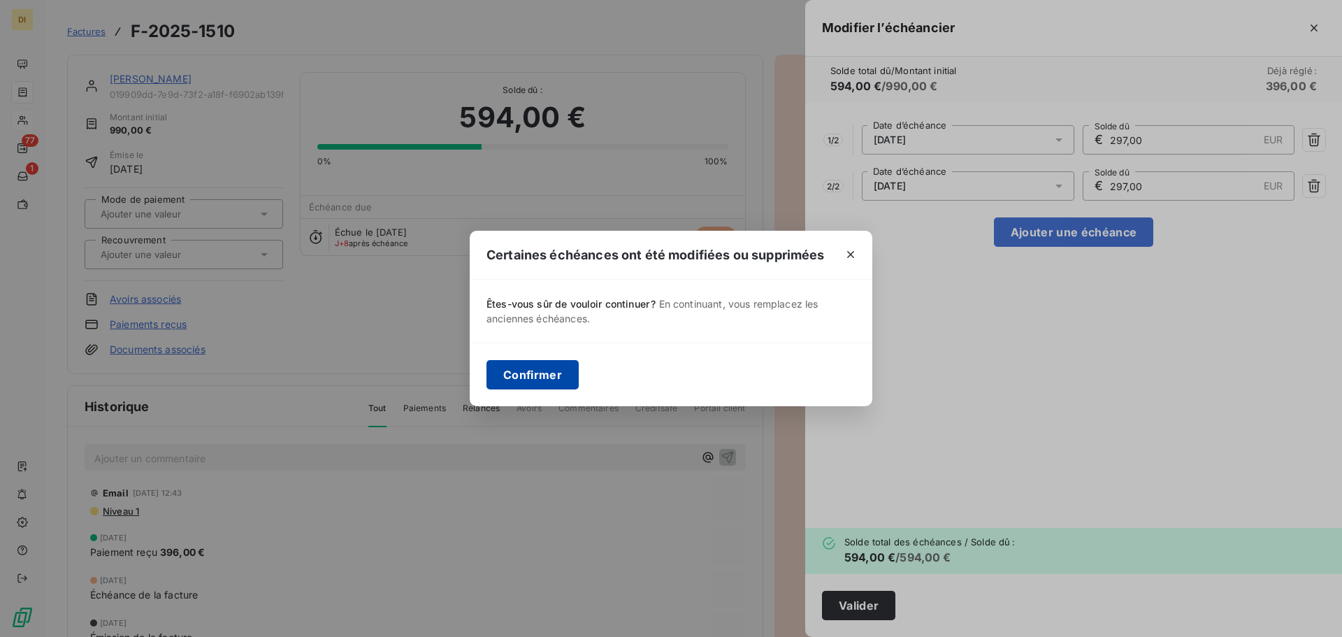
click at [516, 372] on button "Confirmer" at bounding box center [532, 374] width 92 height 29
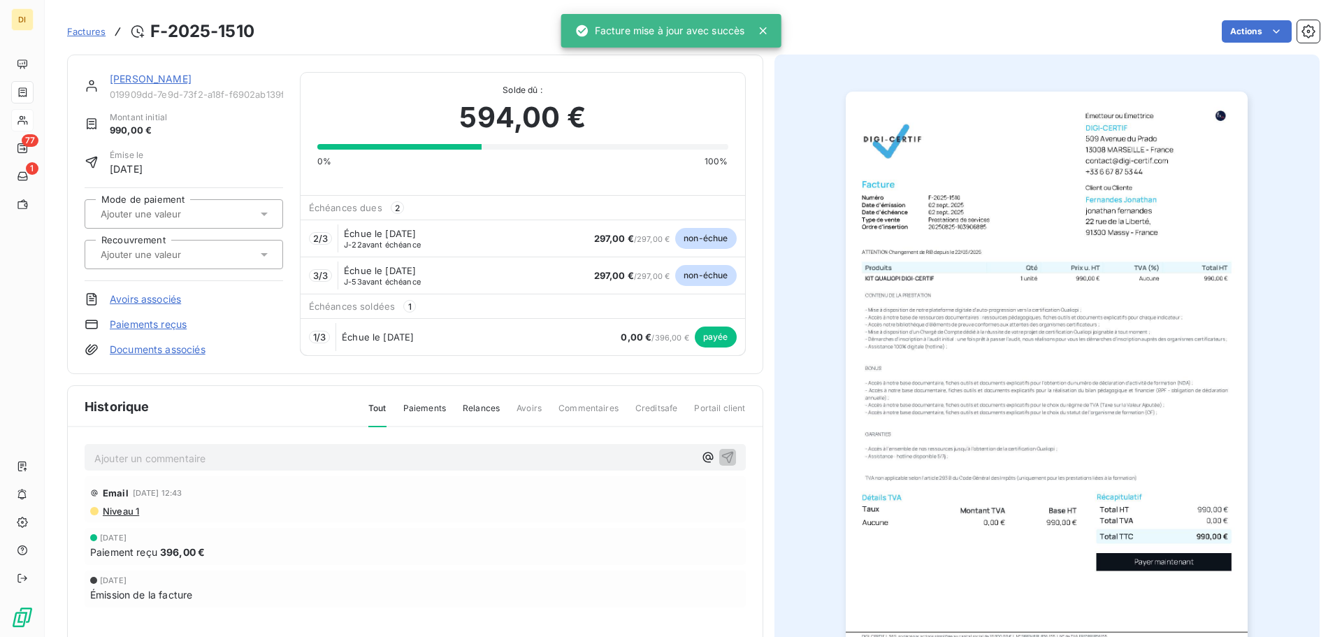
click at [146, 80] on link "[PERSON_NAME]" at bounding box center [151, 79] width 82 height 12
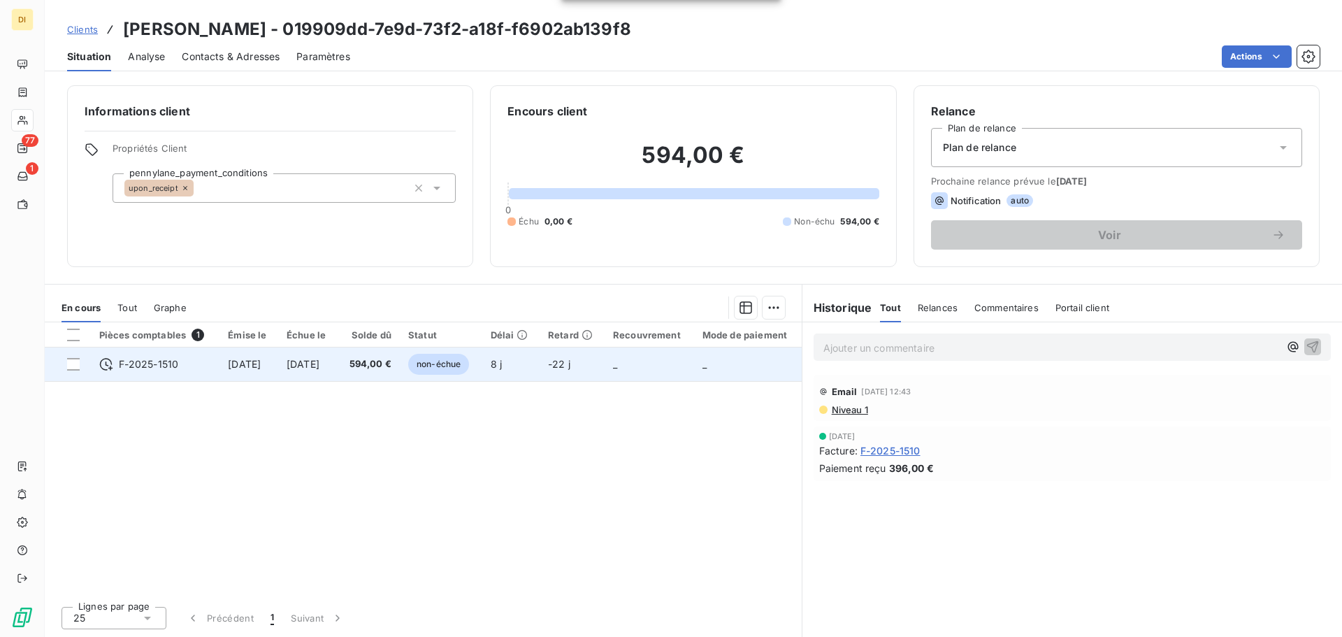
click at [278, 362] on td "[DATE]" at bounding box center [248, 364] width 59 height 34
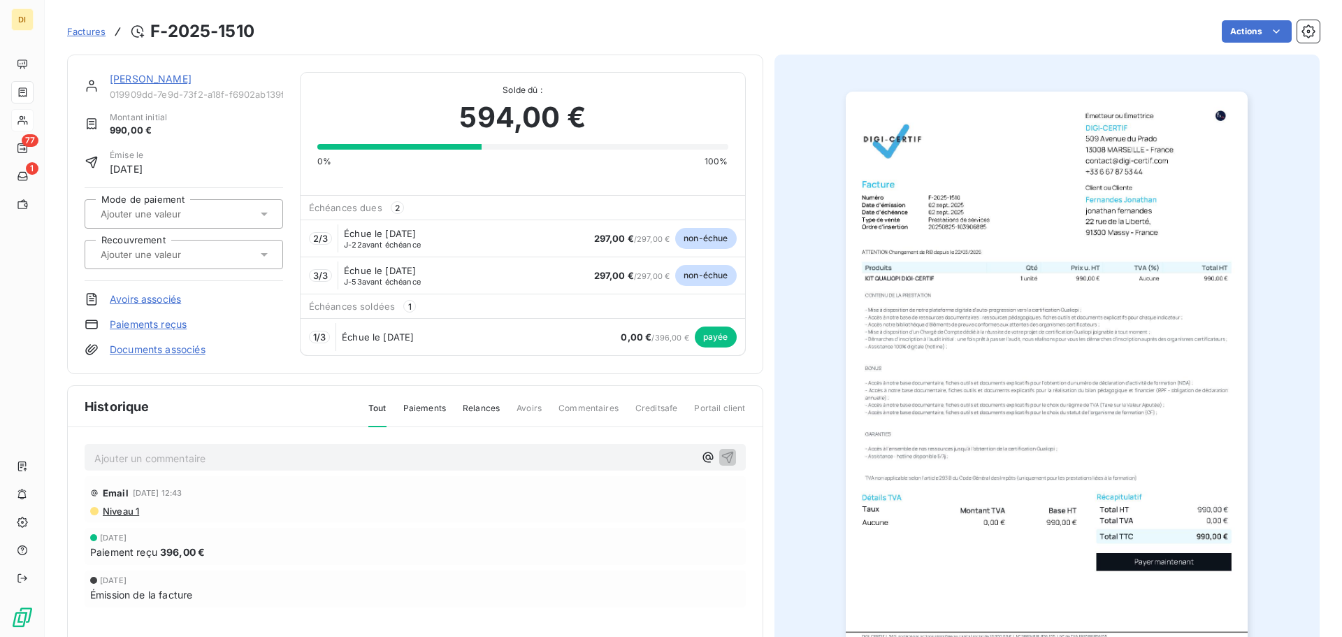
click at [221, 224] on div at bounding box center [184, 213] width 198 height 29
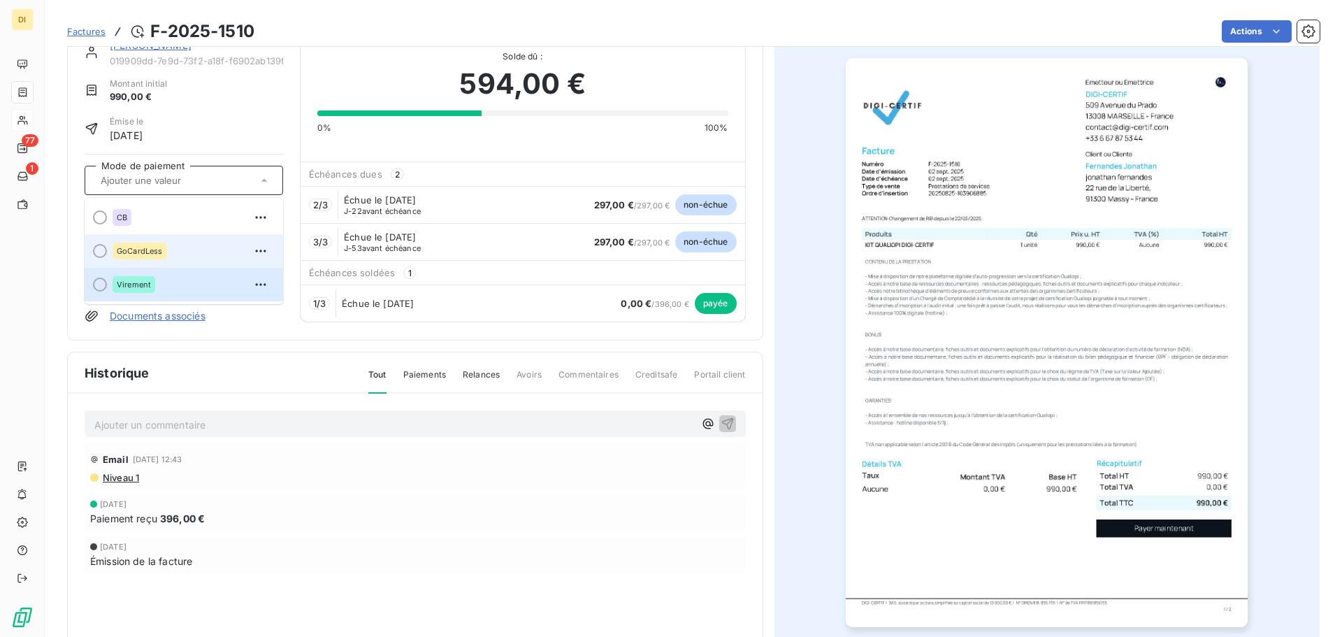
scroll to position [35, 0]
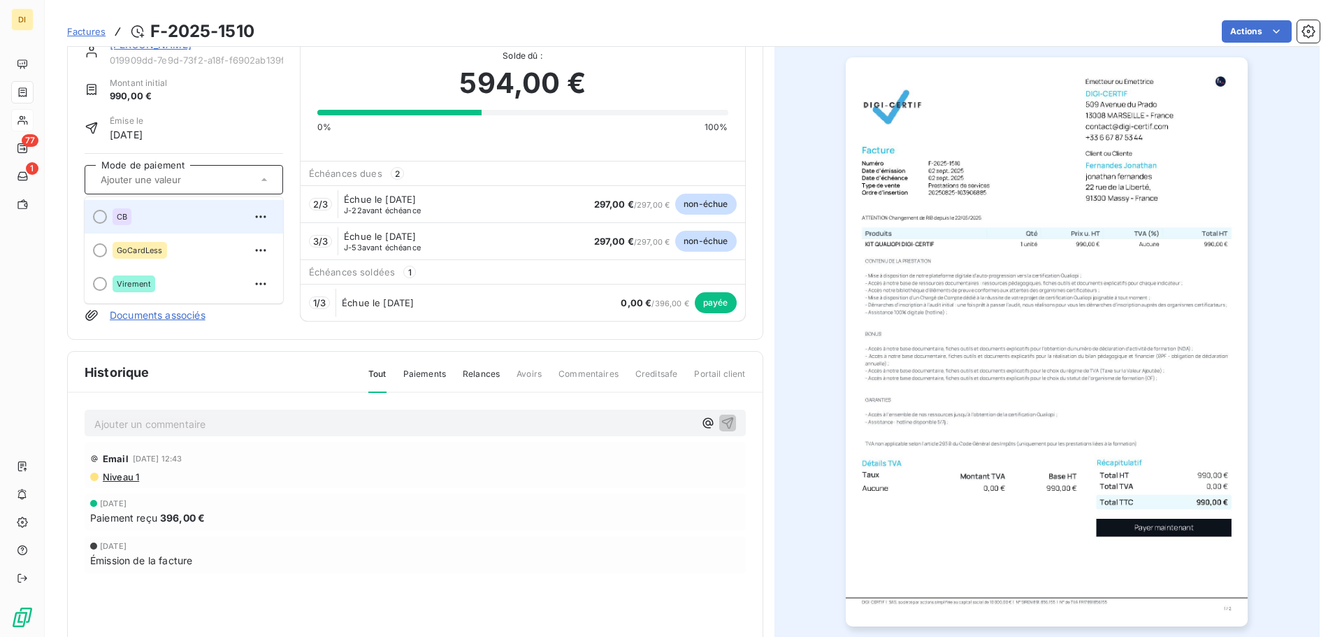
click at [161, 207] on div "CB" at bounding box center [191, 216] width 159 height 22
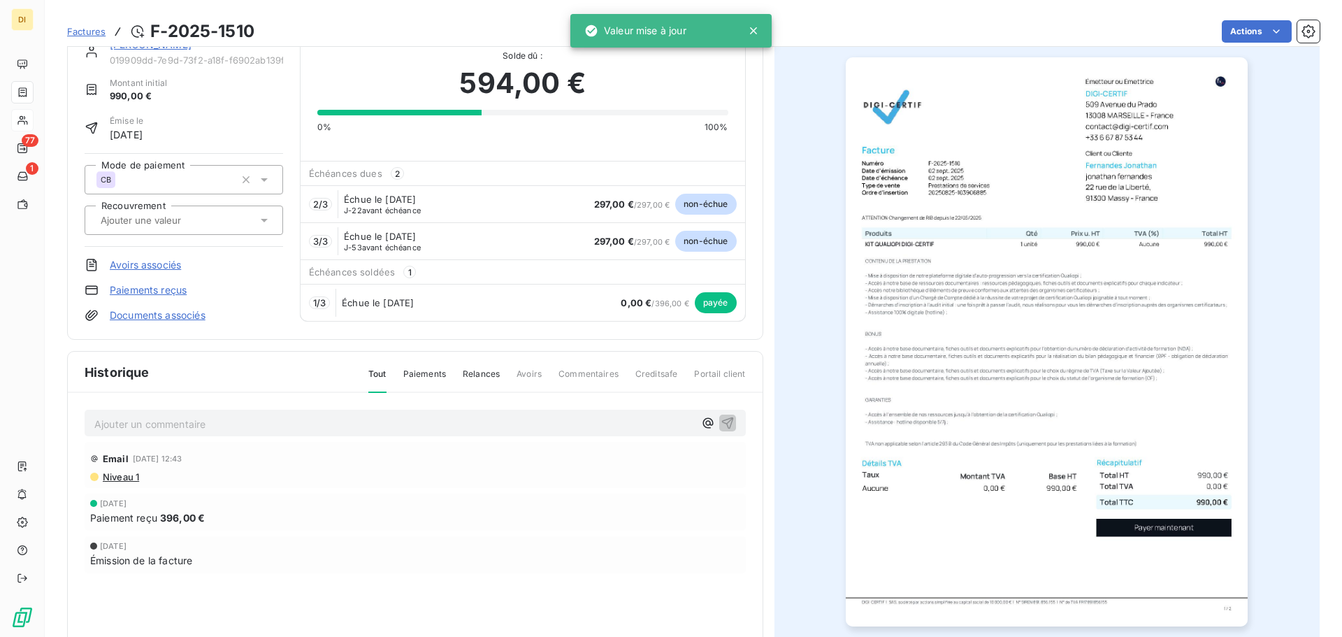
scroll to position [0, 0]
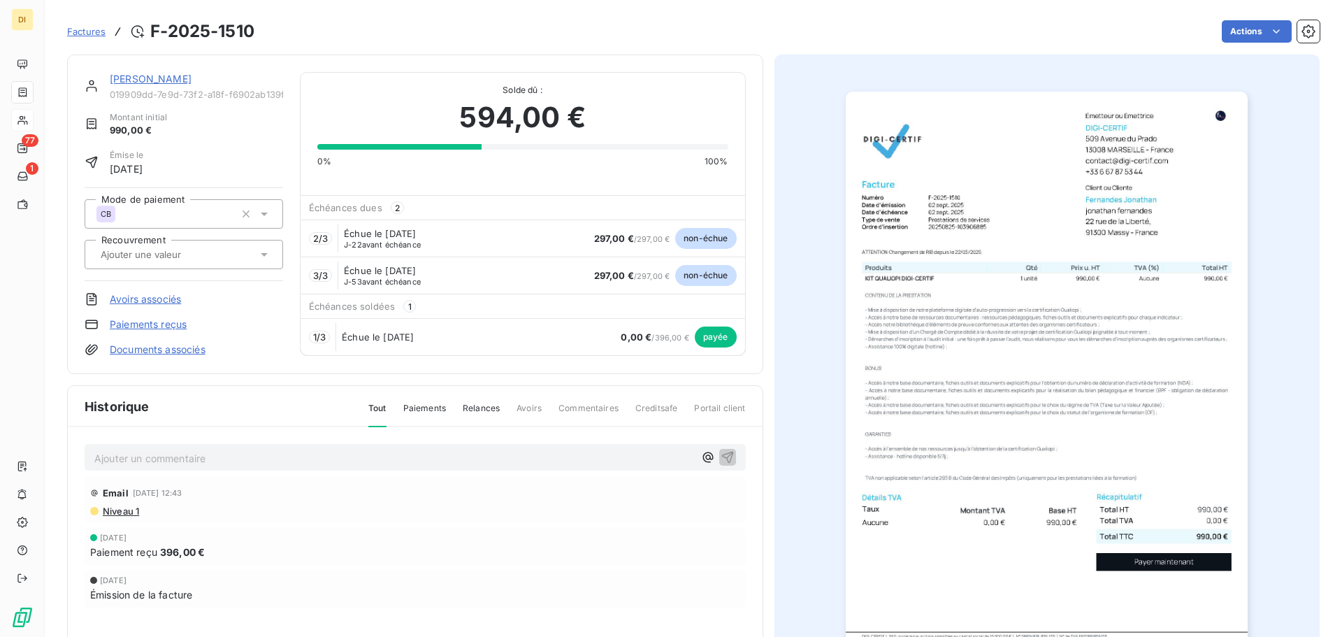
click at [184, 74] on link "[PERSON_NAME]" at bounding box center [151, 79] width 82 height 12
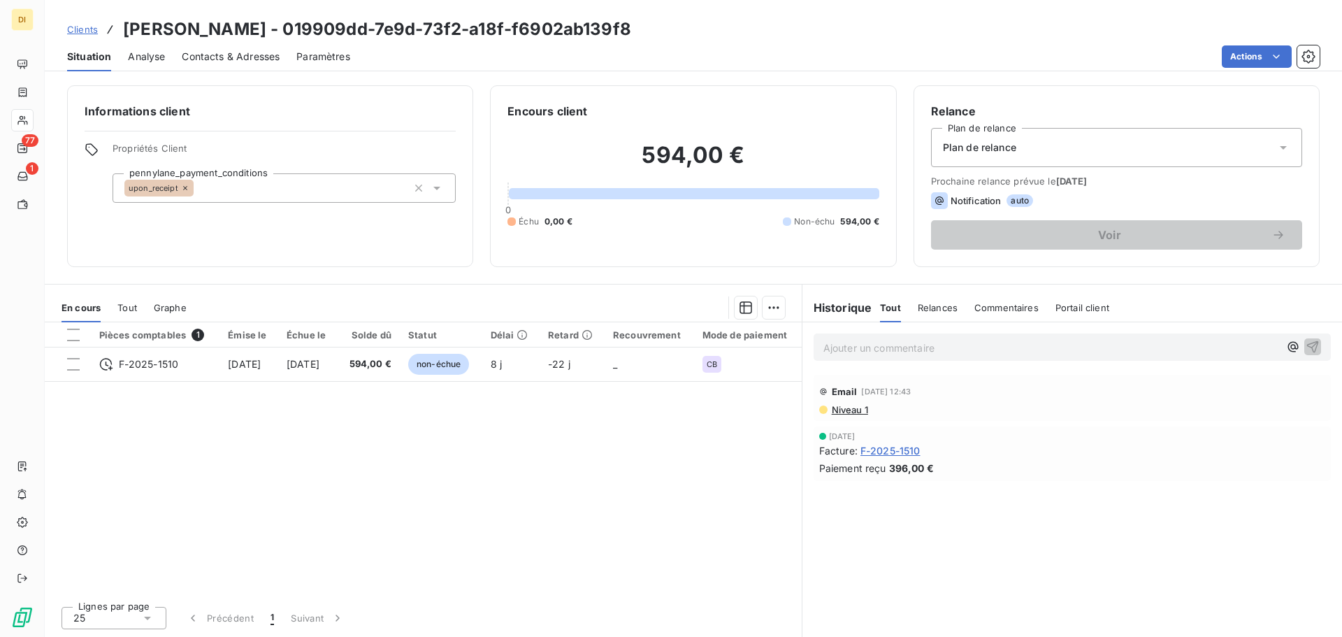
click at [1001, 158] on div "Plan de relance" at bounding box center [1116, 147] width 371 height 39
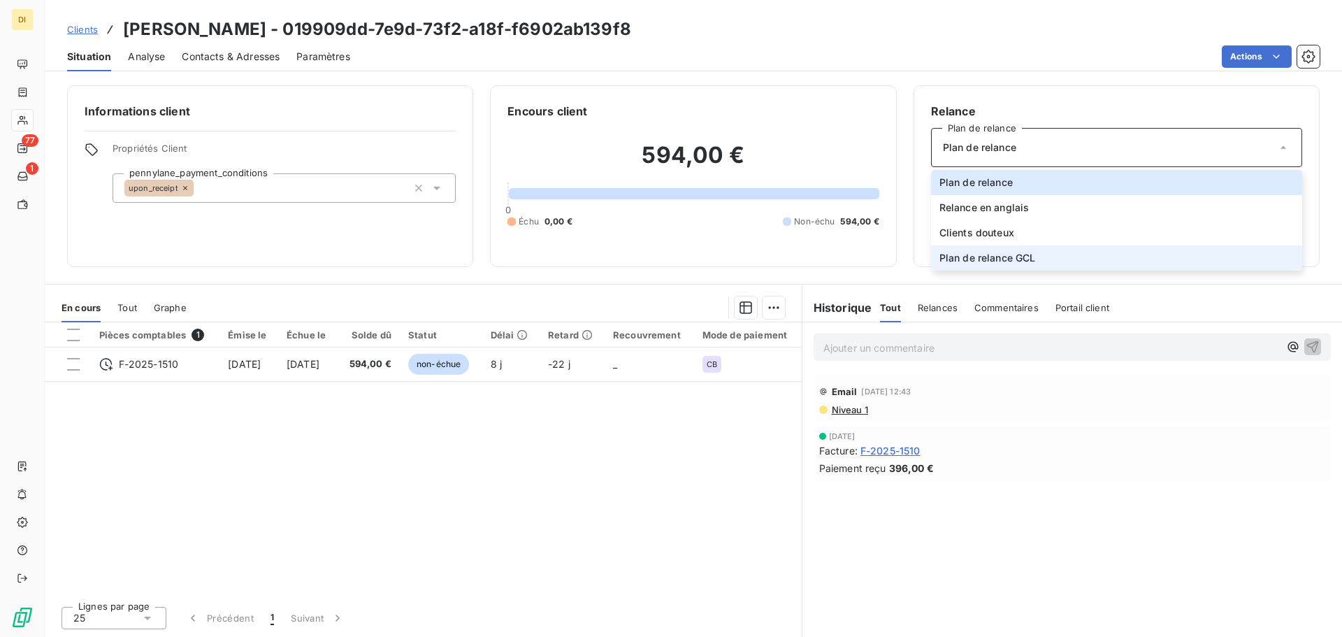
click at [986, 261] on span "Plan de relance GCL" at bounding box center [987, 258] width 96 height 14
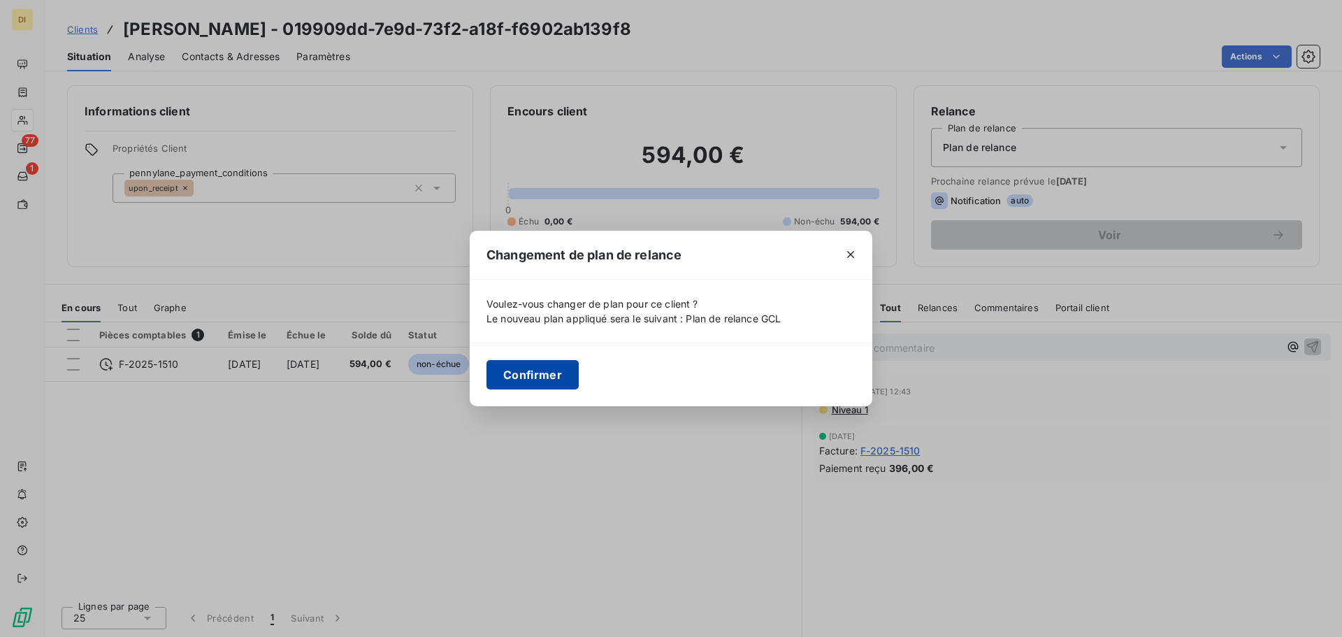
click at [541, 371] on button "Confirmer" at bounding box center [532, 374] width 92 height 29
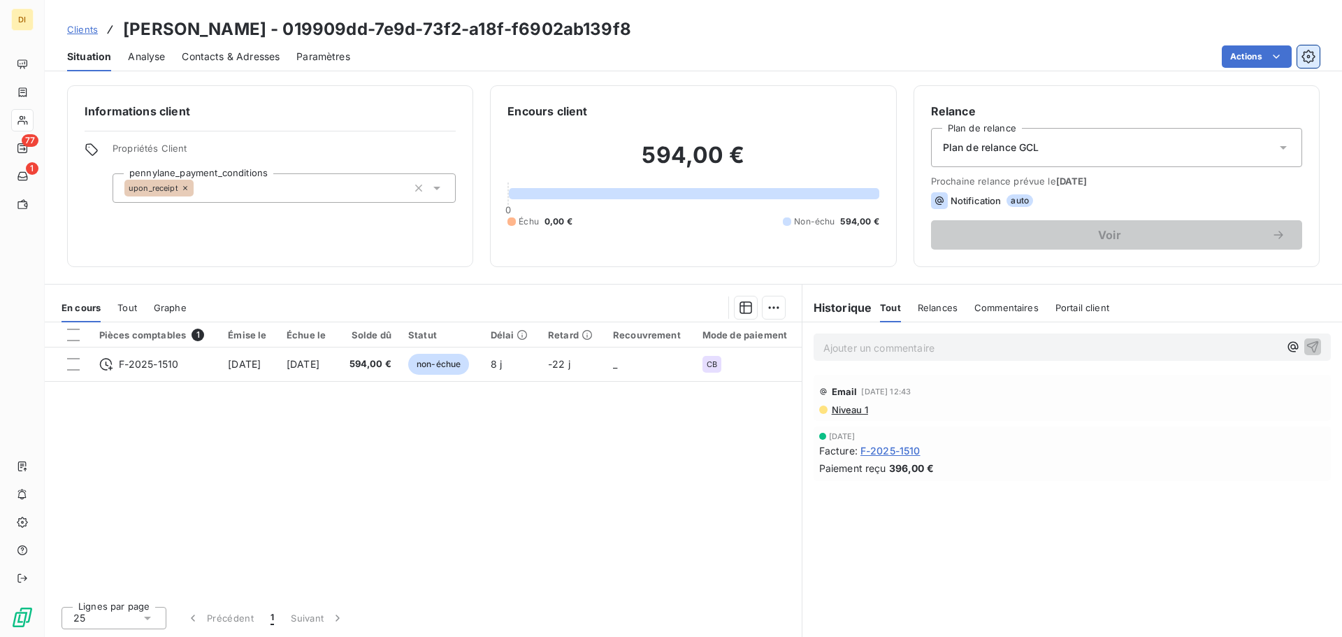
click at [1300, 61] on button "button" at bounding box center [1308, 56] width 22 height 22
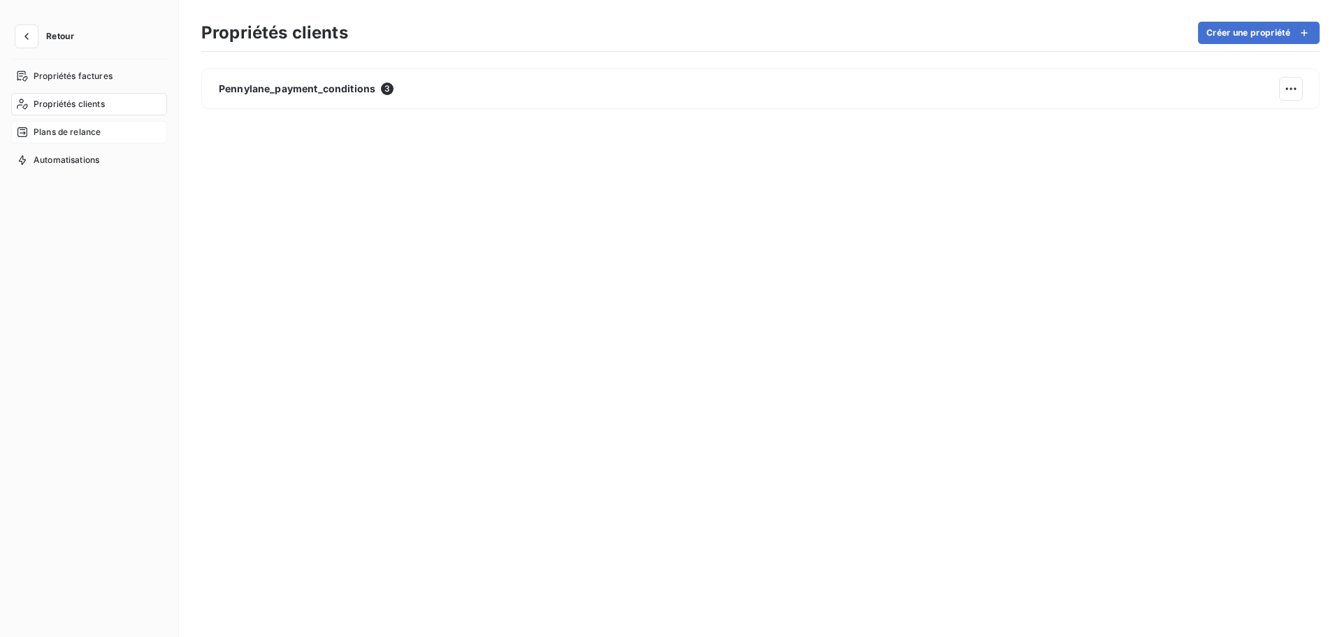
click at [82, 133] on span "Plans de relance" at bounding box center [67, 132] width 67 height 13
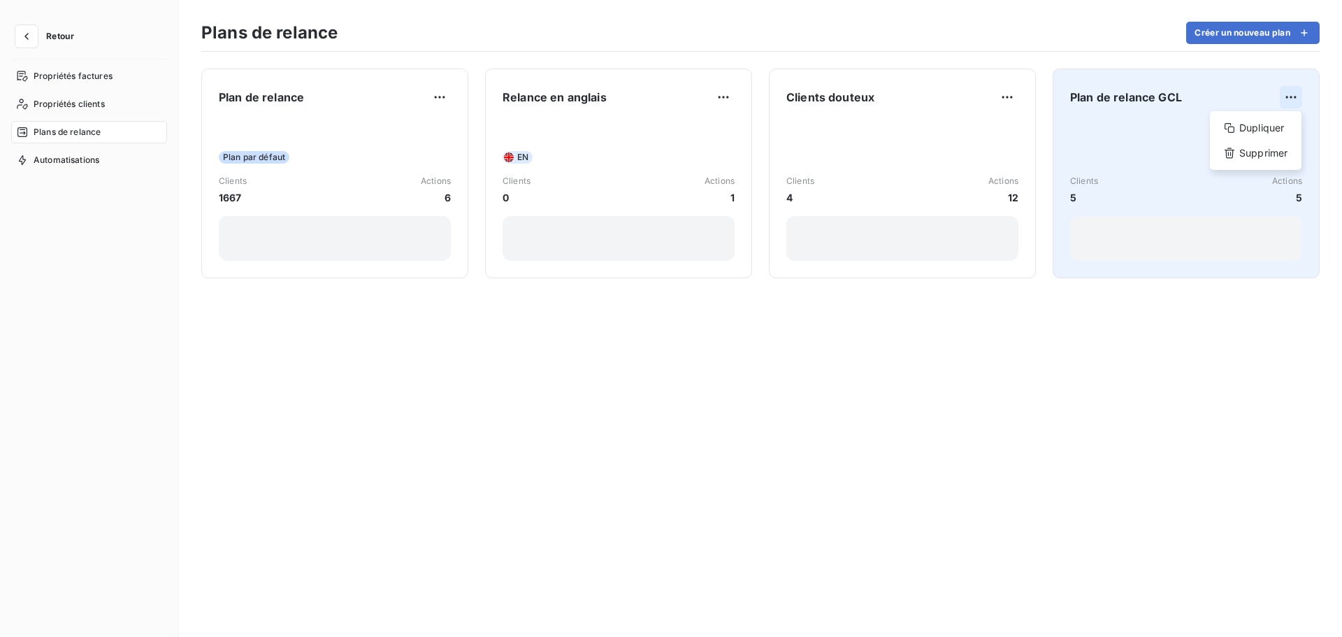
click at [1293, 96] on html "Retour Propriétés factures Propriétés clients Plans de relance Automatisations …" at bounding box center [671, 318] width 1342 height 637
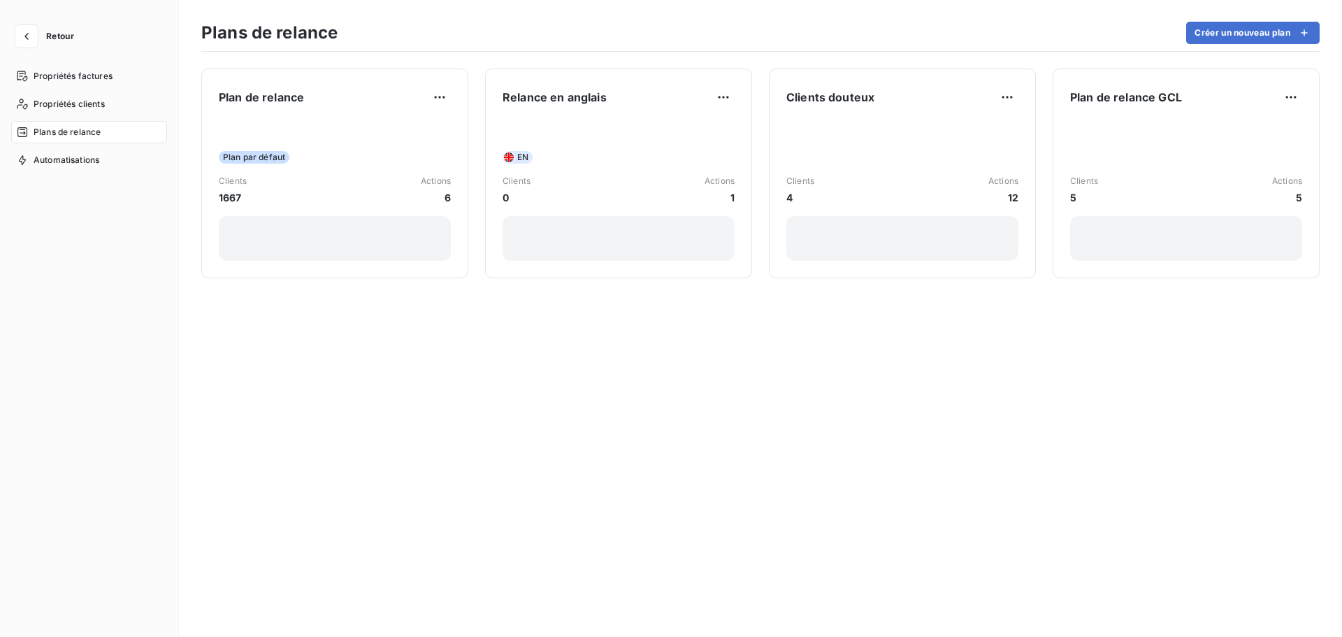
click at [1159, 89] on html "Retour Propriétés factures Propriétés clients Plans de relance Automatisations …" at bounding box center [671, 318] width 1342 height 637
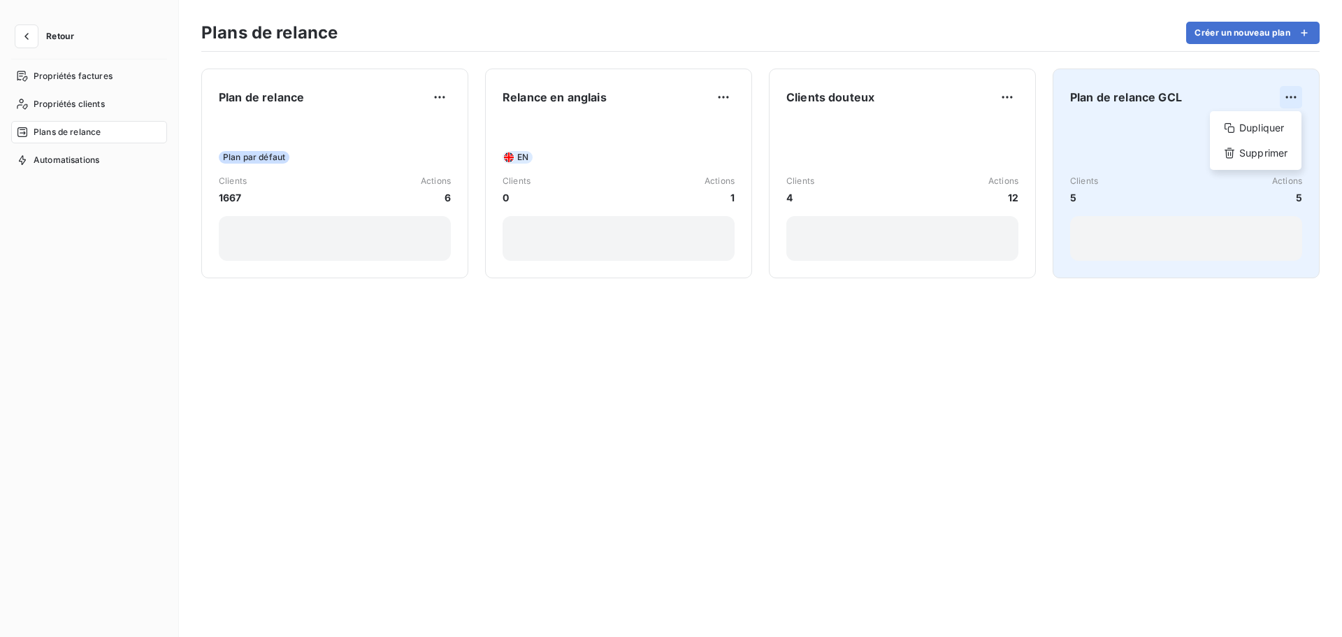
click at [1298, 96] on html "Retour Propriétés factures Propriétés clients Plans de relance Automatisations …" at bounding box center [671, 318] width 1342 height 637
drag, startPoint x: 1152, startPoint y: 88, endPoint x: 1141, endPoint y: 97, distance: 13.9
click at [1141, 97] on html "Retour Propriétés factures Propriétés clients Plans de relance Automatisations …" at bounding box center [671, 318] width 1342 height 637
click at [1141, 97] on span "Plan de relance GCL" at bounding box center [1126, 97] width 112 height 17
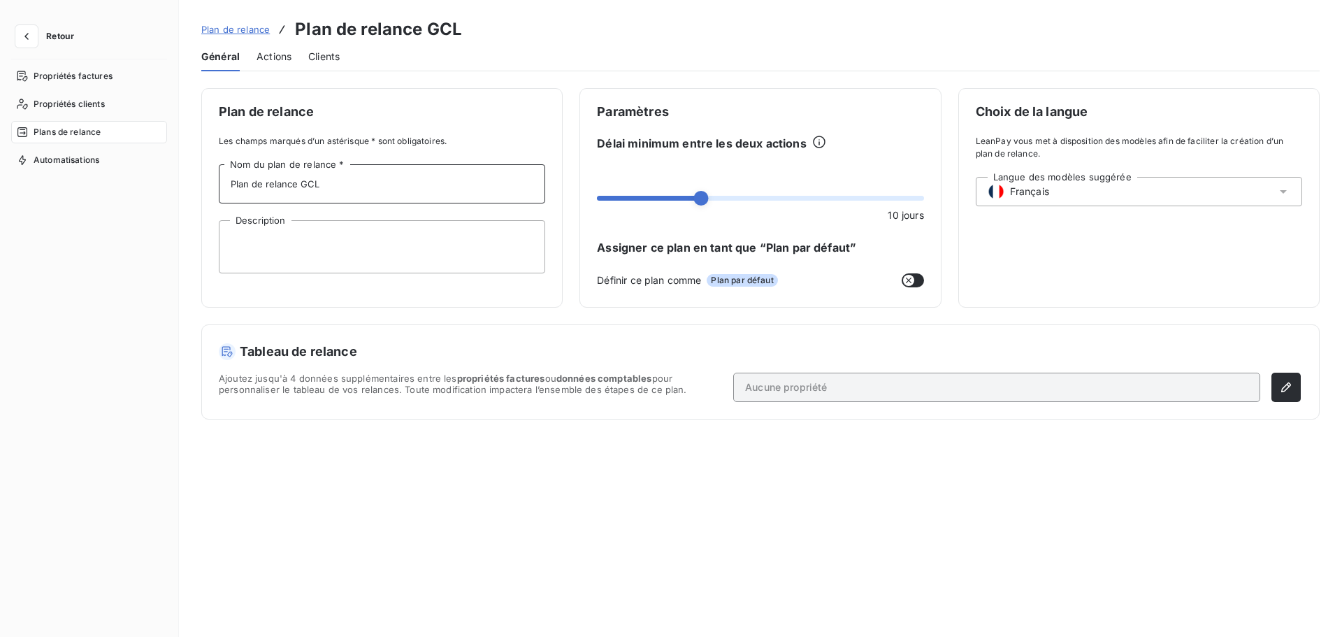
drag, startPoint x: 465, startPoint y: 182, endPoint x: 393, endPoint y: 187, distance: 71.5
click at [393, 187] on input "Plan de relance GCL" at bounding box center [382, 183] width 326 height 39
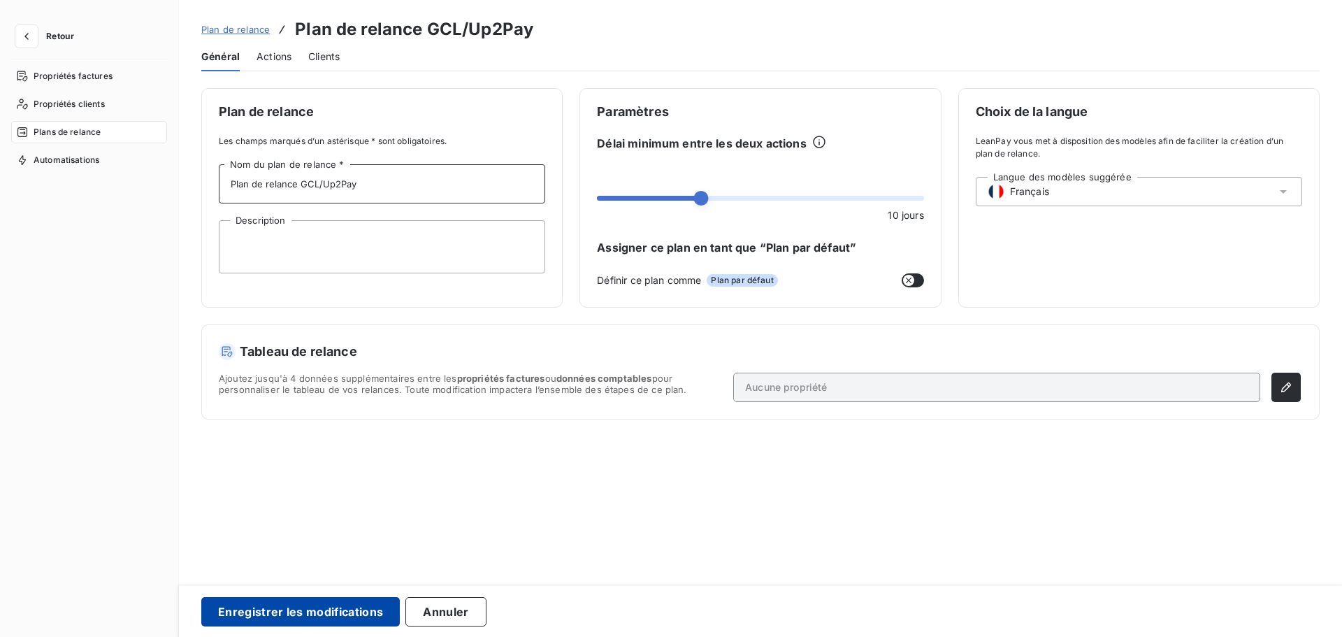
type input "Plan de relance GCL/Up2Pay"
click at [308, 605] on button "Enregistrer les modifications" at bounding box center [300, 611] width 198 height 29
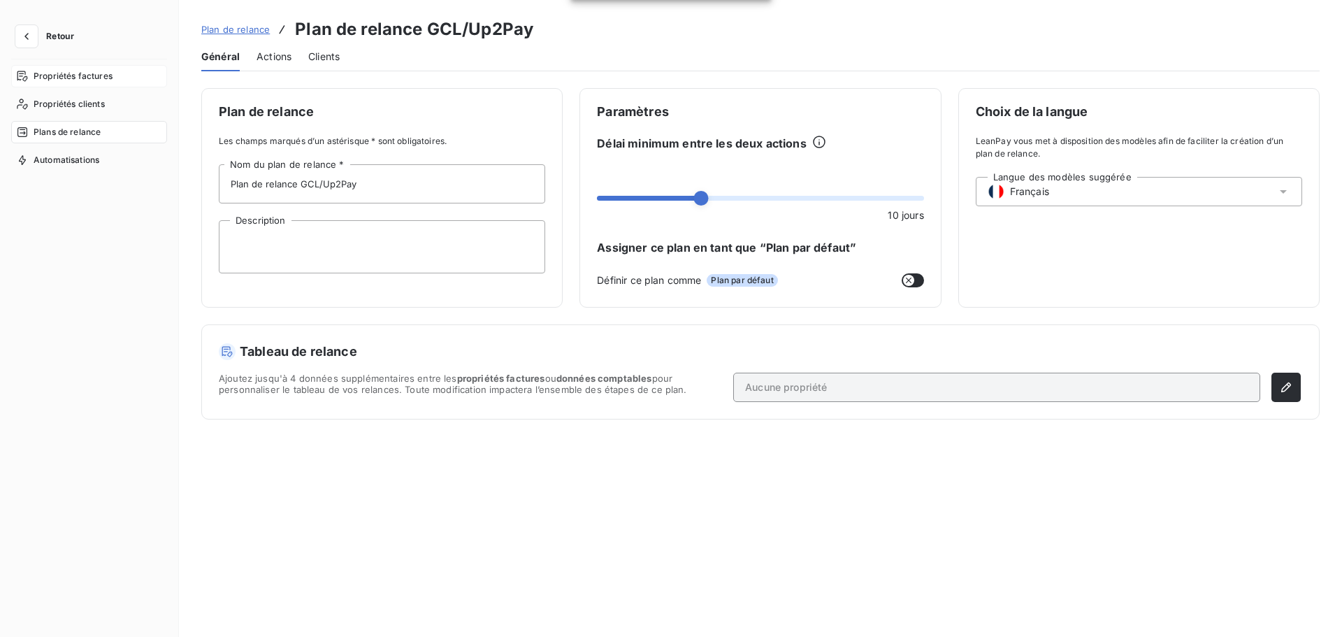
click at [77, 72] on span "Propriétés factures" at bounding box center [73, 76] width 79 height 13
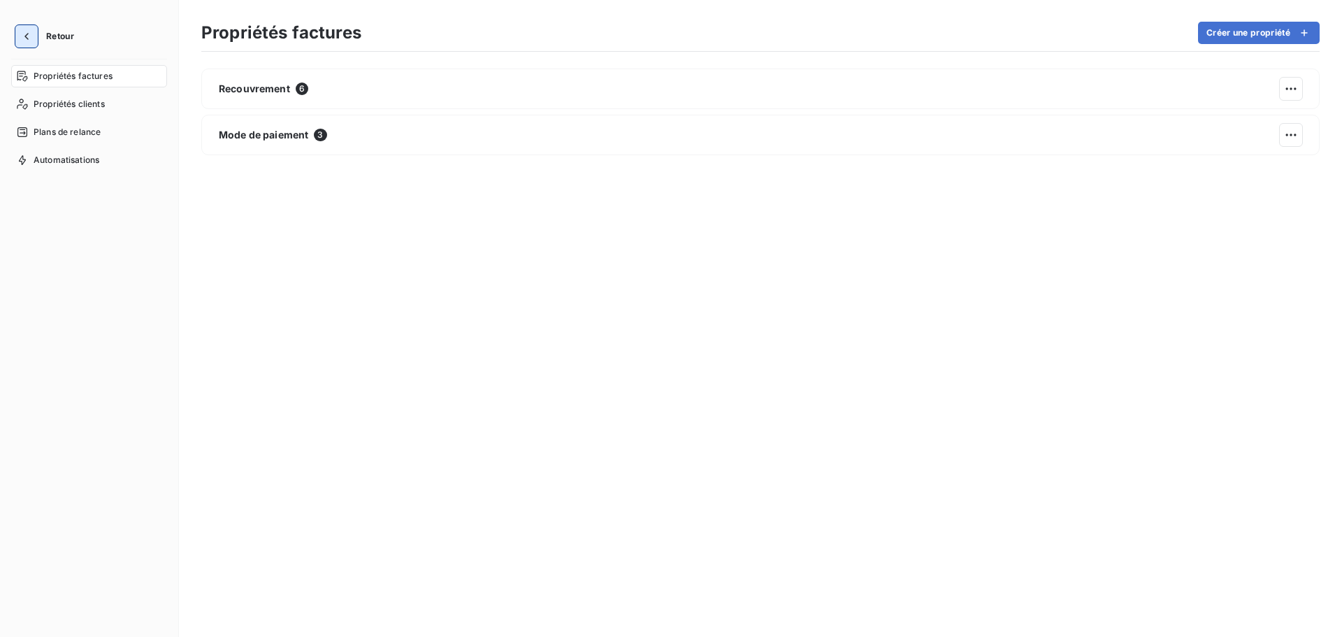
click at [34, 29] on button "button" at bounding box center [26, 36] width 22 height 22
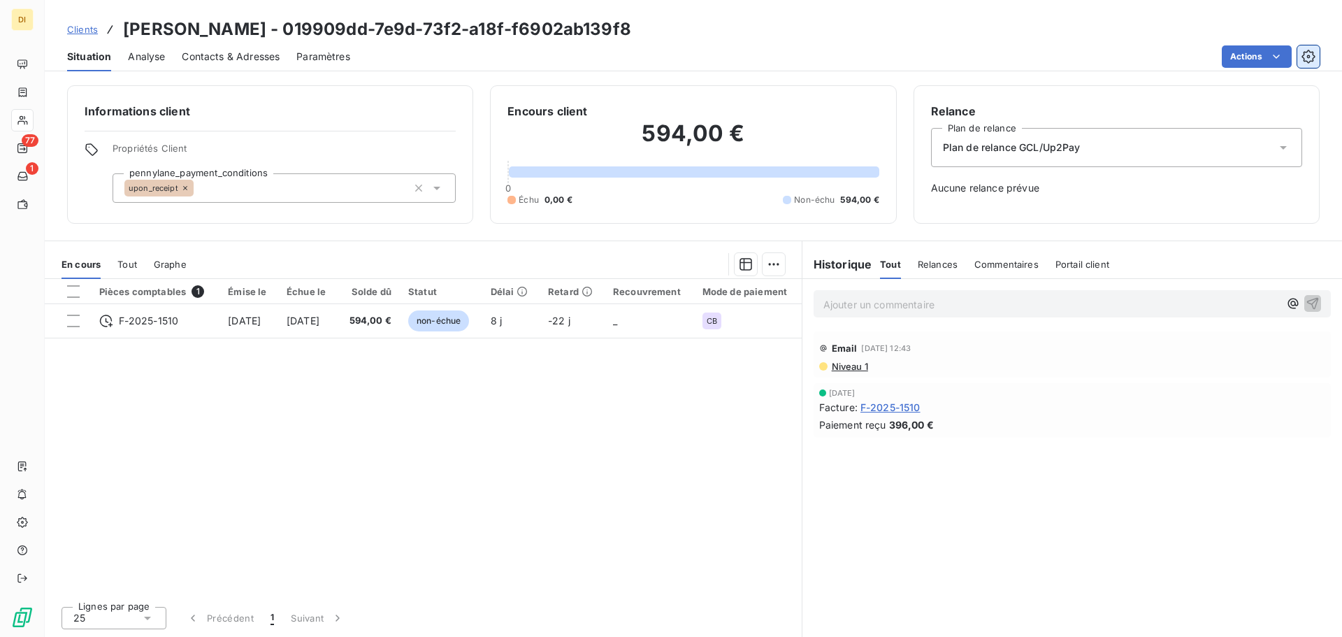
click at [1302, 59] on icon "button" at bounding box center [1308, 57] width 14 height 14
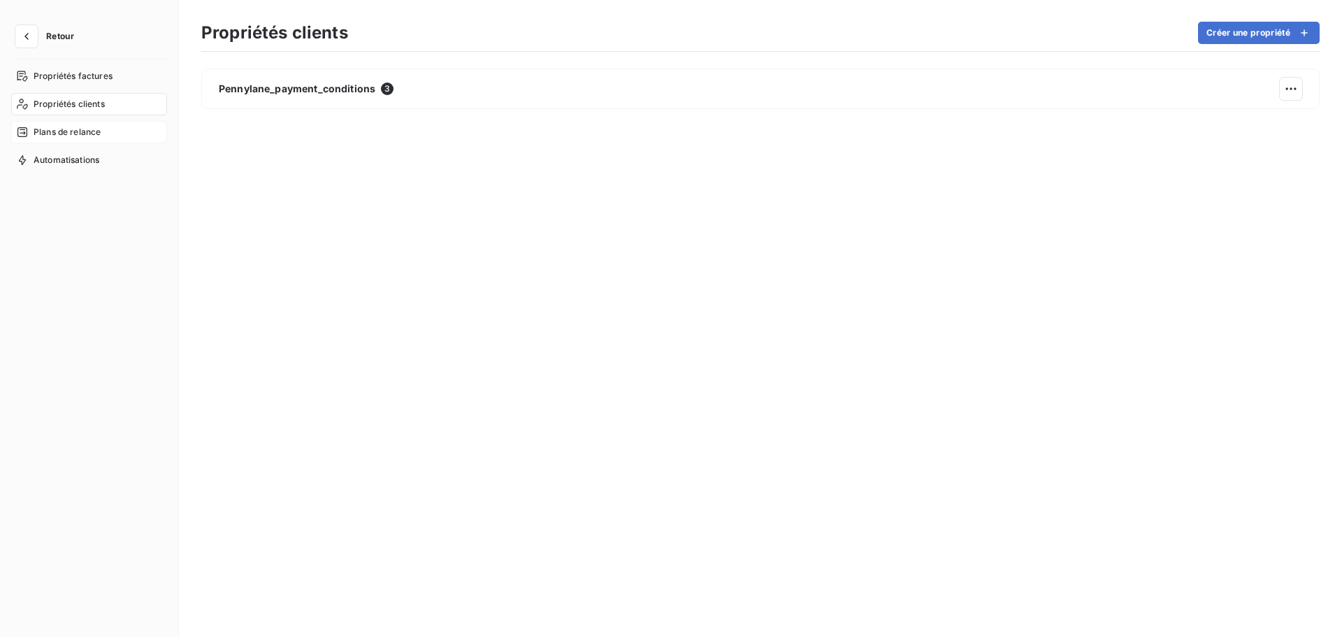
click at [102, 129] on div "Plans de relance" at bounding box center [89, 132] width 156 height 22
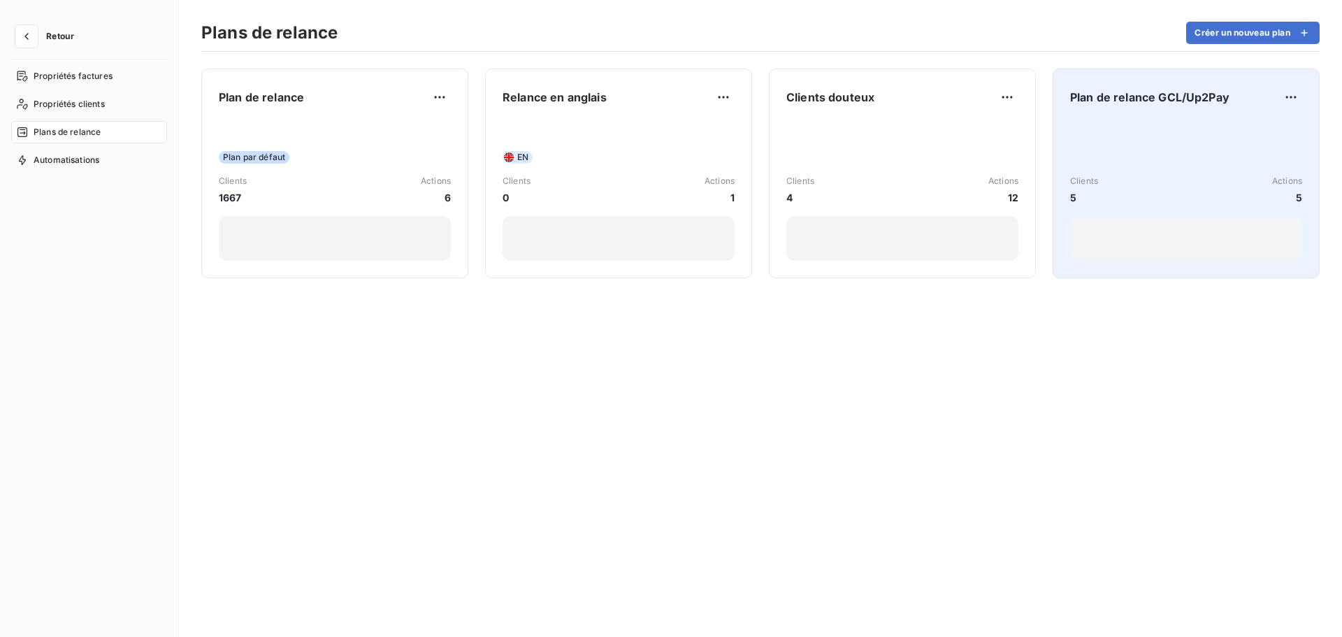
click at [1080, 96] on span "Plan de relance GCL/Up2Pay" at bounding box center [1149, 97] width 159 height 17
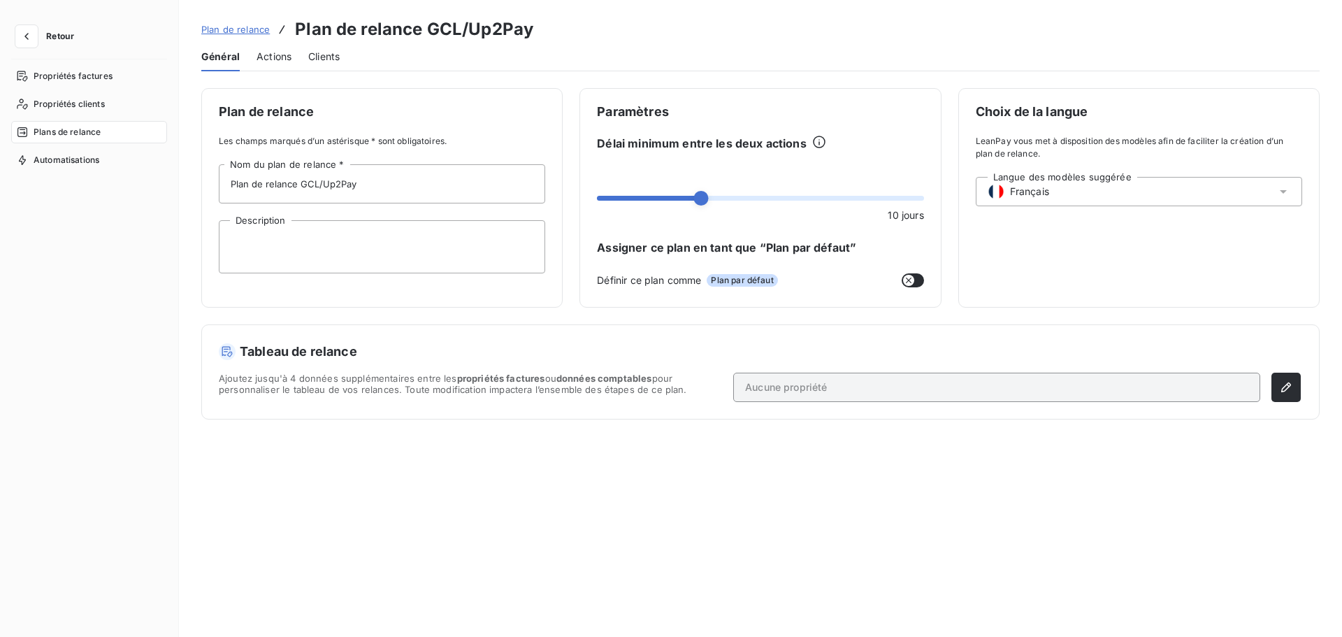
click at [292, 64] on div "Général Actions Clients" at bounding box center [760, 56] width 1118 height 29
click at [266, 57] on span "Actions" at bounding box center [273, 57] width 35 height 14
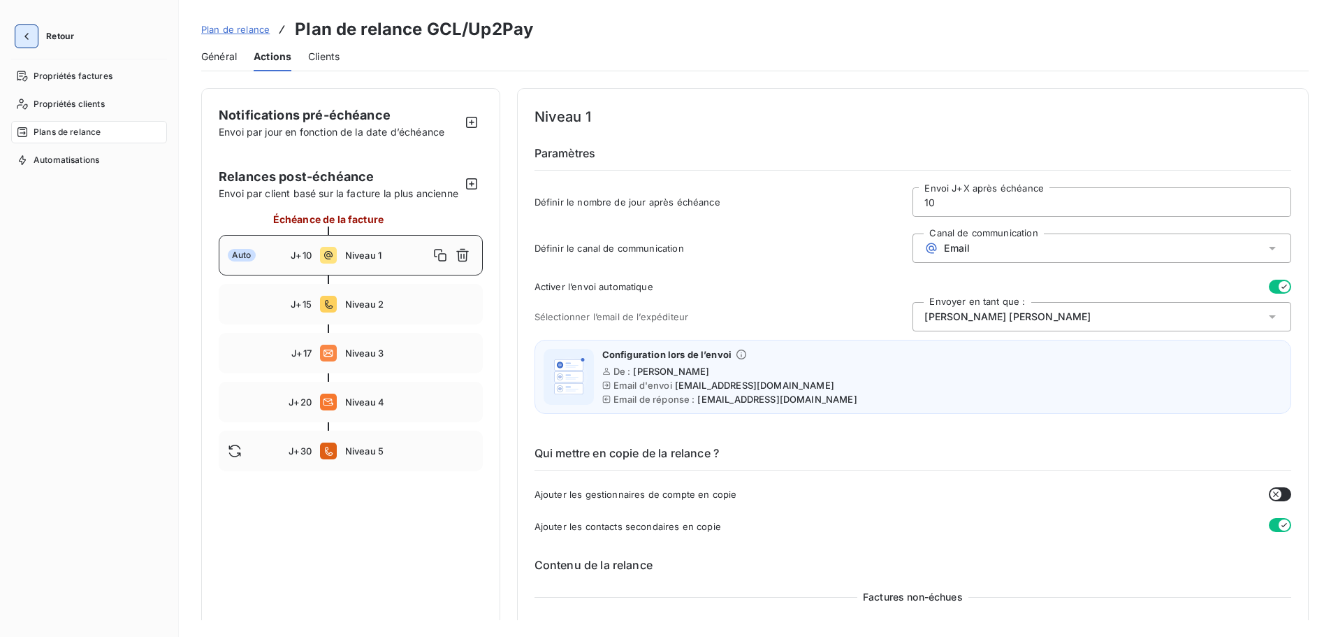
click at [24, 36] on icon "button" at bounding box center [27, 36] width 14 height 14
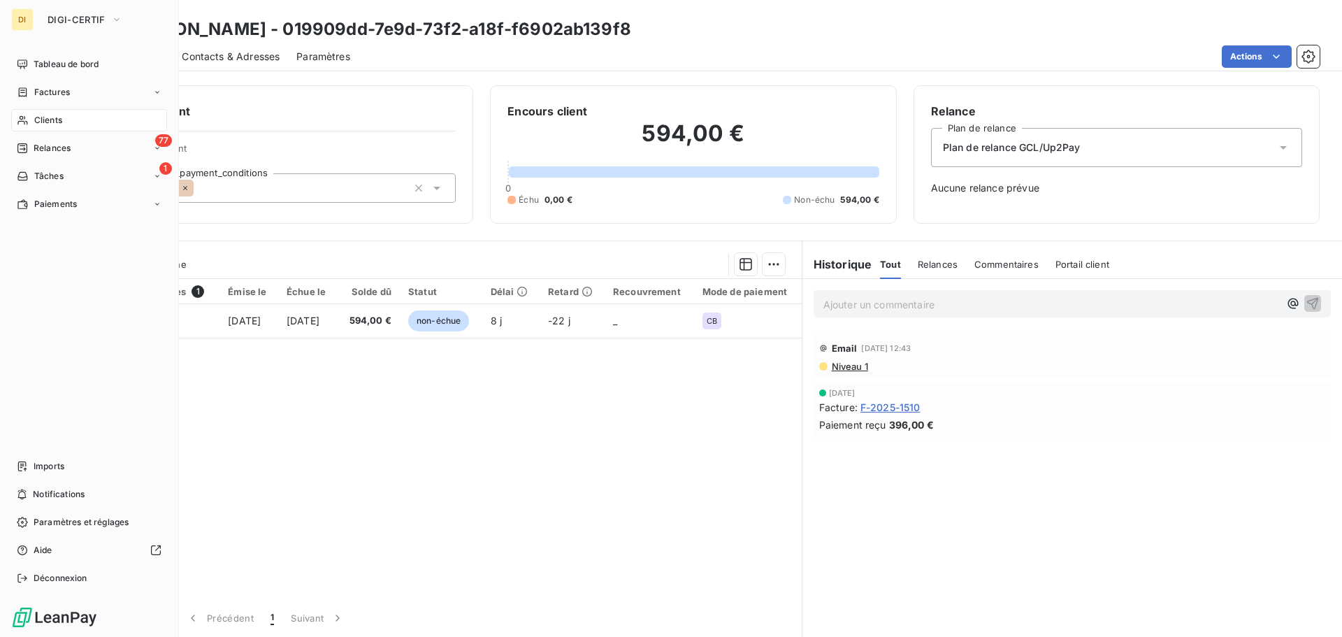
click at [66, 123] on div "Clients" at bounding box center [89, 120] width 156 height 22
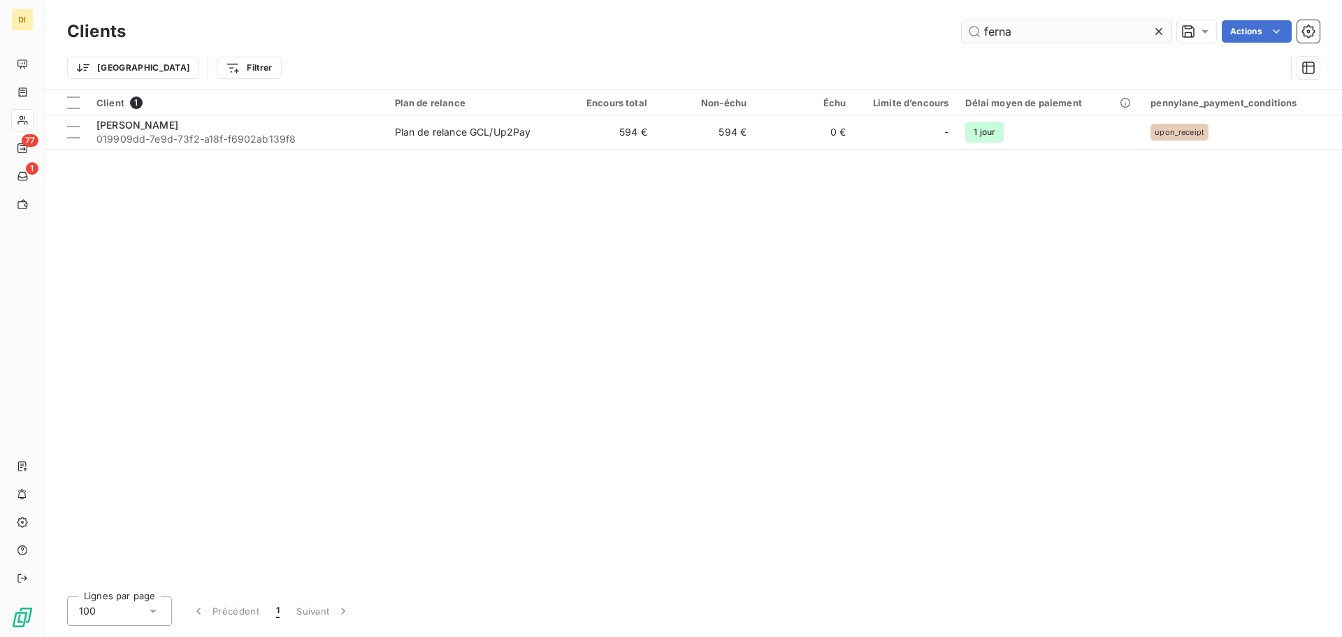
click at [1015, 26] on input "ferna" at bounding box center [1066, 31] width 210 height 22
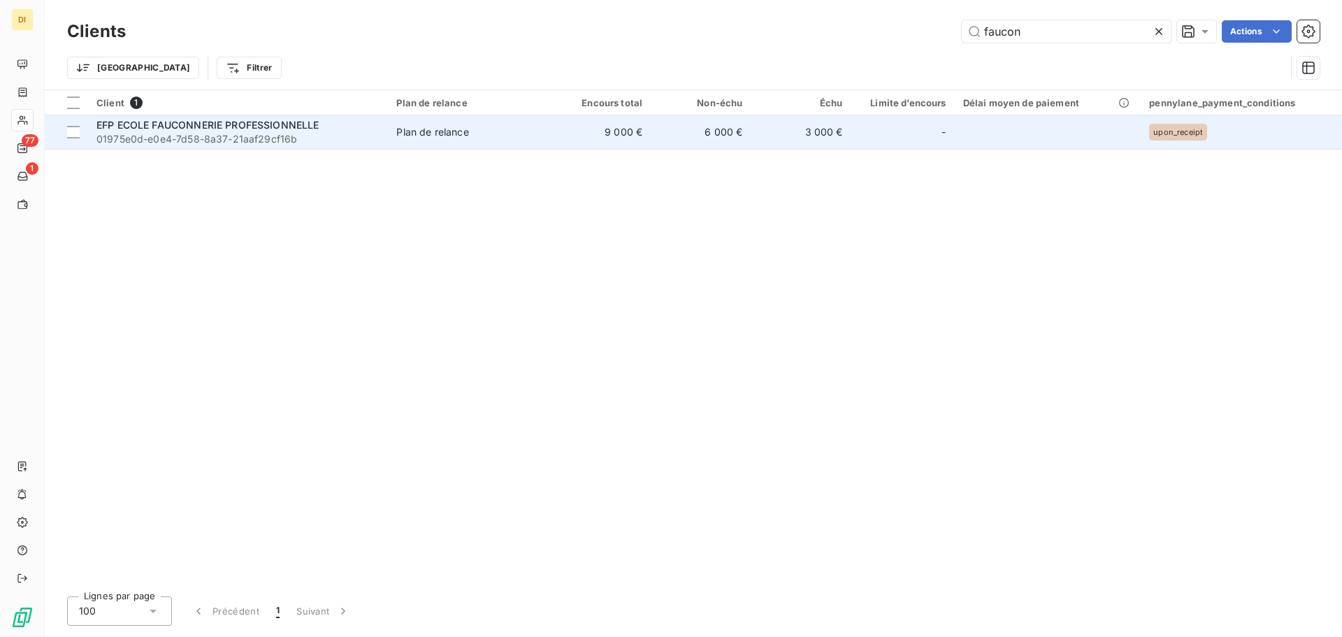
type input "faucon"
click at [363, 129] on div "EFP ECOLE FAUCONNERIE PROFESSIONNELLE" at bounding box center [237, 125] width 283 height 14
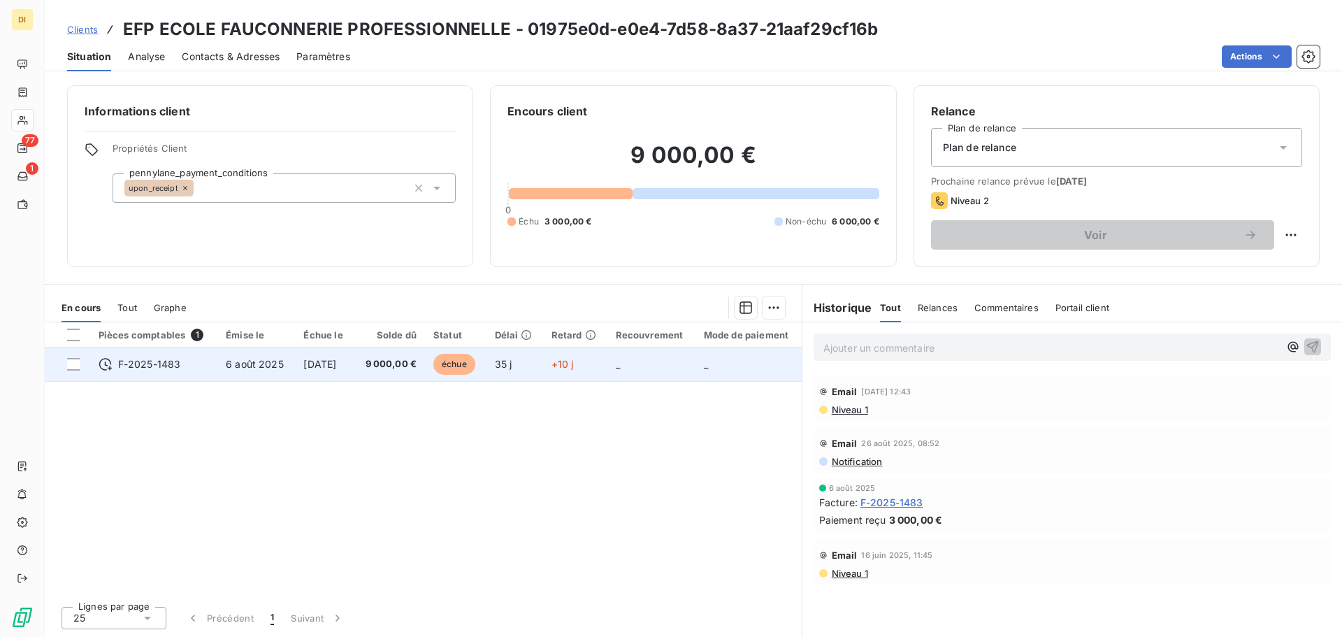
click at [346, 356] on td "[DATE]" at bounding box center [324, 364] width 59 height 34
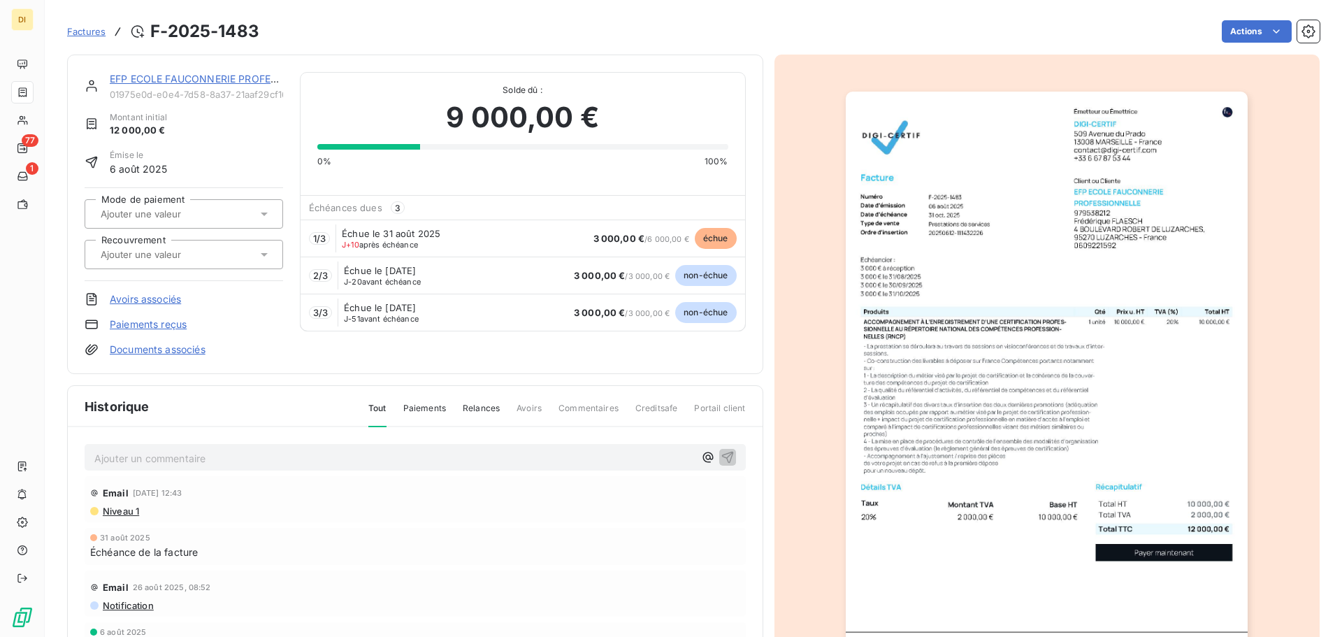
click at [152, 79] on link "EFP ECOLE FAUCONNERIE PROFESSIONNELLE" at bounding box center [221, 79] width 223 height 12
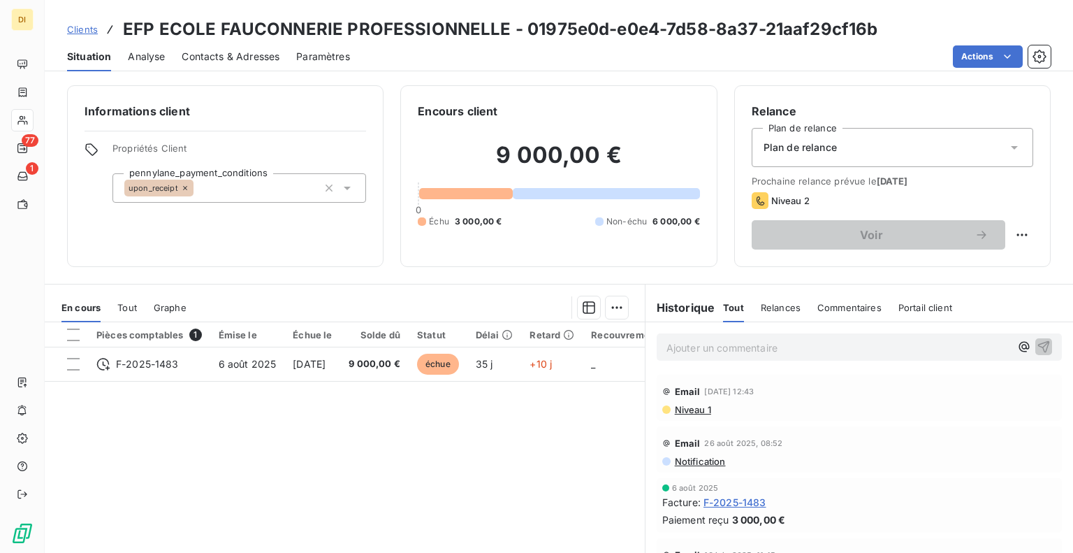
click at [207, 48] on div "Contacts & Adresses" at bounding box center [231, 56] width 98 height 29
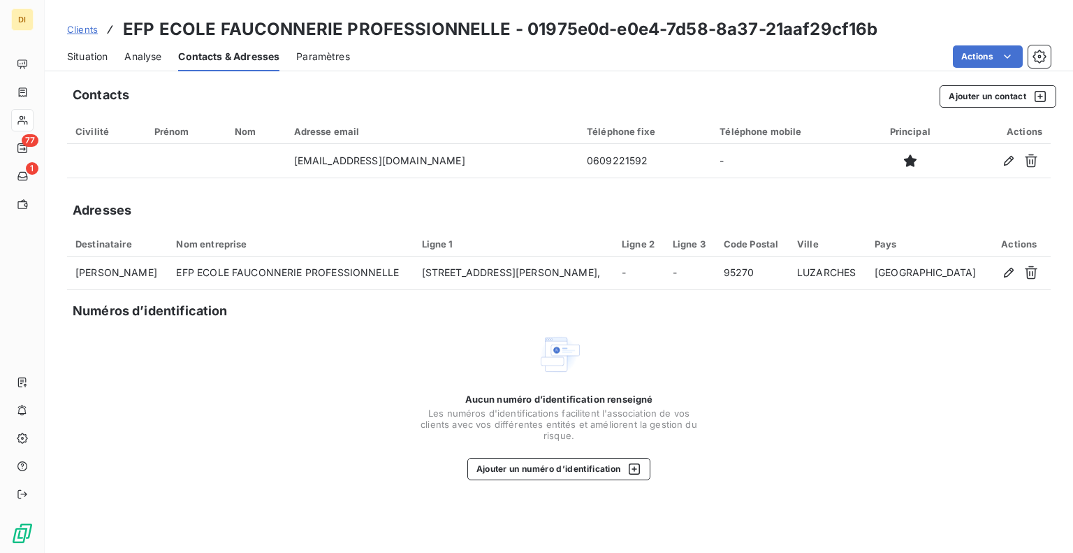
drag, startPoint x: 459, startPoint y: 161, endPoint x: 239, endPoint y: 177, distance: 220.7
click at [239, 177] on table "Civilité Prénom Nom Adresse email Téléphone fixe Téléphone mobile Principal Act…" at bounding box center [559, 148] width 984 height 59
copy tr "[EMAIL_ADDRESS][DOMAIN_NAME]"
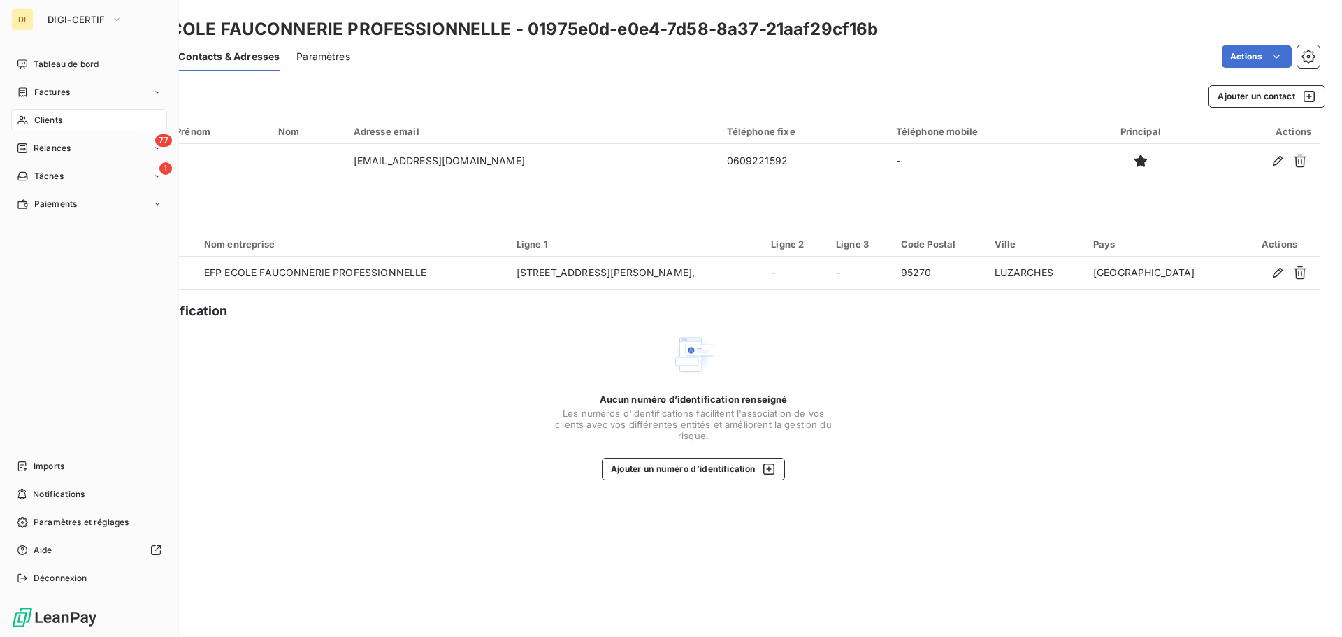
click at [41, 121] on span "Clients" at bounding box center [48, 120] width 28 height 13
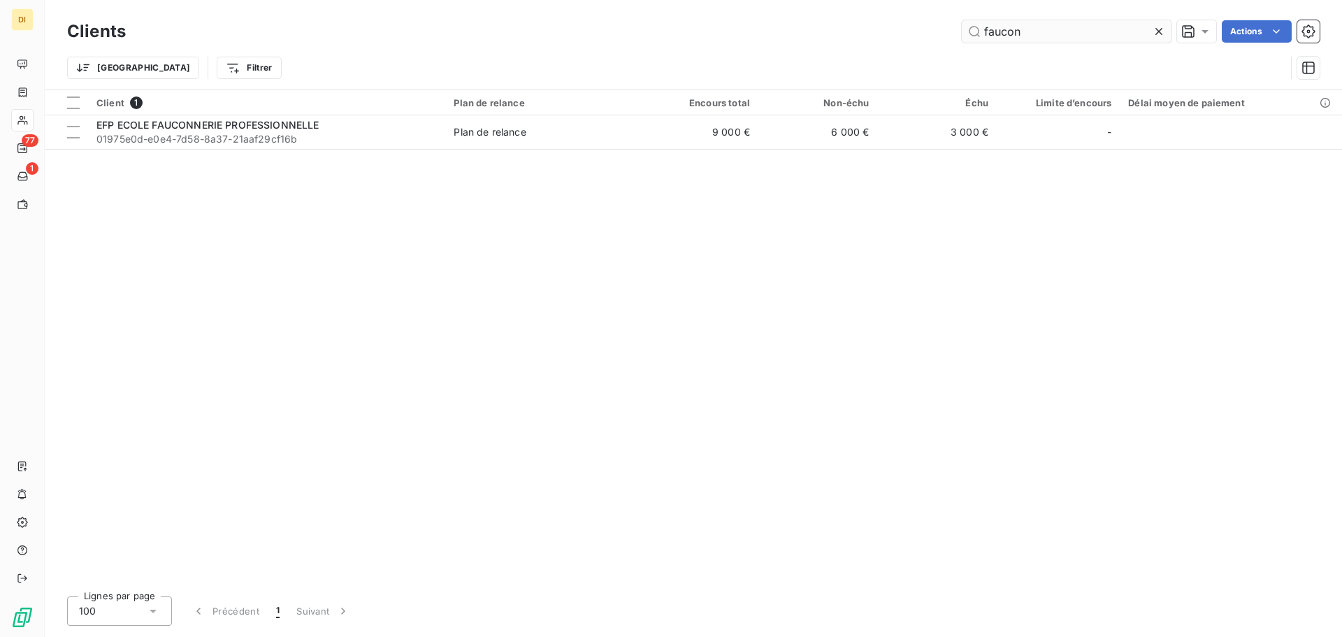
click at [1010, 24] on input "faucon" at bounding box center [1066, 31] width 210 height 22
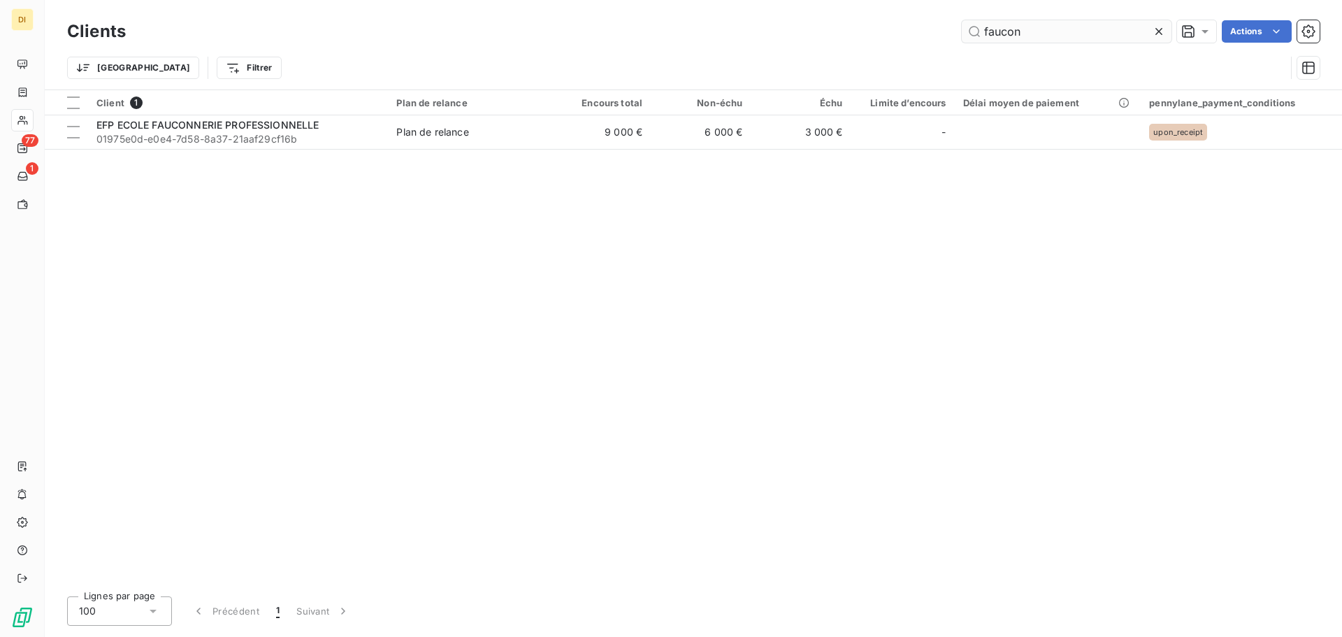
click at [1010, 24] on input "faucon" at bounding box center [1066, 31] width 210 height 22
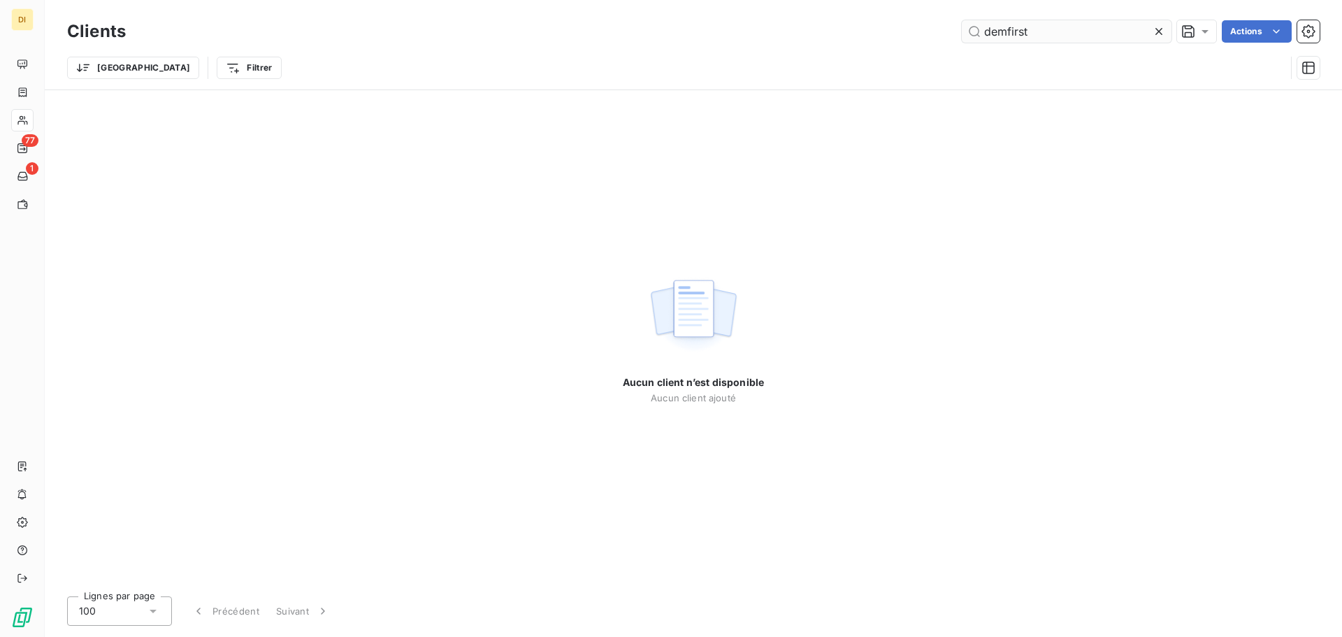
type input "demfirst"
